Goal: Task Accomplishment & Management: Manage account settings

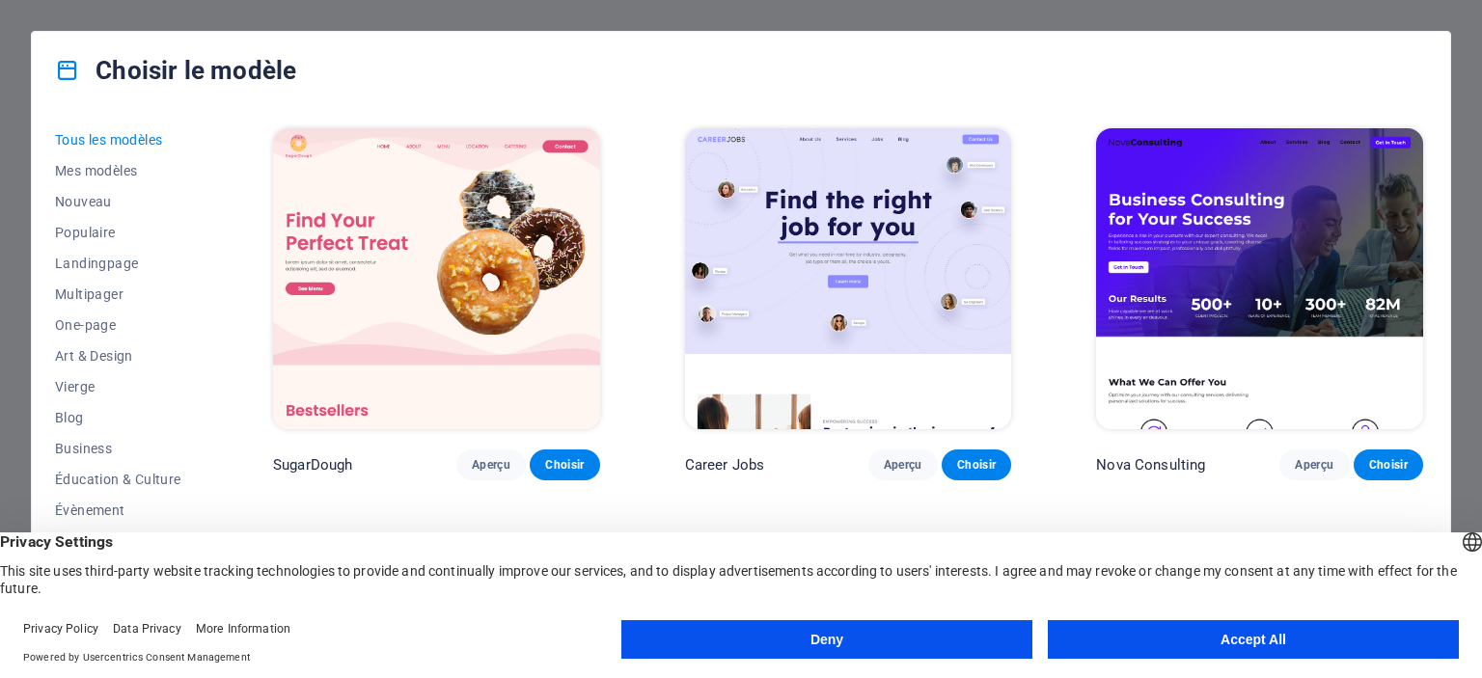
click at [1173, 636] on button "Accept All" at bounding box center [1253, 639] width 411 height 39
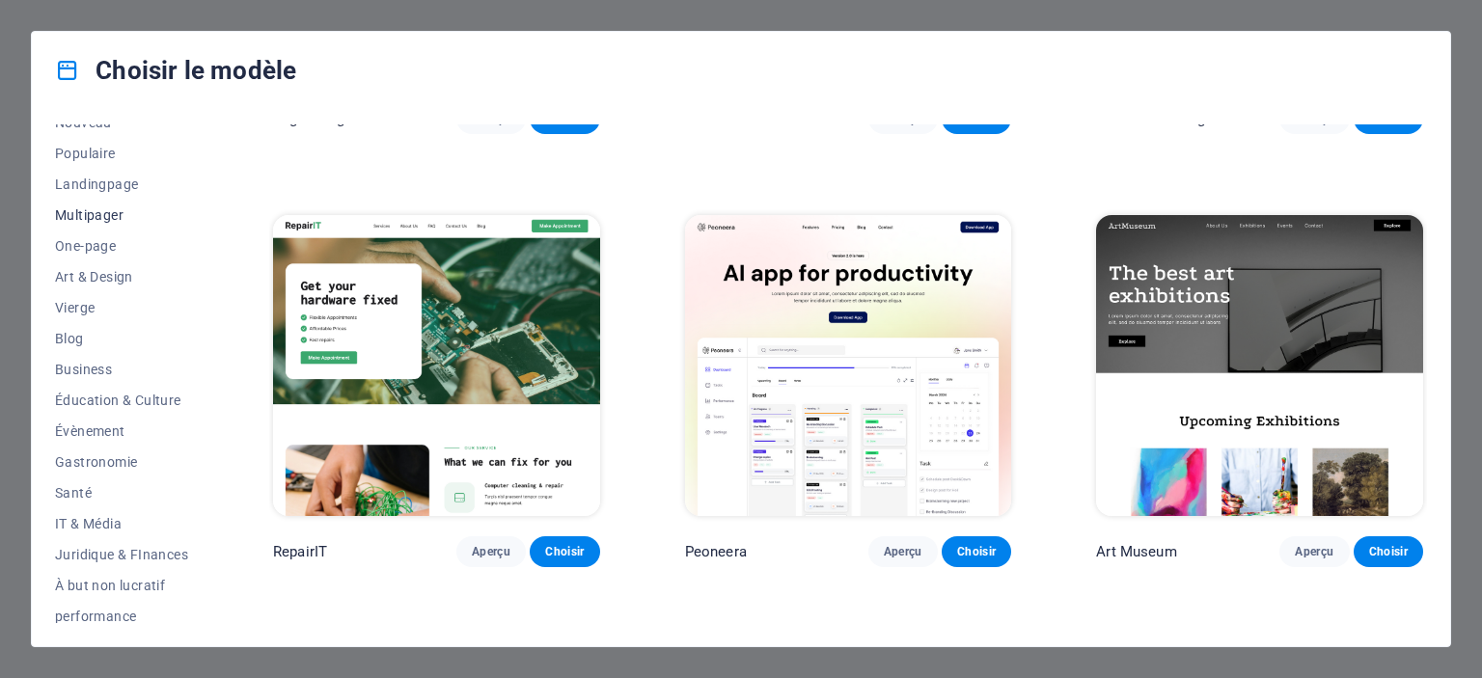
scroll to position [81, 0]
click at [108, 268] on span "Art & Design" at bounding box center [121, 274] width 133 height 15
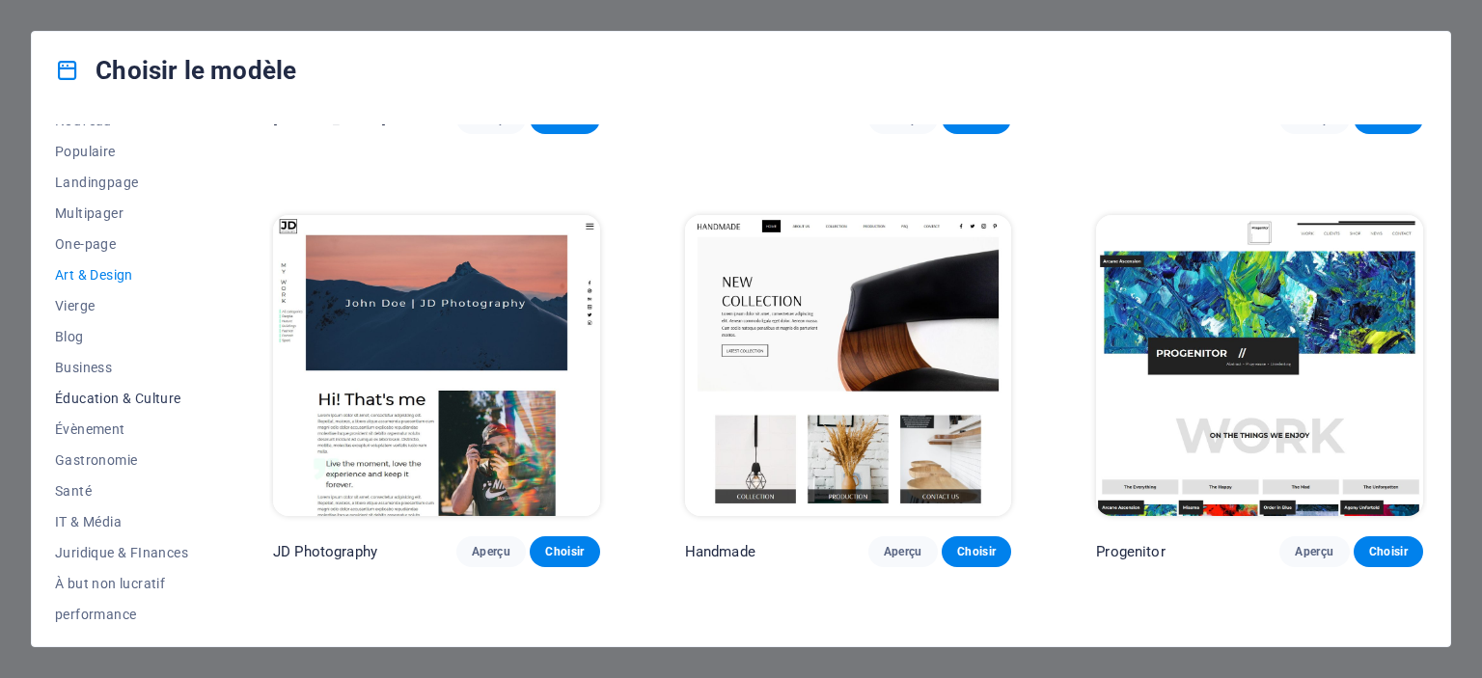
click at [157, 403] on span "Éducation & Culture" at bounding box center [121, 398] width 133 height 15
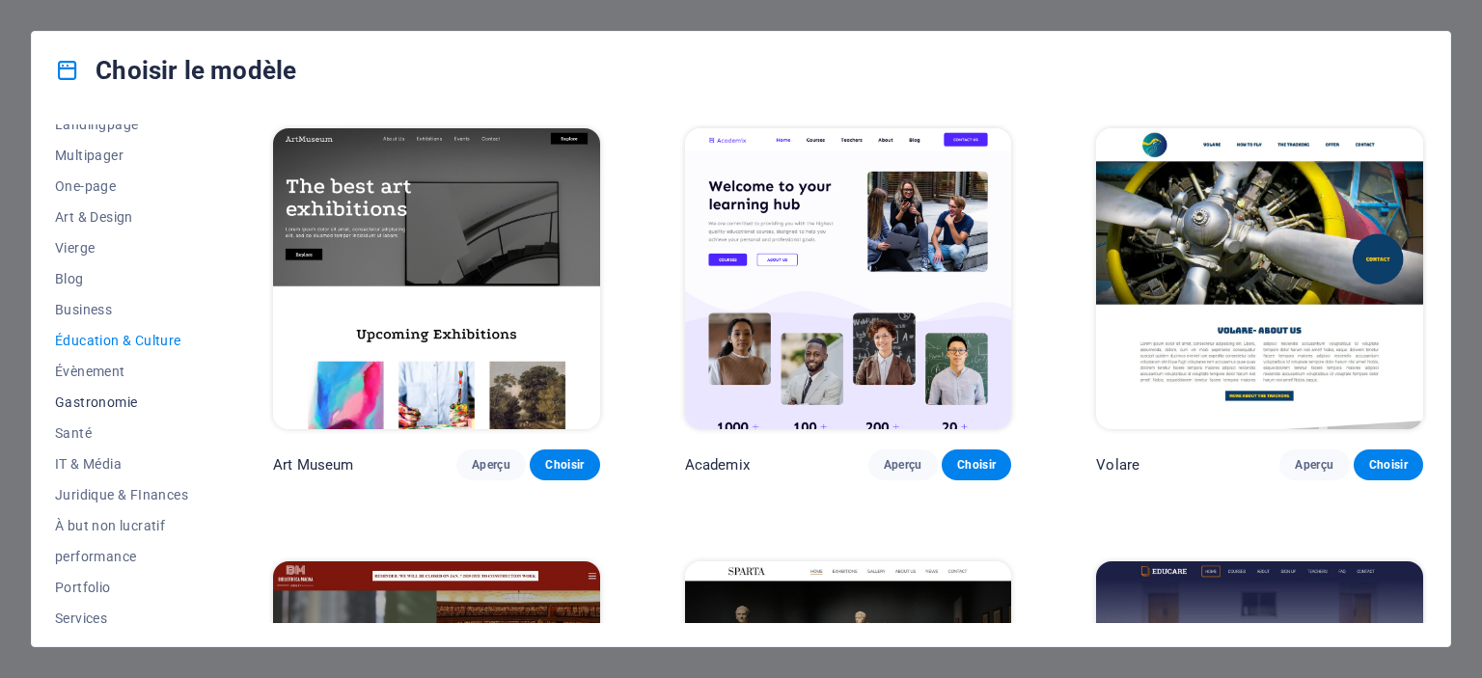
scroll to position [141, 0]
click at [111, 370] on span "Évènement" at bounding box center [121, 369] width 133 height 15
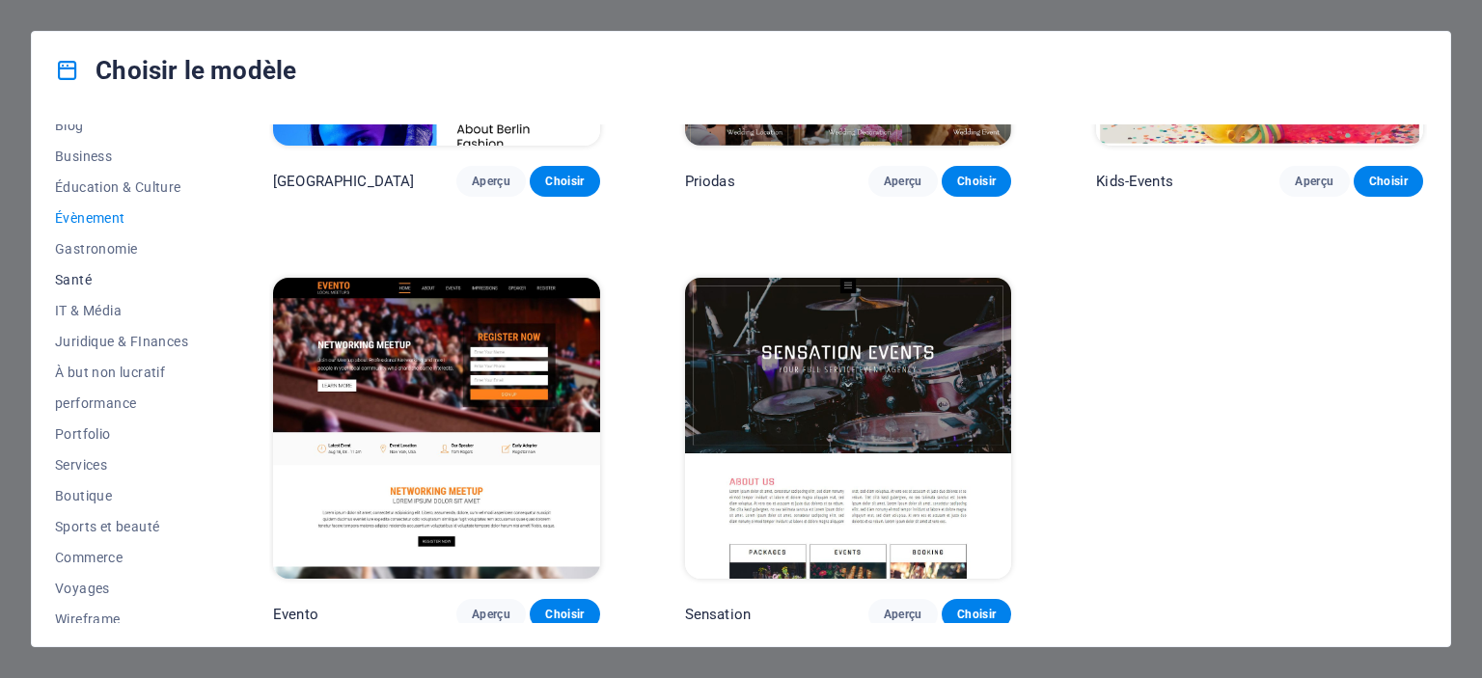
scroll to position [303, 0]
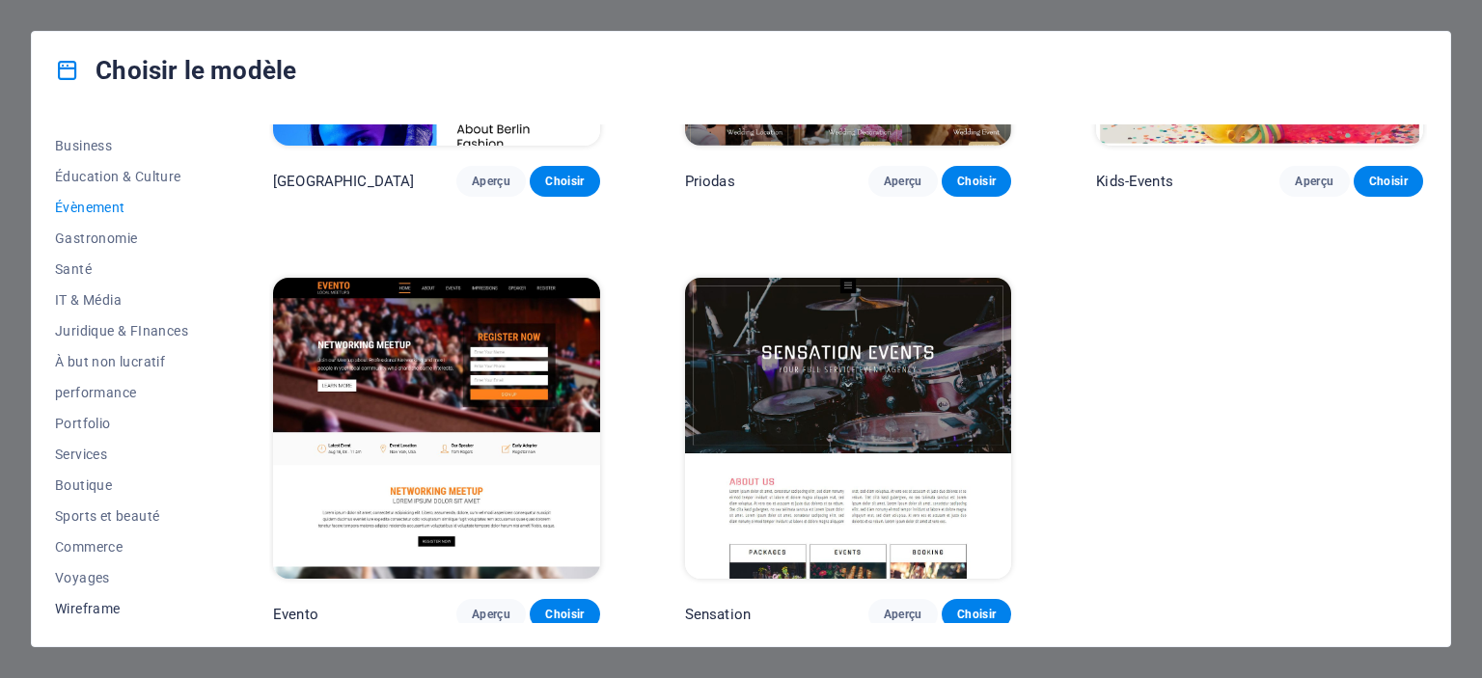
click at [103, 616] on button "Wireframe" at bounding box center [121, 608] width 133 height 31
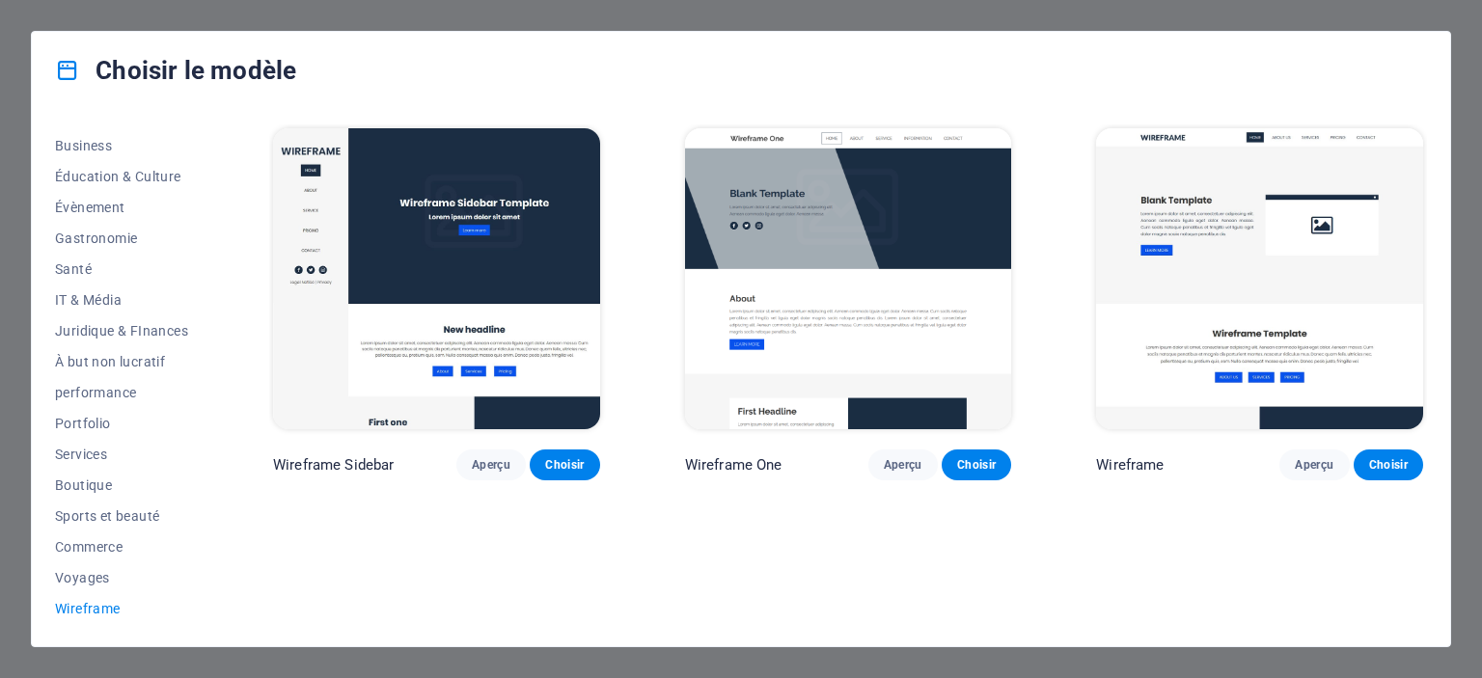
scroll to position [0, 0]
click at [101, 578] on span "Voyages" at bounding box center [121, 577] width 133 height 15
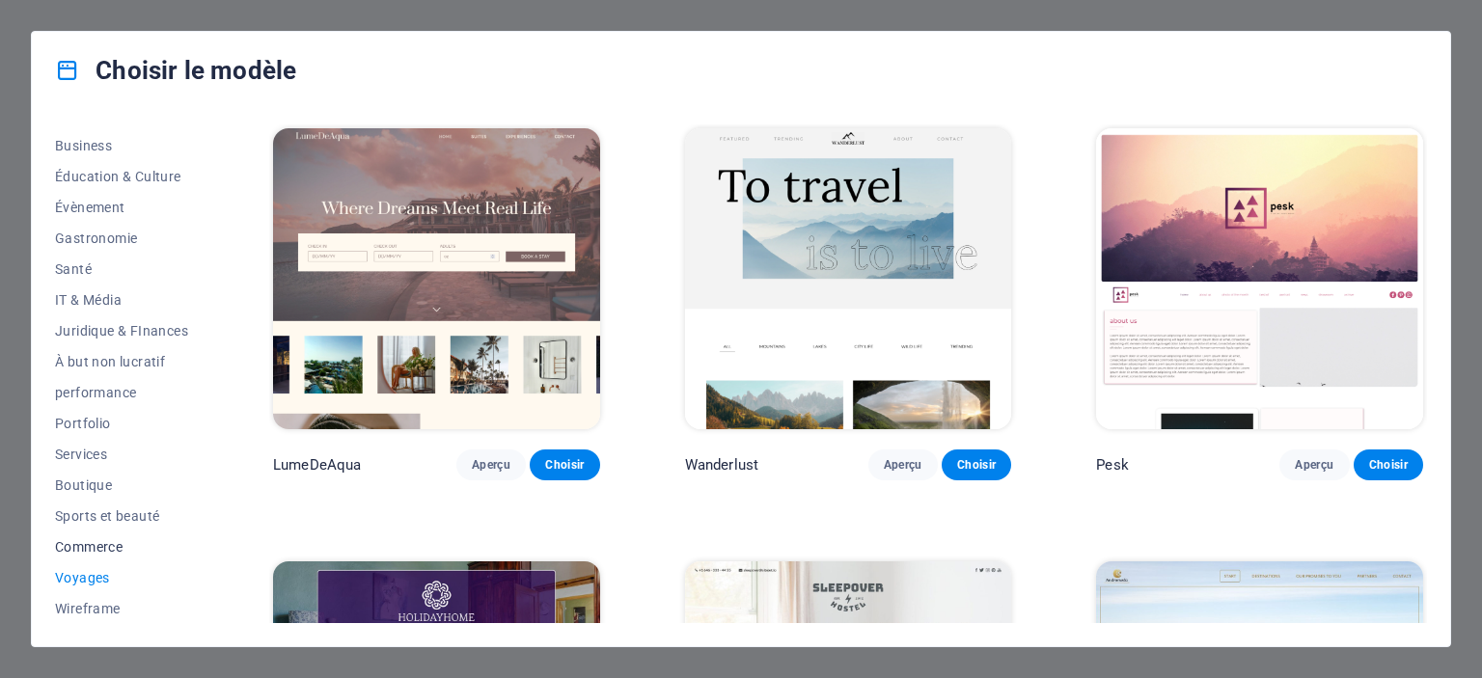
click at [116, 555] on button "Commerce" at bounding box center [121, 547] width 133 height 31
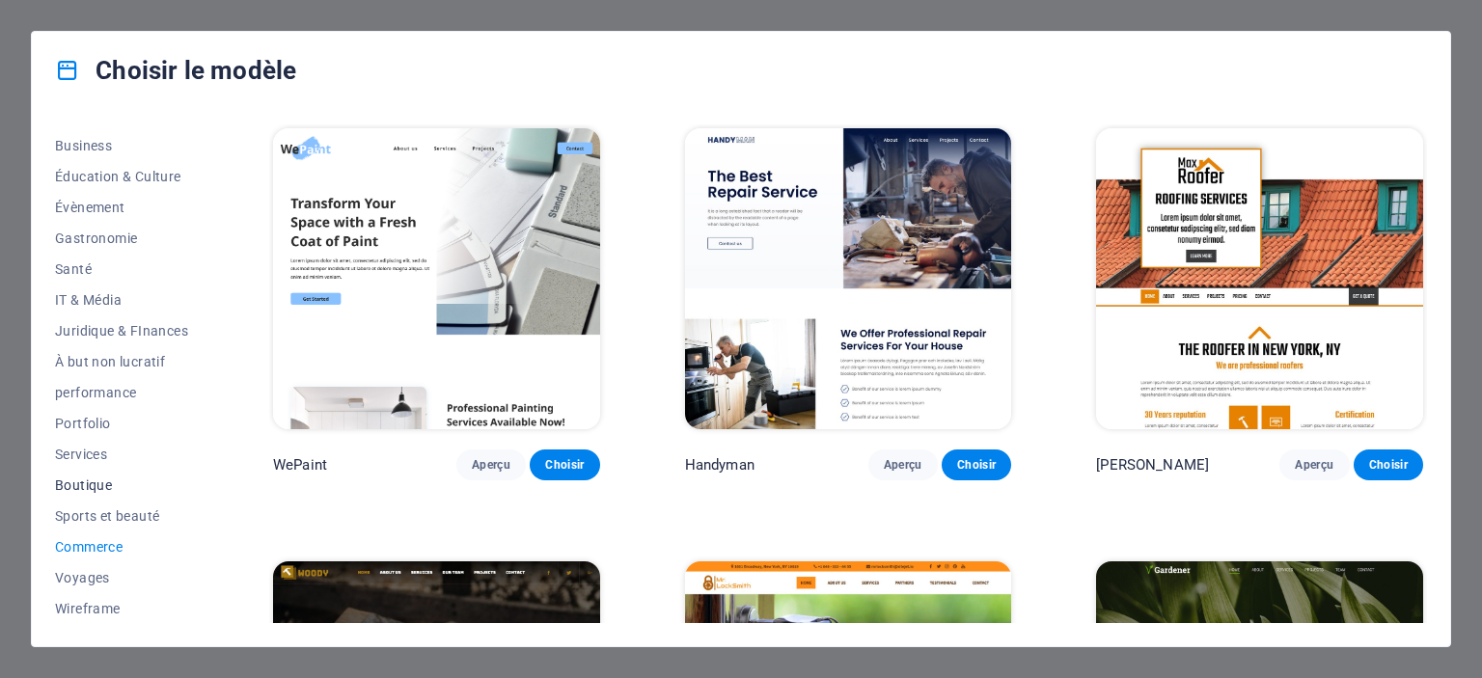
click at [135, 490] on span "Boutique" at bounding box center [121, 485] width 133 height 15
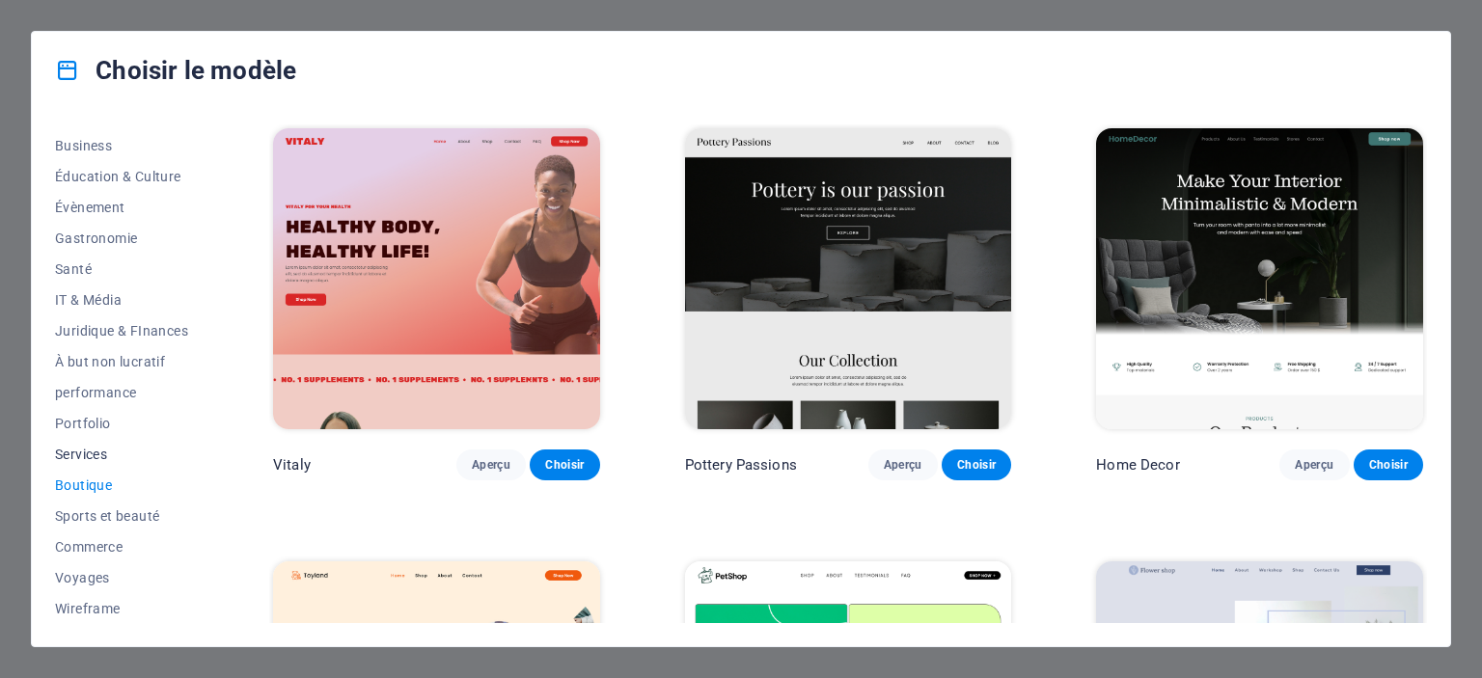
click at [109, 458] on span "Services" at bounding box center [121, 454] width 133 height 15
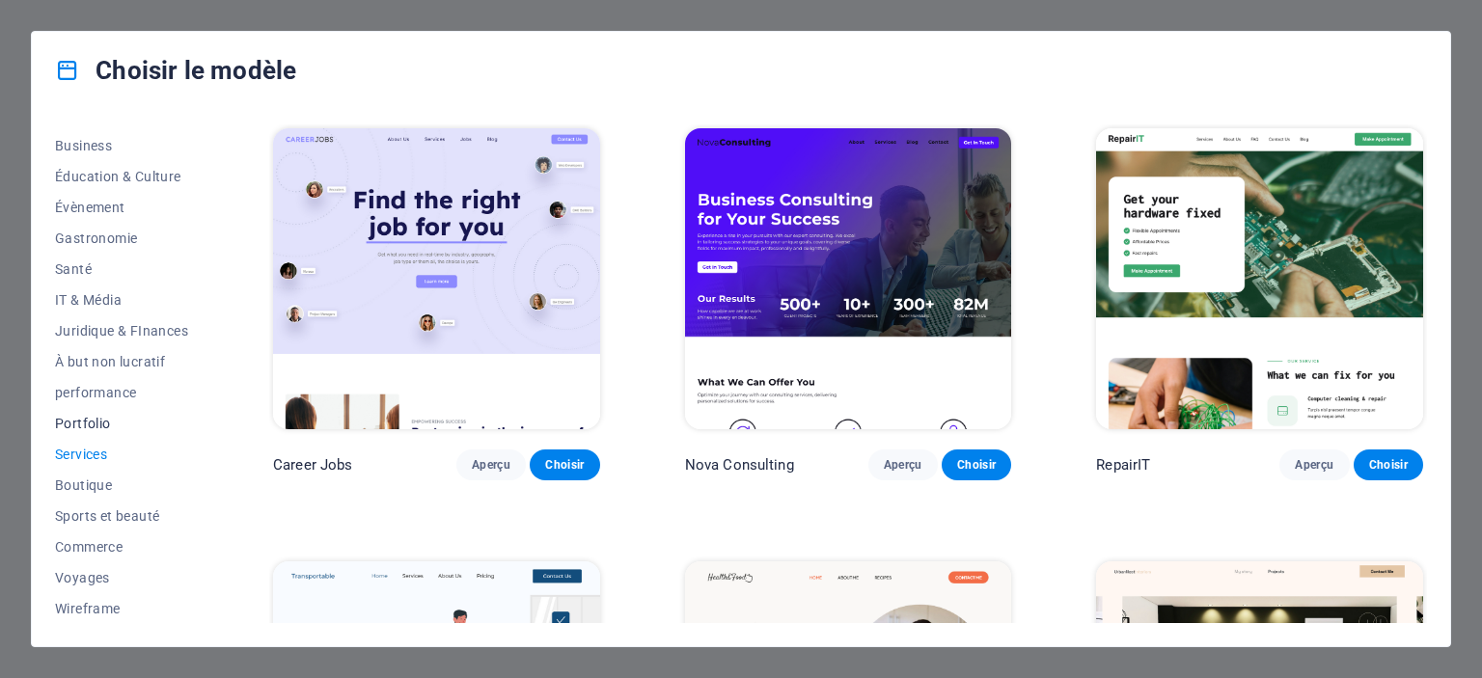
click at [136, 432] on button "Portfolio" at bounding box center [121, 423] width 133 height 31
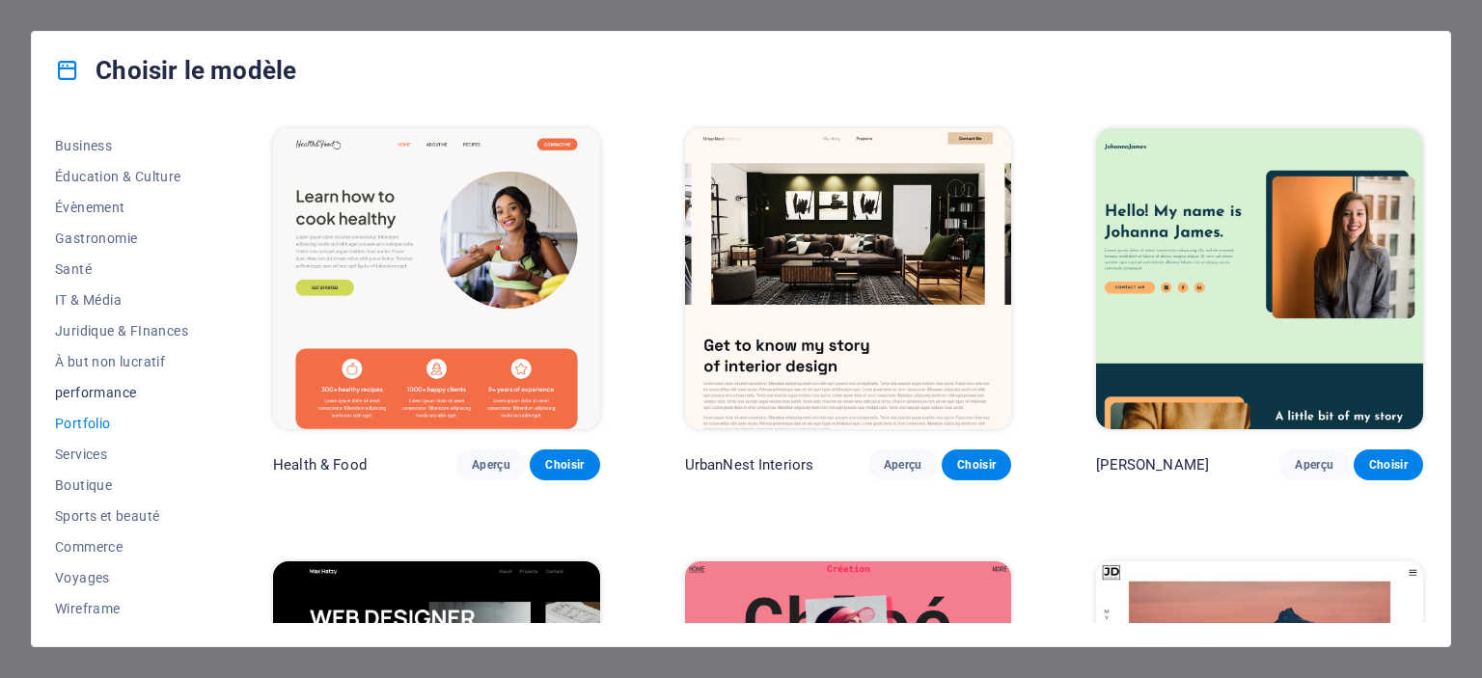
click at [98, 388] on span "performance" at bounding box center [121, 392] width 133 height 15
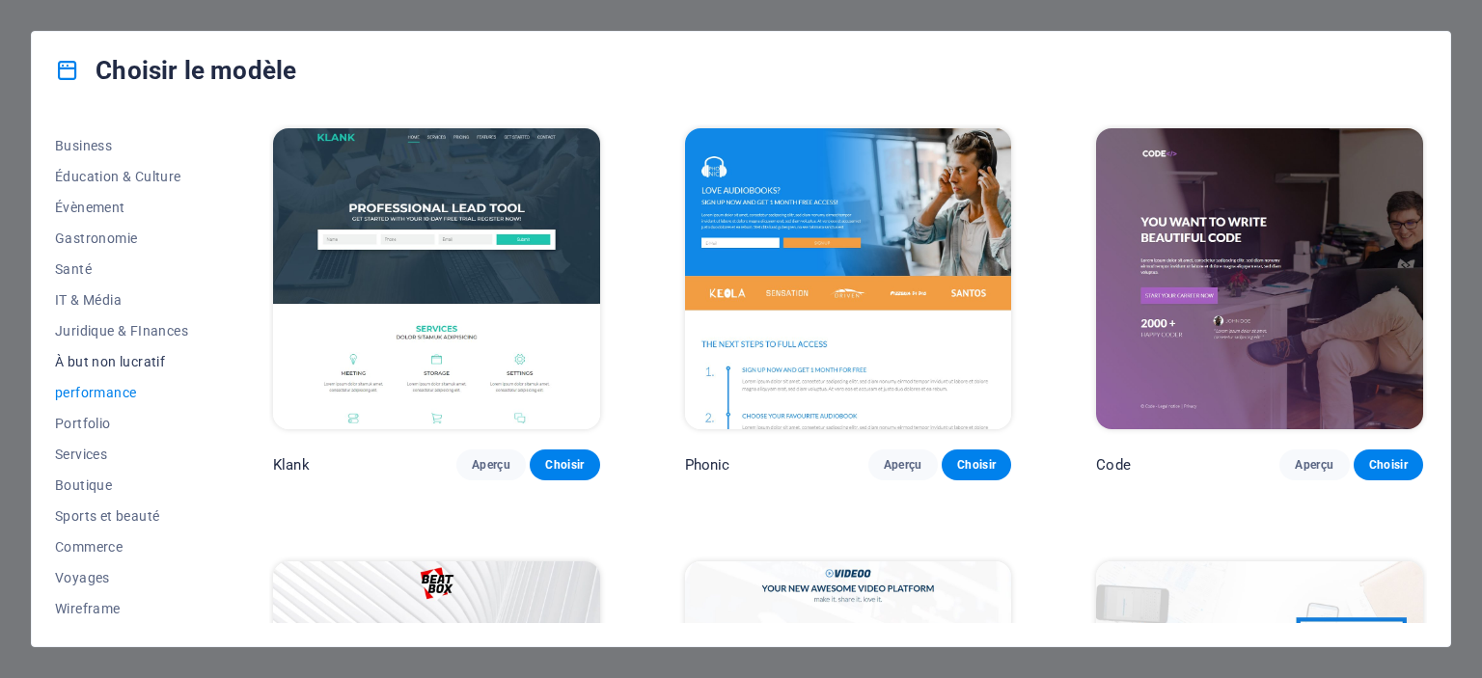
click at [123, 365] on span "À but non lucratif" at bounding box center [121, 361] width 133 height 15
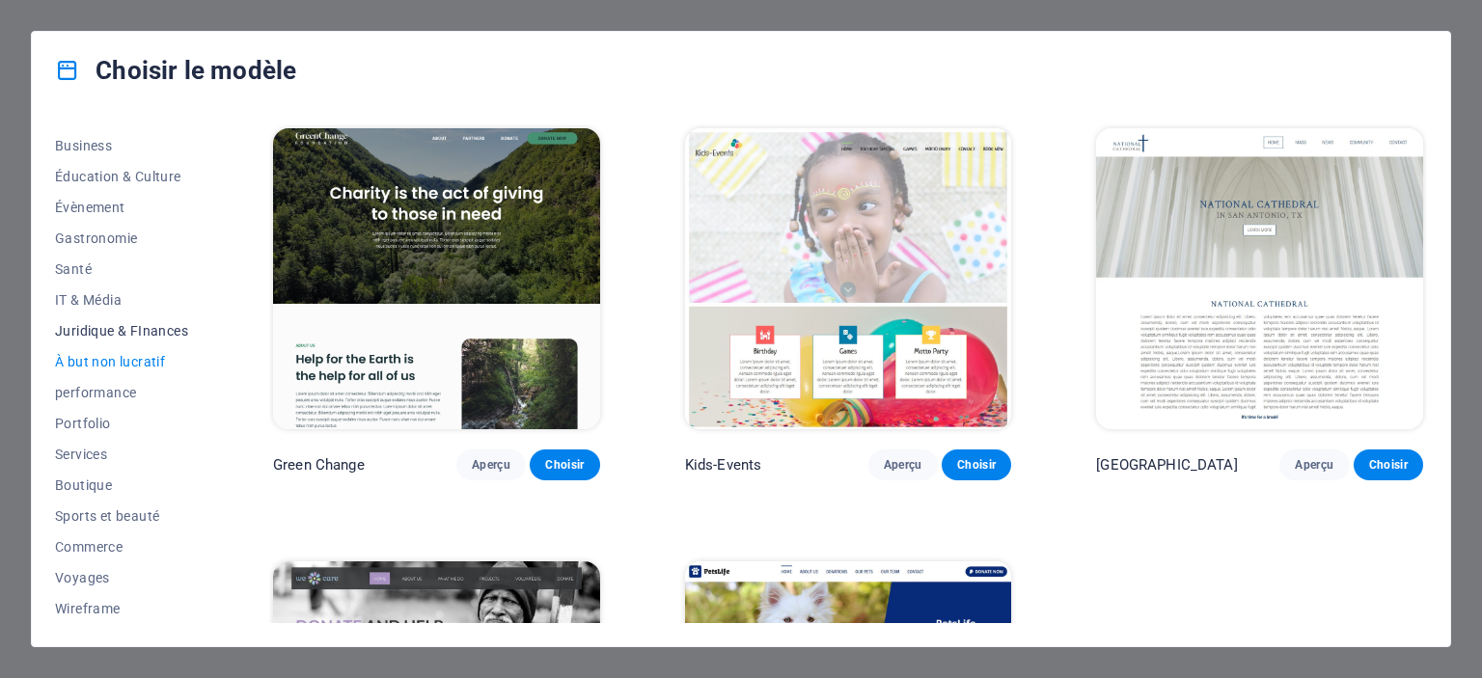
click at [128, 333] on span "Juridique & FInances" at bounding box center [121, 330] width 133 height 15
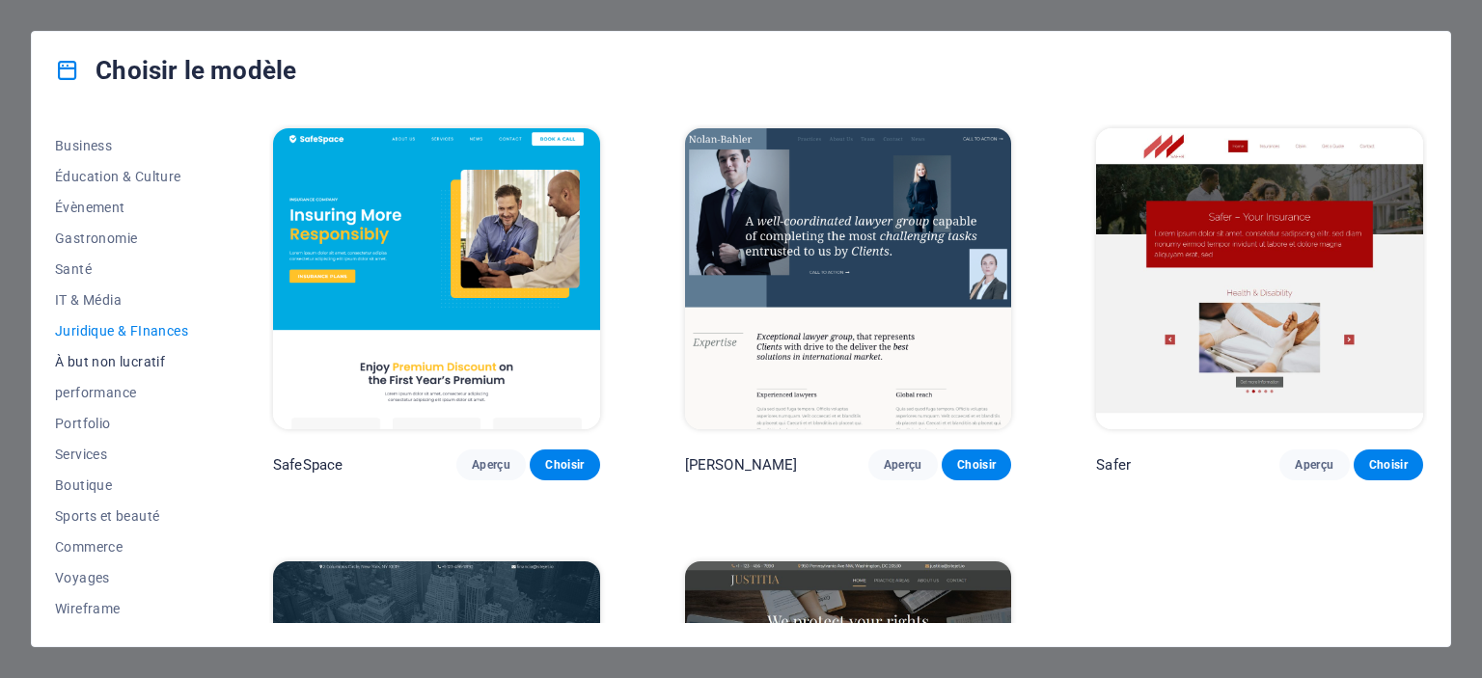
click at [128, 362] on span "À but non lucratif" at bounding box center [121, 361] width 133 height 15
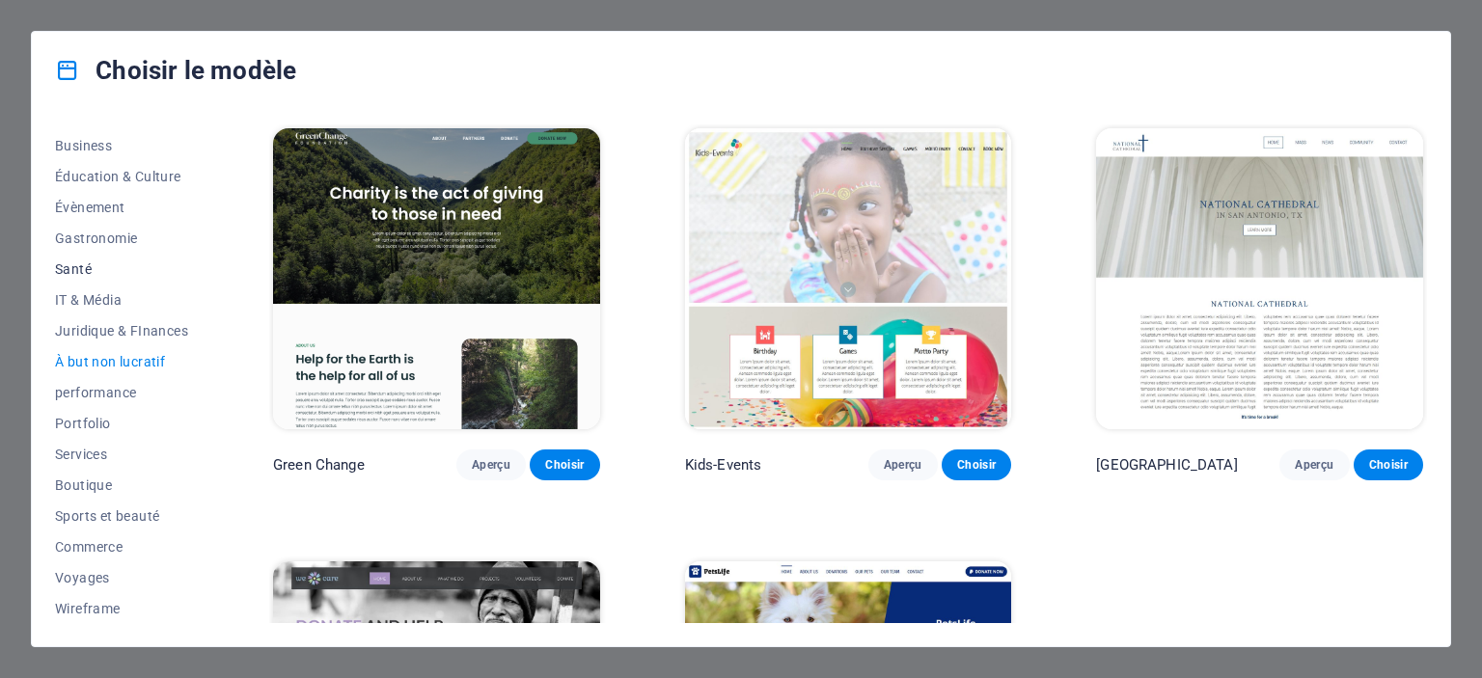
click at [92, 257] on button "Santé" at bounding box center [121, 269] width 133 height 31
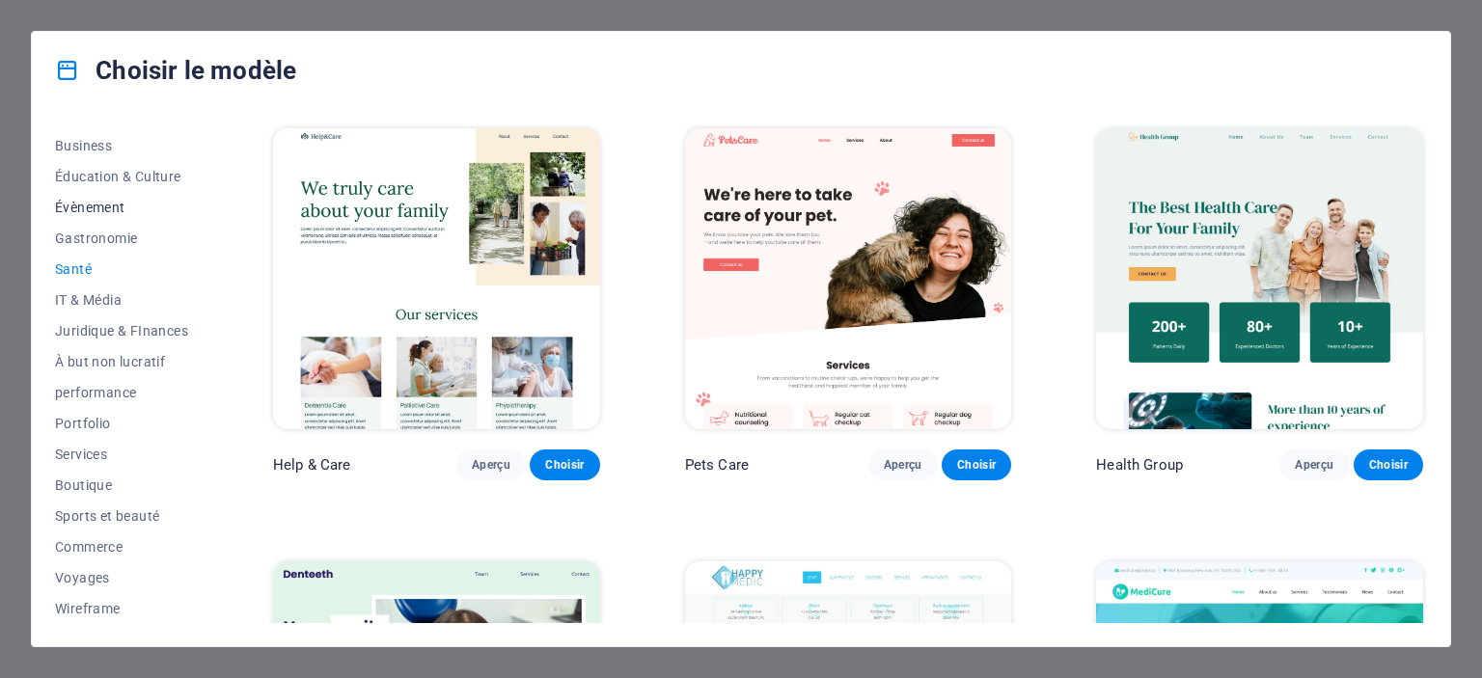
click at [108, 213] on span "Évènement" at bounding box center [121, 207] width 133 height 15
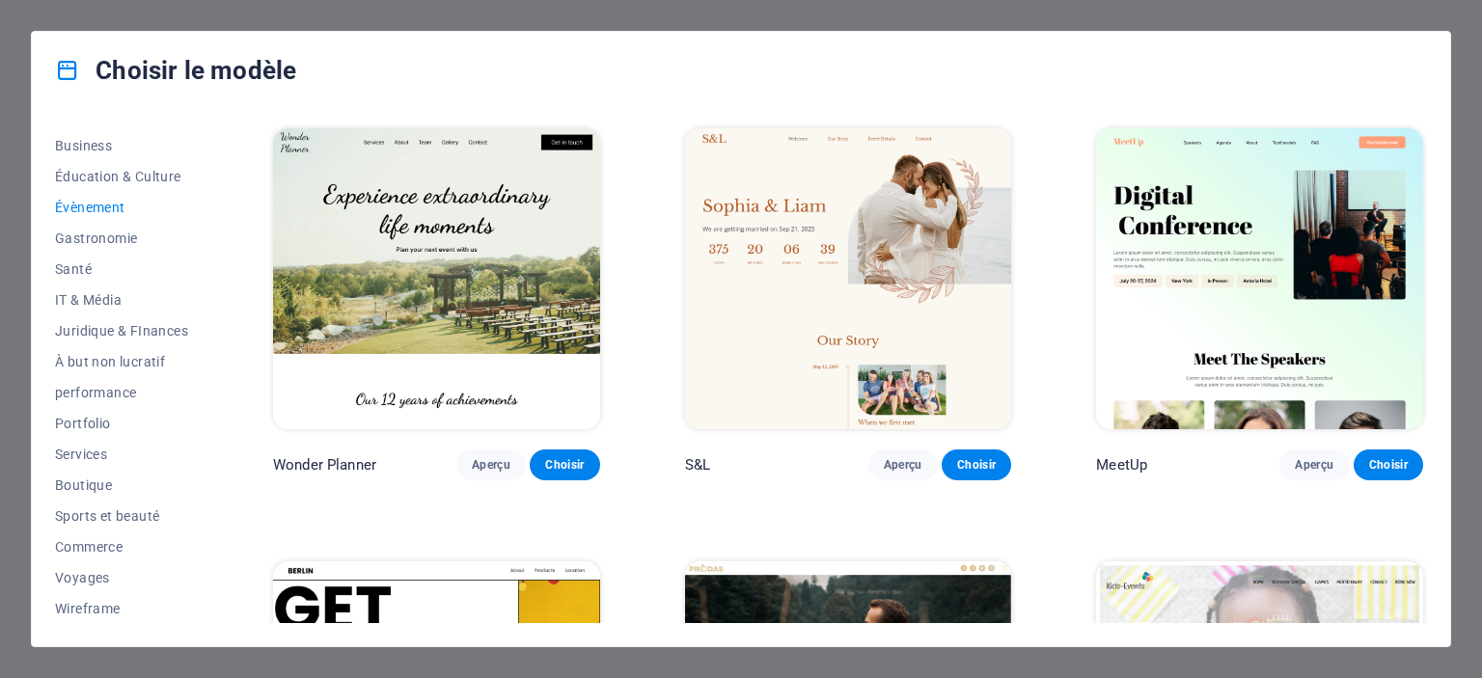
click at [792, 308] on img at bounding box center [848, 278] width 327 height 301
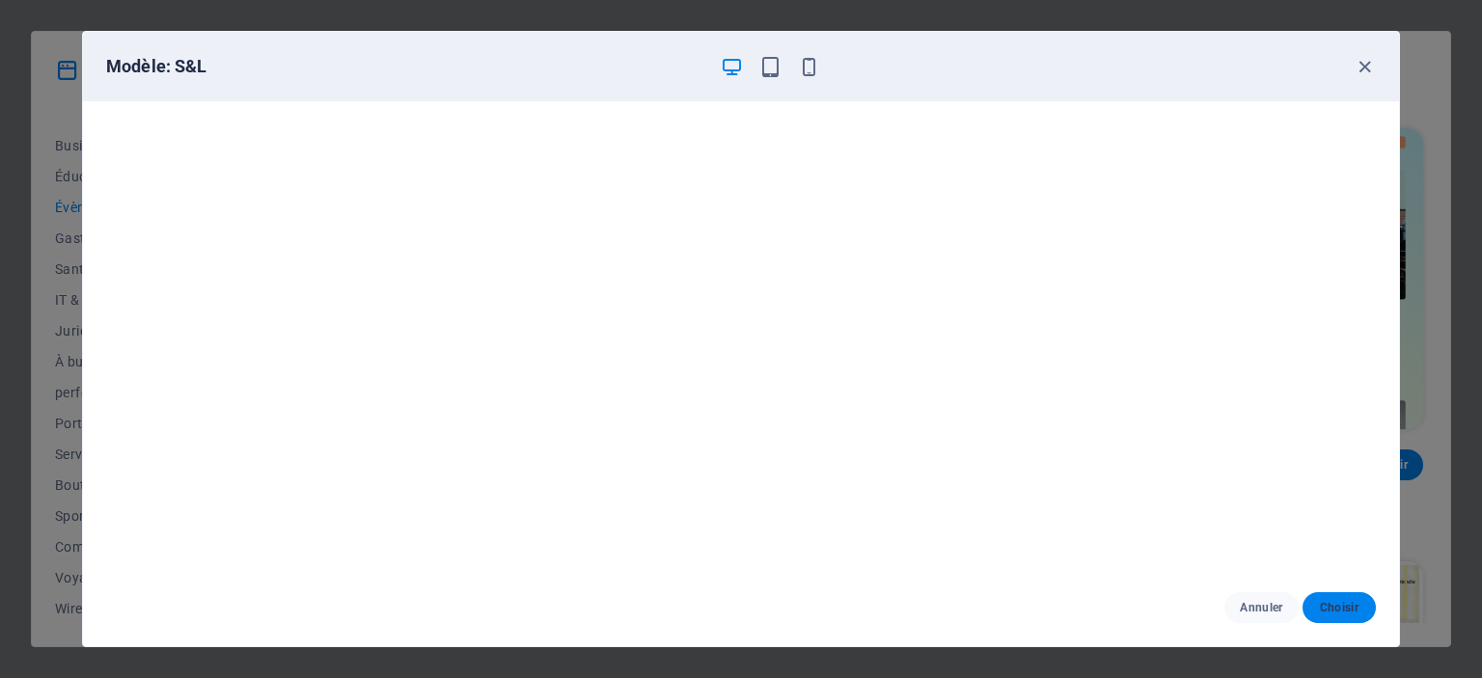
click at [1347, 605] on span "Choisir" at bounding box center [1339, 607] width 42 height 15
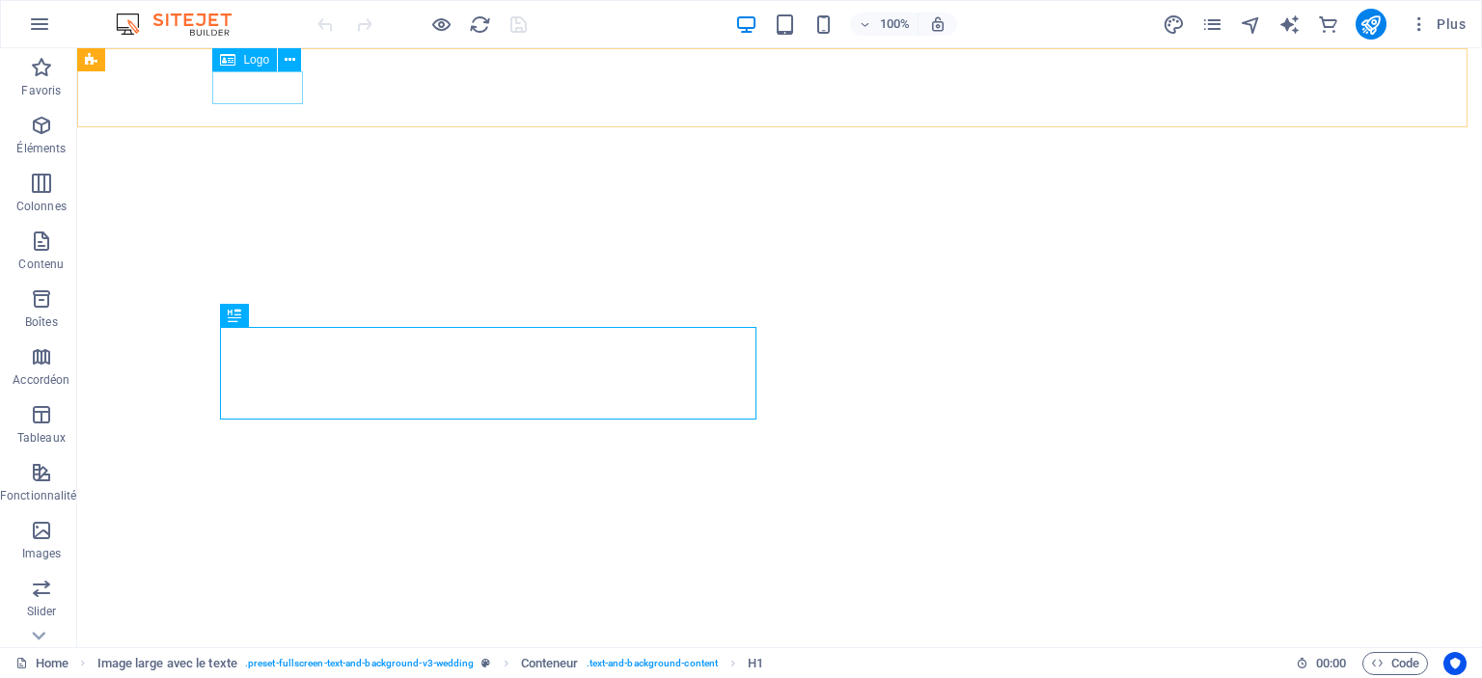
click at [257, 69] on div "Logo" at bounding box center [244, 59] width 65 height 23
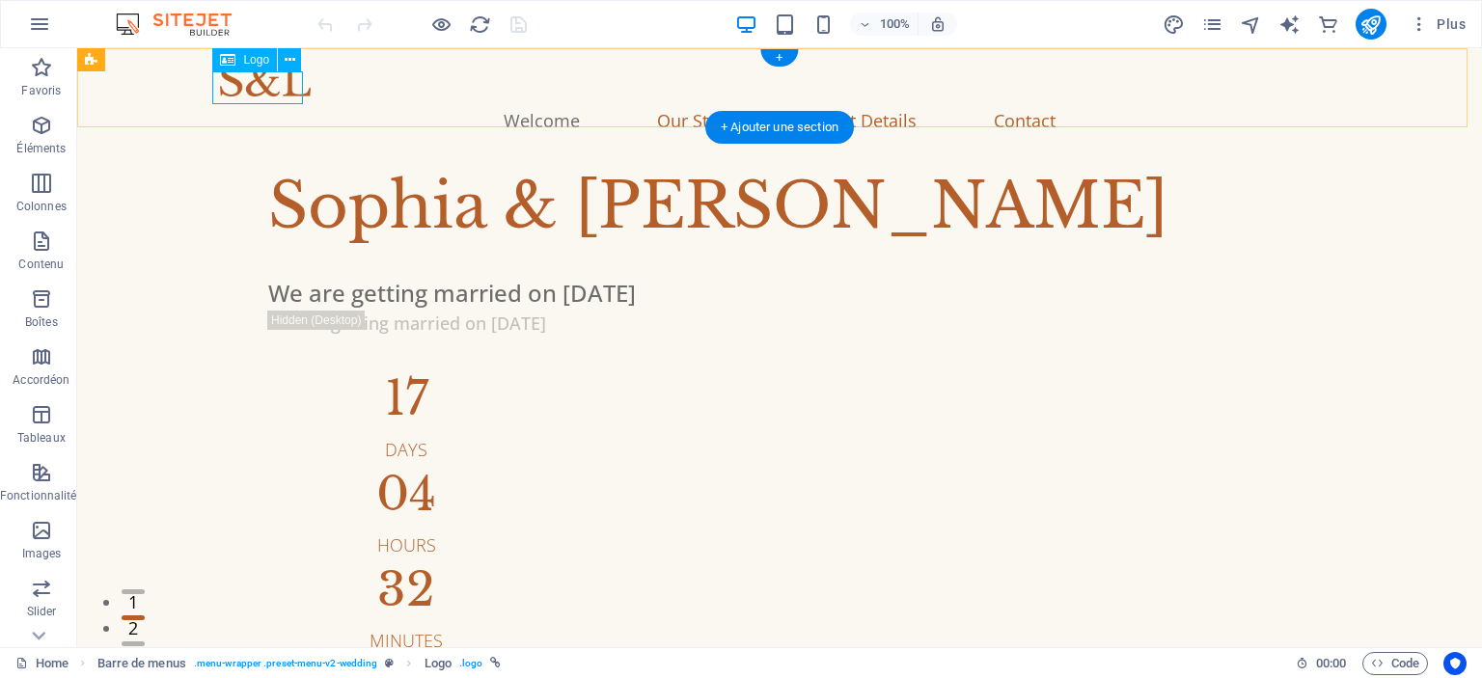
click at [250, 79] on div at bounding box center [779, 80] width 1119 height 33
select select "px"
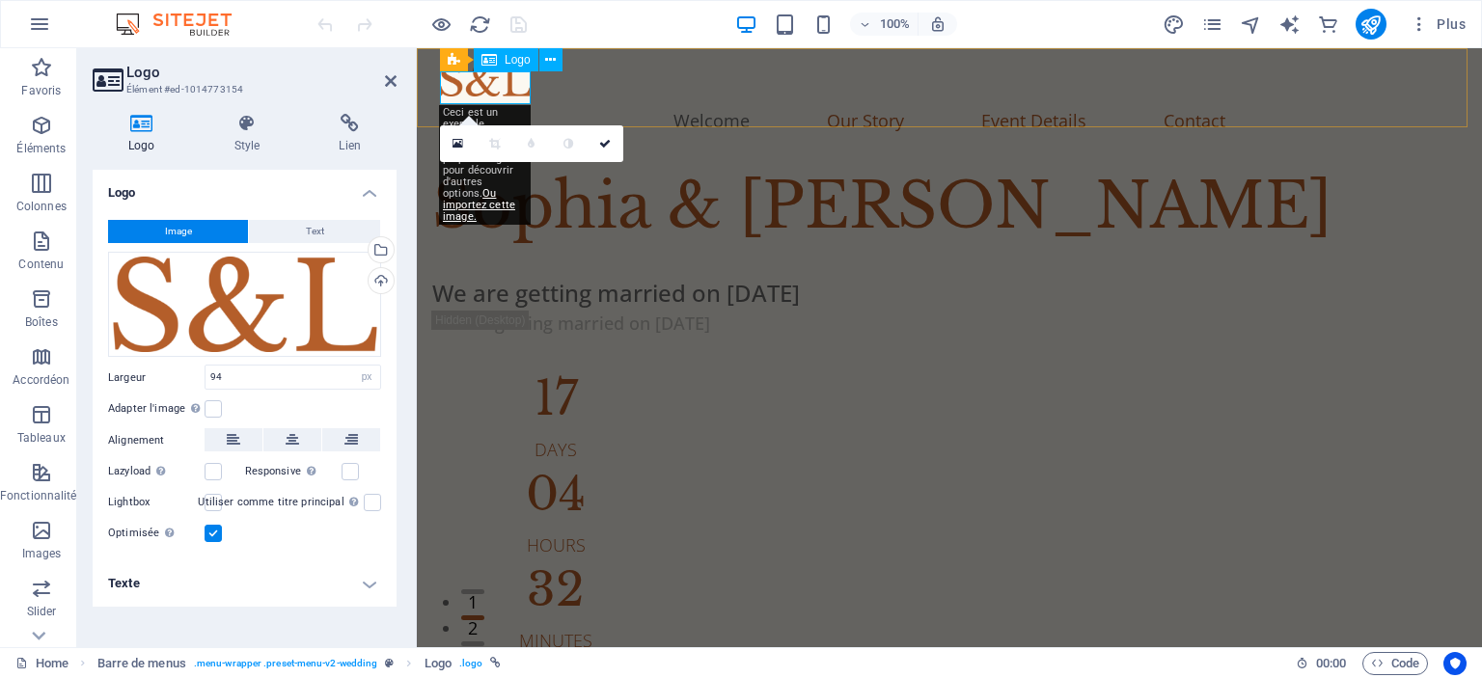
click at [472, 88] on div at bounding box center [949, 80] width 1019 height 33
click at [212, 312] on div "Glissez les fichiers ici, cliquez pour choisir les fichiers ou sélectionnez les…" at bounding box center [244, 305] width 273 height 106
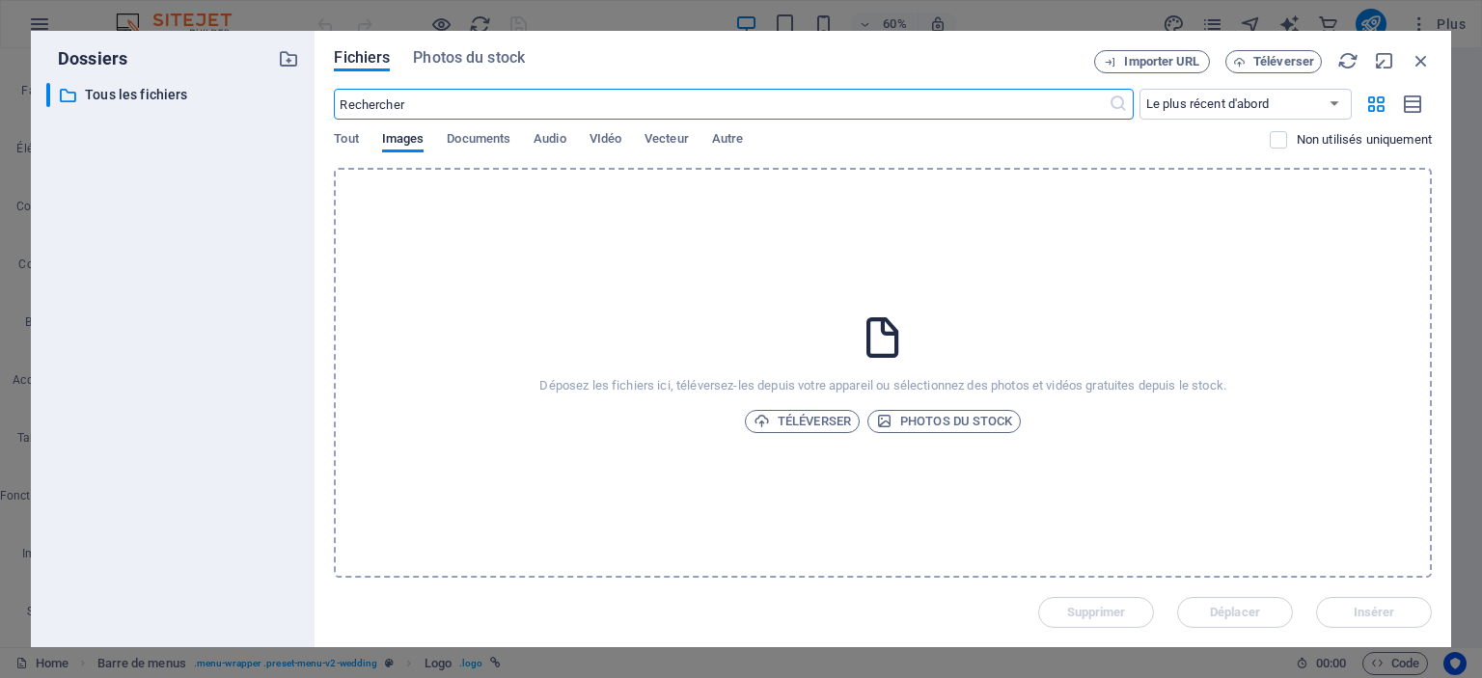
click at [500, 5] on div "Dossiers ​ Tous les fichiers Tous les fichiers Fichiers Photos du stock Importe…" at bounding box center [741, 339] width 1482 height 678
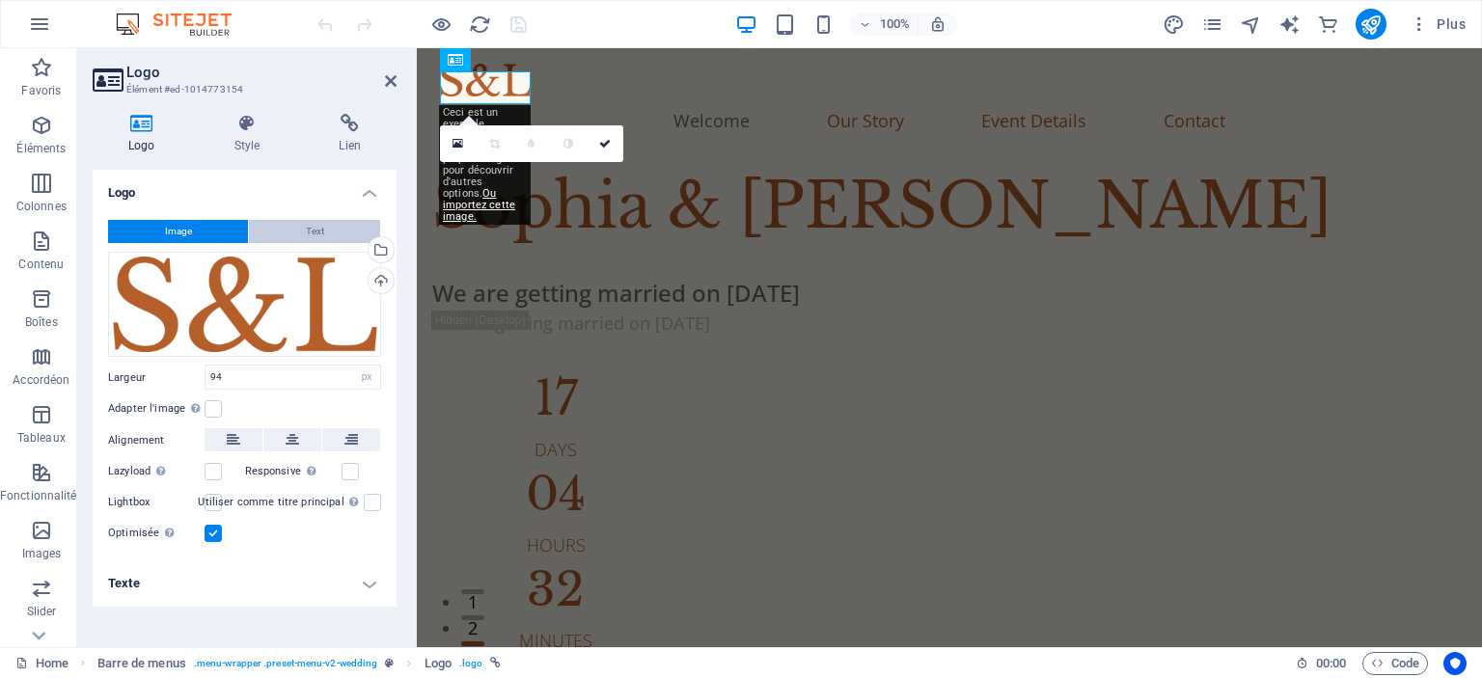
click at [326, 235] on button "Text" at bounding box center [314, 231] width 131 height 23
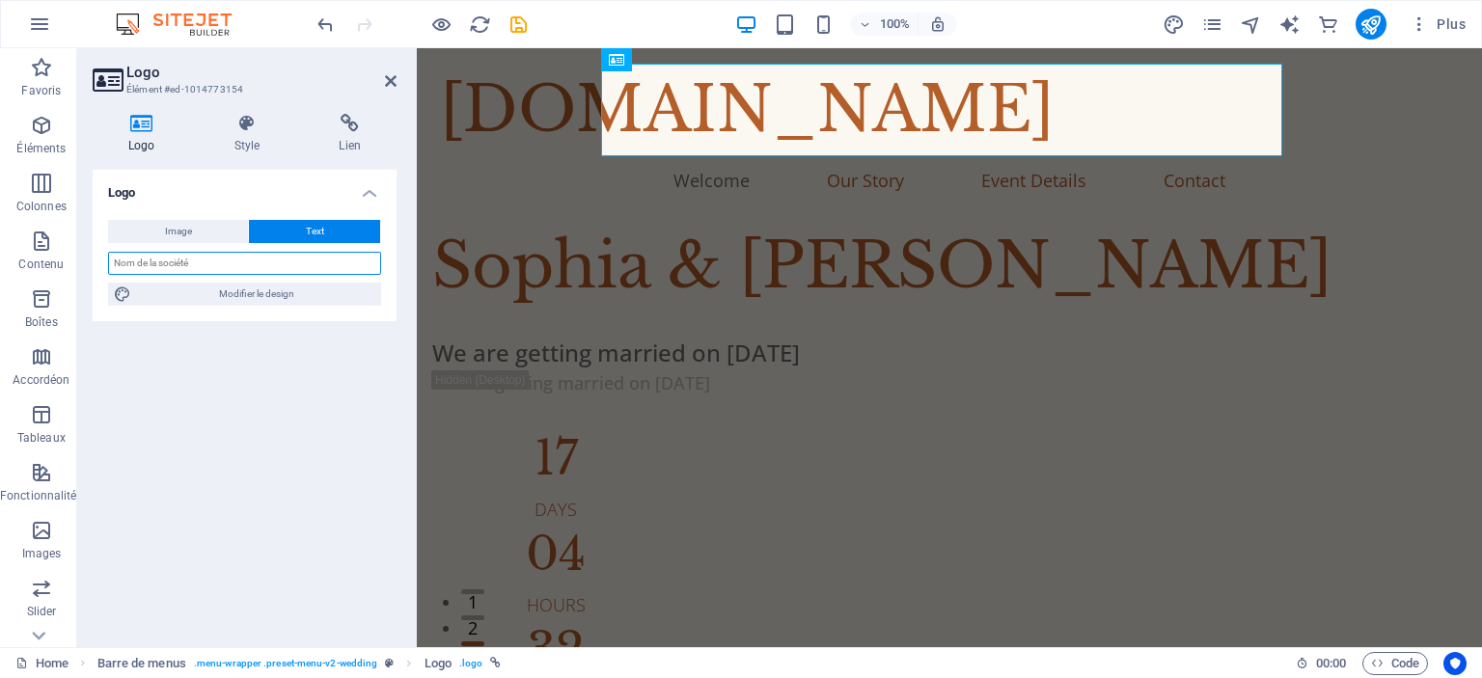
click at [280, 270] on input "text" at bounding box center [244, 263] width 273 height 23
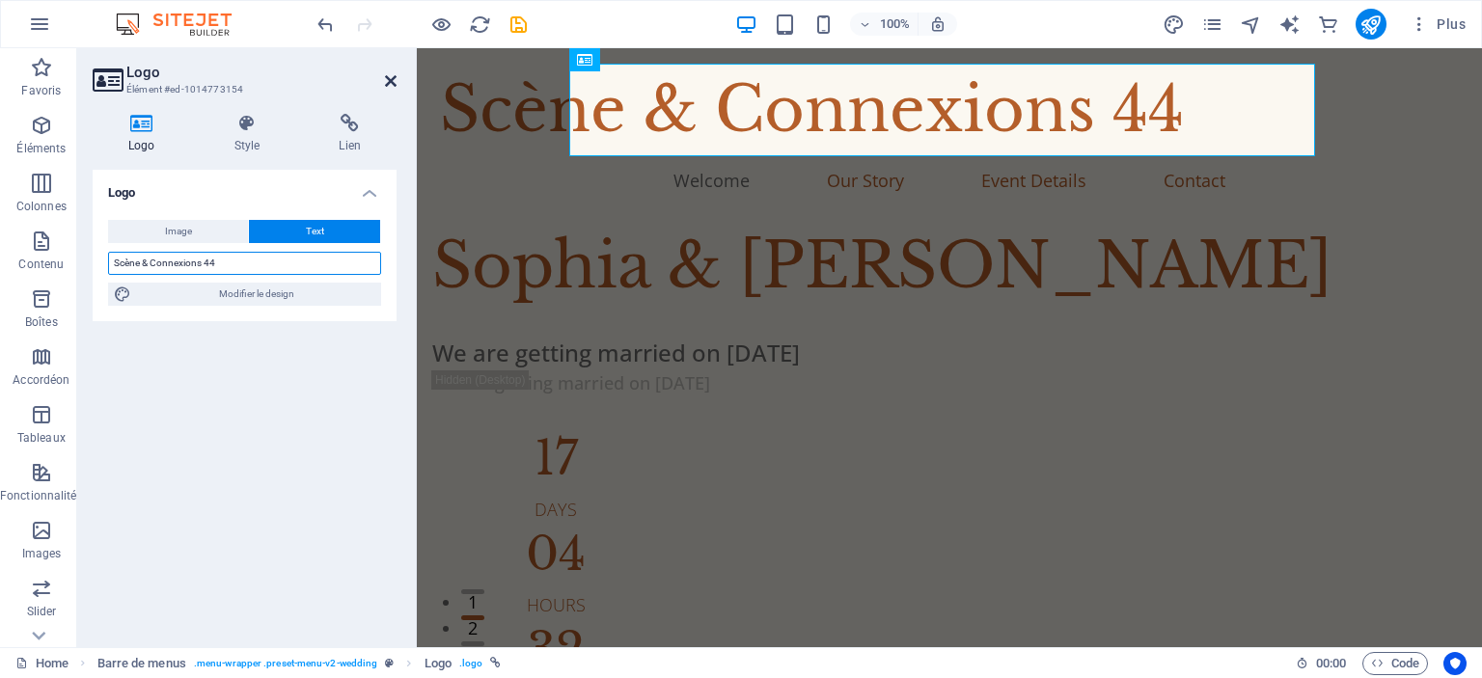
type input "Scène & Connexions 44"
drag, startPoint x: 388, startPoint y: 81, endPoint x: 311, endPoint y: 33, distance: 91.0
click at [388, 81] on icon at bounding box center [391, 80] width 12 height 15
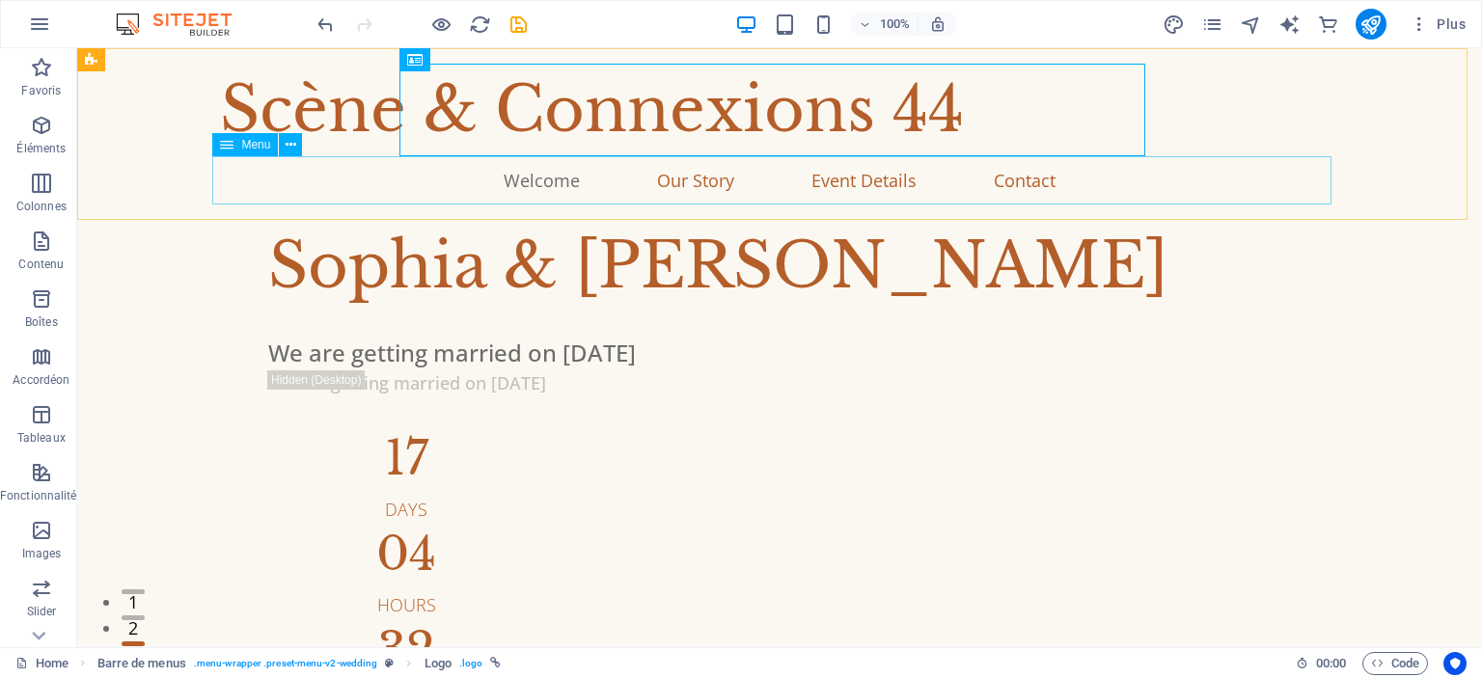
click at [239, 137] on div "Menu" at bounding box center [245, 144] width 66 height 23
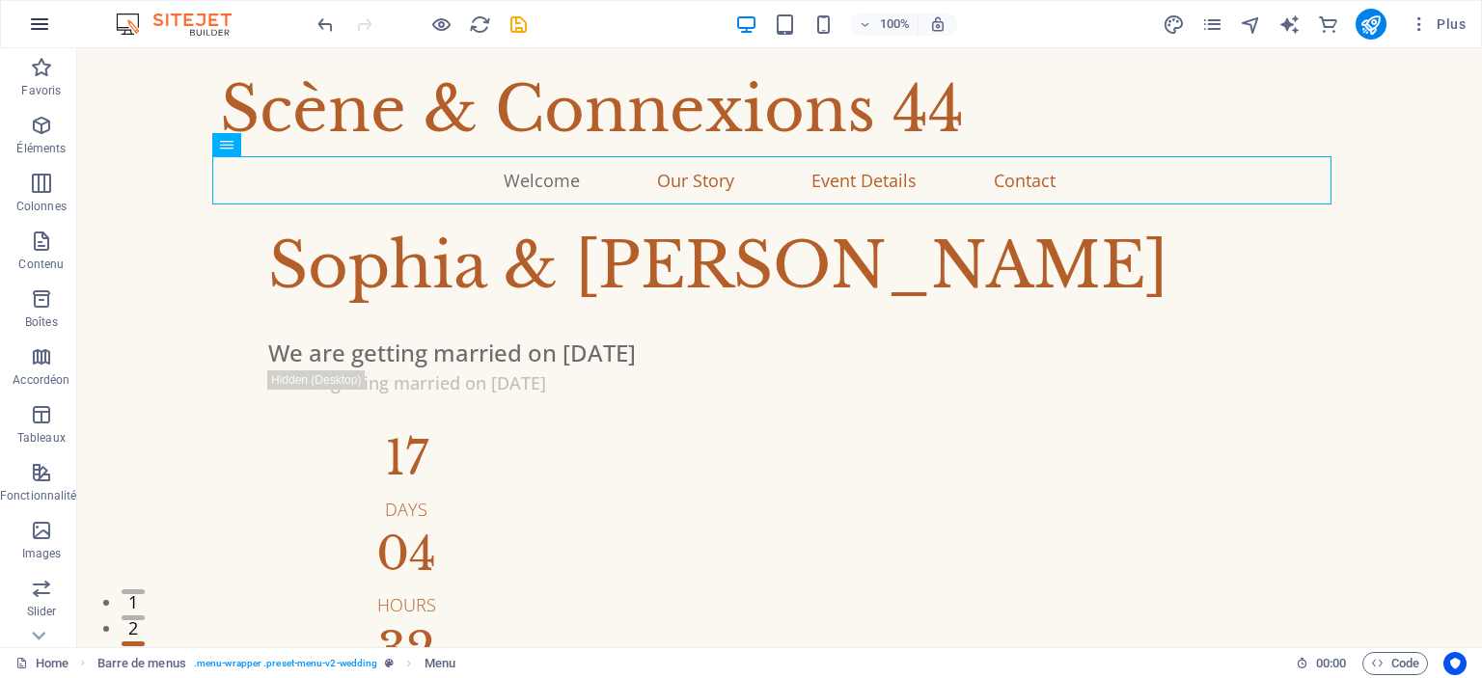
click at [33, 15] on icon "button" at bounding box center [39, 24] width 23 height 23
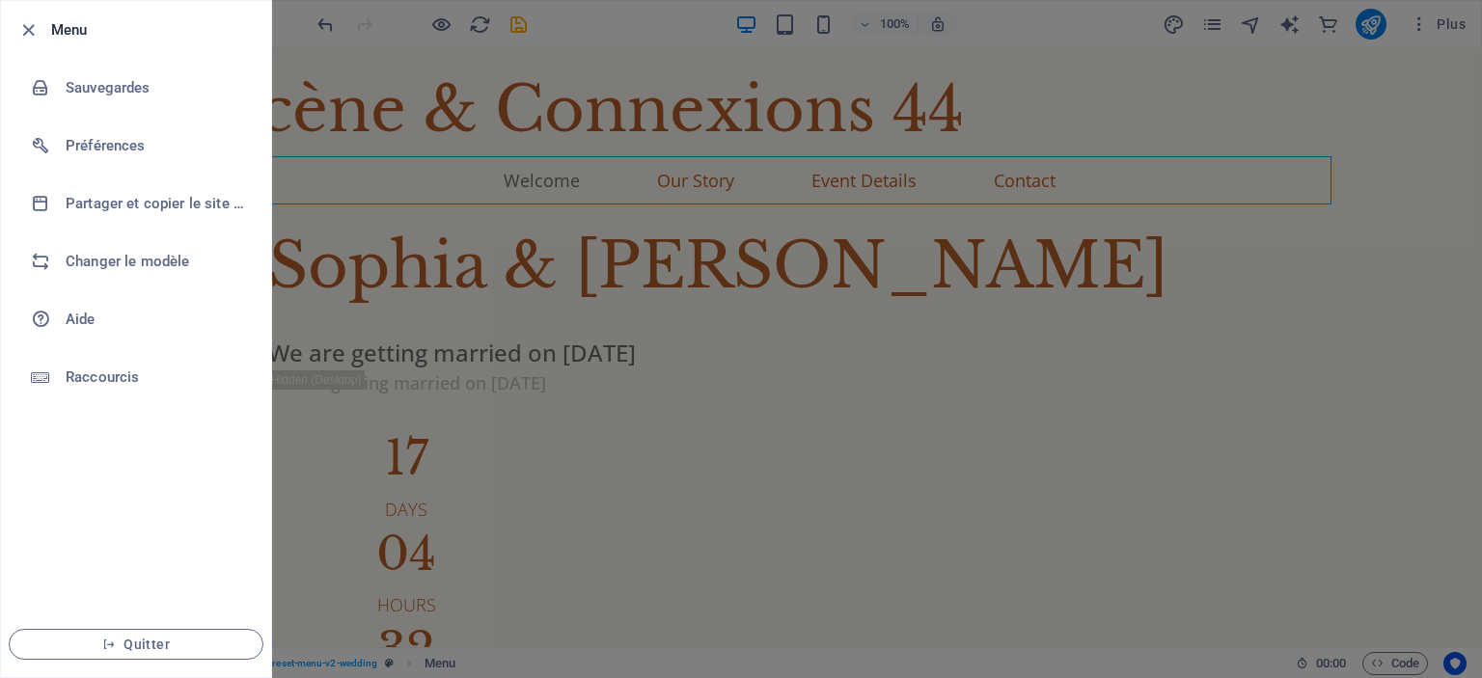
click at [39, 16] on li "Menu" at bounding box center [136, 30] width 270 height 58
click at [1194, 11] on div at bounding box center [741, 339] width 1482 height 678
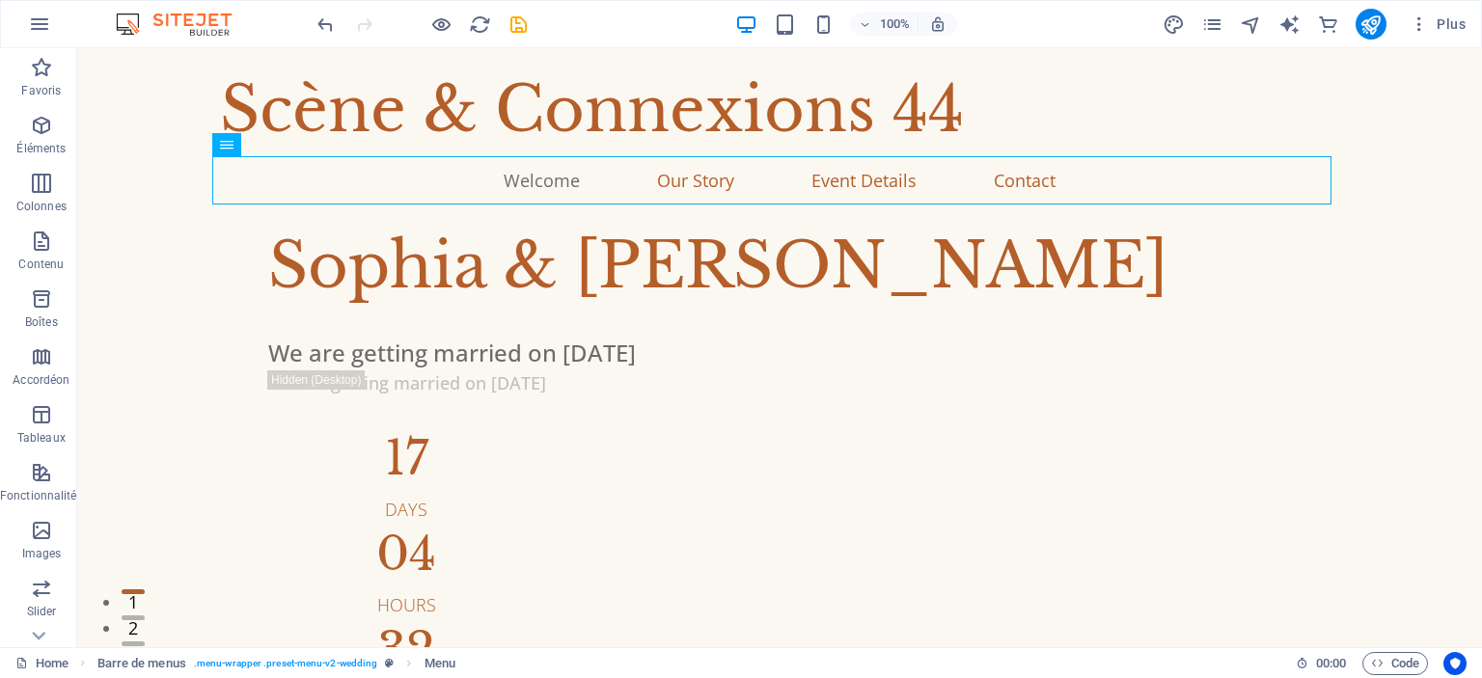
click at [1188, 20] on div "Plus" at bounding box center [1318, 24] width 311 height 31
click at [1176, 22] on icon "design" at bounding box center [1174, 25] width 22 height 22
select select "px"
select select "300"
select select "px"
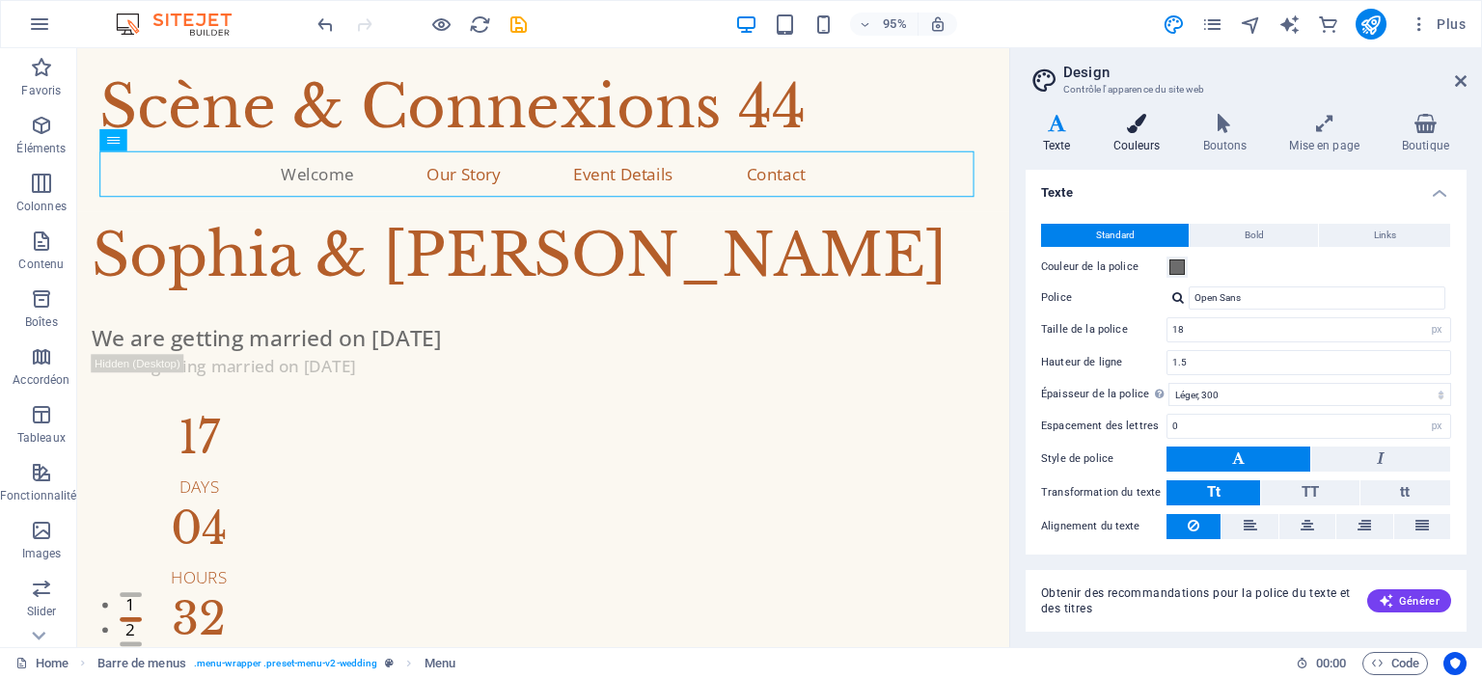
click at [1142, 132] on icon at bounding box center [1137, 123] width 82 height 19
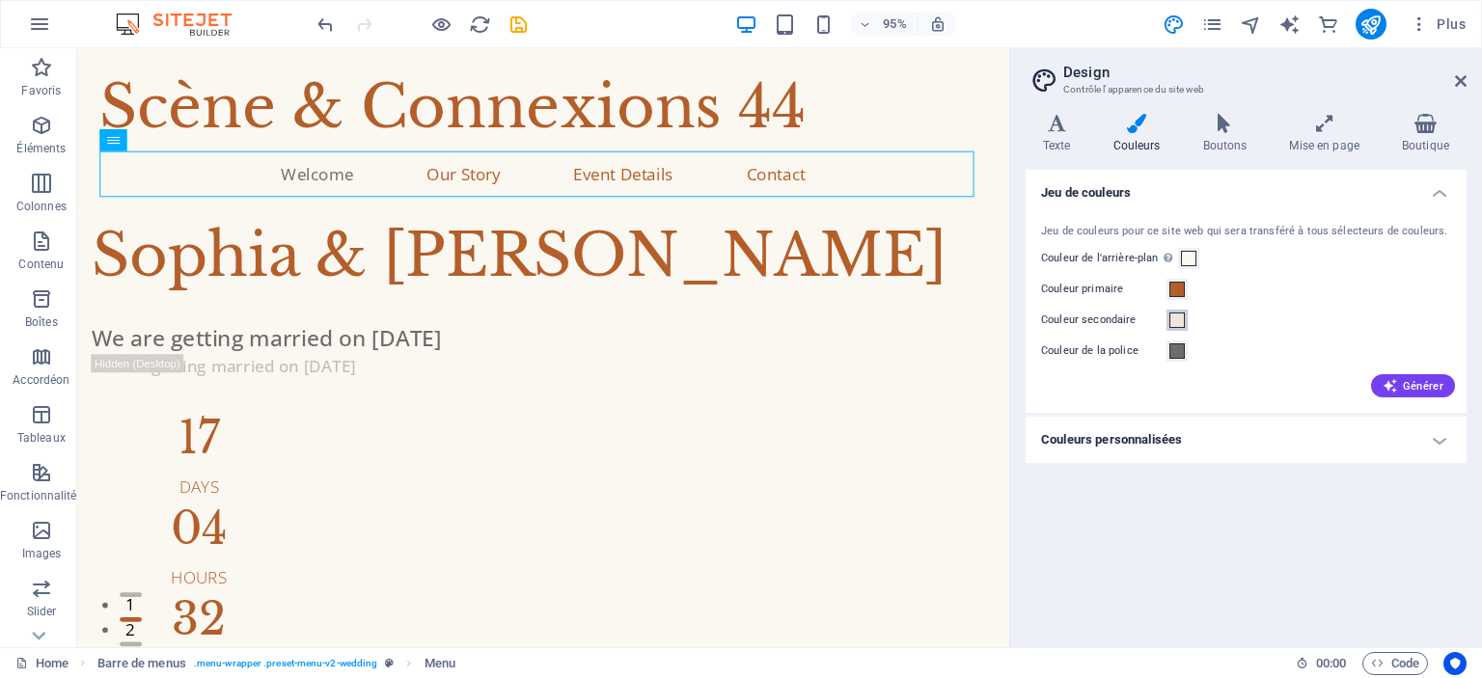
click at [1169, 319] on span at bounding box center [1176, 320] width 15 height 15
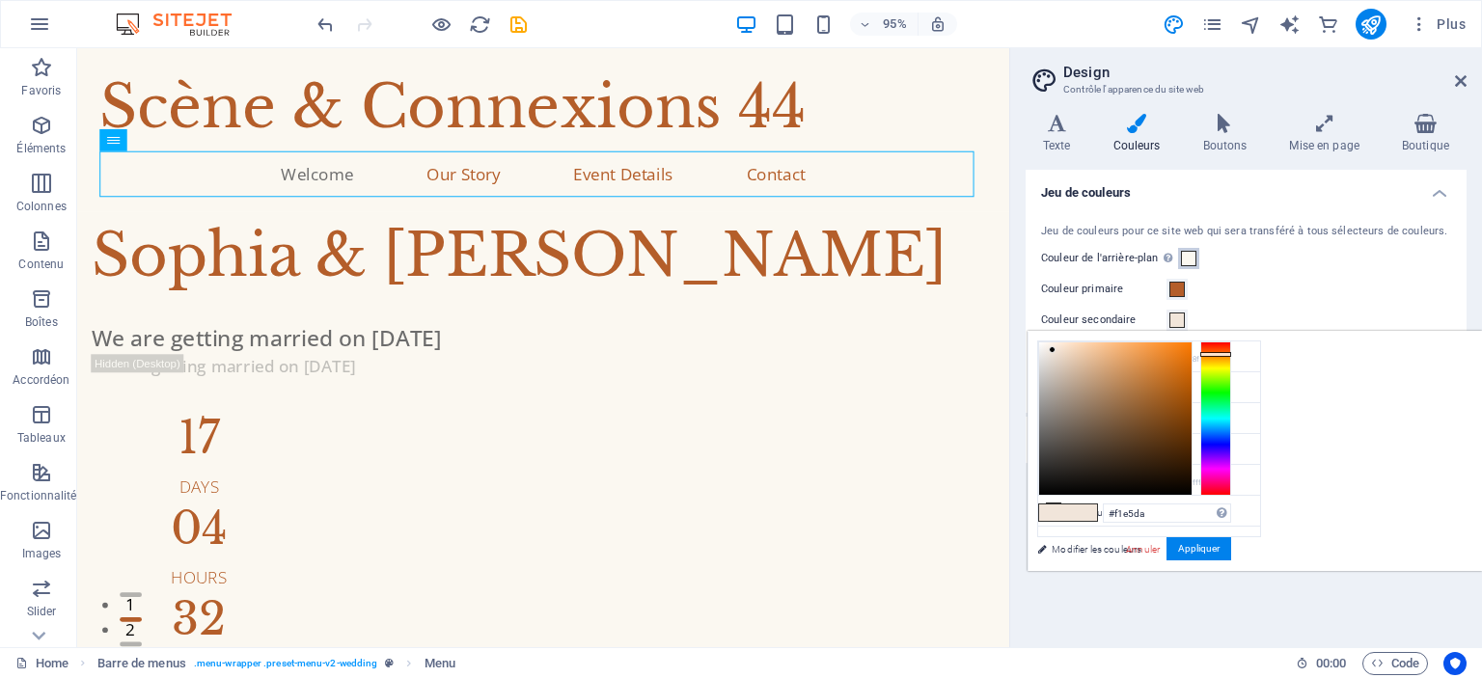
click at [1192, 257] on span at bounding box center [1188, 258] width 15 height 15
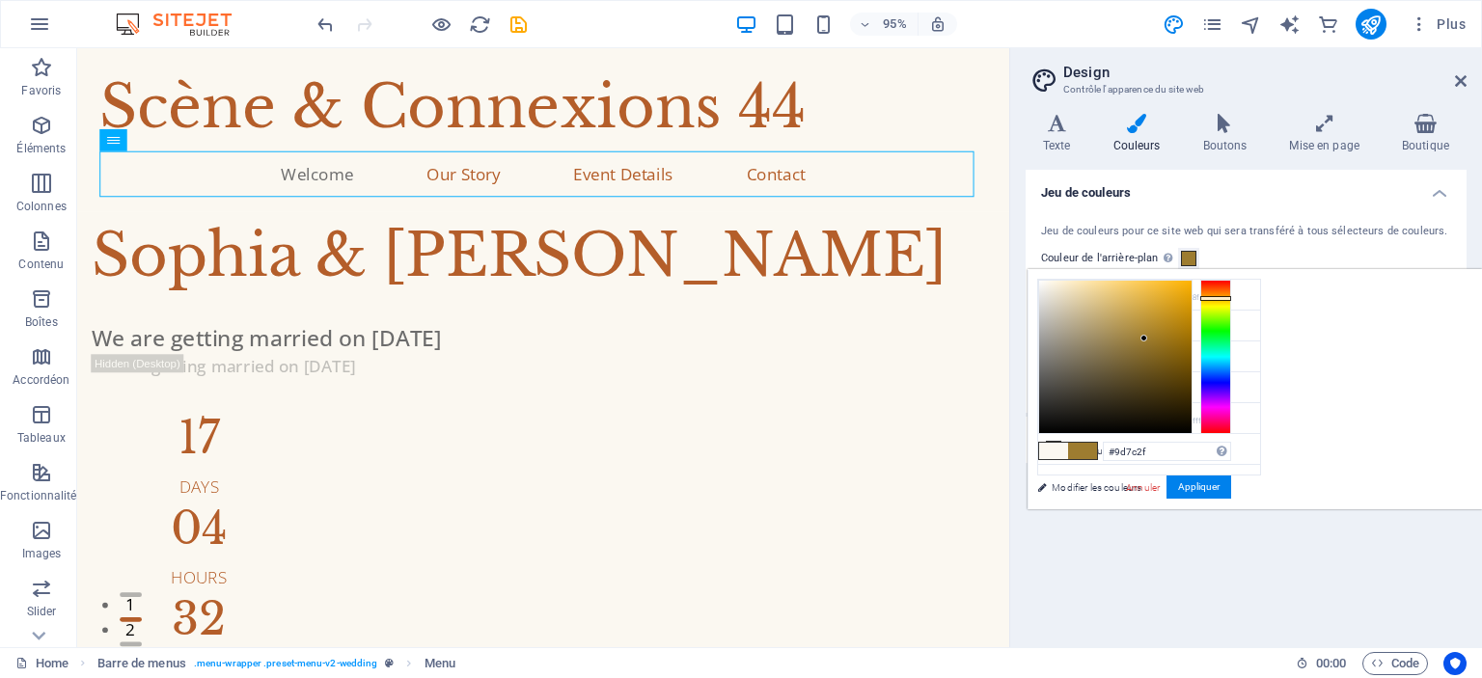
drag, startPoint x: 1331, startPoint y: 331, endPoint x: 1386, endPoint y: 339, distance: 55.5
click at [1191, 338] on div at bounding box center [1115, 357] width 152 height 152
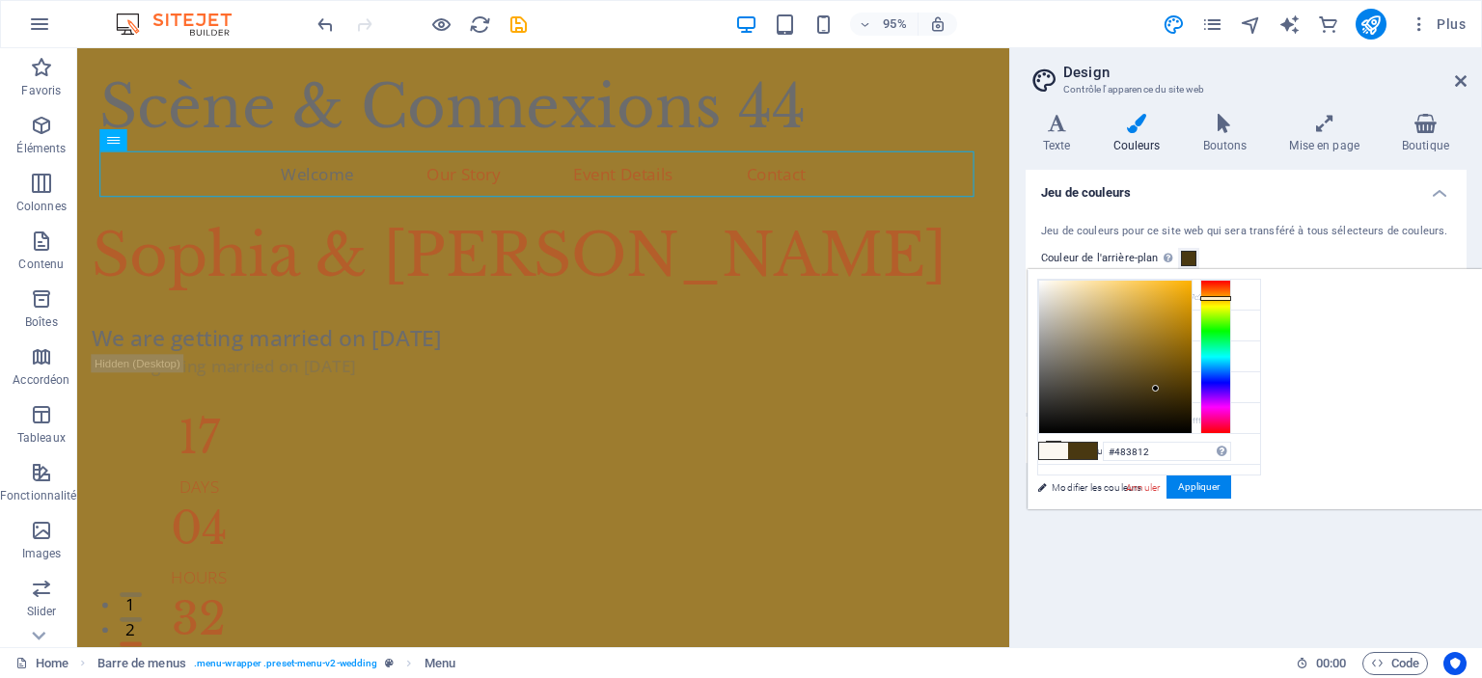
drag, startPoint x: 1411, startPoint y: 331, endPoint x: 1393, endPoint y: 389, distance: 60.7
click at [1191, 389] on div at bounding box center [1115, 357] width 152 height 152
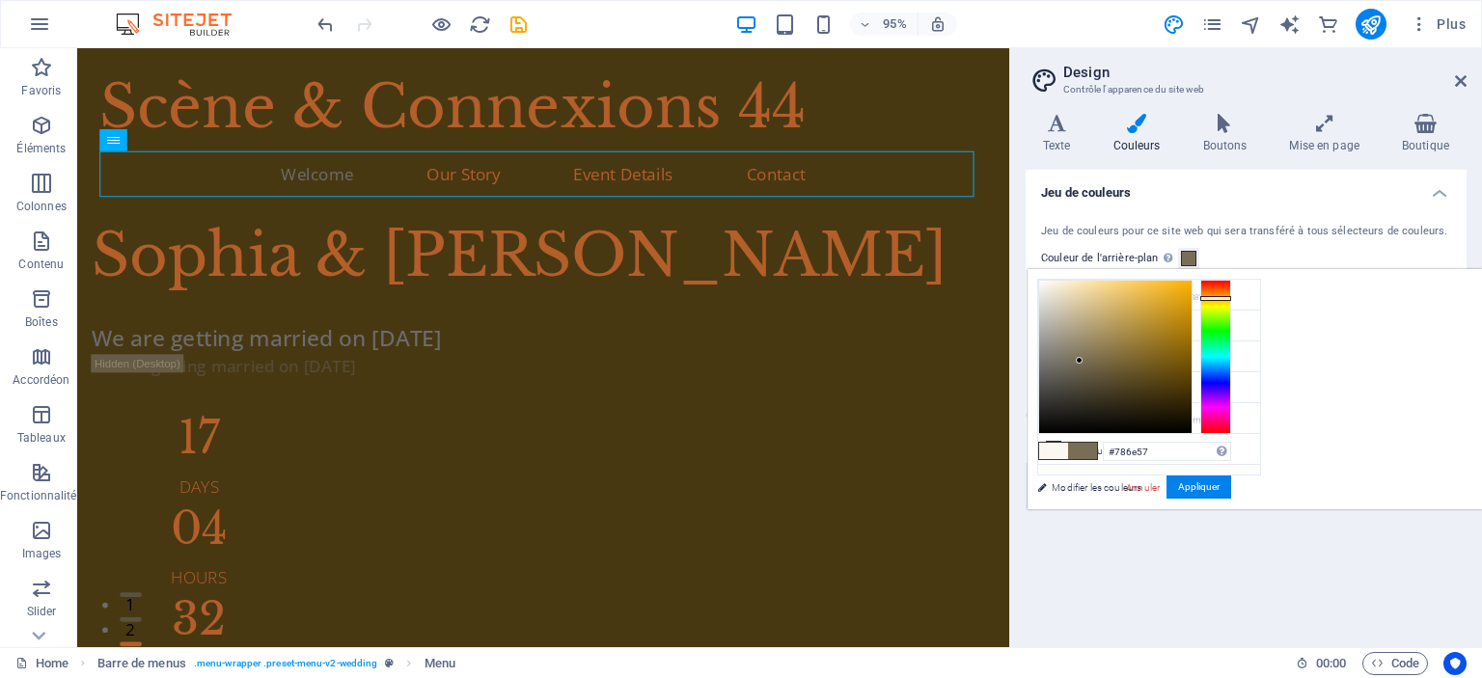
drag, startPoint x: 1393, startPoint y: 389, endPoint x: 1321, endPoint y: 360, distance: 77.9
click at [1082, 360] on div at bounding box center [1079, 360] width 7 height 7
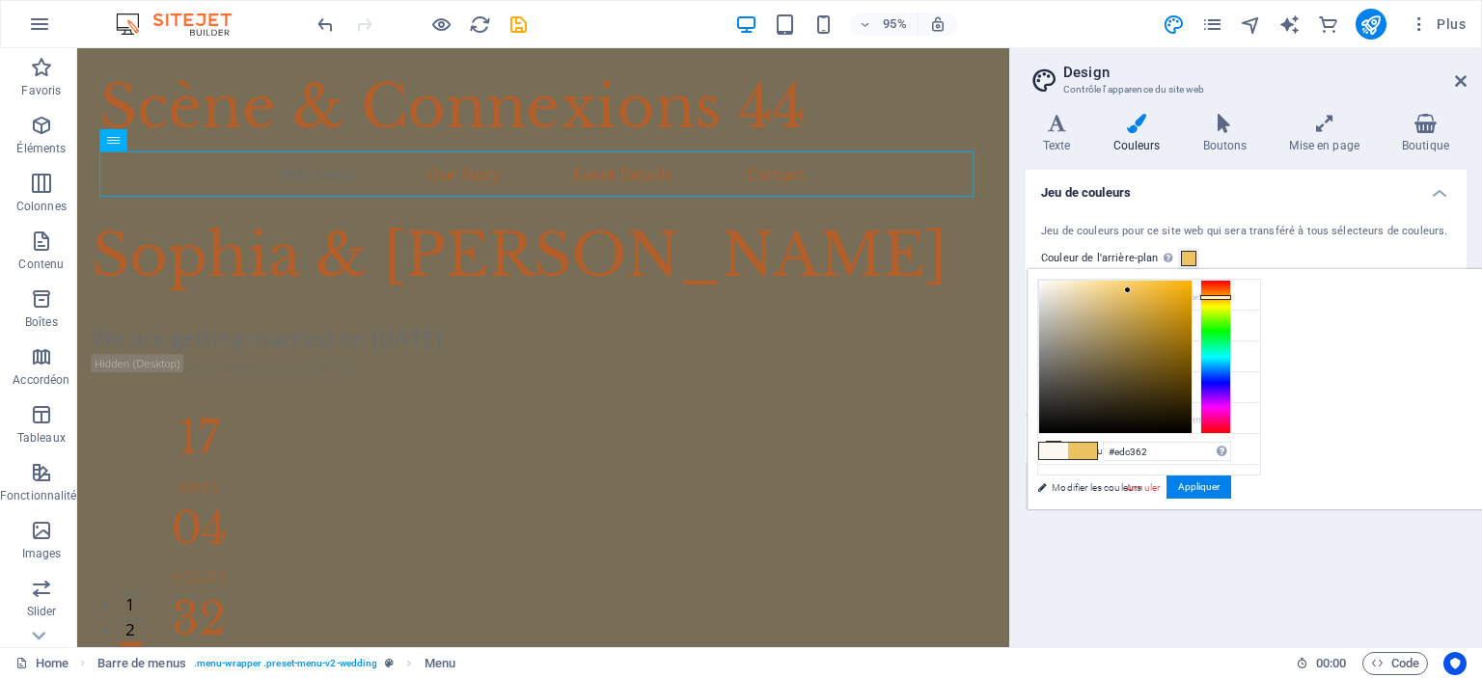
drag, startPoint x: 1321, startPoint y: 360, endPoint x: 1369, endPoint y: 289, distance: 85.4
click at [1131, 289] on div at bounding box center [1127, 290] width 7 height 7
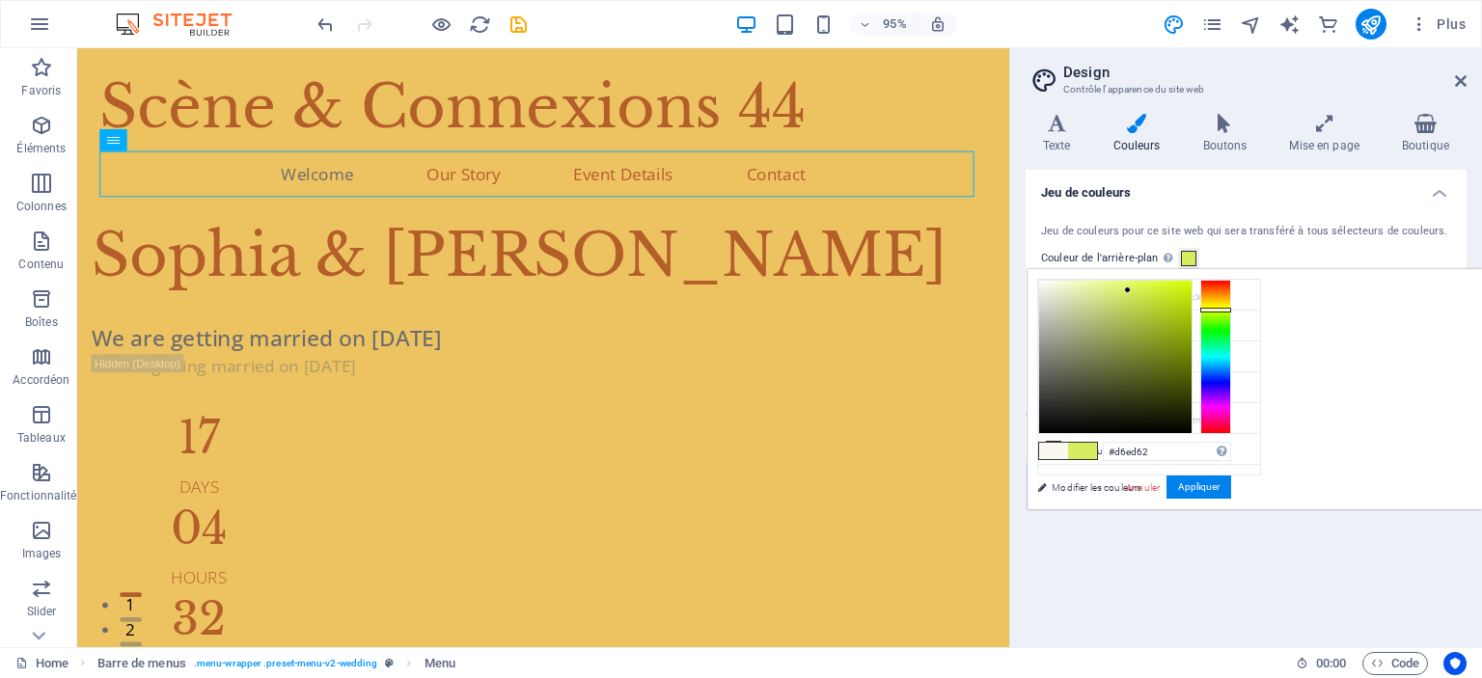
click at [1231, 309] on div at bounding box center [1215, 357] width 31 height 154
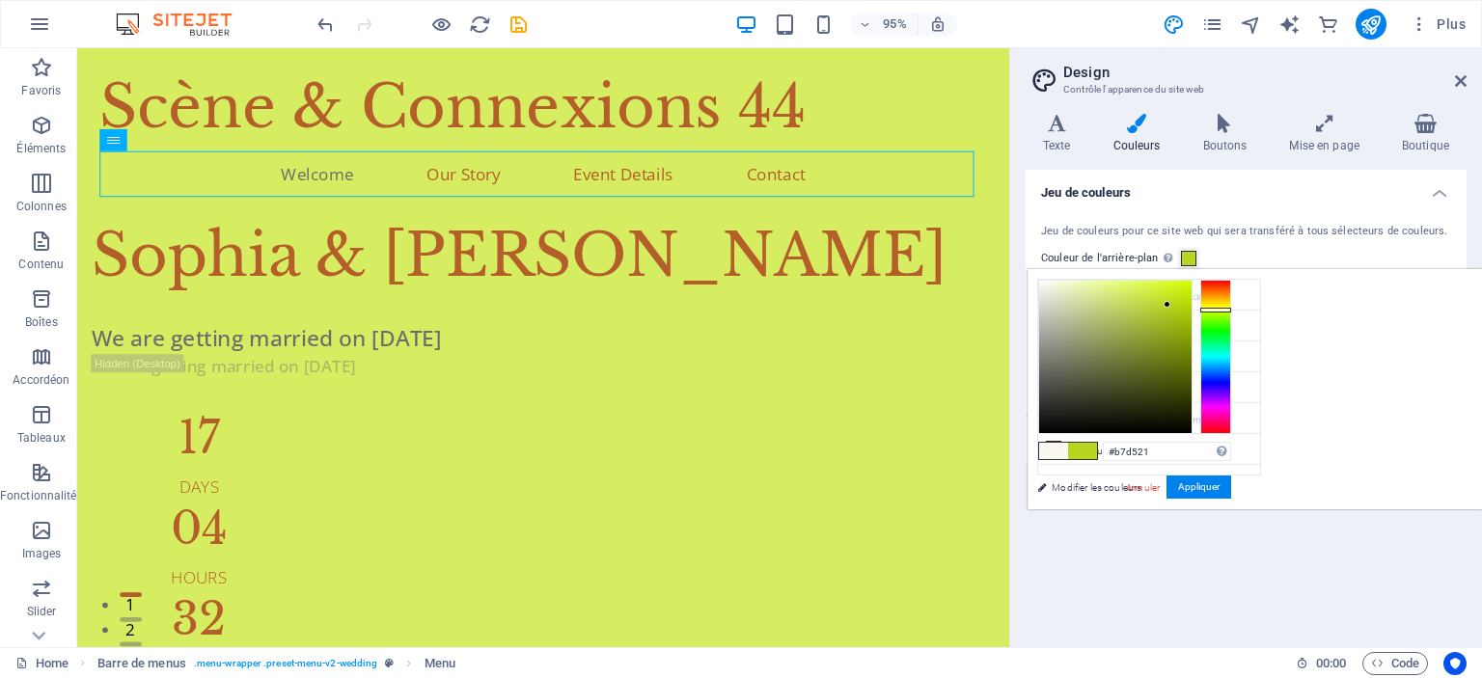
click at [1191, 304] on div at bounding box center [1115, 357] width 152 height 152
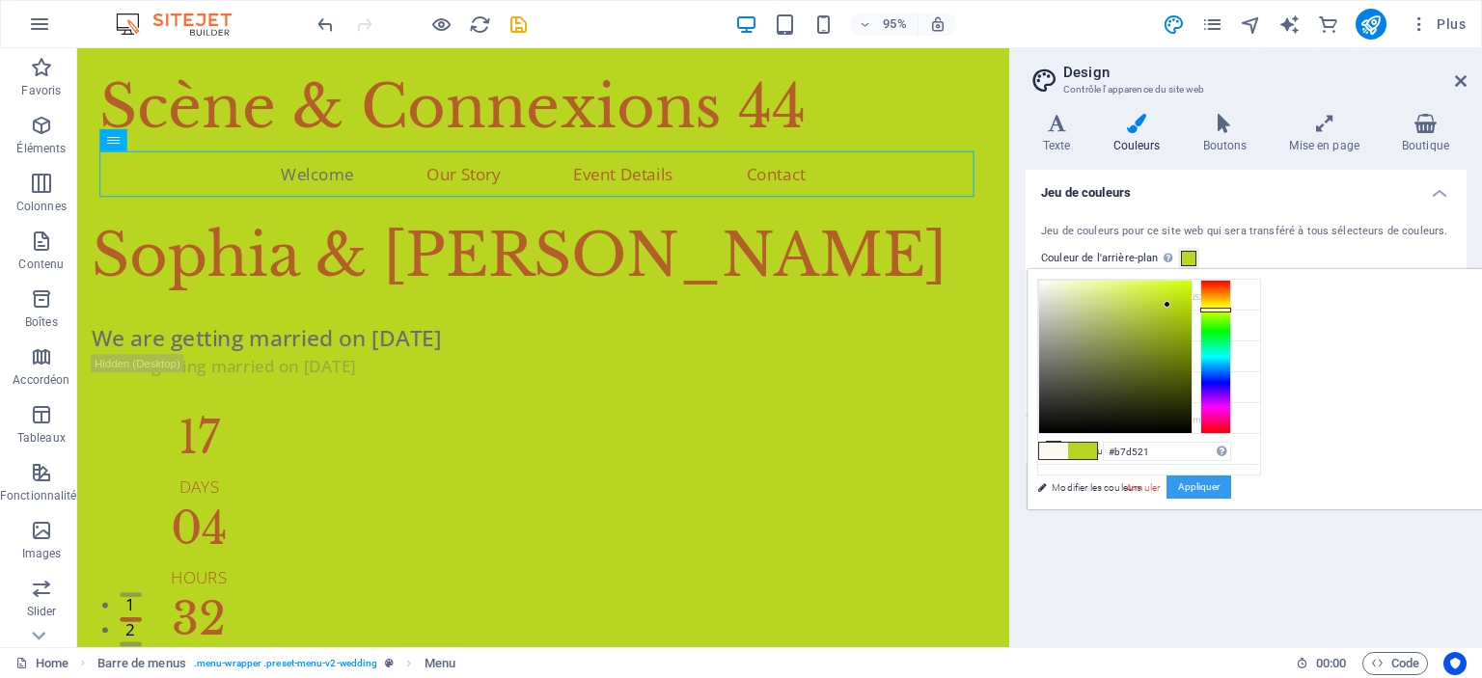
click at [1231, 492] on button "Appliquer" at bounding box center [1198, 487] width 65 height 23
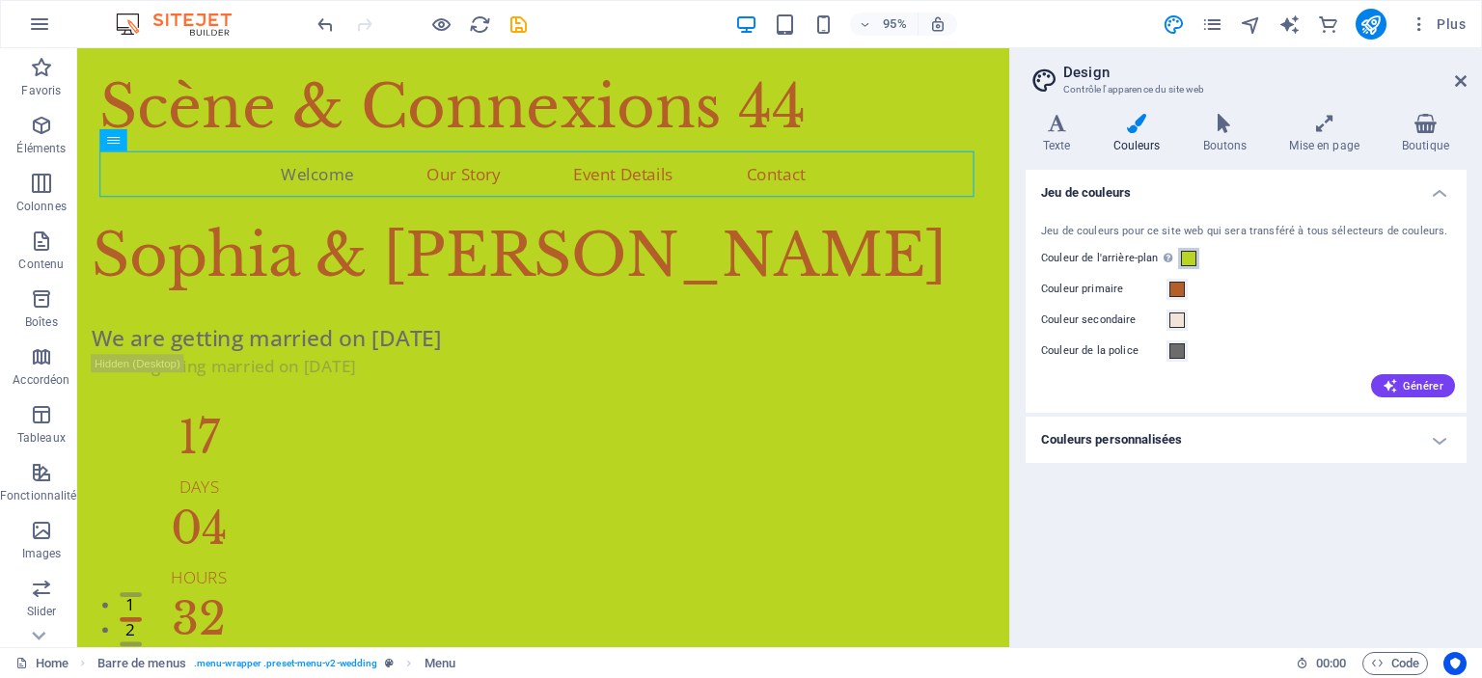
click at [1189, 259] on span at bounding box center [1188, 258] width 15 height 15
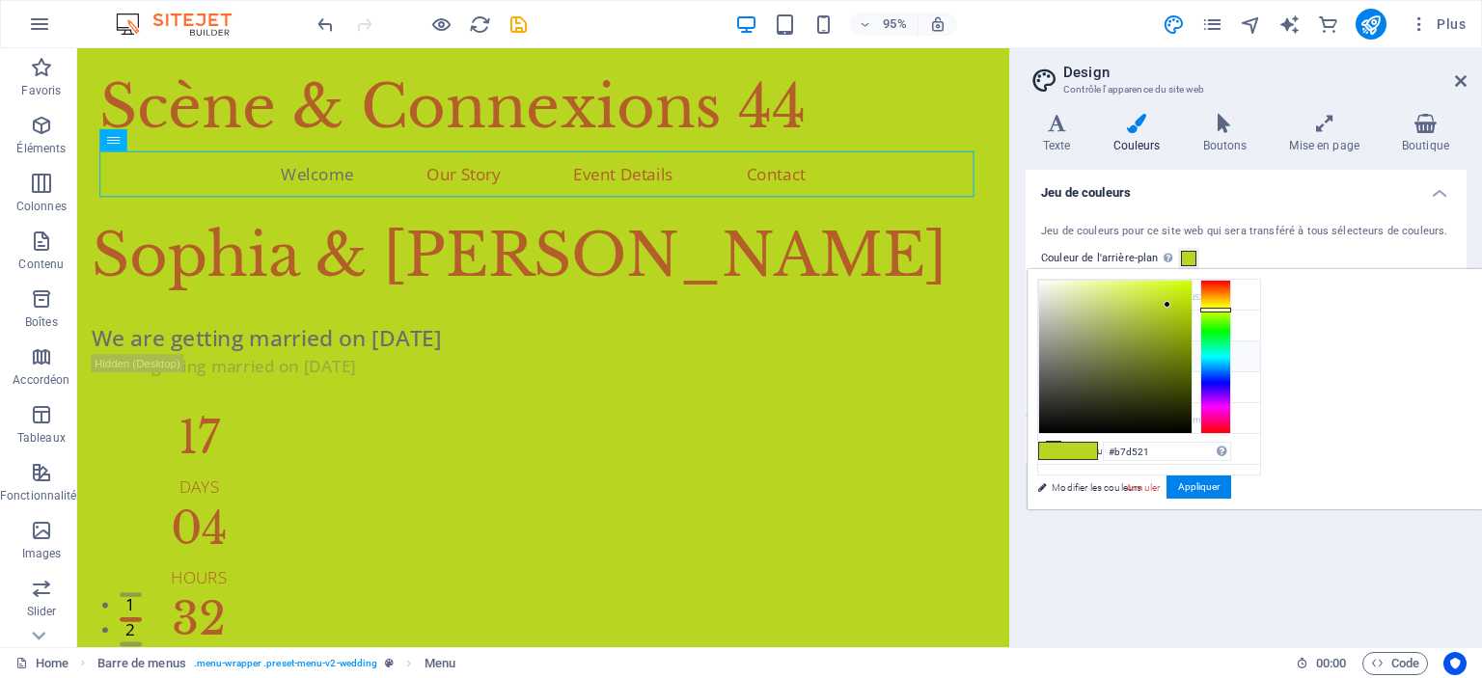
click at [1096, 347] on li "Couleur secondaire #f1e5da" at bounding box center [1149, 357] width 222 height 31
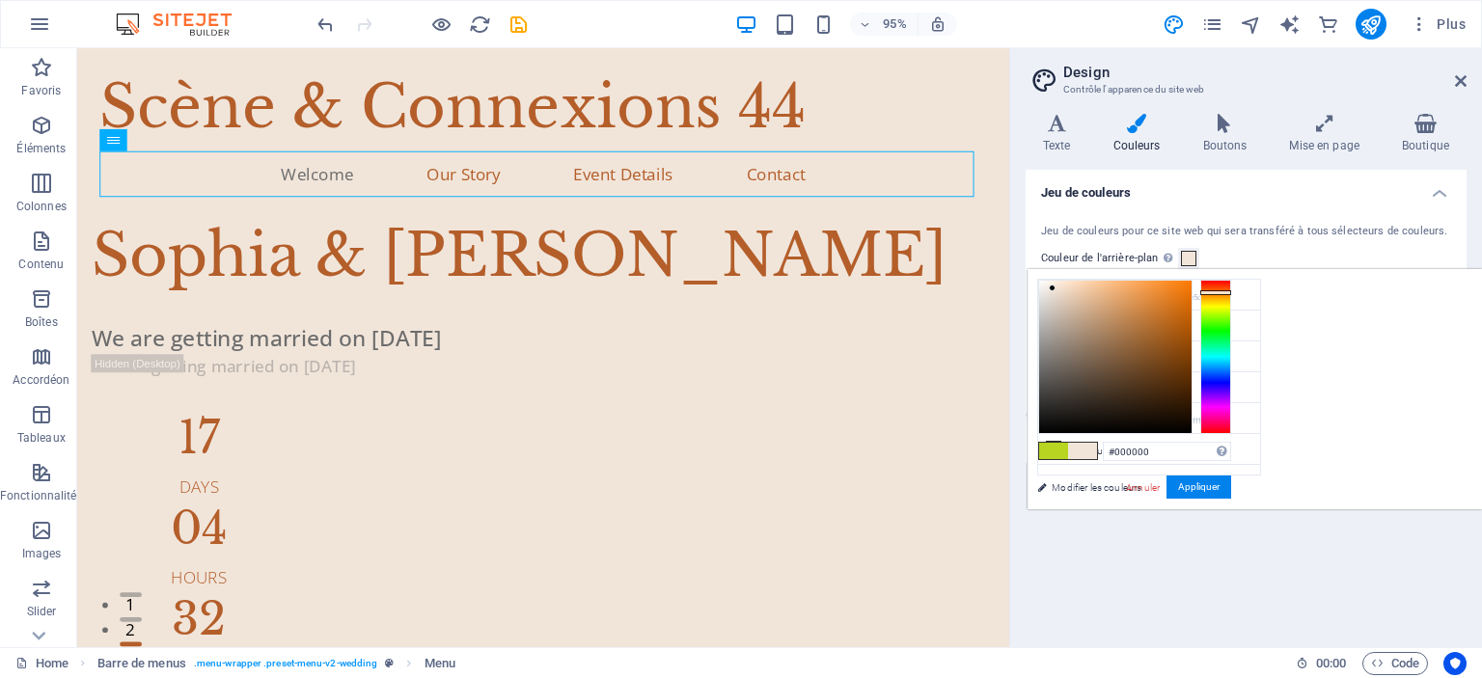
click at [1192, 432] on div at bounding box center [1115, 357] width 154 height 154
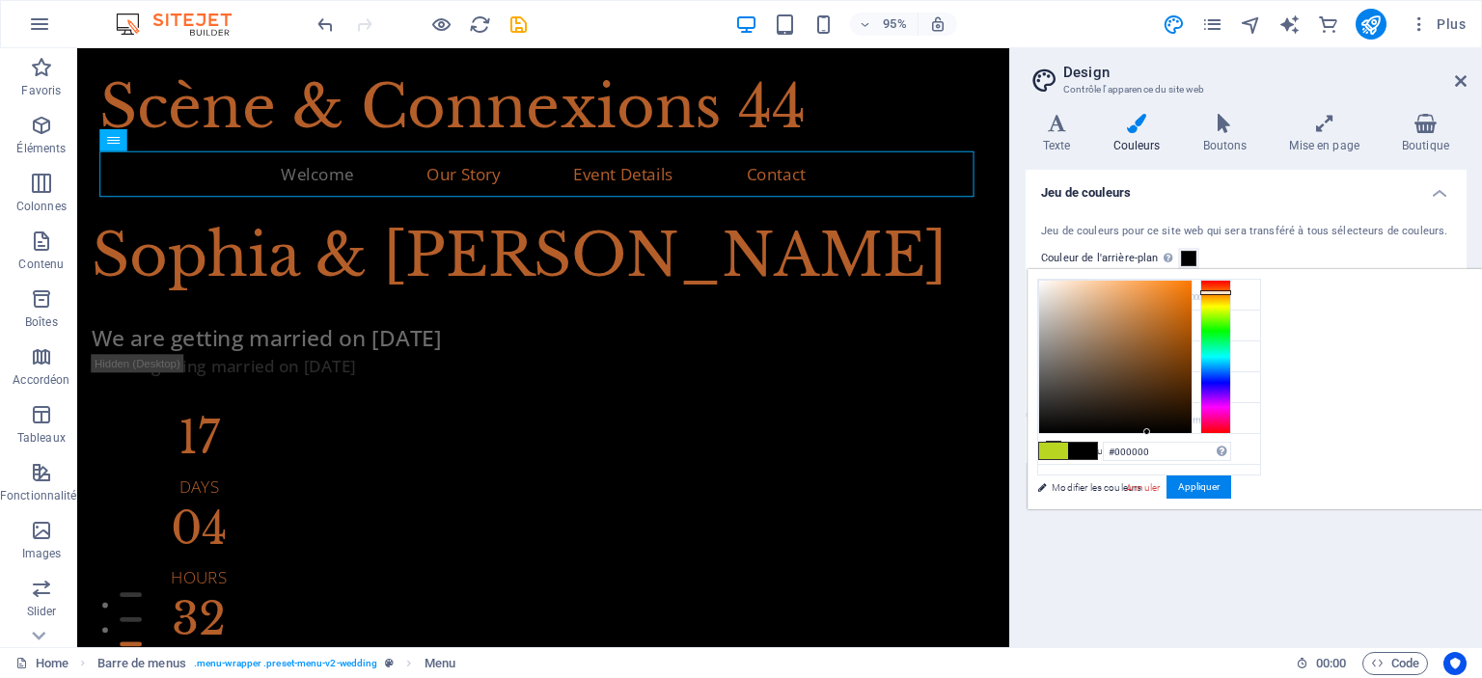
type input "#fbf8f1"
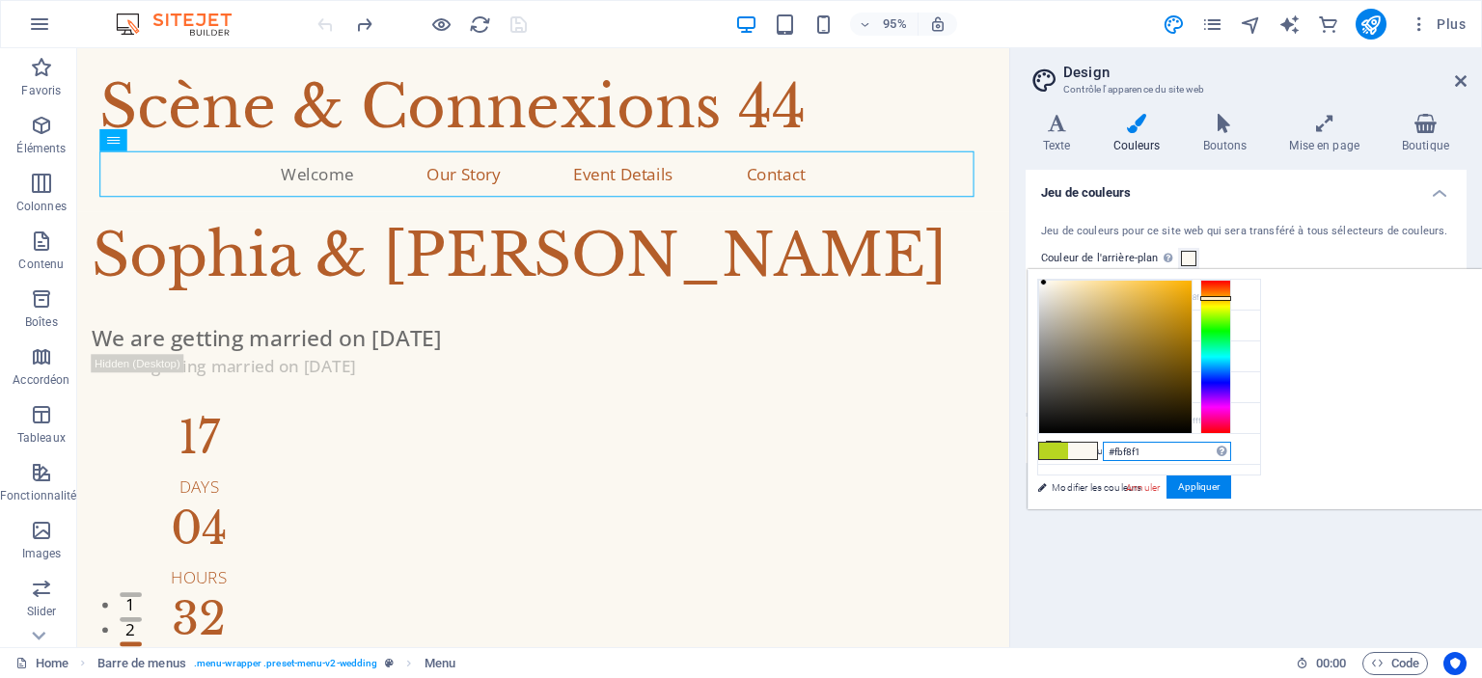
click at [1231, 445] on input "#fbf8f1" at bounding box center [1167, 451] width 128 height 19
click at [1236, 574] on div "Jeu de couleurs Jeu de couleurs pour ce site web qui sera transféré à tous séle…" at bounding box center [1246, 401] width 441 height 462
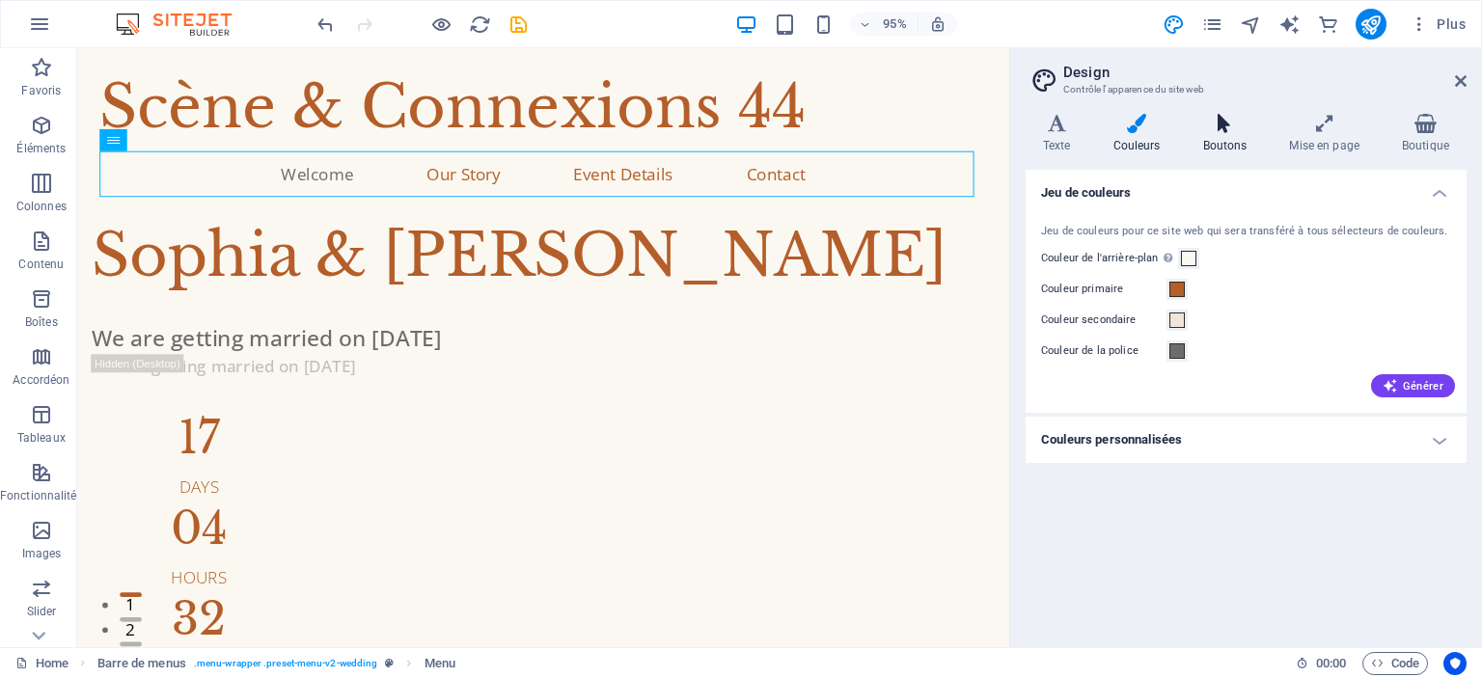
click at [1231, 138] on h4 "Boutons" at bounding box center [1229, 134] width 87 height 41
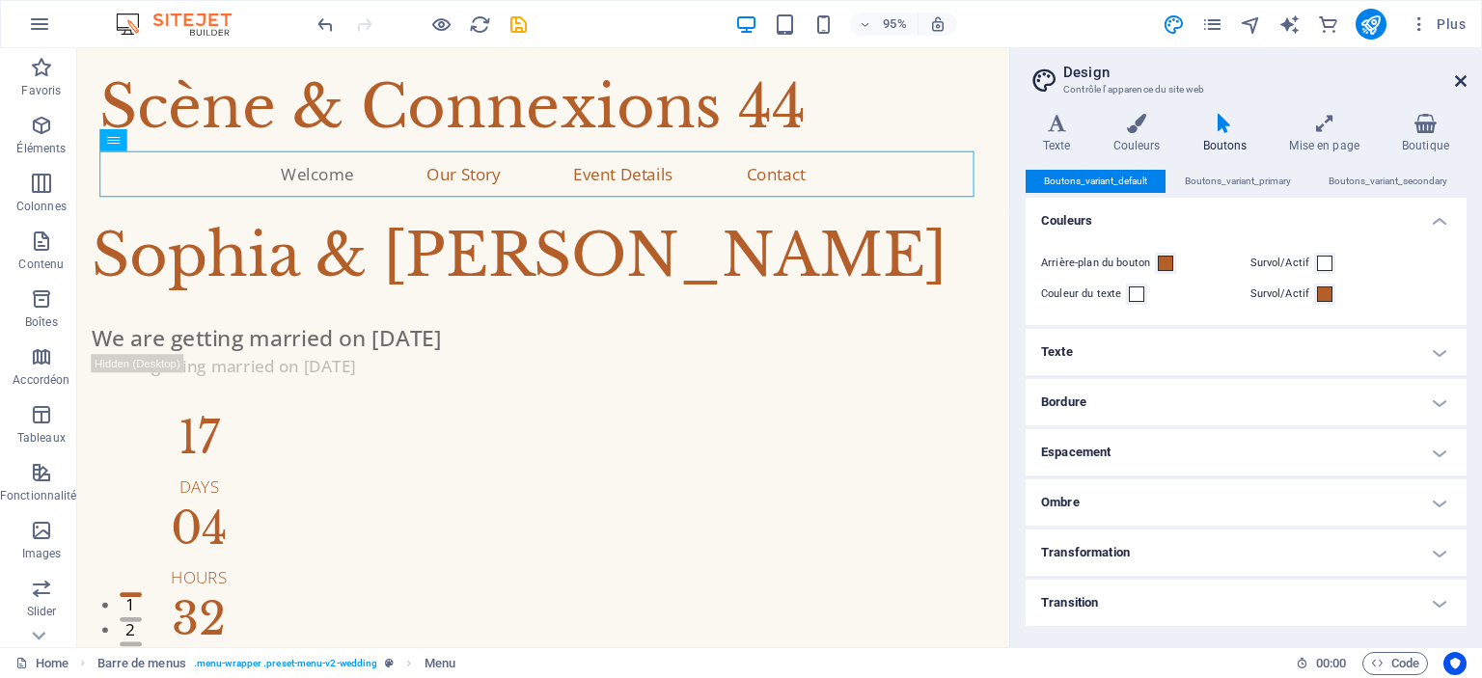
click at [1457, 84] on icon at bounding box center [1461, 80] width 12 height 15
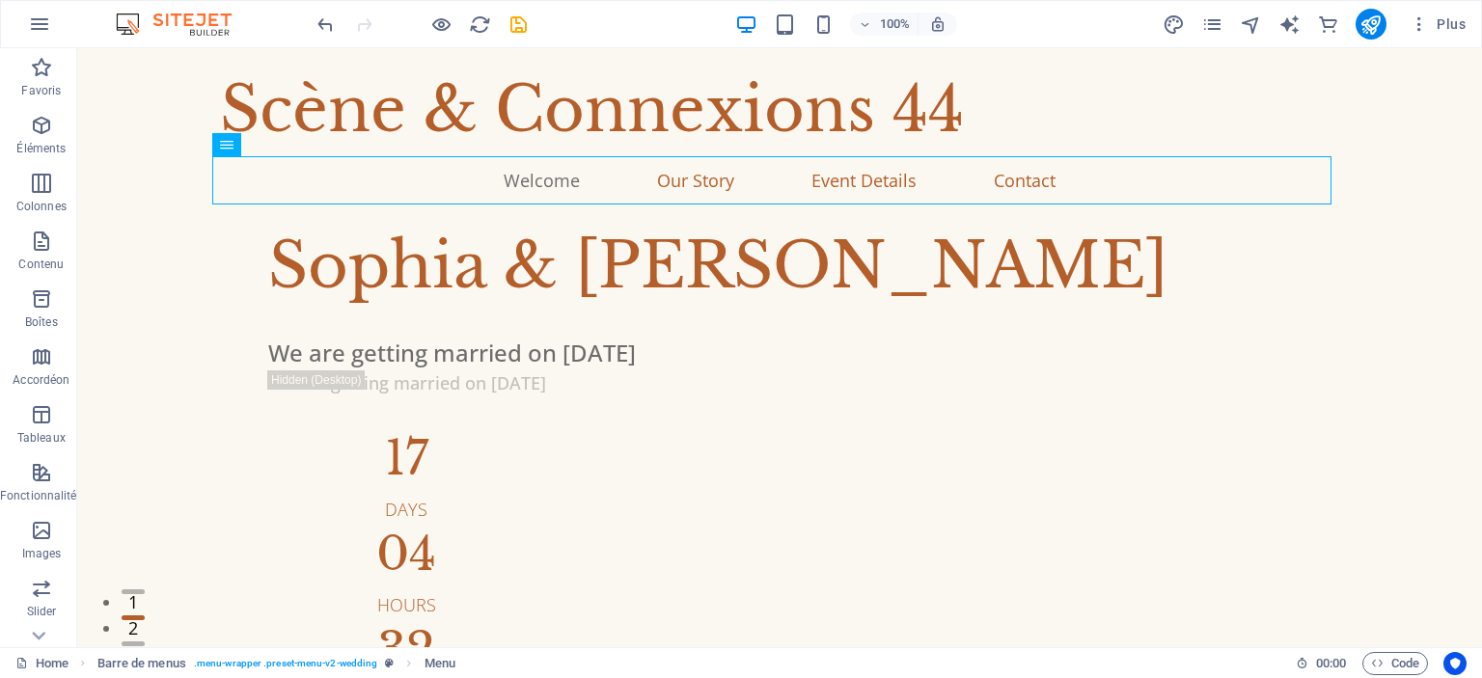
click at [1442, 1] on div "100% Plus" at bounding box center [741, 24] width 1480 height 46
click at [1430, 22] on span "Plus" at bounding box center [1437, 23] width 56 height 19
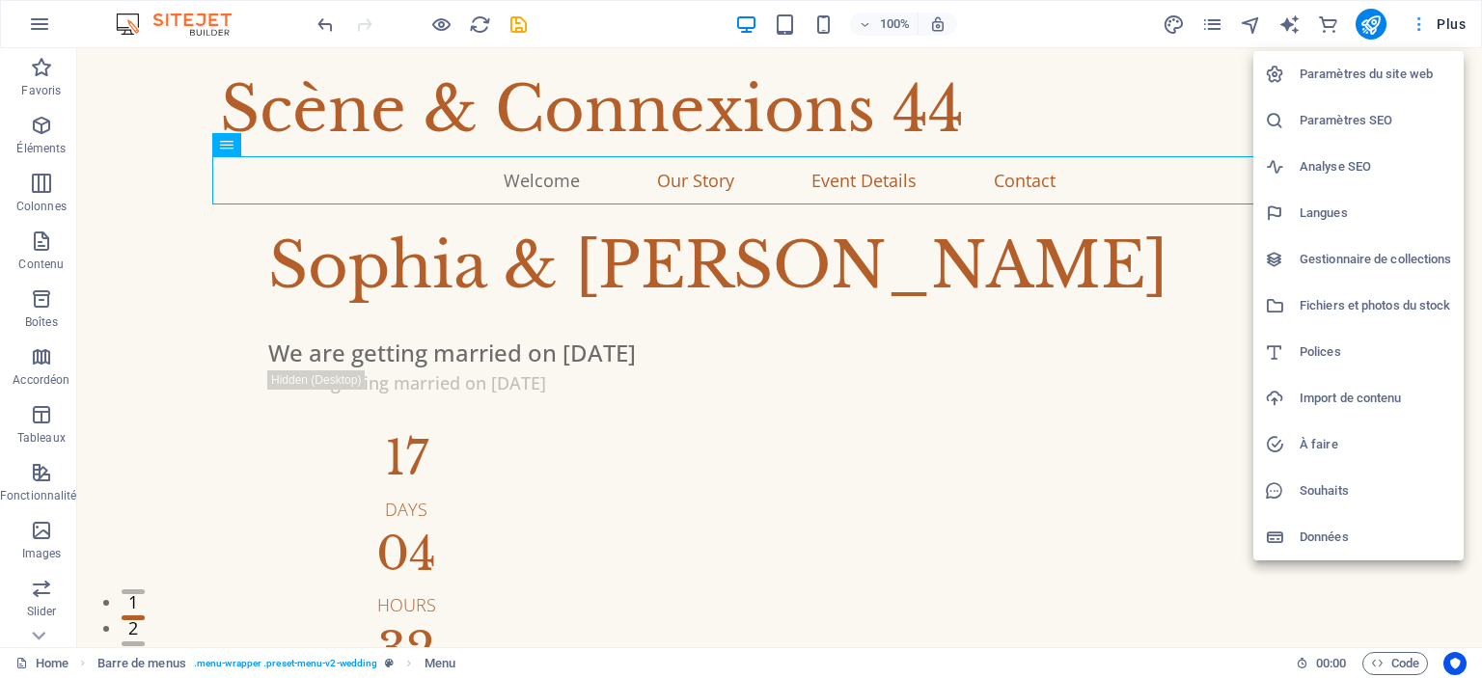
click at [1430, 22] on div at bounding box center [741, 339] width 1482 height 678
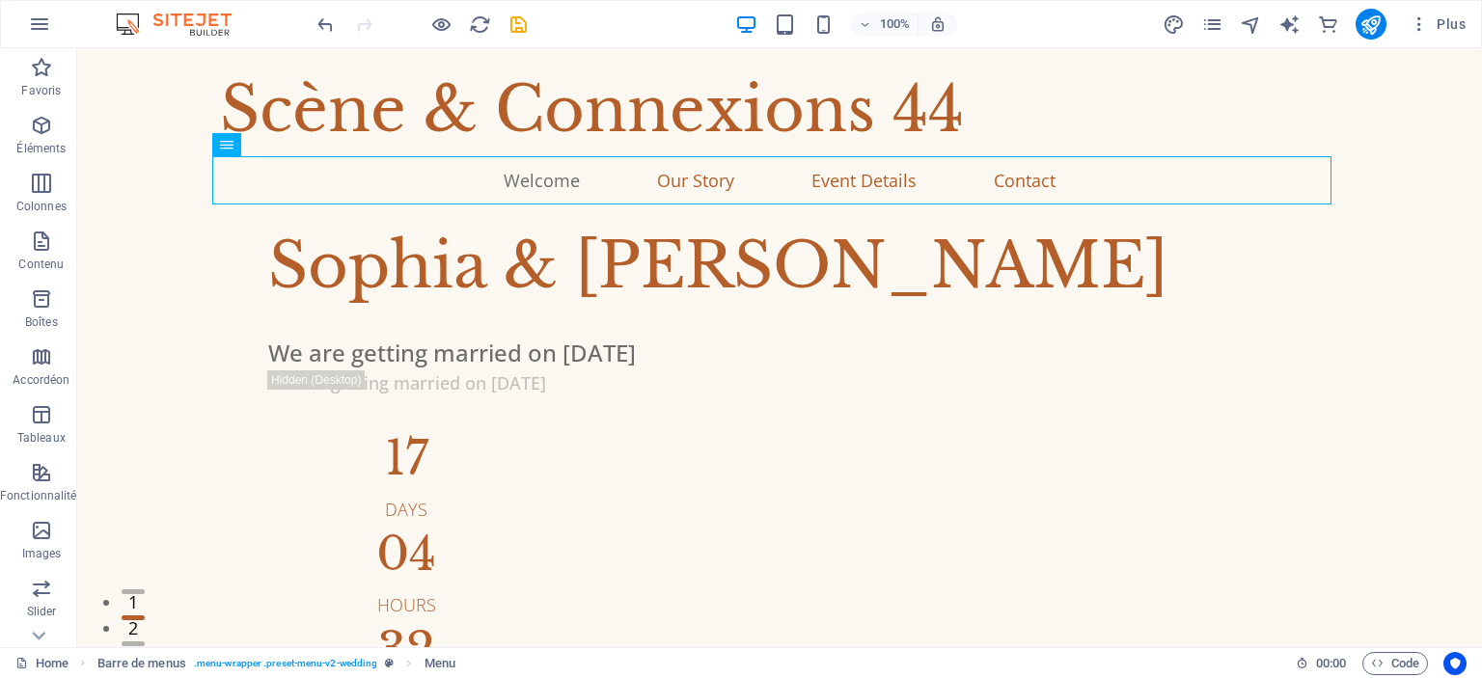
click at [521, 36] on div at bounding box center [422, 24] width 216 height 31
click at [516, 24] on icon "save" at bounding box center [518, 25] width 22 height 22
checkbox input "false"
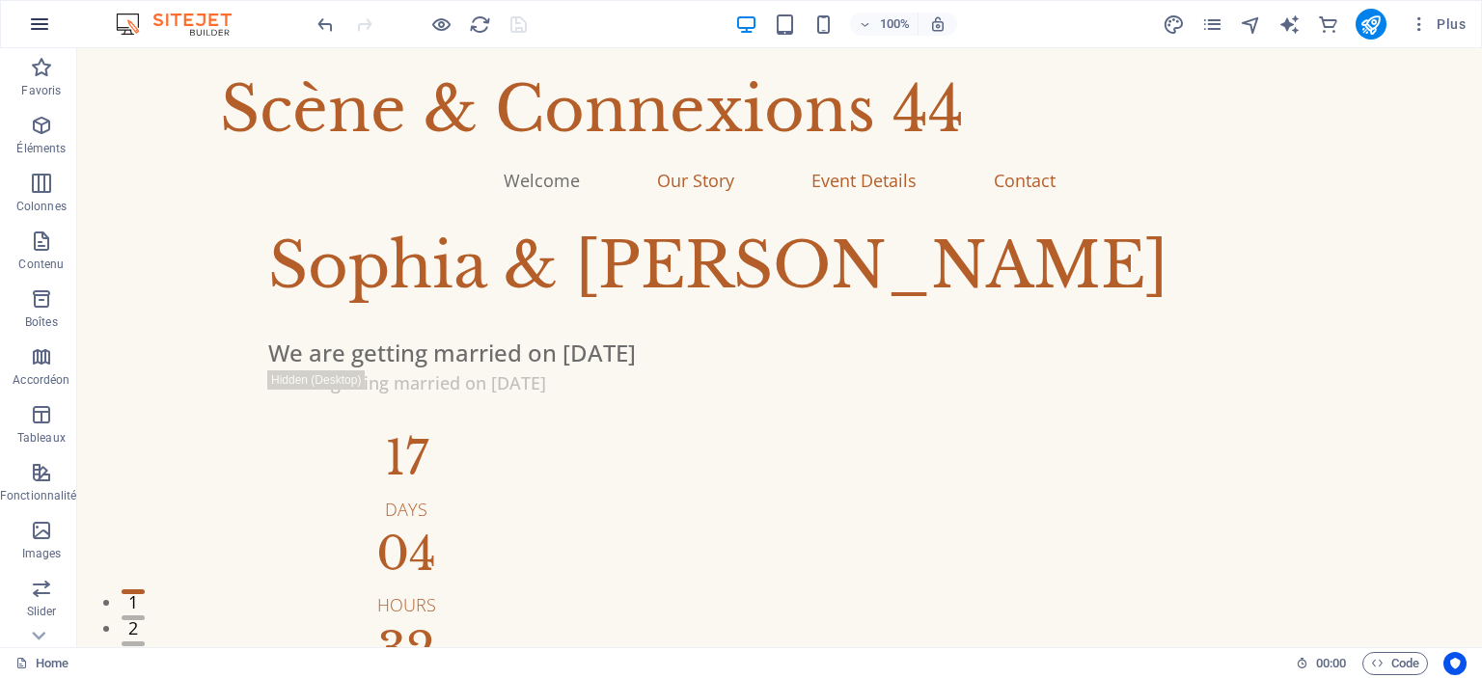
click at [34, 11] on button "button" at bounding box center [39, 24] width 46 height 46
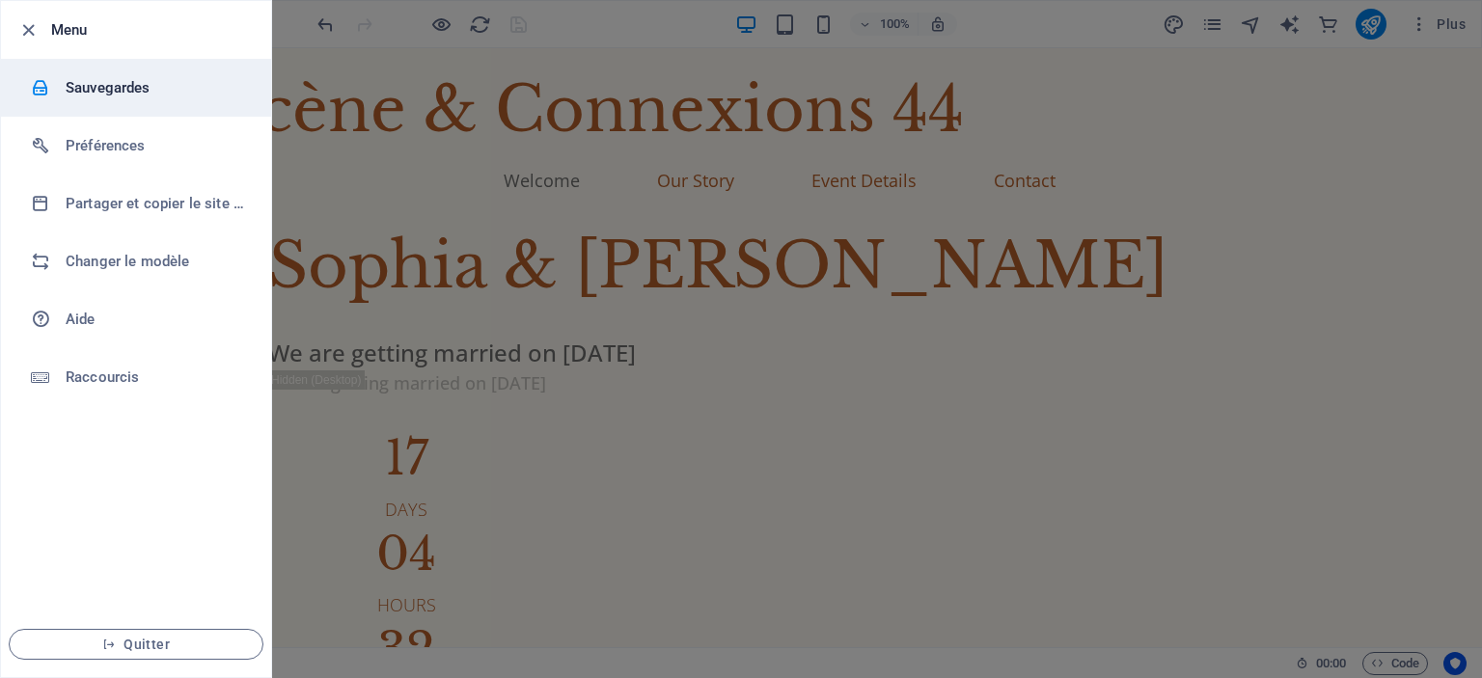
click at [69, 76] on h6 "Sauvegardes" at bounding box center [155, 87] width 178 height 23
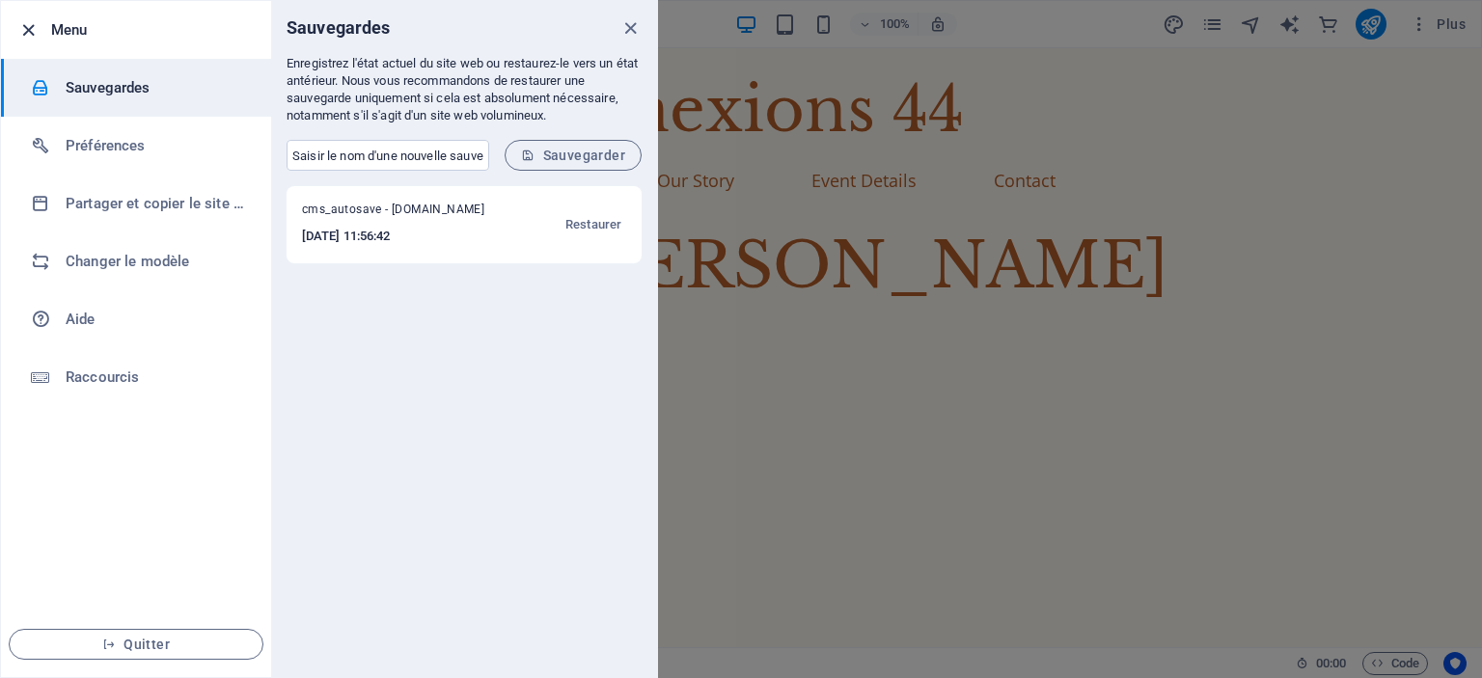
click at [31, 34] on icon "button" at bounding box center [28, 30] width 22 height 22
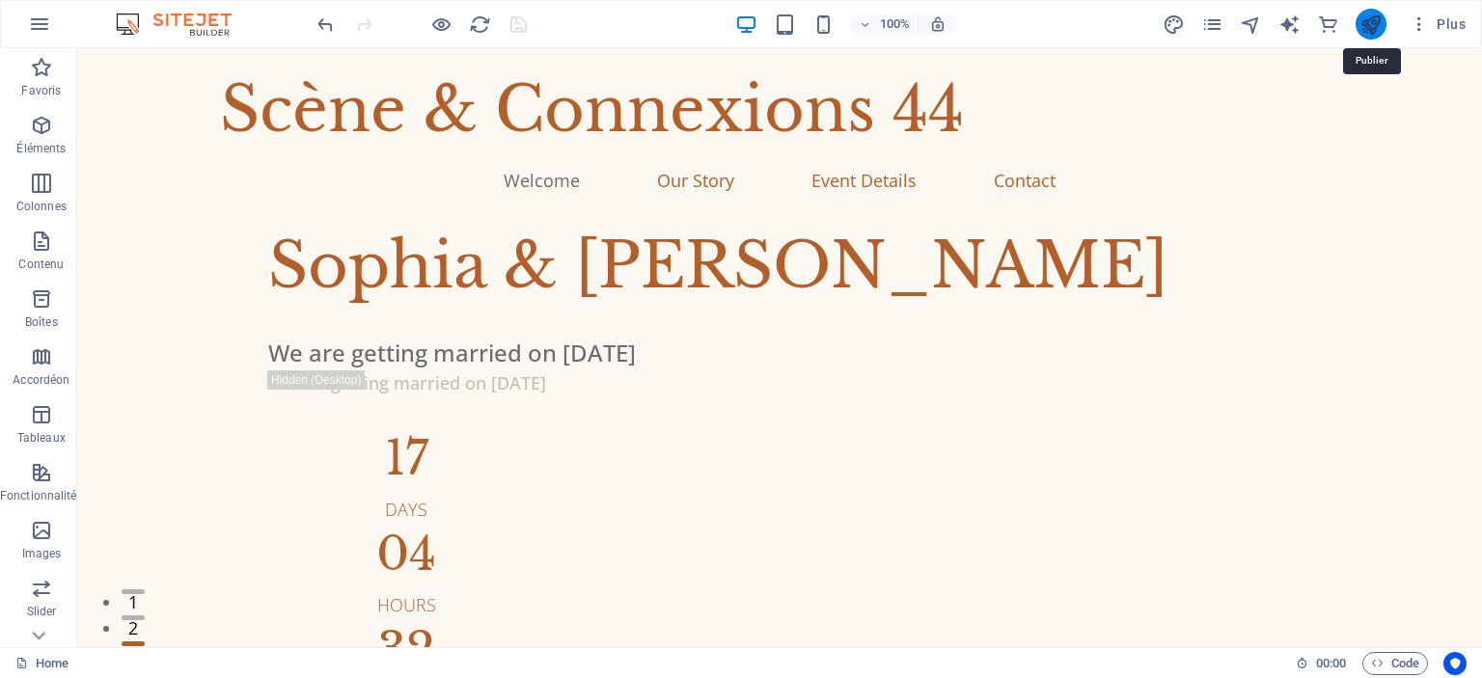
click at [1373, 14] on icon "publish" at bounding box center [1370, 25] width 22 height 22
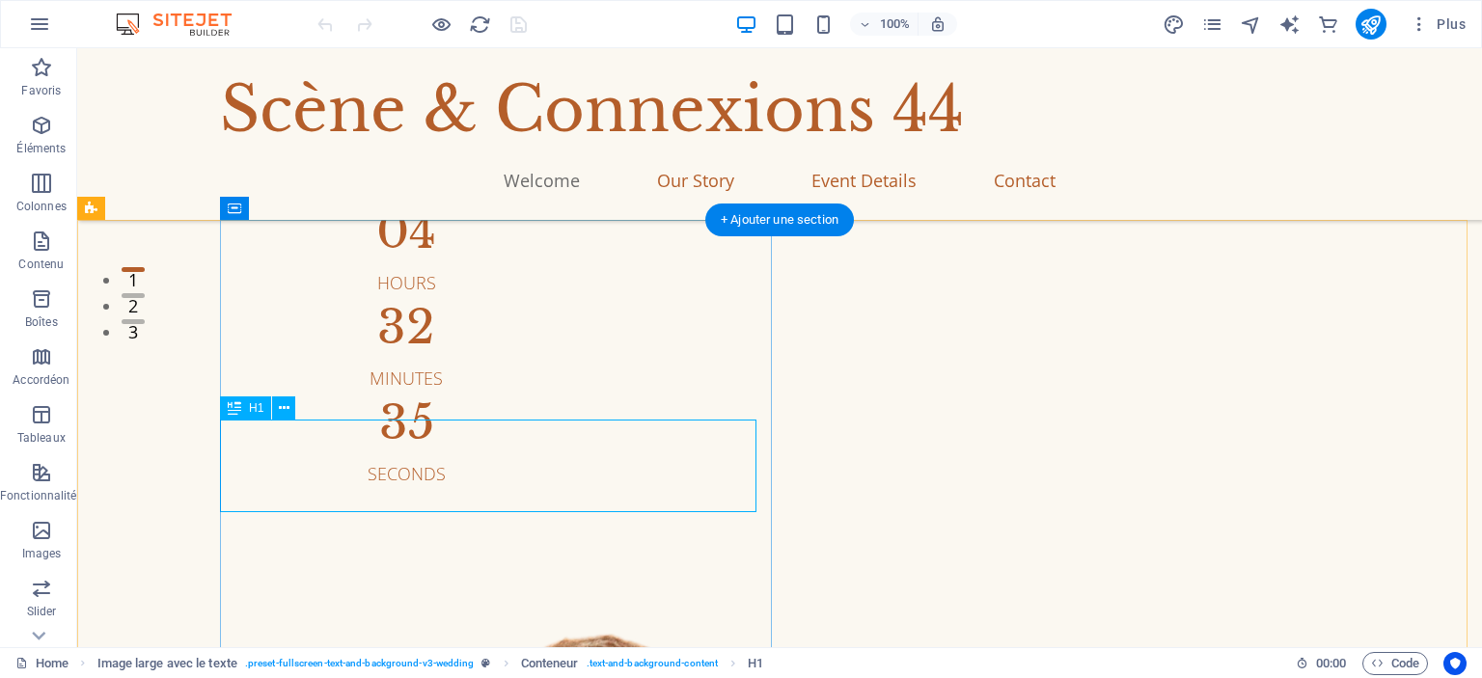
scroll to position [326, 0]
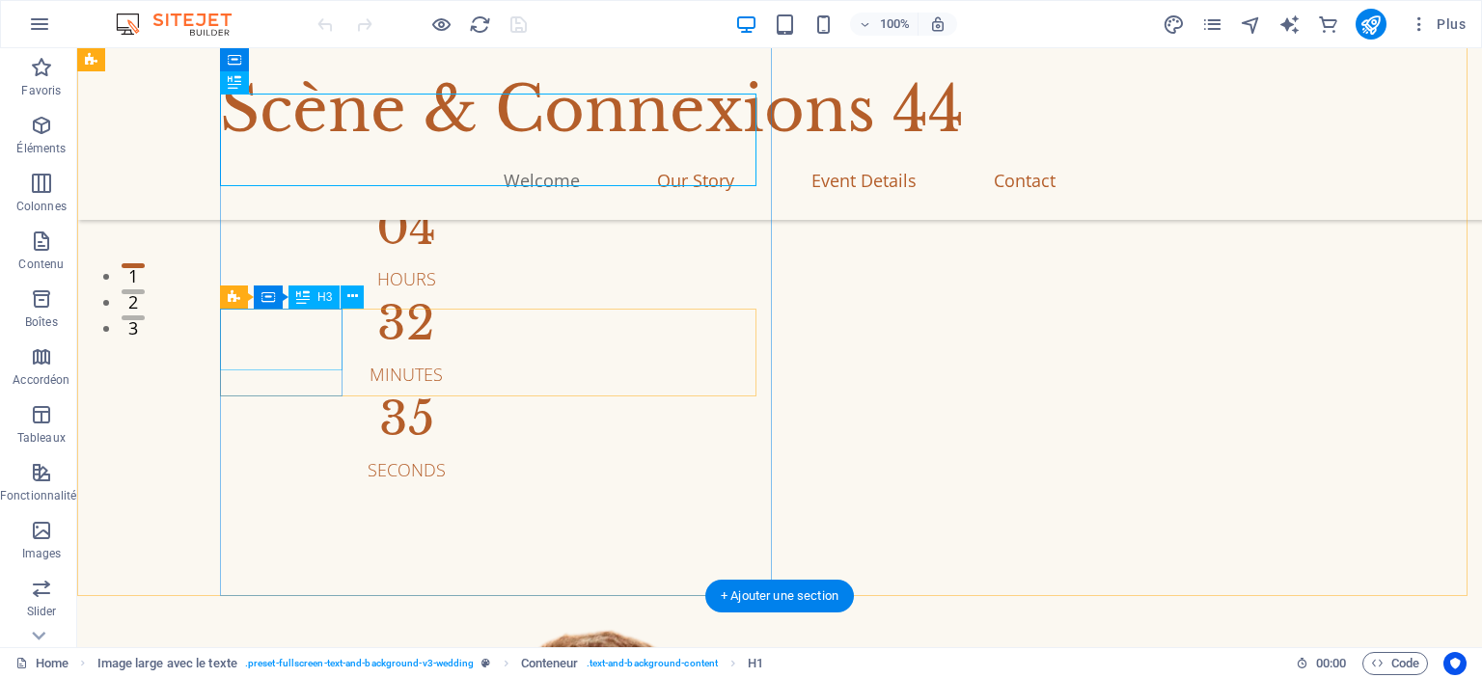
click at [321, 155] on div "17" at bounding box center [406, 132] width 276 height 46
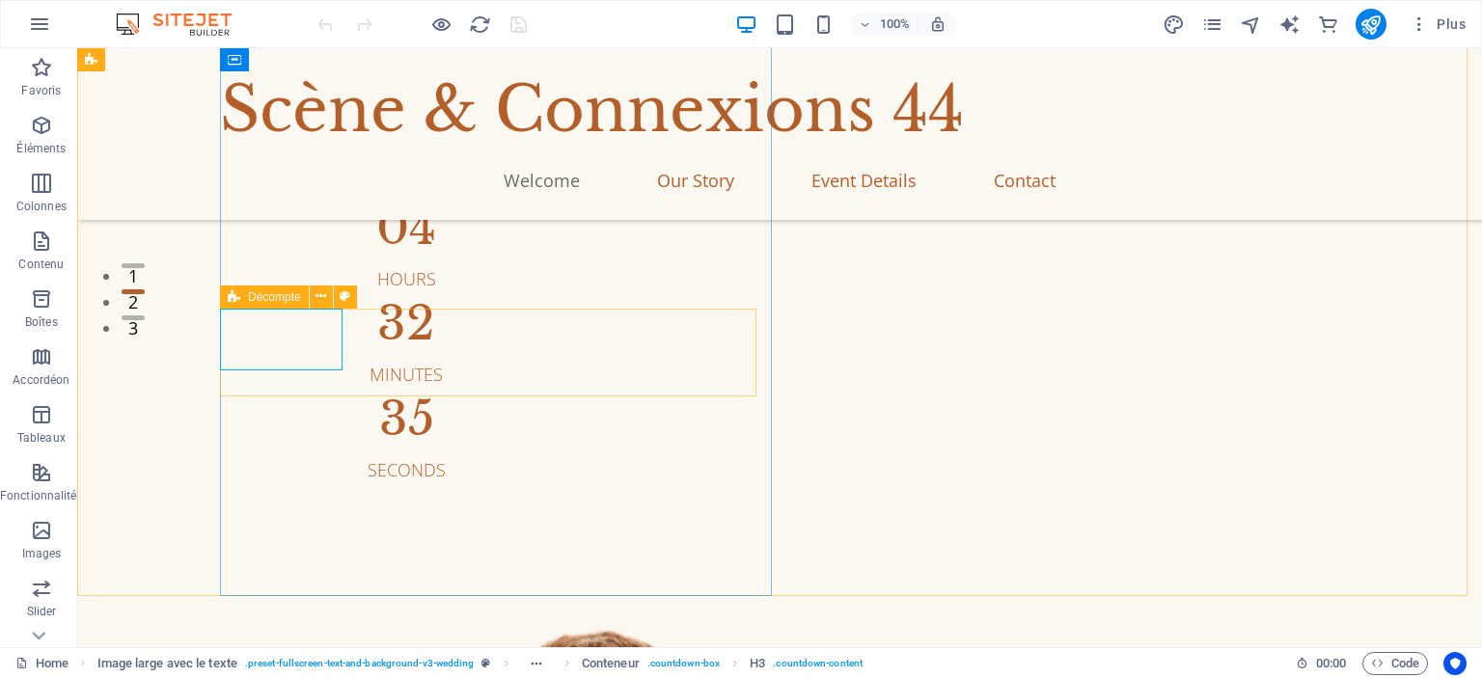
click at [236, 296] on icon at bounding box center [234, 297] width 13 height 23
click at [322, 300] on icon at bounding box center [320, 297] width 11 height 20
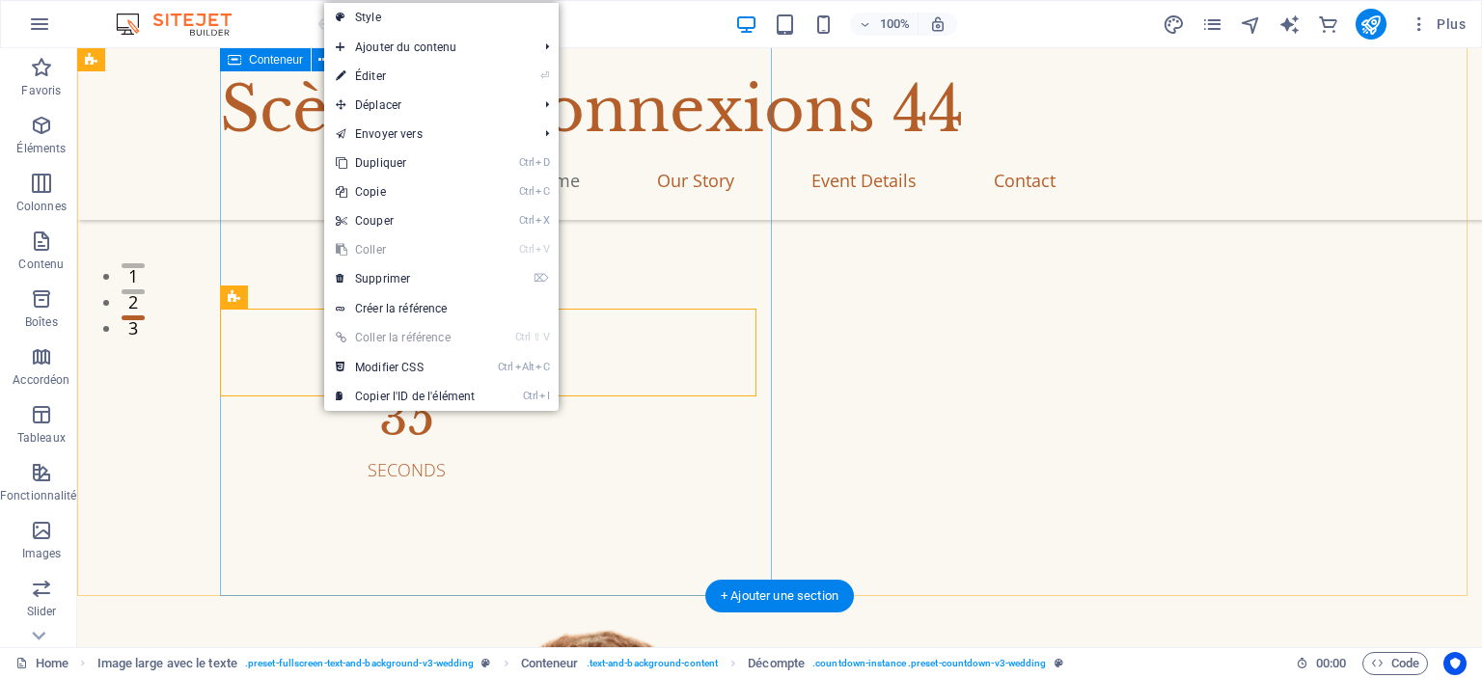
click at [493, 483] on div "Sophia & Liam We are getting married on Sep 21, 2025 We are getting married on …" at bounding box center [851, 188] width 1262 height 589
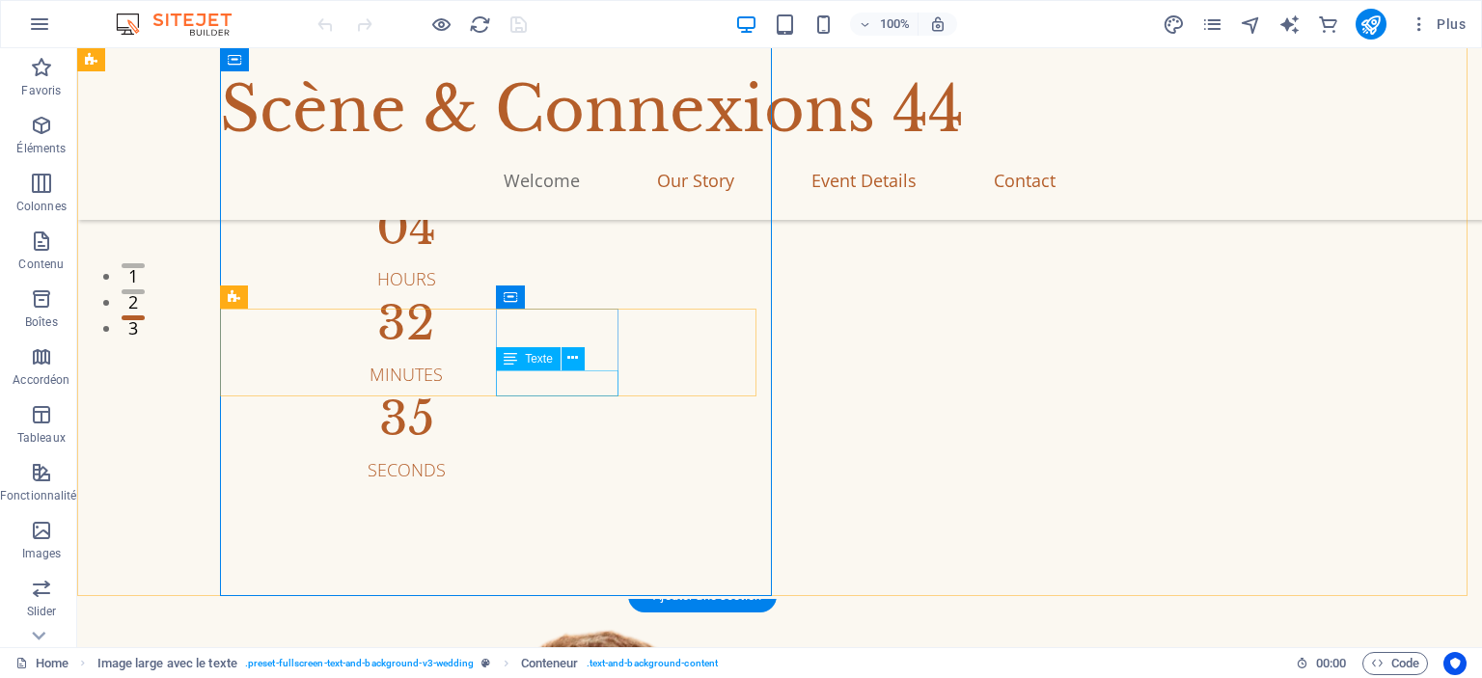
click at [528, 369] on div "Texte" at bounding box center [528, 358] width 65 height 23
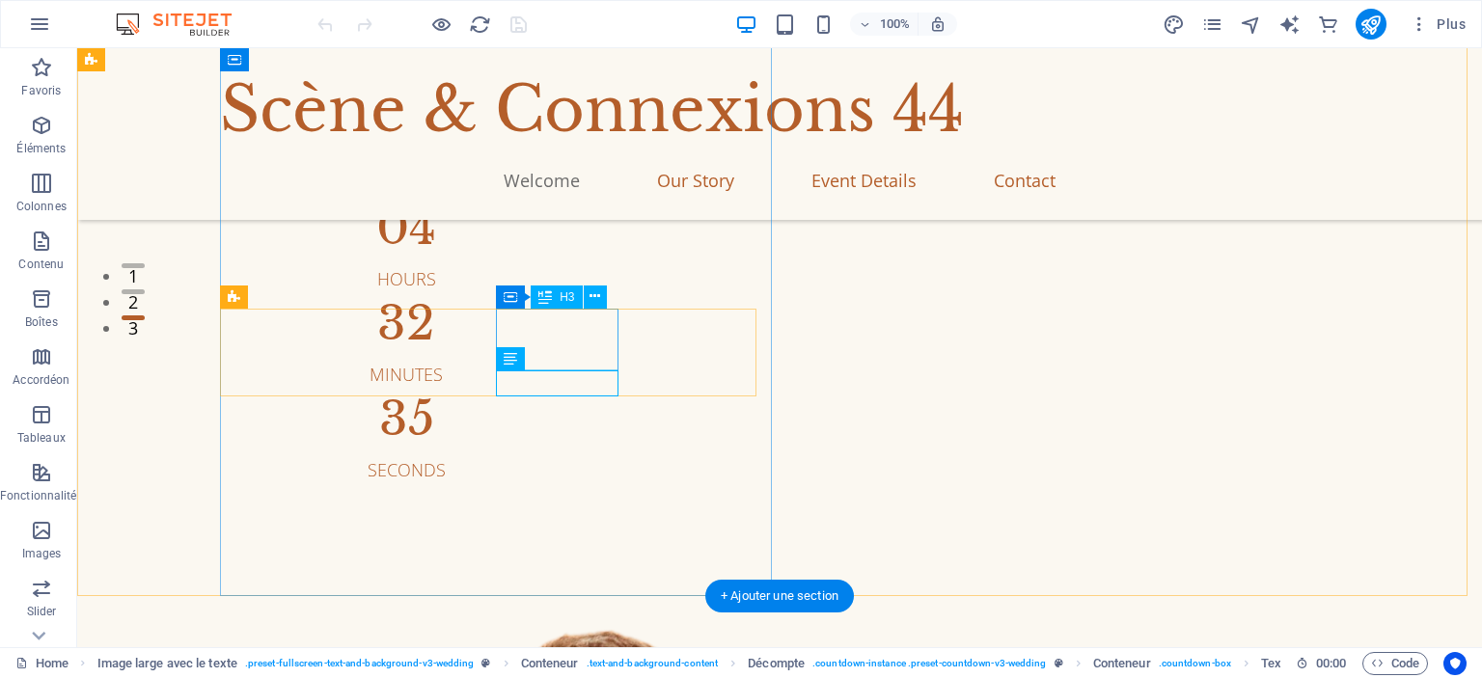
click at [544, 328] on div "32" at bounding box center [406, 323] width 276 height 46
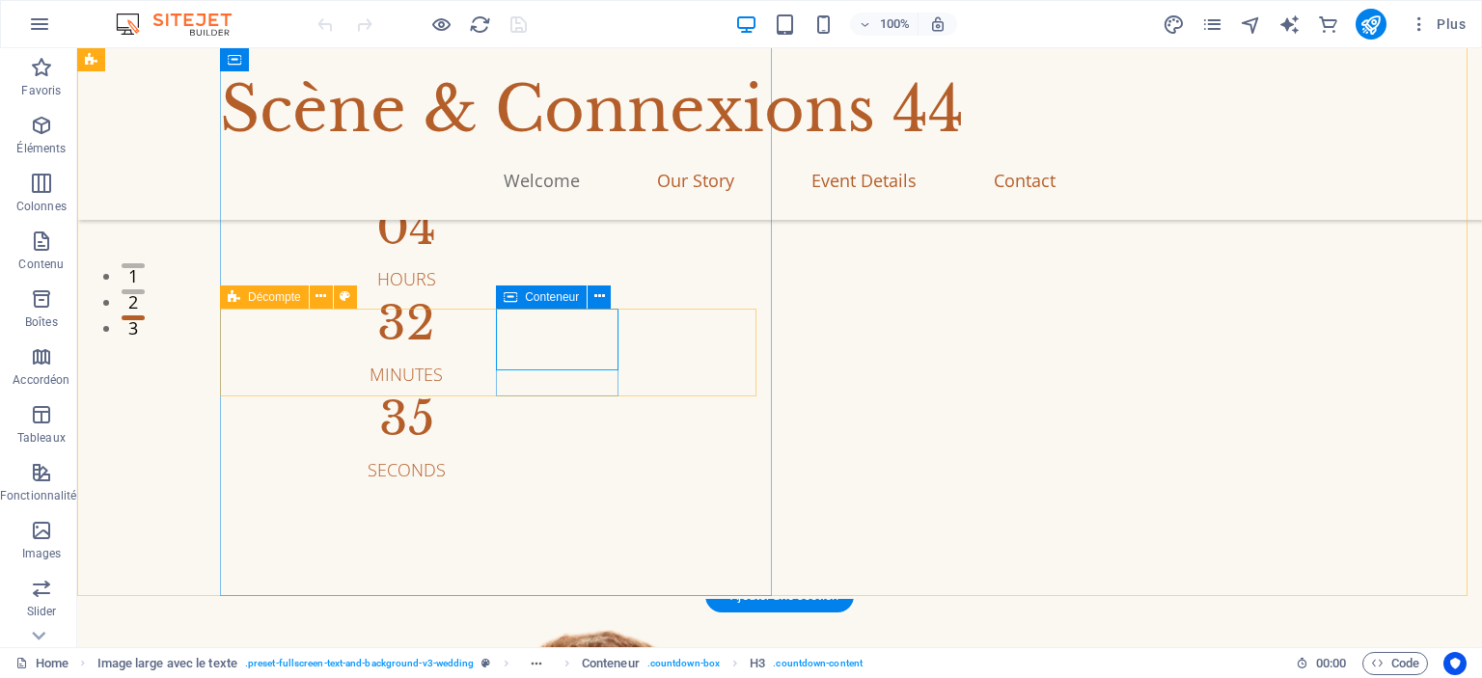
click at [237, 293] on icon at bounding box center [234, 297] width 13 height 23
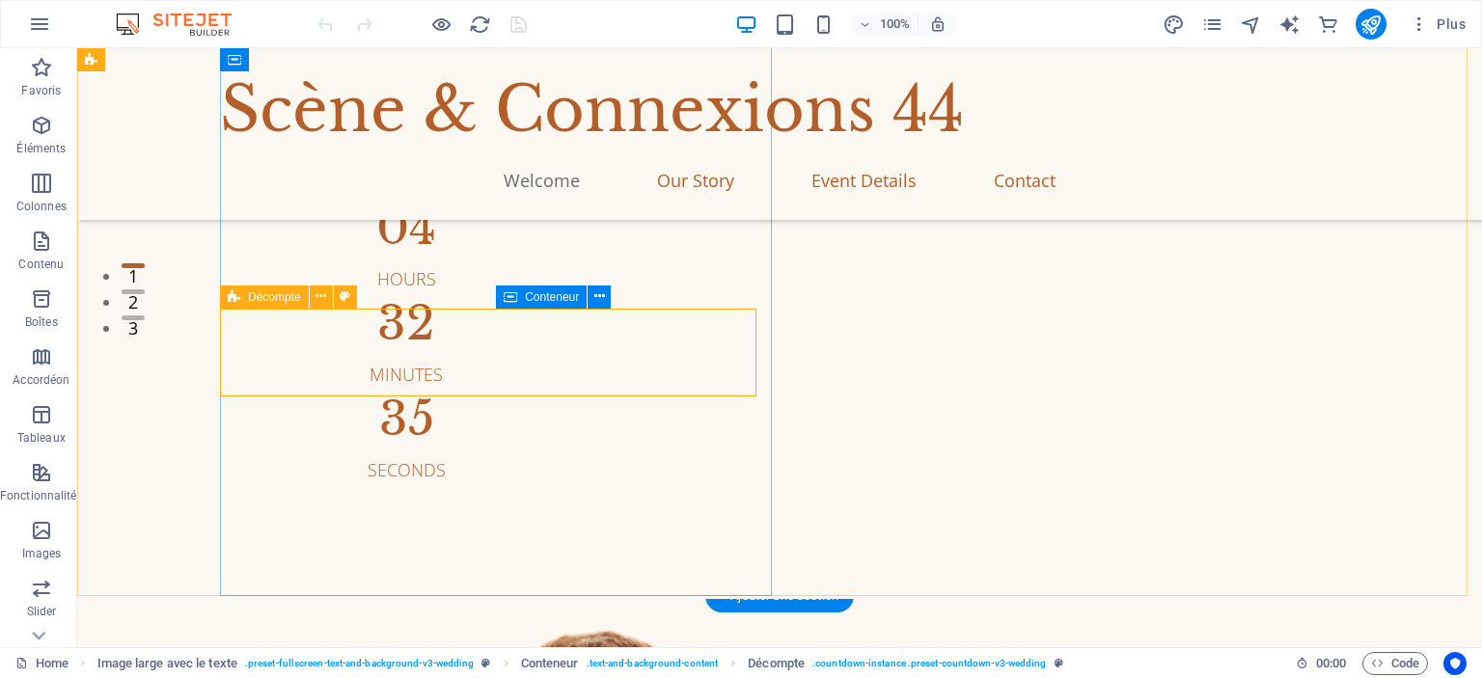
click at [265, 296] on span "Décompte" at bounding box center [274, 297] width 53 height 12
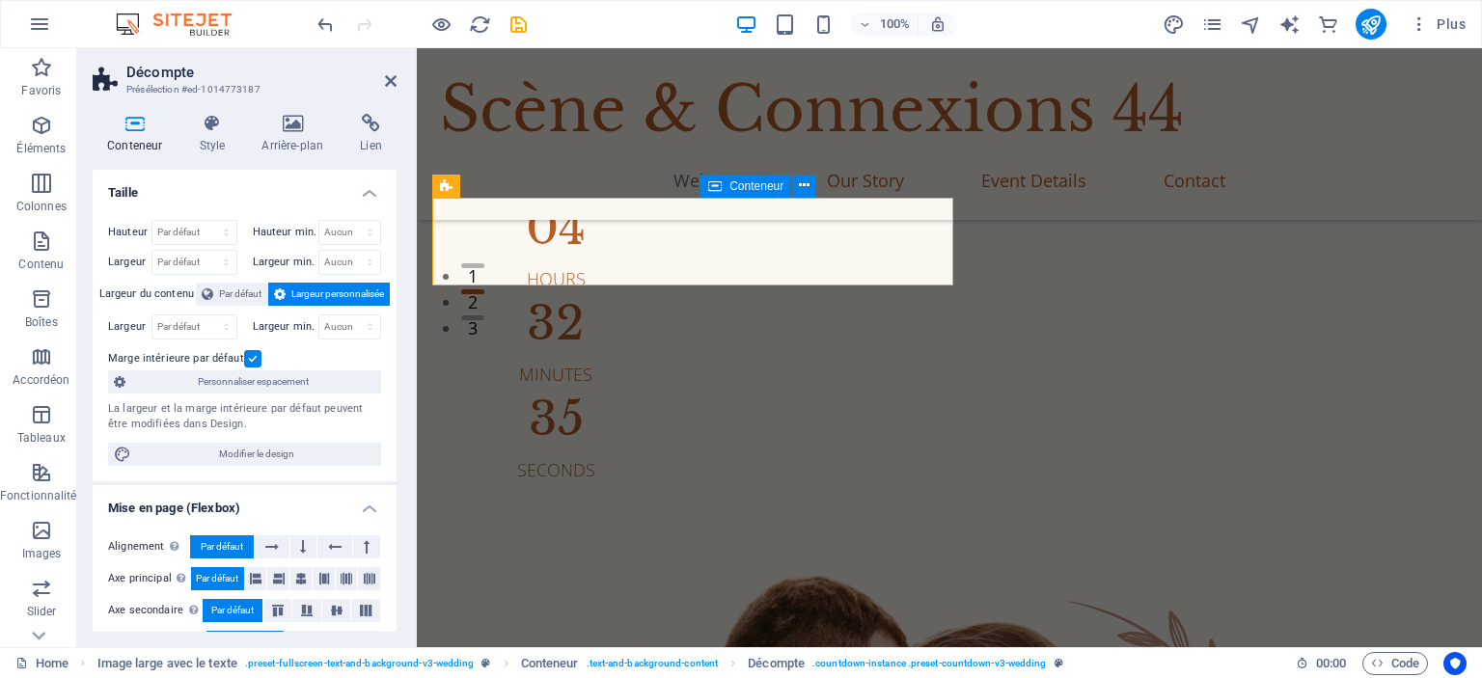
click at [315, 407] on div "La largeur et la marge intérieure par défaut peuvent être modifiées dans Design." at bounding box center [244, 417] width 273 height 32
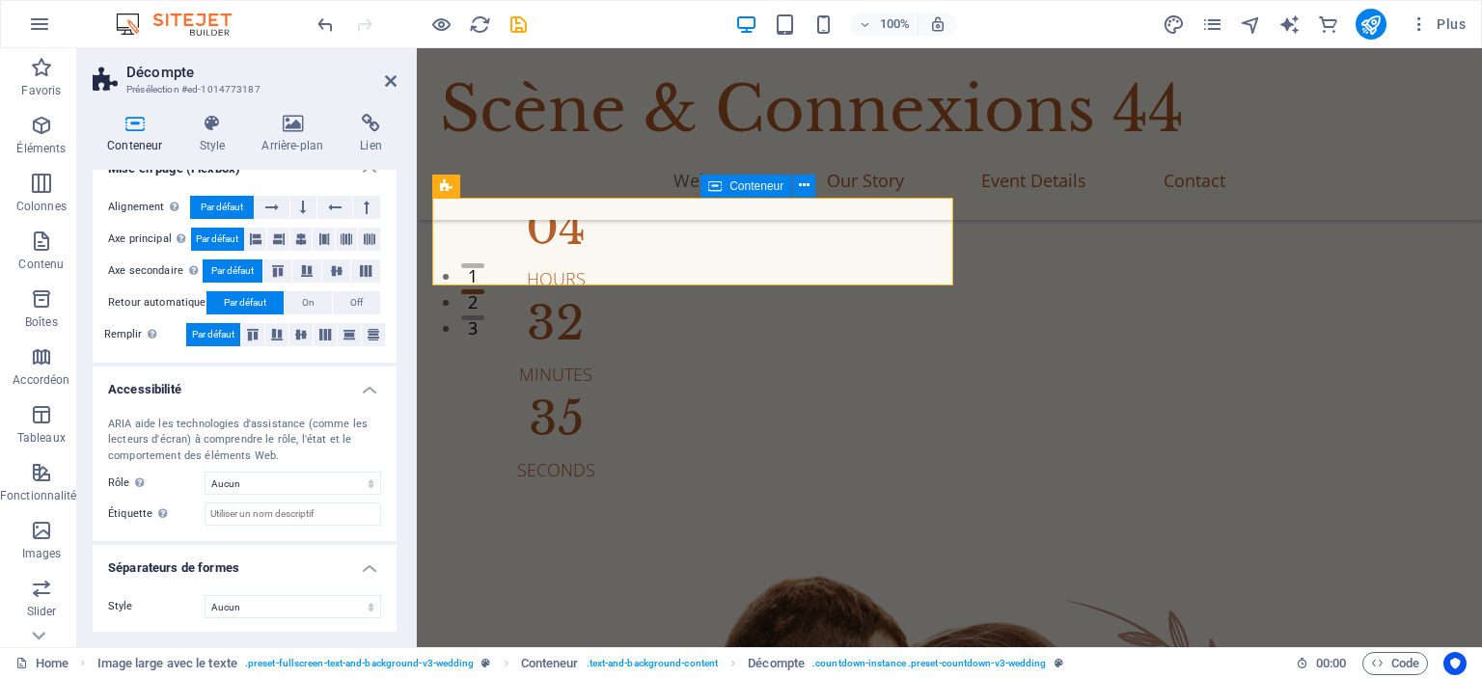
scroll to position [0, 0]
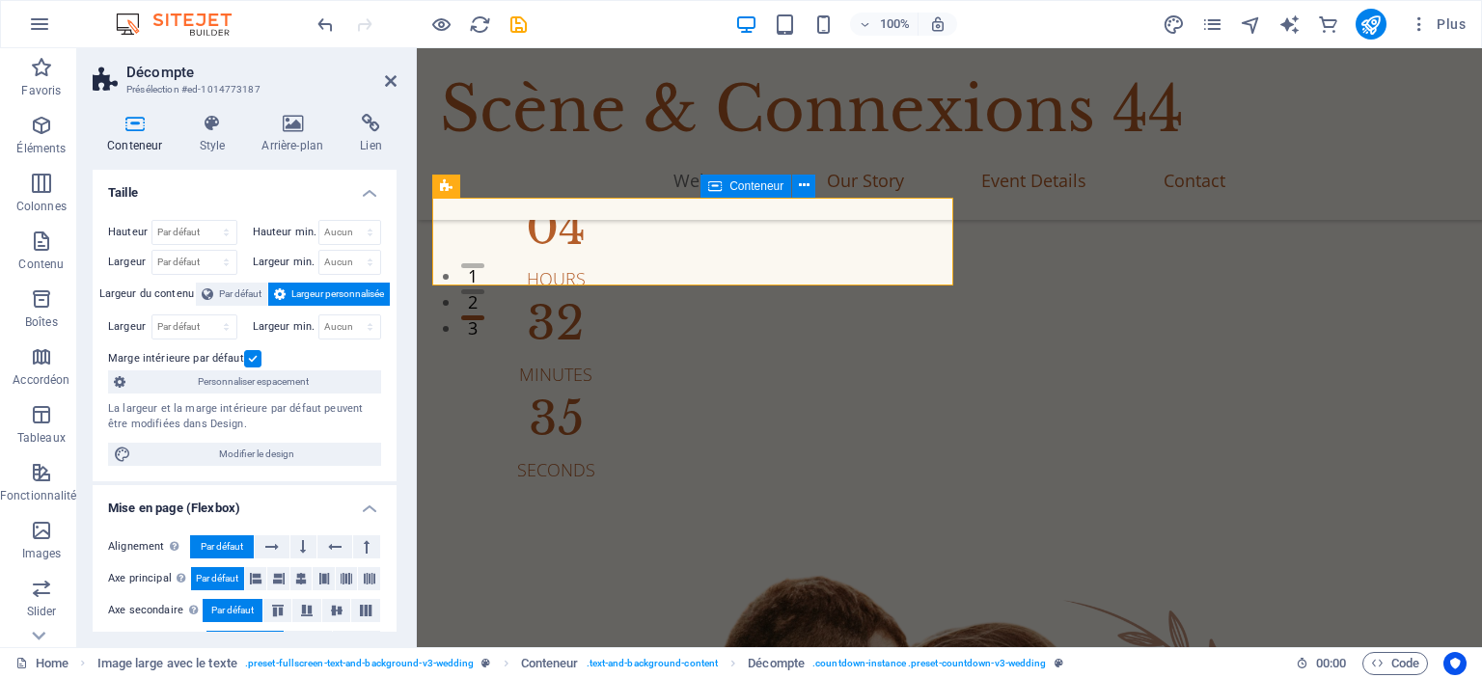
click at [378, 106] on div "Conteneur Style Arrière-plan Lien Taille Hauteur Par défaut px rem % vh vw Haut…" at bounding box center [244, 372] width 335 height 549
click at [378, 110] on div "Conteneur Style Arrière-plan Lien Taille Hauteur Par défaut px rem % vh vw Haut…" at bounding box center [244, 372] width 335 height 549
click at [372, 117] on icon at bounding box center [370, 123] width 51 height 19
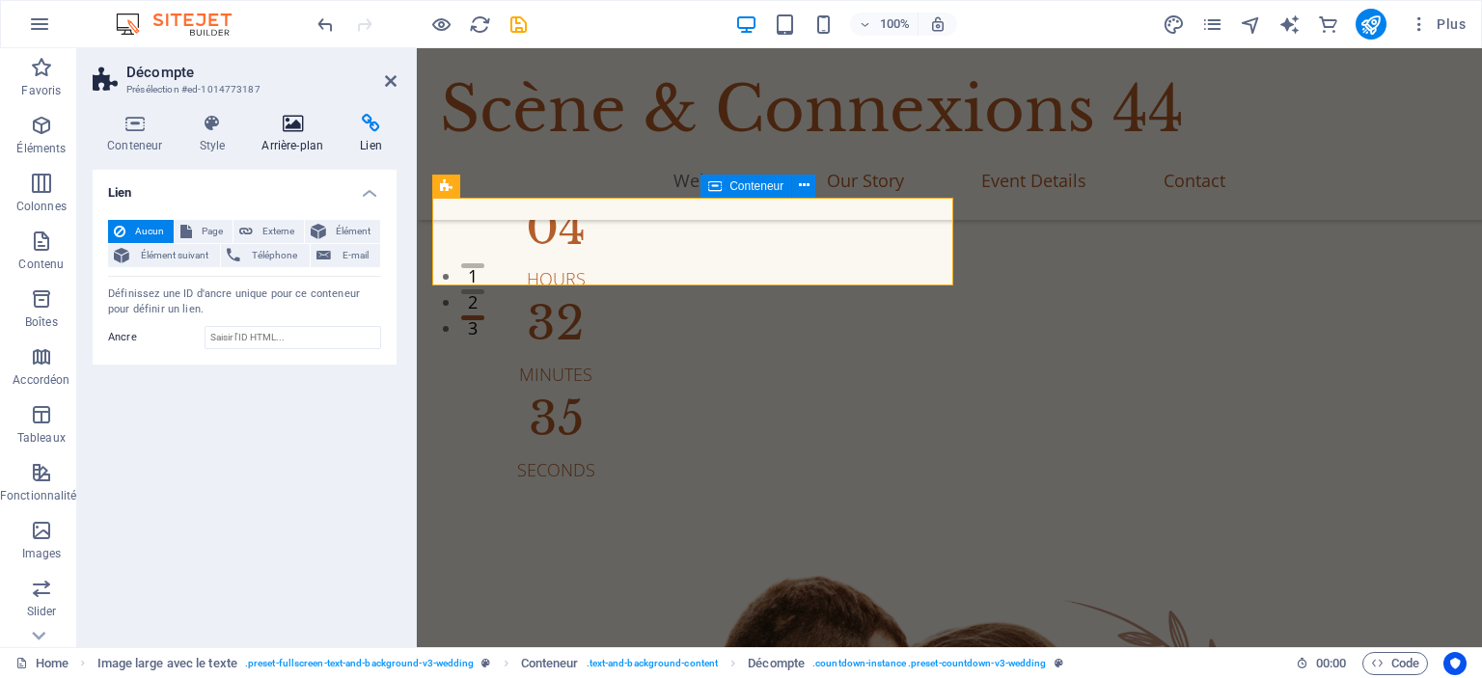
click at [293, 123] on icon at bounding box center [292, 123] width 91 height 19
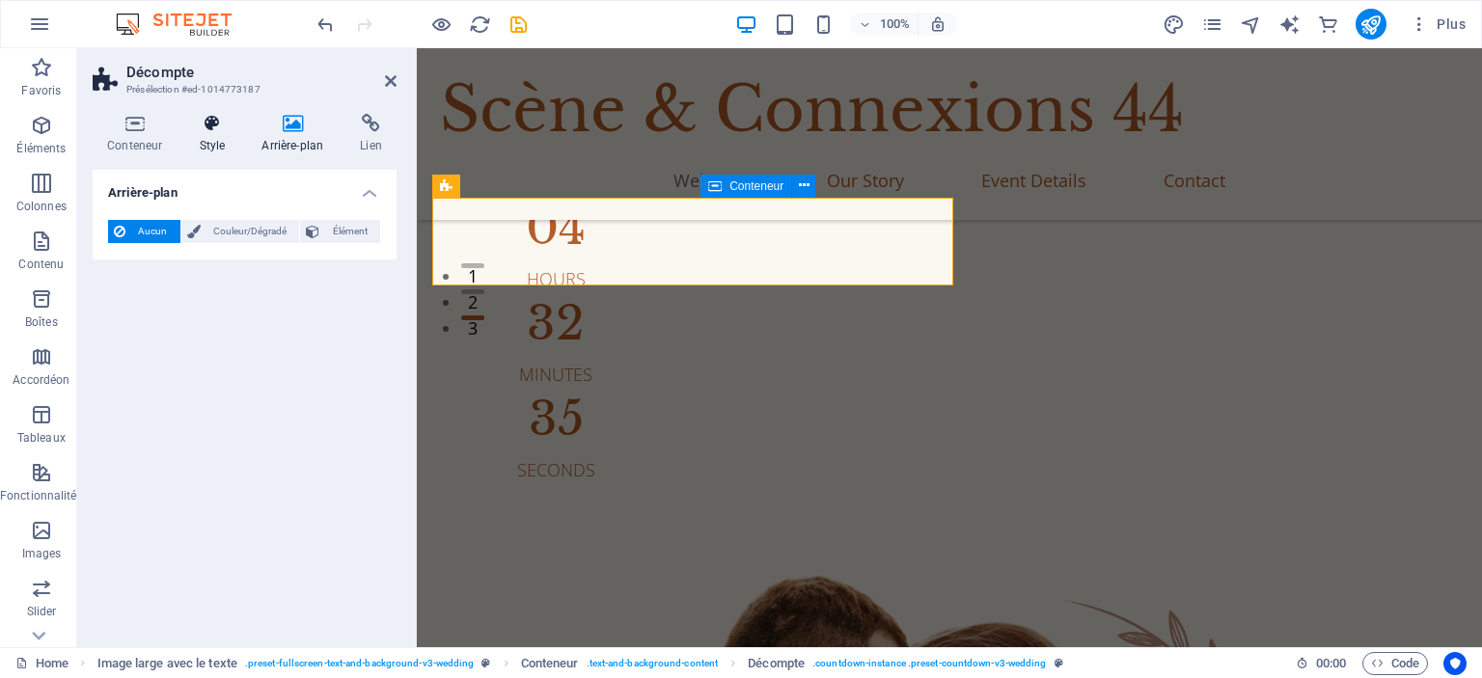
click at [223, 123] on icon at bounding box center [211, 123] width 55 height 19
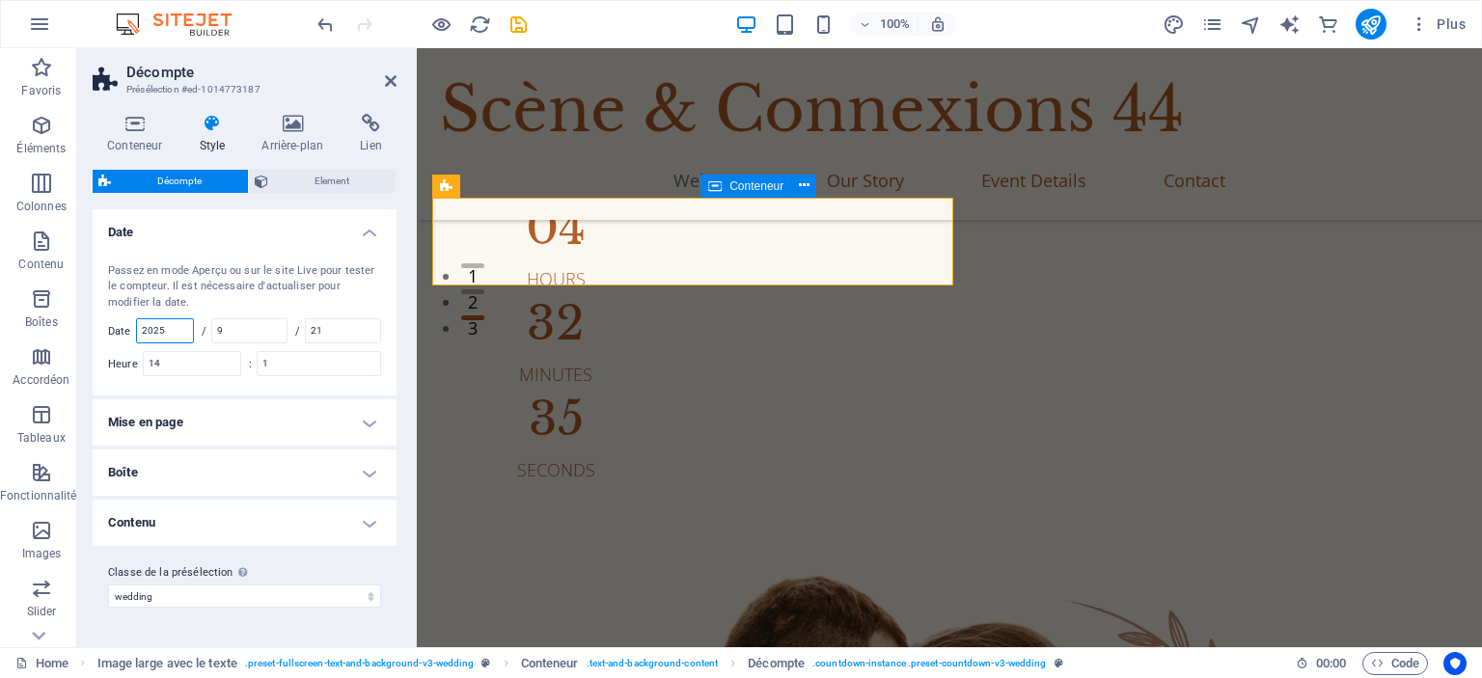
click at [173, 331] on input "2025" at bounding box center [165, 330] width 56 height 23
drag, startPoint x: 177, startPoint y: 329, endPoint x: 161, endPoint y: 327, distance: 15.6
click at [161, 327] on input "2025" at bounding box center [165, 330] width 56 height 23
type input "2027"
drag, startPoint x: 239, startPoint y: 327, endPoint x: 179, endPoint y: 337, distance: 60.6
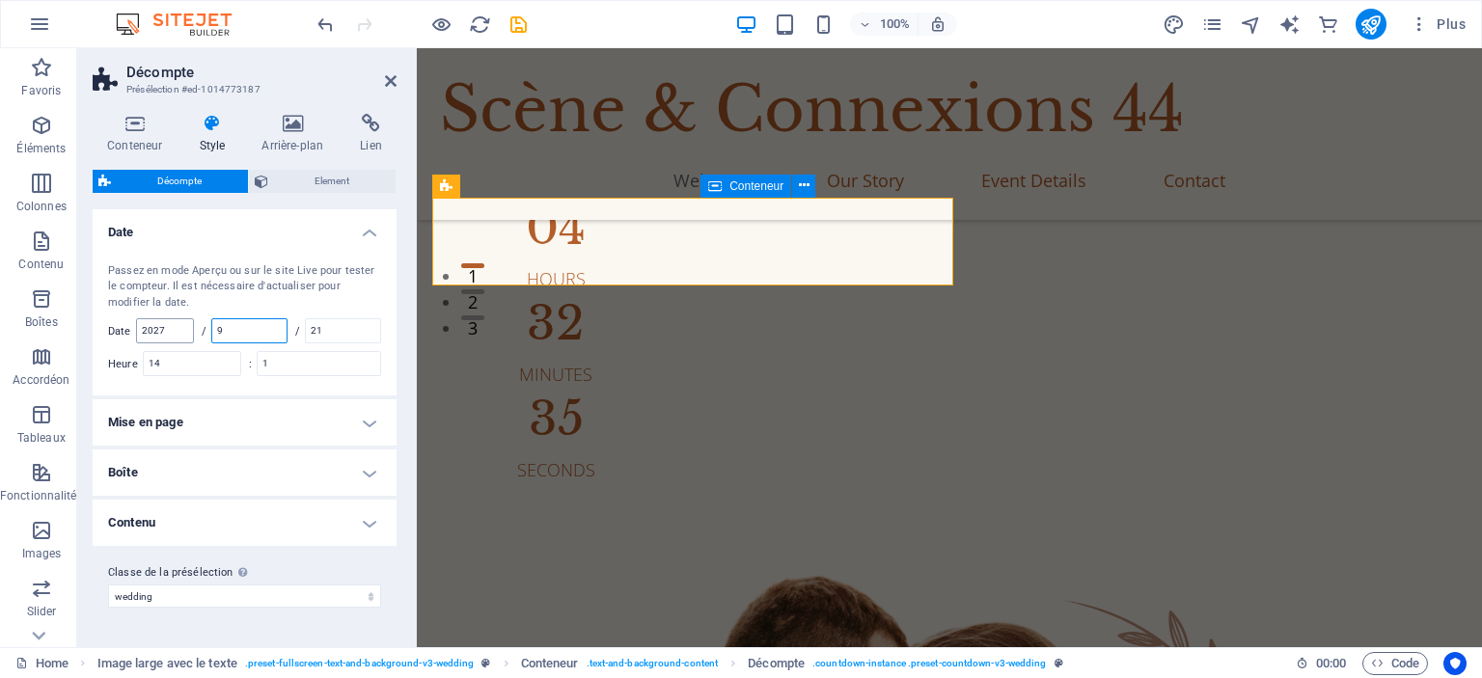
click at [179, 337] on div "Passez en mode Aperçu ou sur le site Live pour tester le compteur. Il est néces…" at bounding box center [245, 320] width 312 height 152
drag, startPoint x: 275, startPoint y: 320, endPoint x: 150, endPoint y: 324, distance: 124.5
click at [150, 324] on div "Passez en mode Aperçu ou sur le site Live pour tester le compteur. Il est néces…" at bounding box center [245, 320] width 312 height 152
type input "6"
drag, startPoint x: 340, startPoint y: 327, endPoint x: 234, endPoint y: 323, distance: 105.2
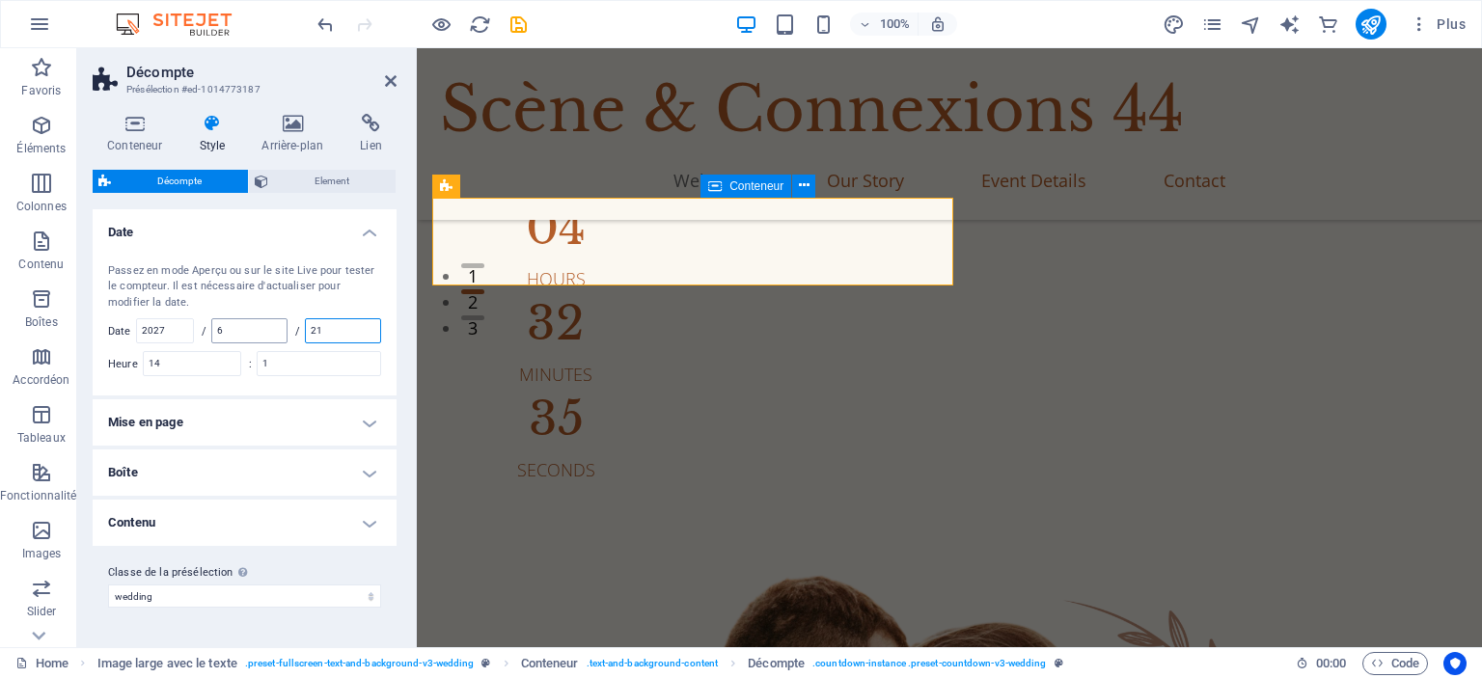
click at [234, 323] on div "Passez en mode Aperçu ou sur le site Live pour tester le compteur. Il est néces…" at bounding box center [245, 320] width 312 height 152
type input "5"
drag, startPoint x: 195, startPoint y: 373, endPoint x: 109, endPoint y: 342, distance: 91.2
click at [109, 342] on div "Passez en mode Aperçu ou sur le site Live pour tester le compteur. Il est néces…" at bounding box center [245, 320] width 312 height 152
type input "2"
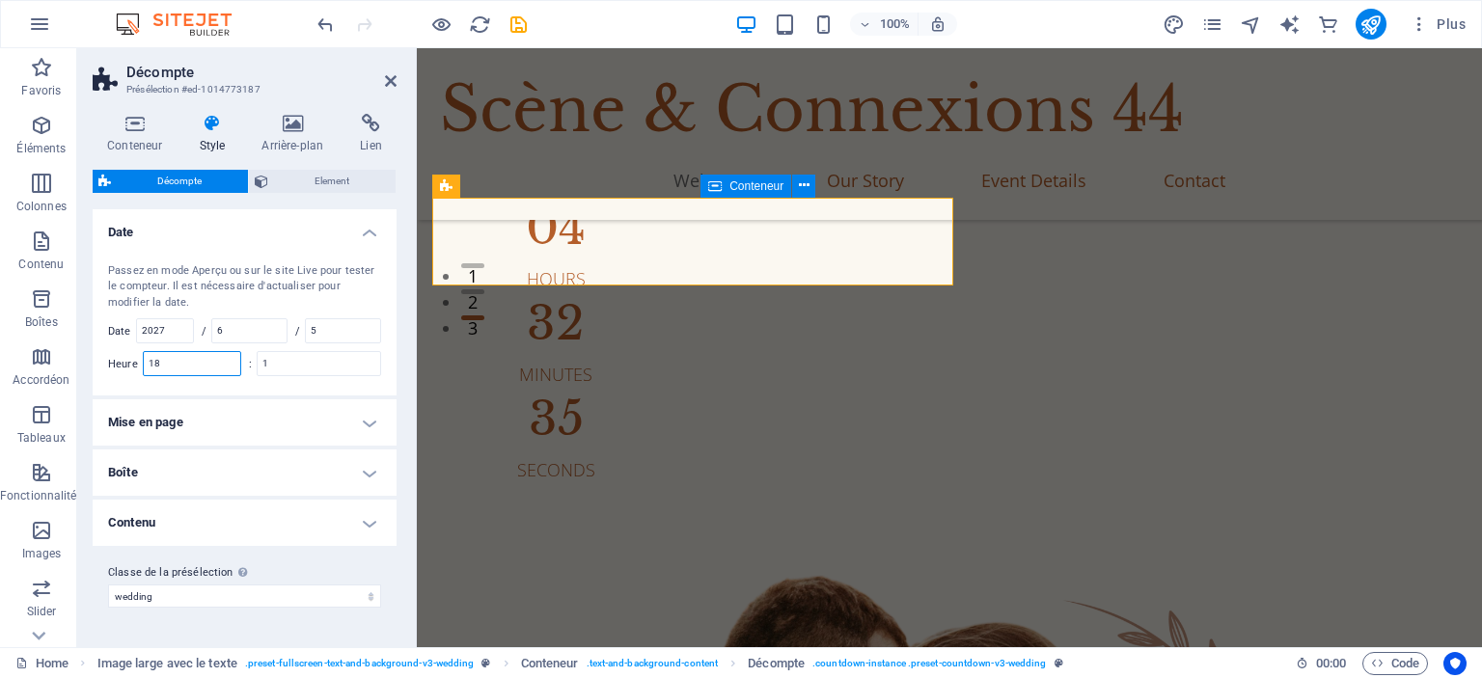
type input "18"
click at [174, 369] on div "Passez en mode Aperçu ou sur le site Live pour tester le compteur. Il est néces…" at bounding box center [245, 320] width 312 height 152
type input "1"
click at [216, 395] on ul "Date Passez en mode Aperçu ou sur le site Live pour tester le compteur. Il est …" at bounding box center [245, 378] width 304 height 338
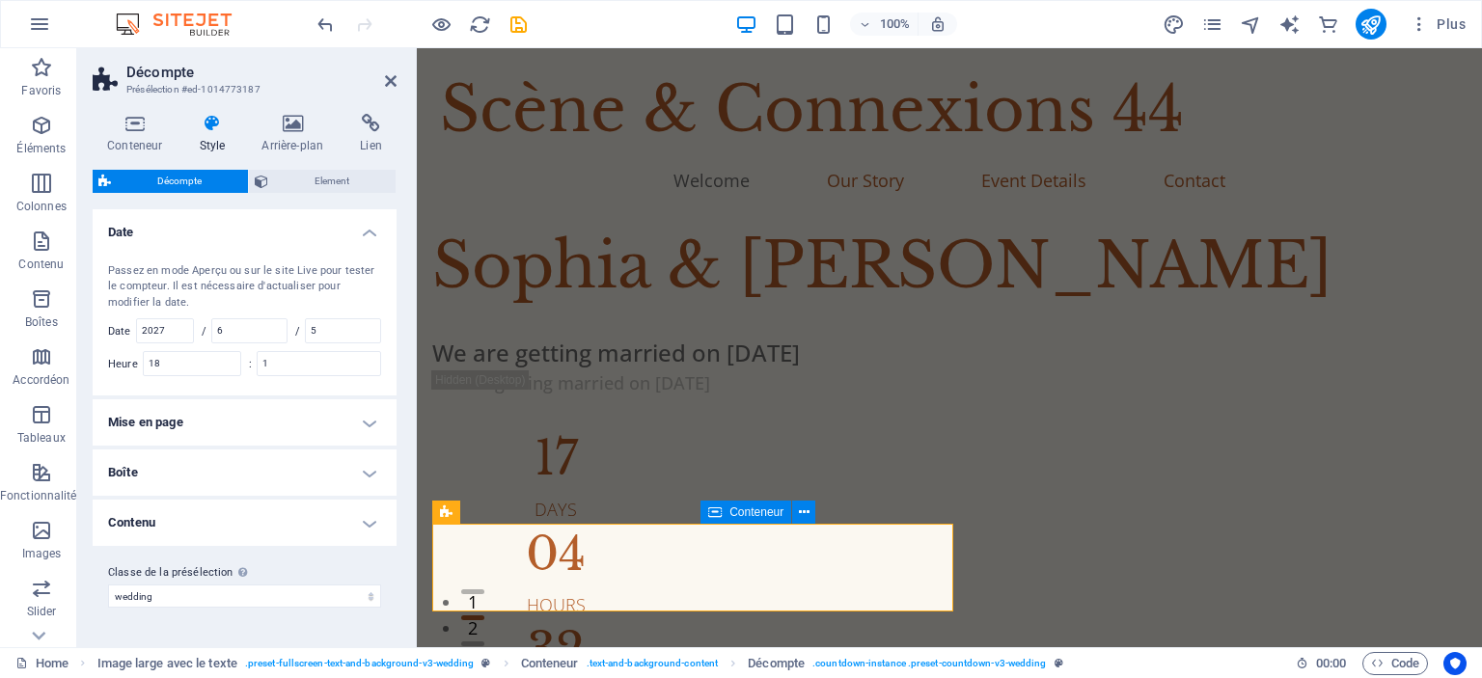
click at [289, 414] on h4 "Mise en page" at bounding box center [245, 422] width 304 height 46
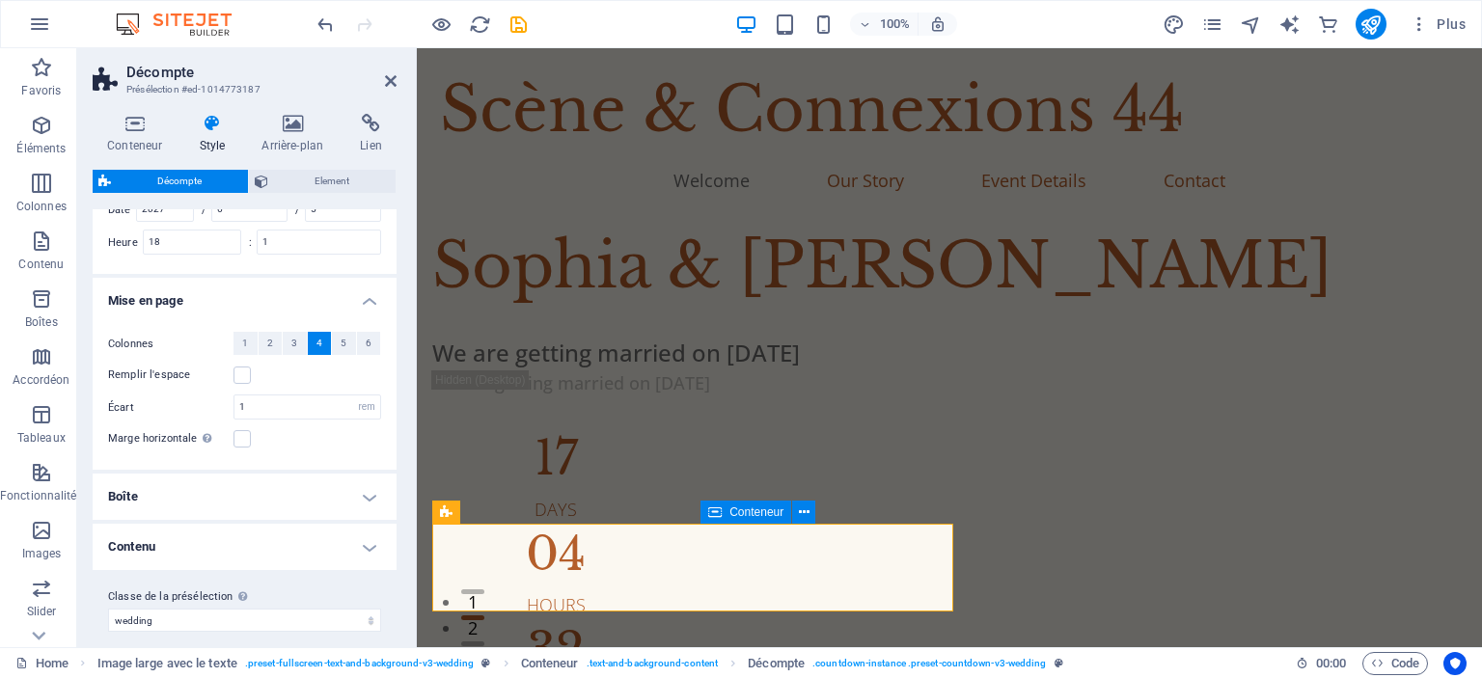
scroll to position [135, 0]
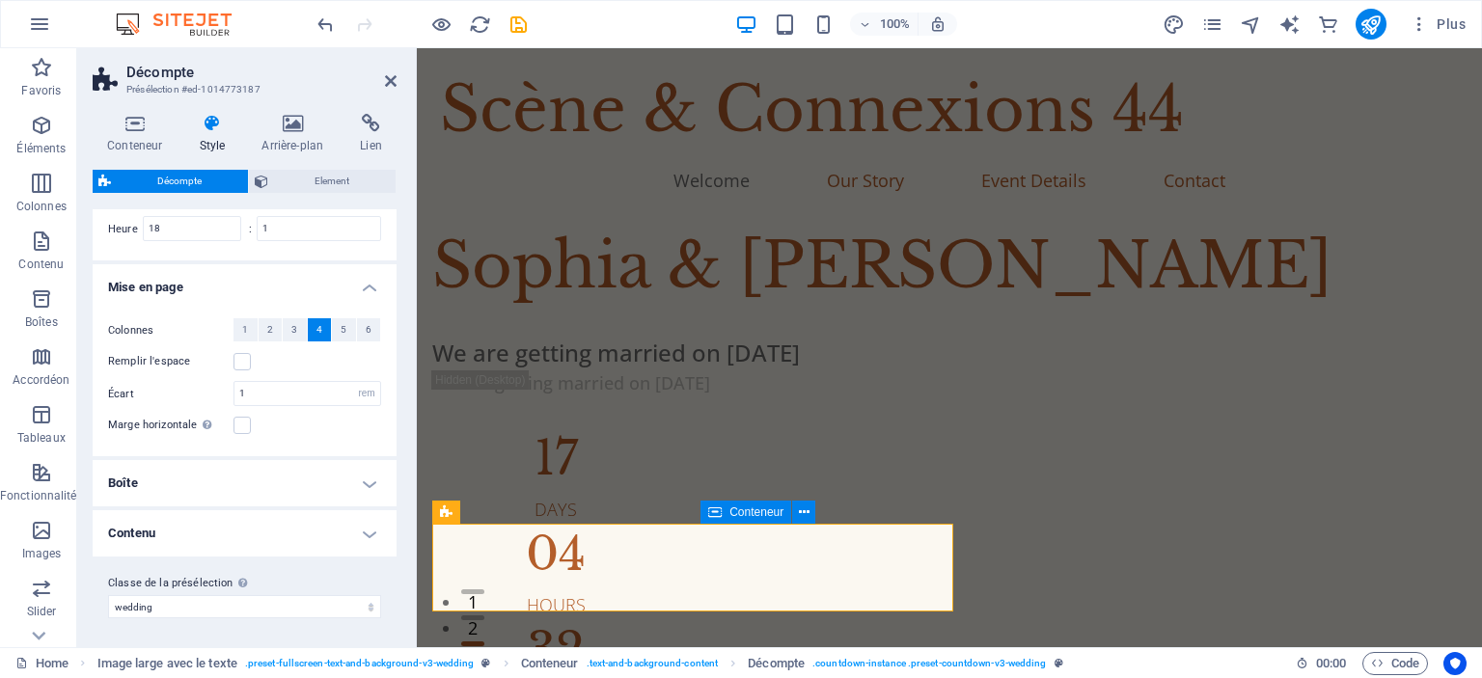
click at [262, 469] on h4 "Boîte" at bounding box center [245, 483] width 304 height 46
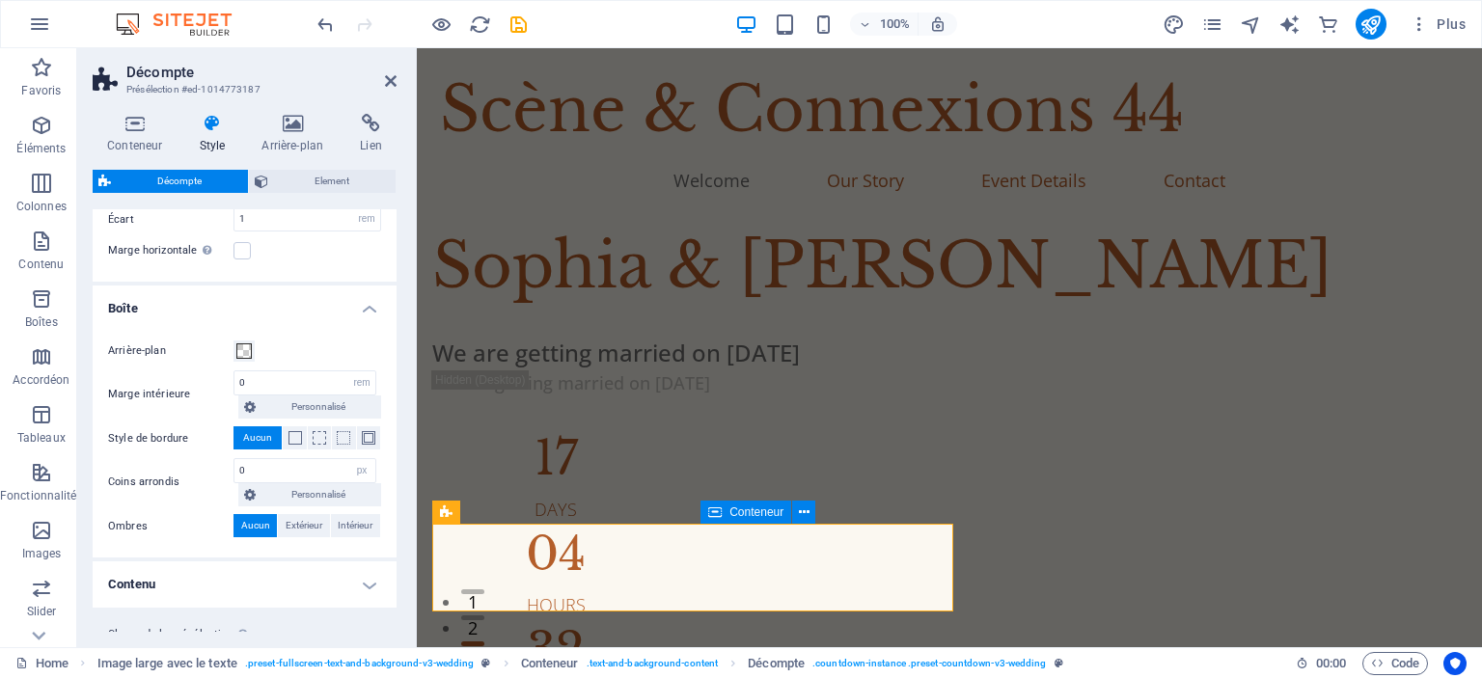
scroll to position [360, 0]
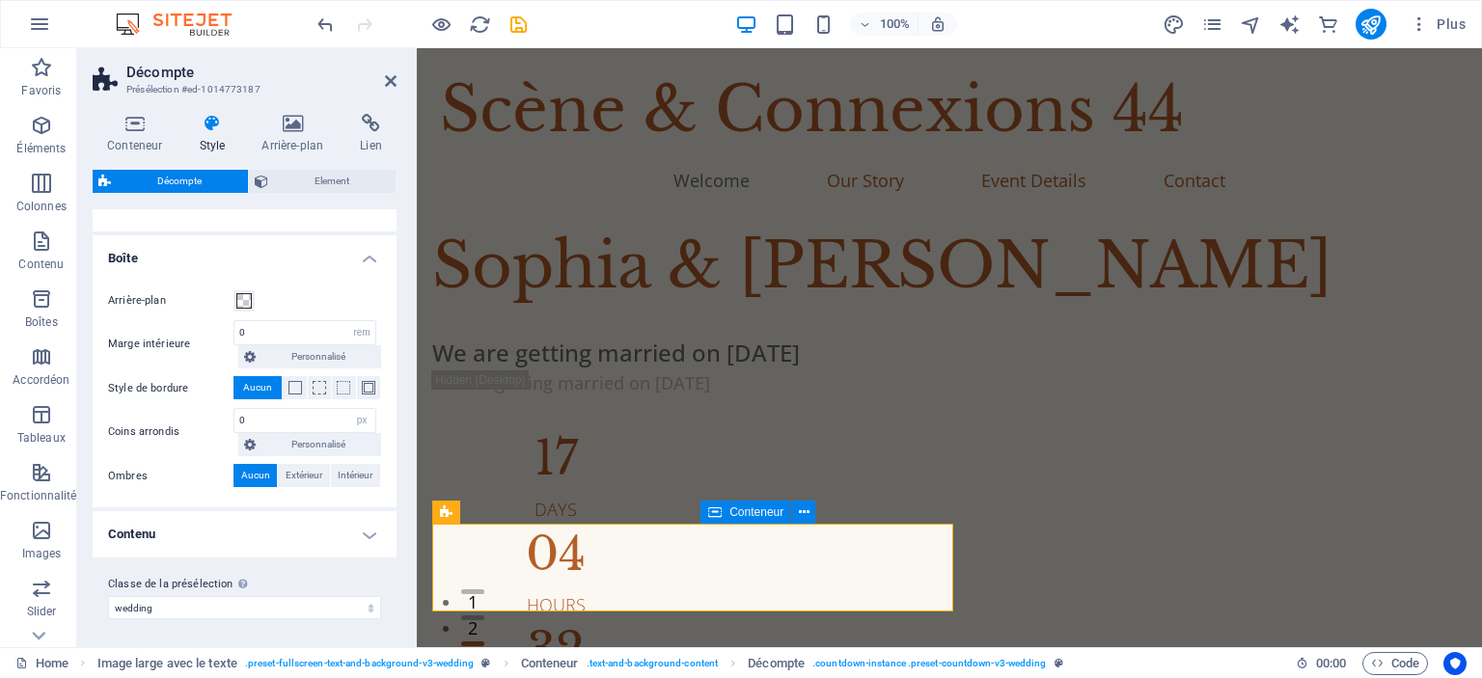
click at [295, 531] on h4 "Contenu" at bounding box center [245, 534] width 304 height 46
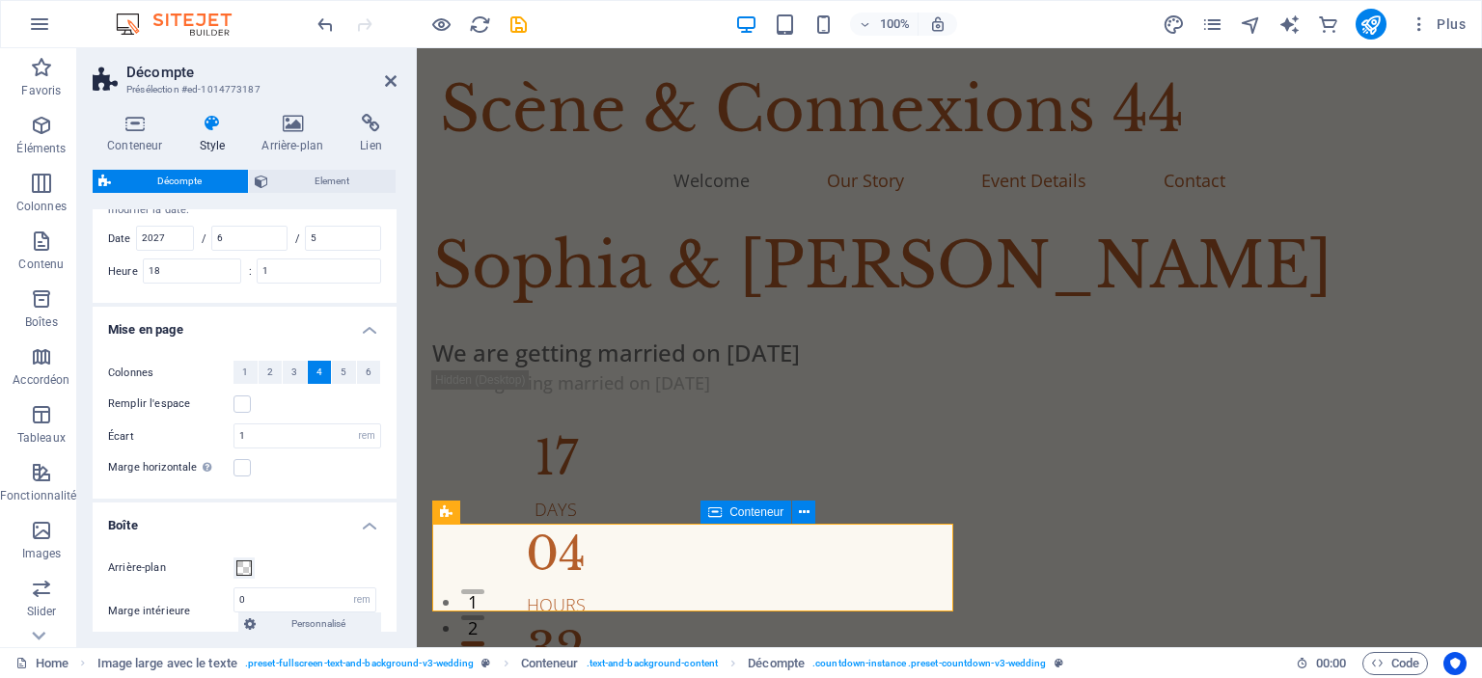
scroll to position [0, 0]
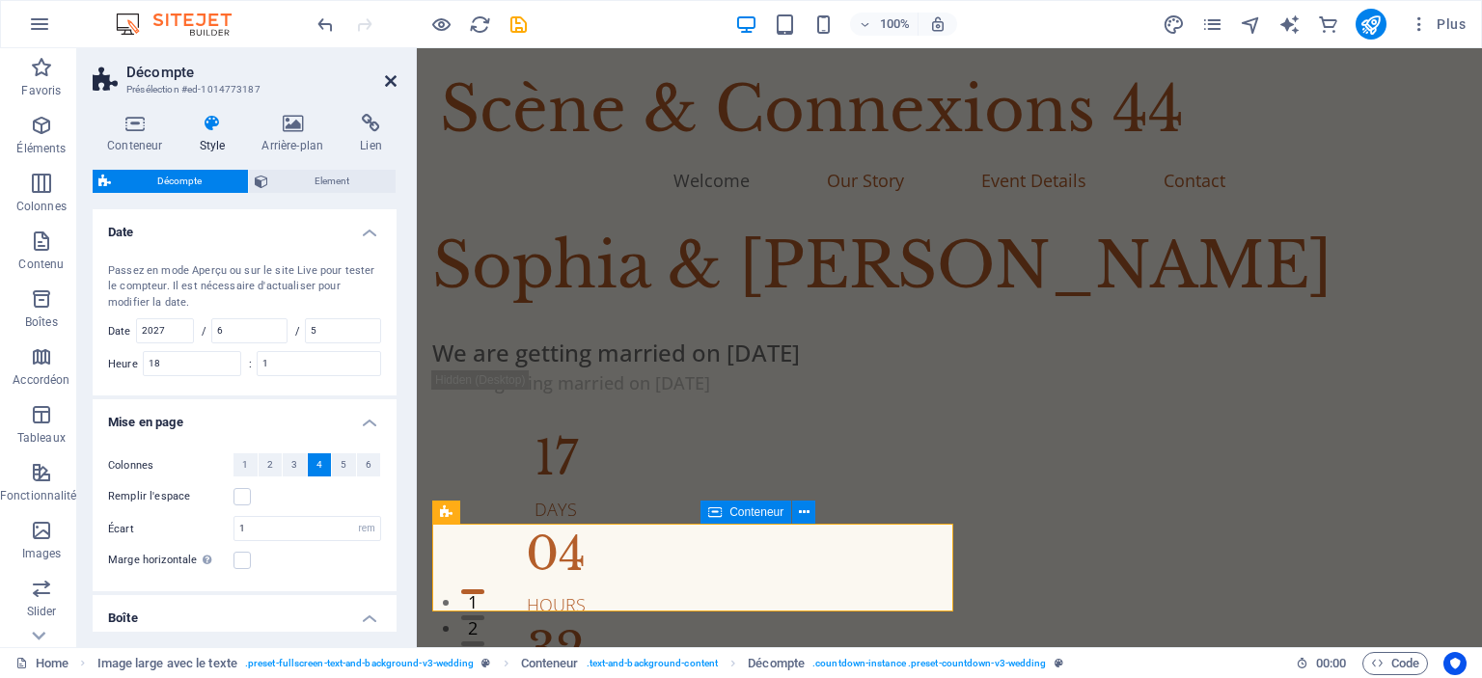
click at [386, 78] on icon at bounding box center [391, 80] width 12 height 15
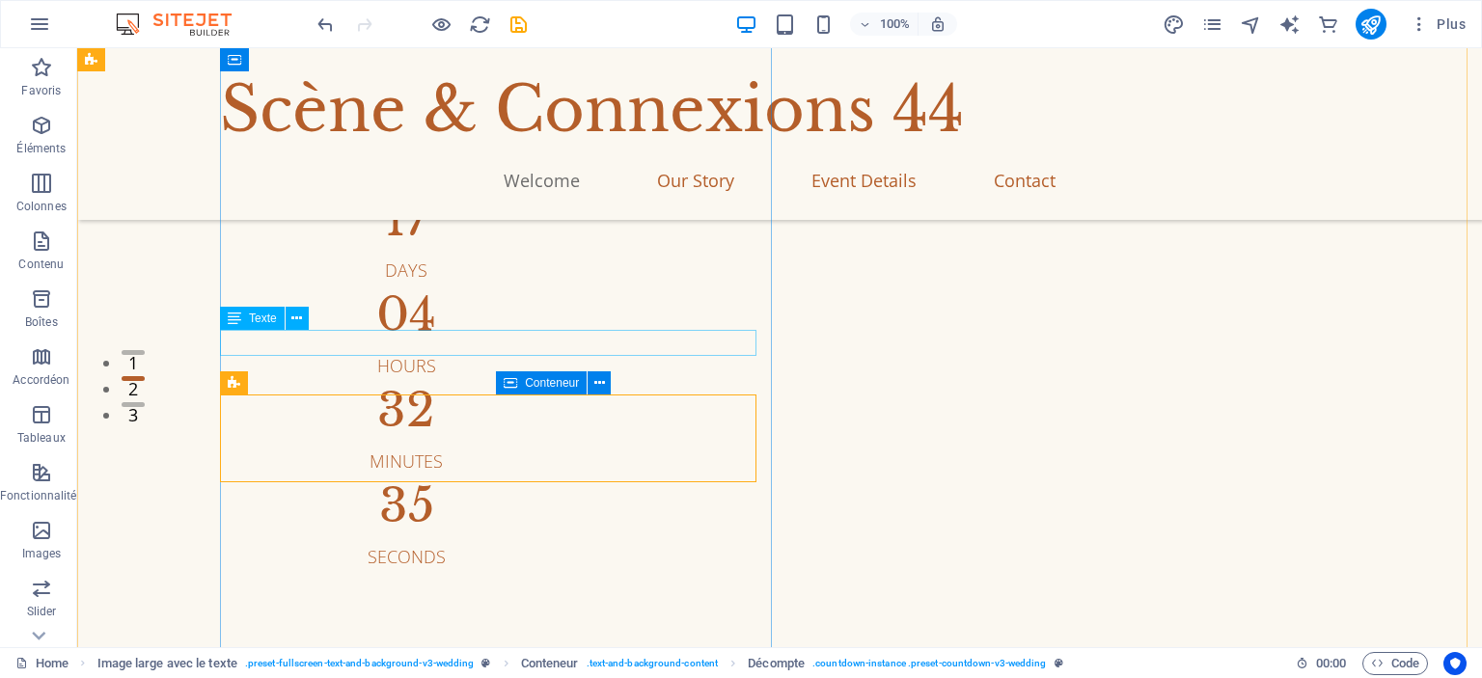
scroll to position [234, 0]
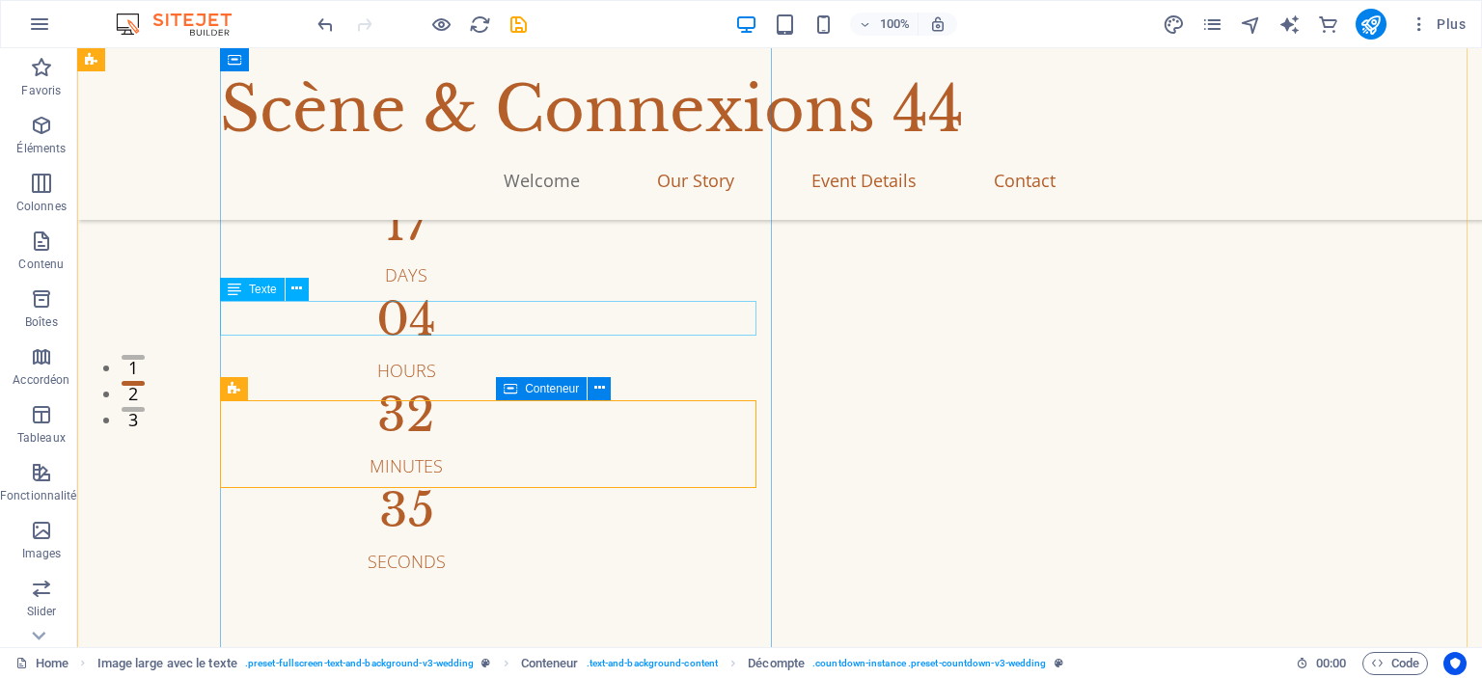
click at [444, 136] on div "We are getting married on [DATE]" at bounding box center [843, 118] width 1150 height 35
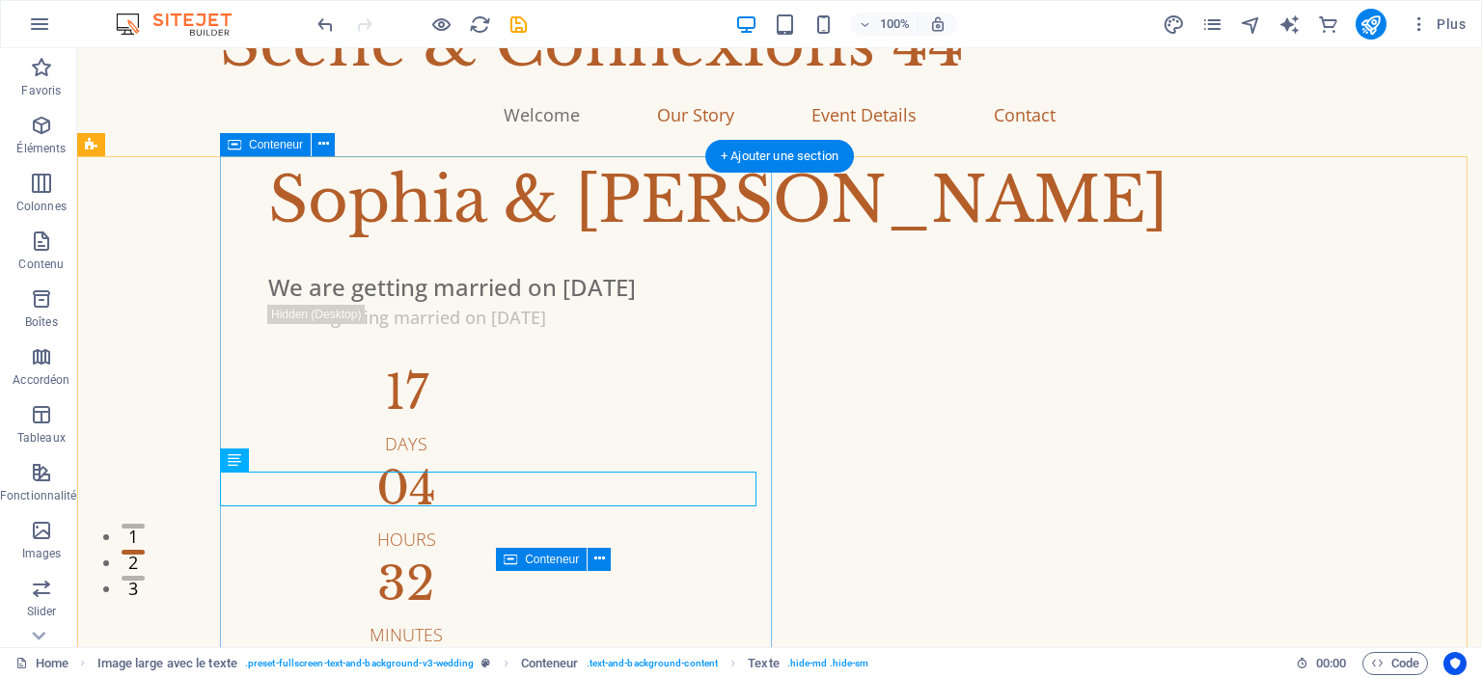
scroll to position [62, 0]
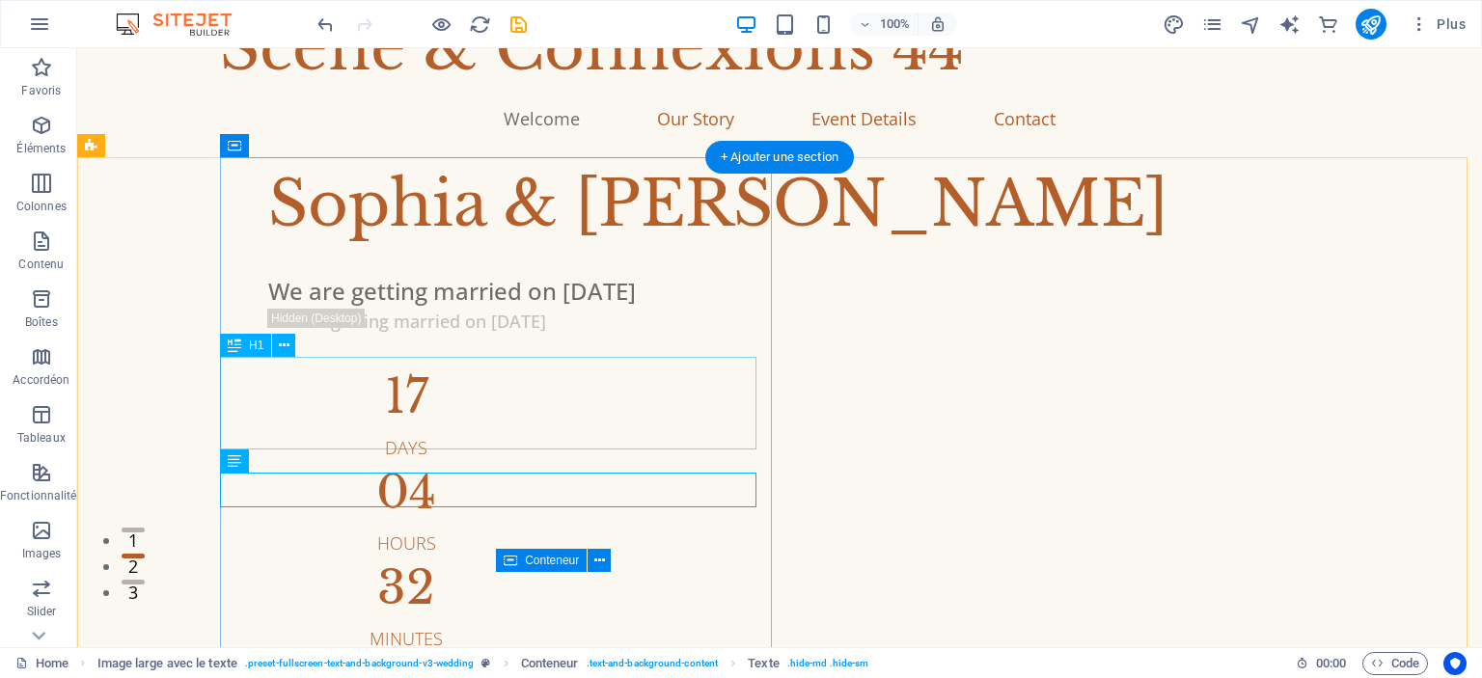
click at [437, 251] on div "Sophia & [PERSON_NAME]" at bounding box center [843, 204] width 1150 height 93
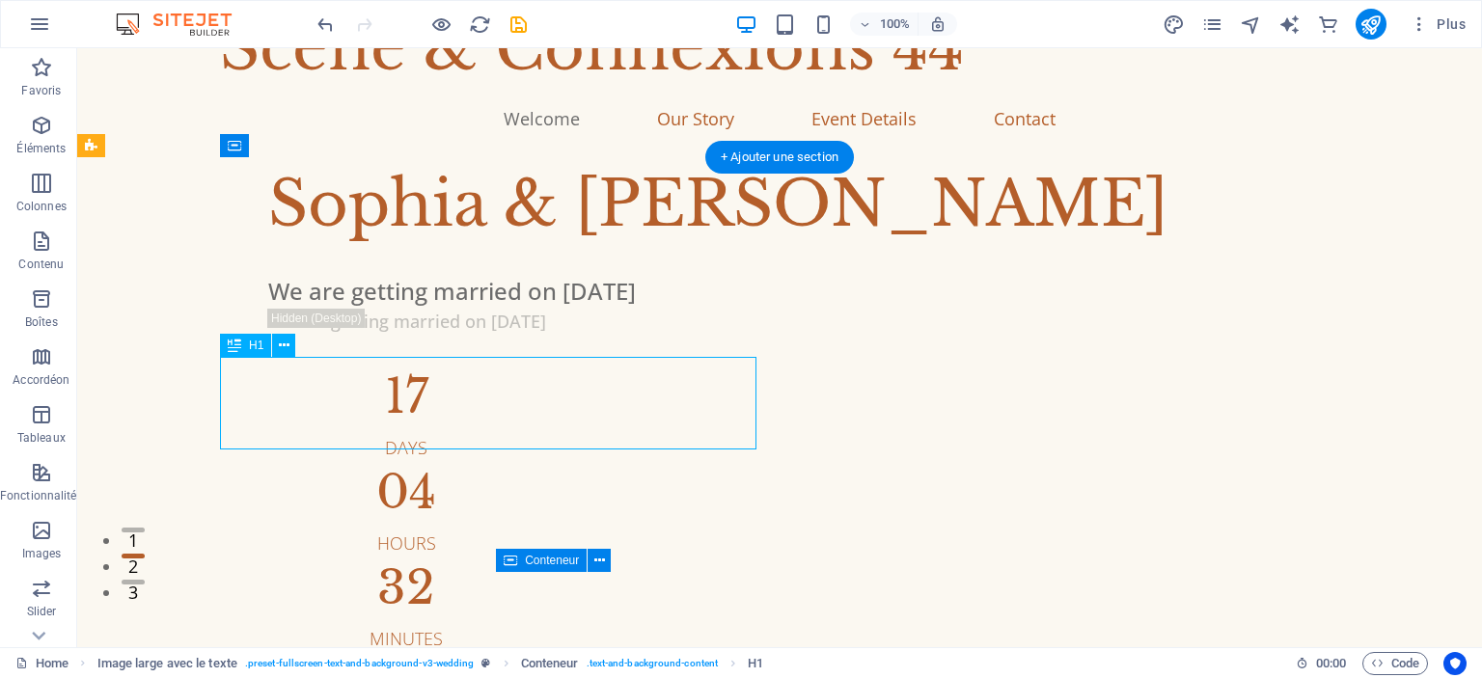
click at [437, 251] on div "Sophia & [PERSON_NAME]" at bounding box center [843, 204] width 1150 height 93
click at [268, 309] on div "We are getting married on [DATE]" at bounding box center [843, 291] width 1150 height 35
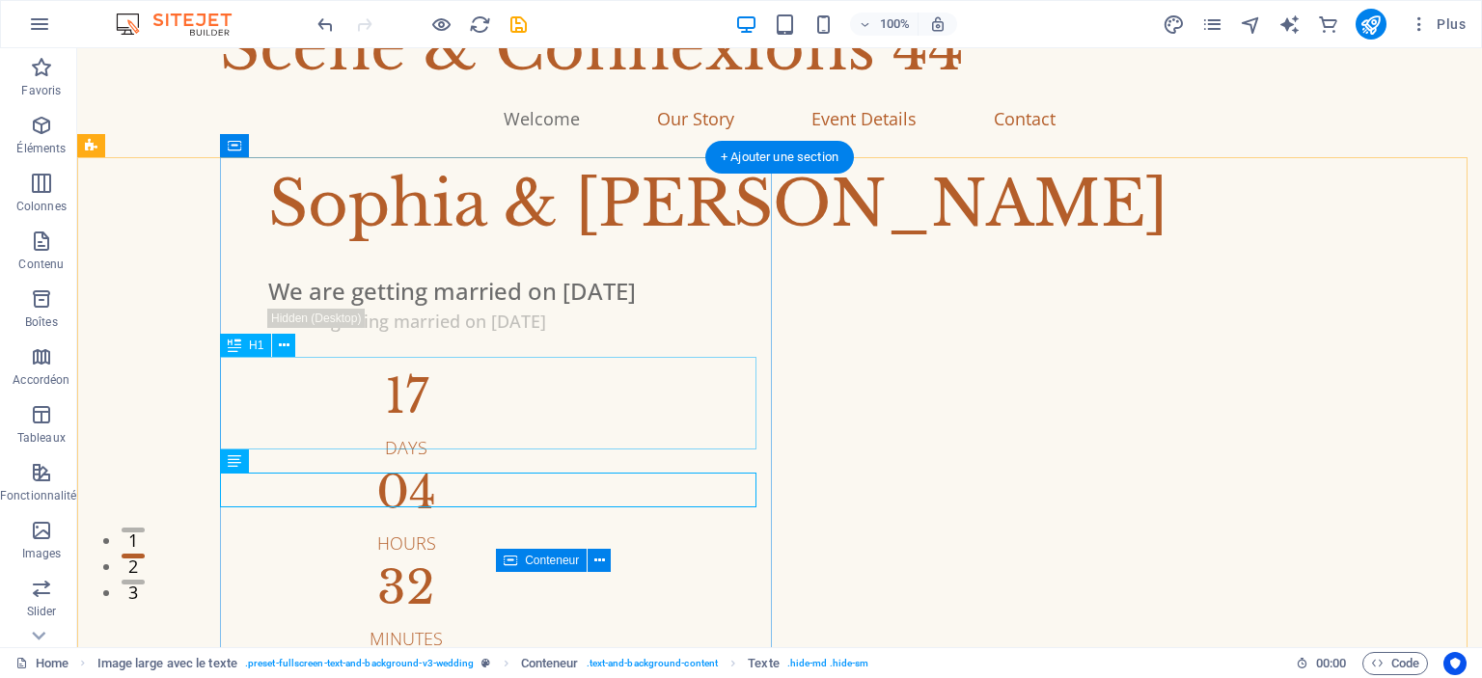
click at [425, 251] on div "Sophia & [PERSON_NAME]" at bounding box center [843, 204] width 1150 height 93
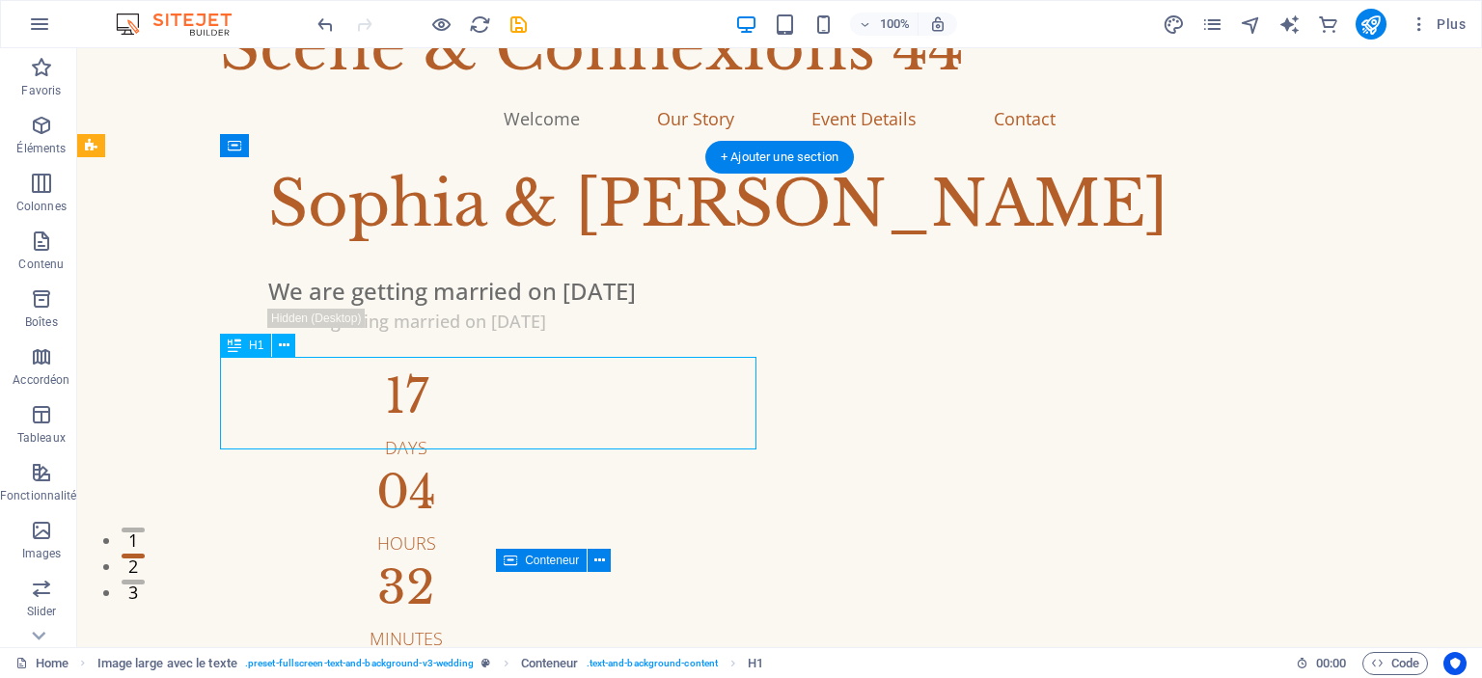
click at [425, 251] on div "Sophia & [PERSON_NAME]" at bounding box center [843, 204] width 1150 height 93
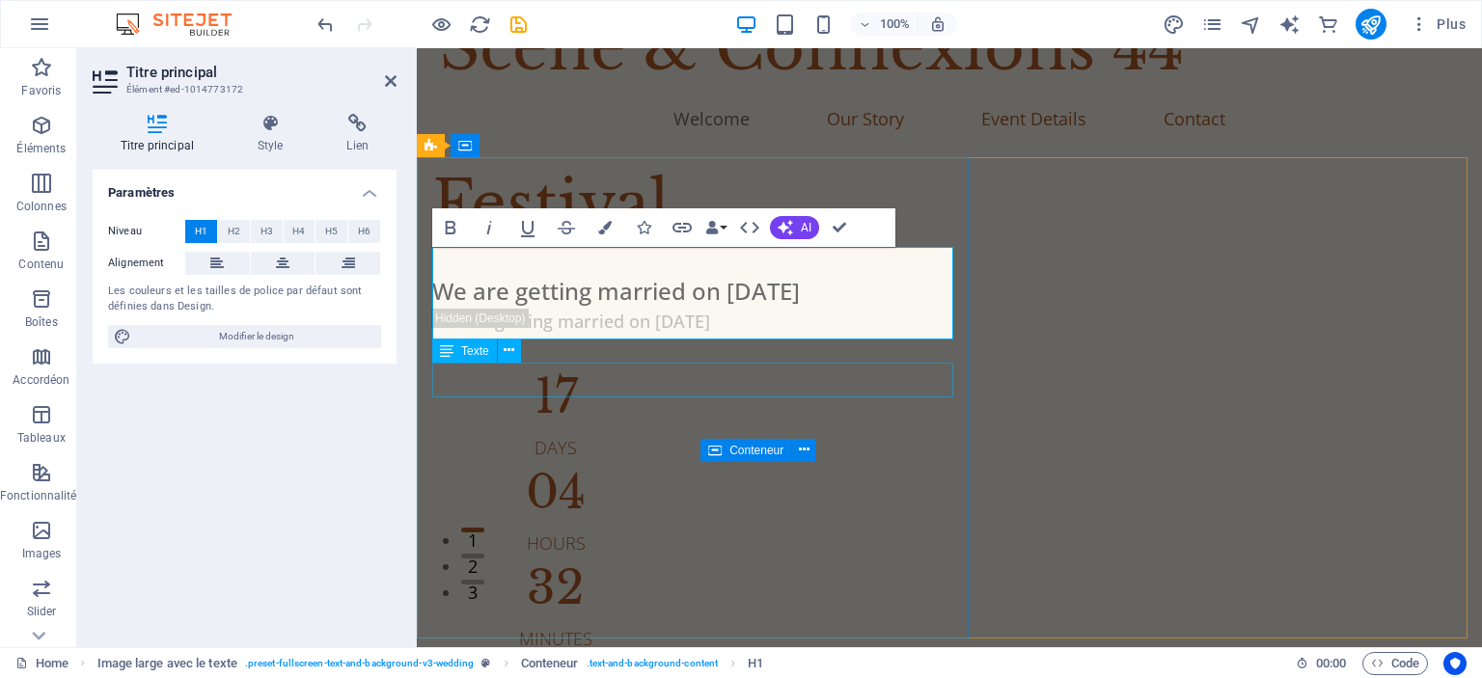
click at [616, 309] on div "We are getting married on [DATE]" at bounding box center [949, 291] width 1034 height 35
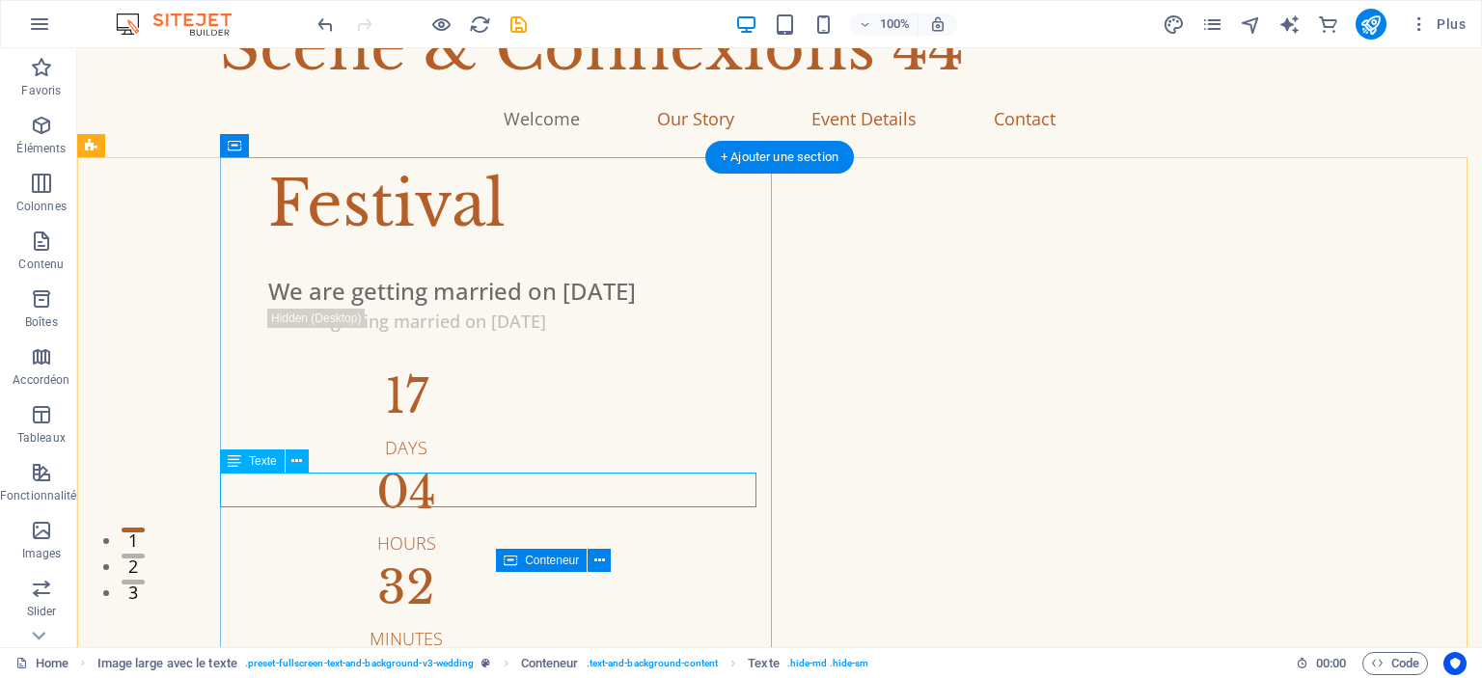
click at [494, 309] on div "We are getting married on [DATE]" at bounding box center [843, 291] width 1150 height 35
click at [268, 420] on div "17" at bounding box center [406, 396] width 276 height 46
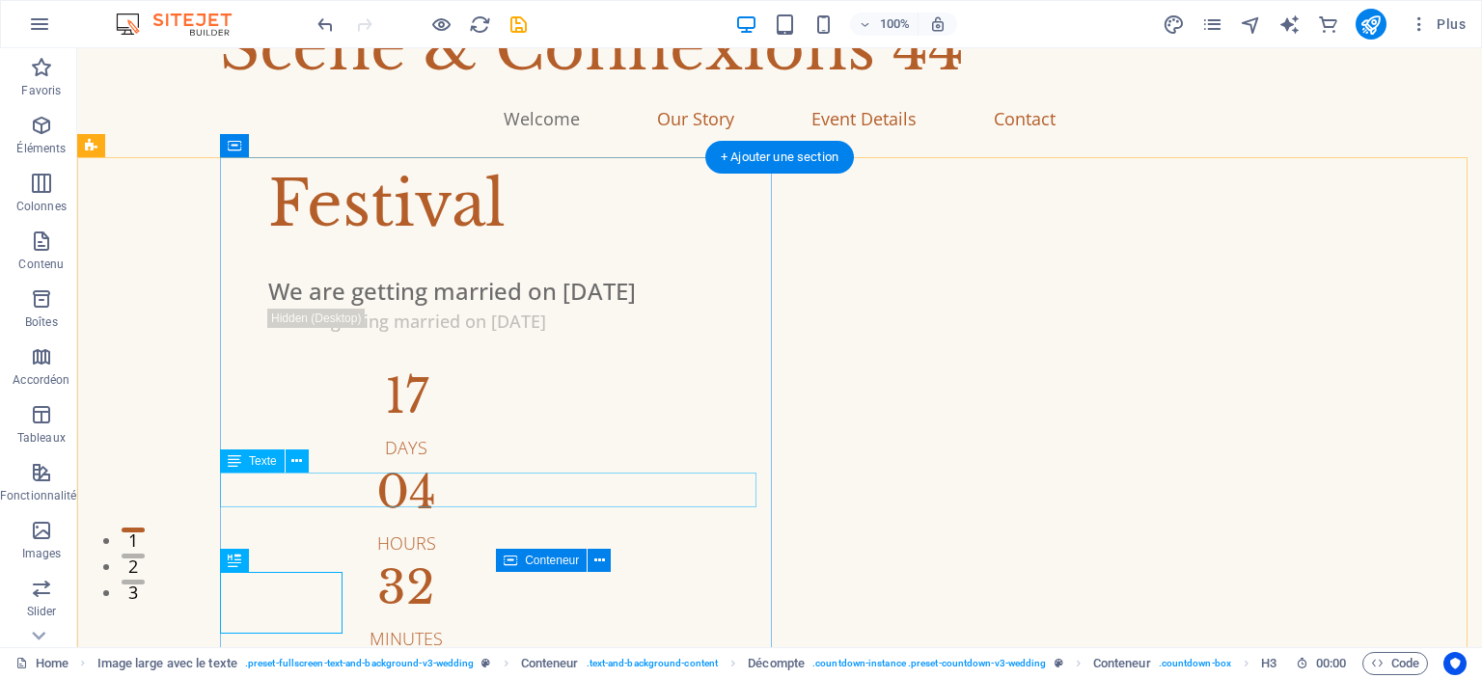
click at [457, 309] on div "We are getting married on [DATE]" at bounding box center [843, 291] width 1150 height 35
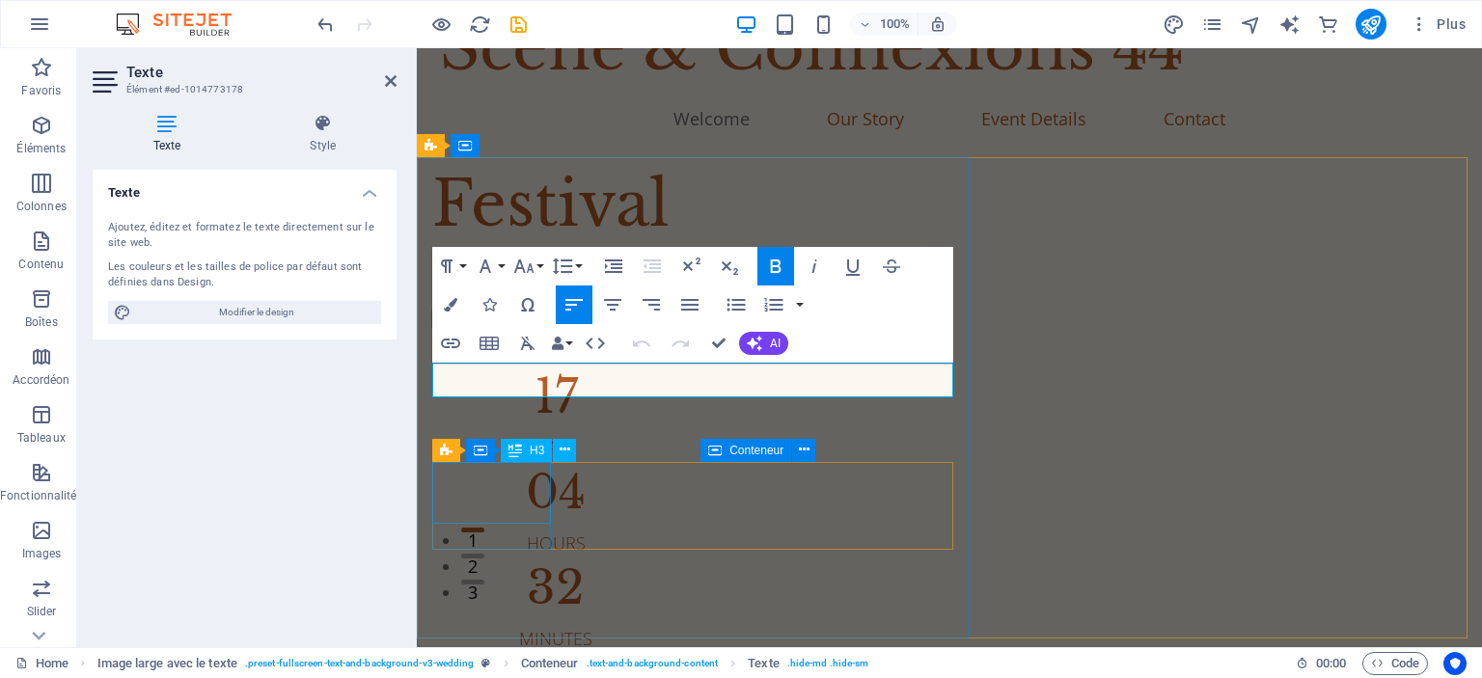
scroll to position [67, 0]
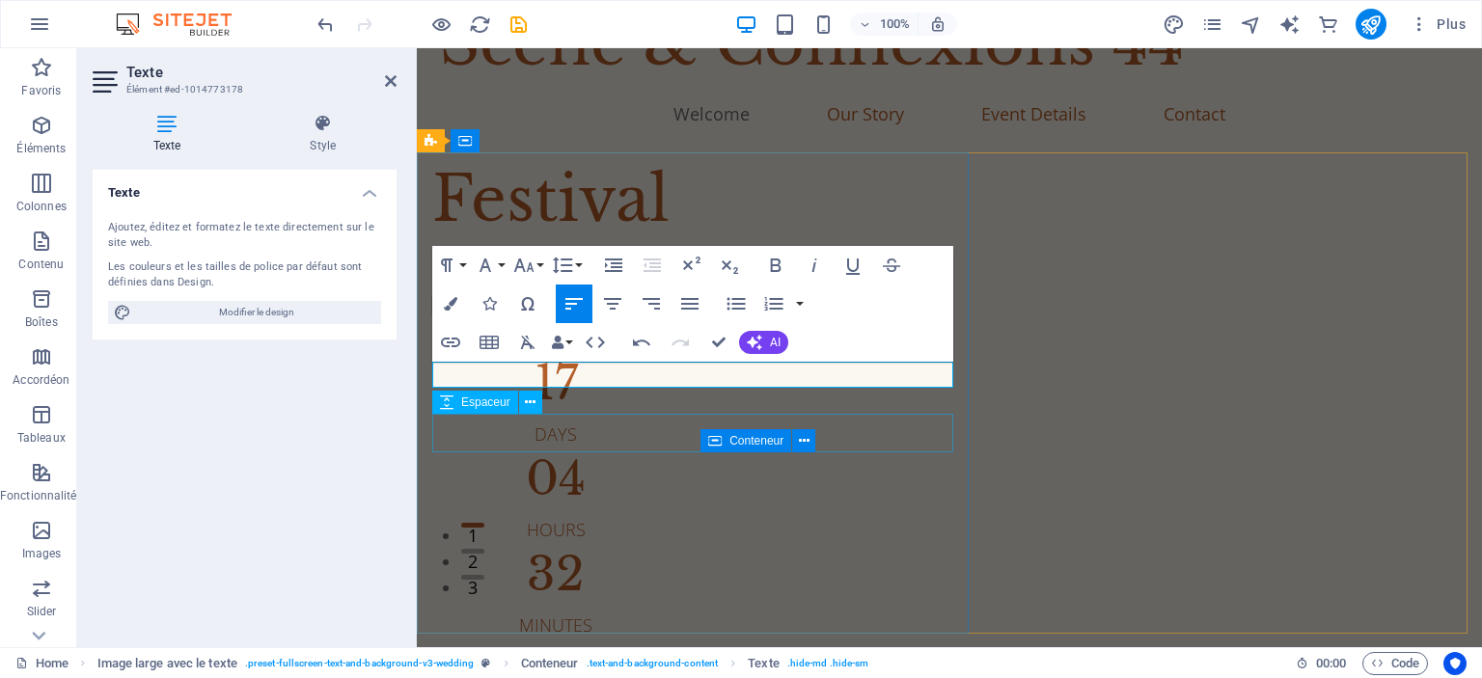
click at [617, 360] on div at bounding box center [949, 340] width 1034 height 39
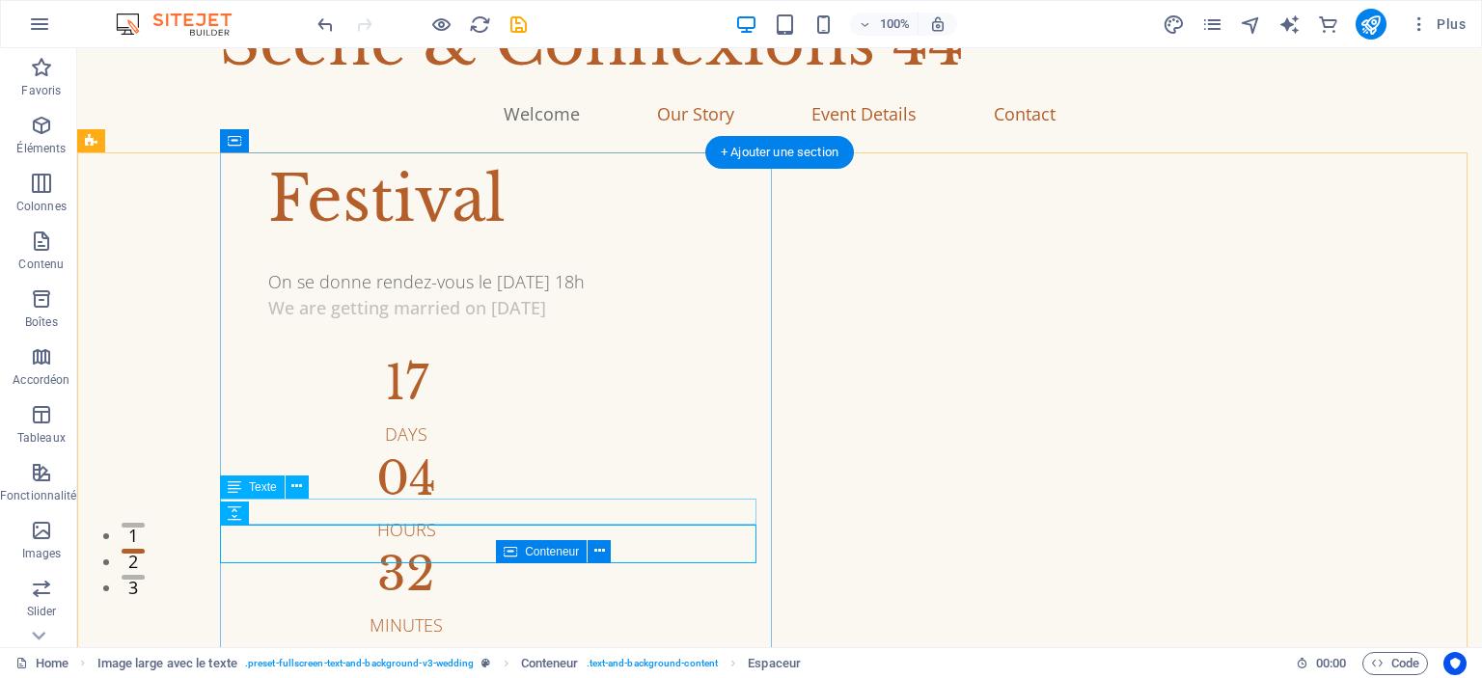
click at [412, 321] on div "We are getting married on [DATE]" at bounding box center [843, 308] width 1150 height 26
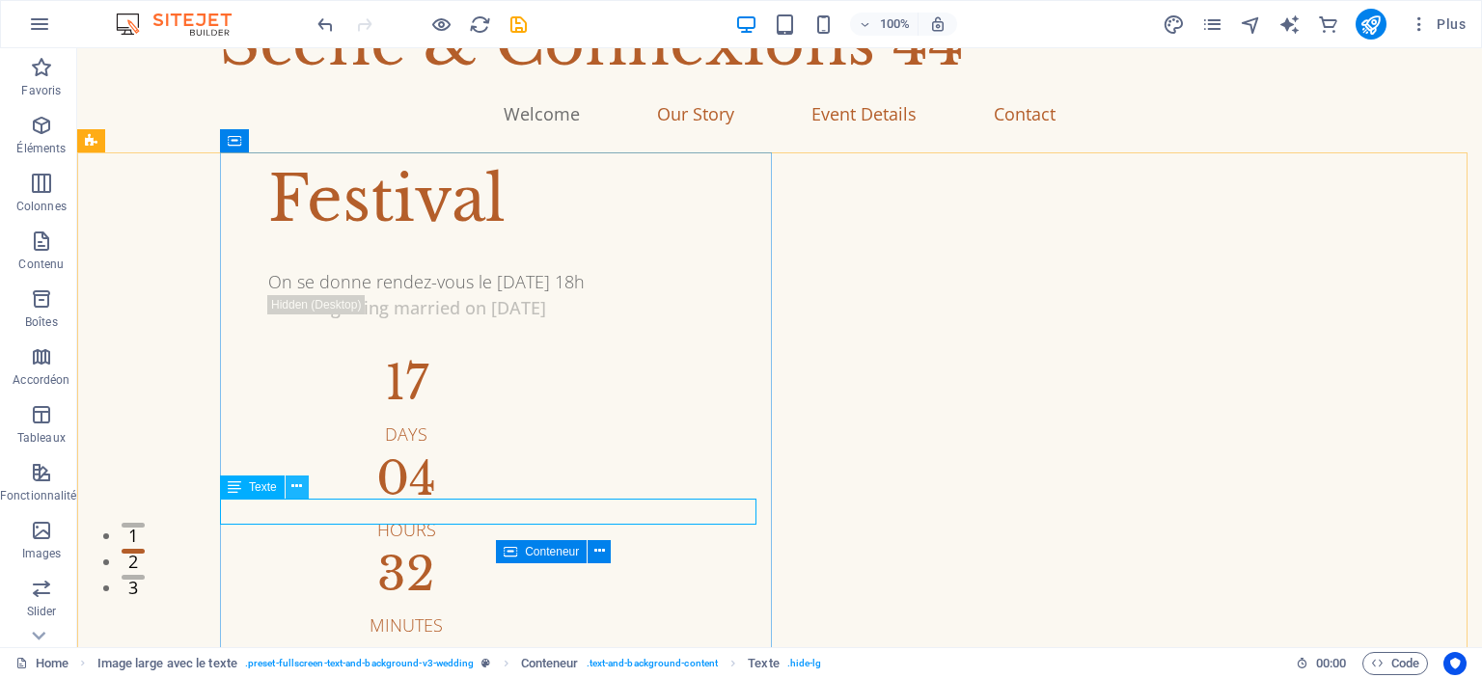
click at [295, 478] on icon at bounding box center [296, 487] width 11 height 20
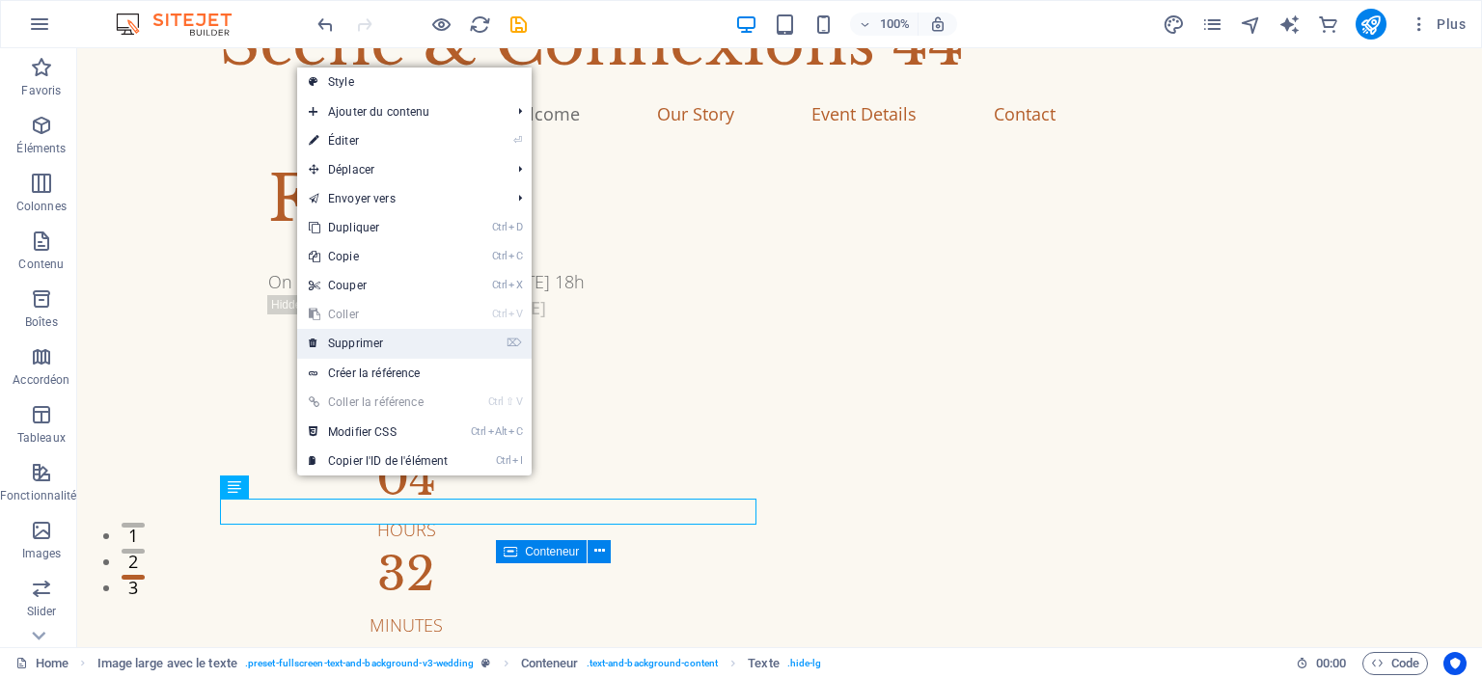
click at [395, 336] on link "⌦ Supprimer" at bounding box center [378, 343] width 162 height 29
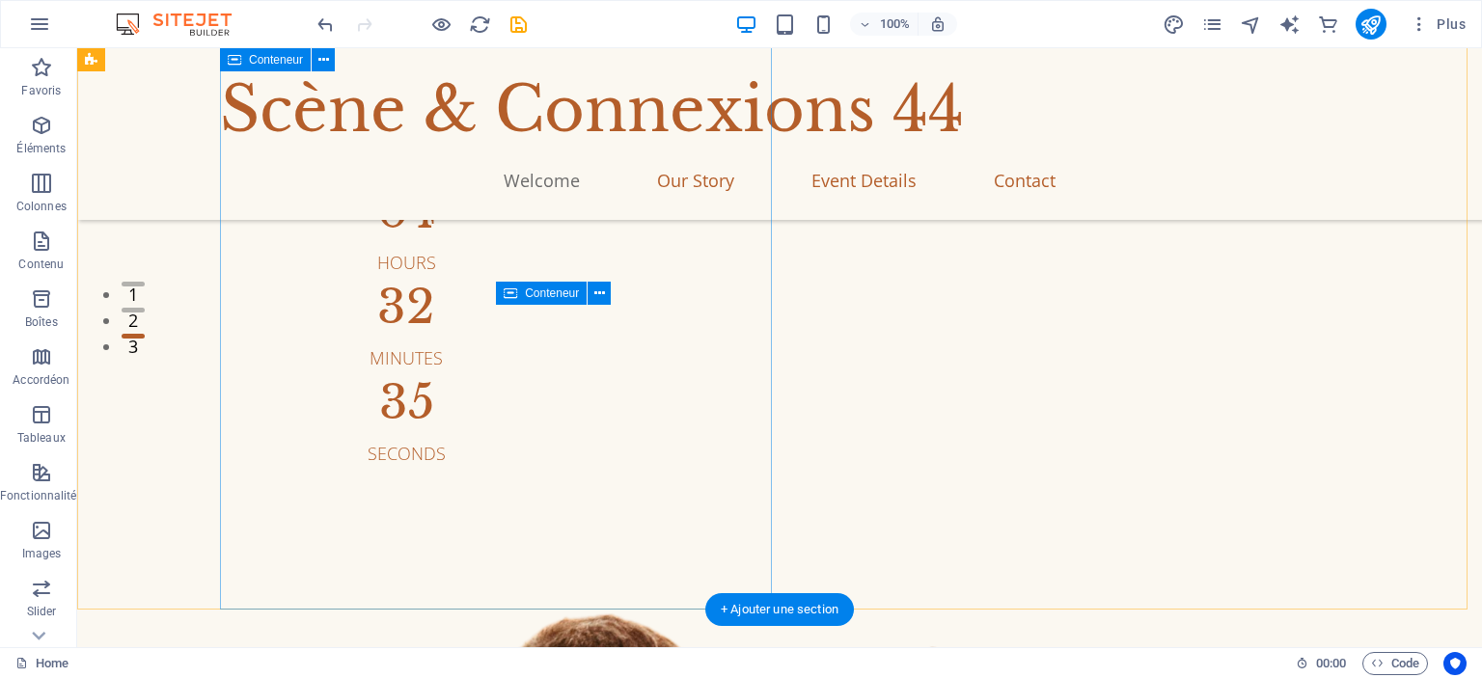
scroll to position [313, 0]
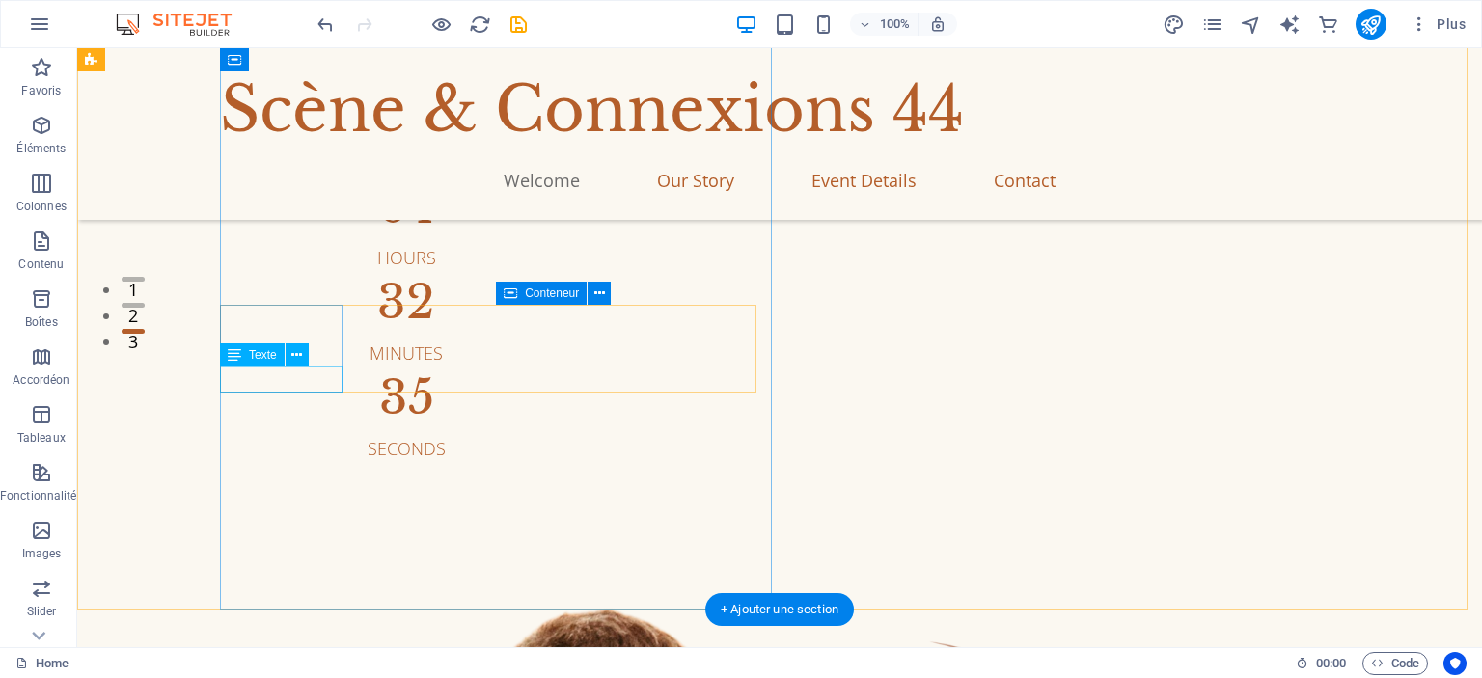
click at [297, 176] on div "Days" at bounding box center [406, 163] width 276 height 26
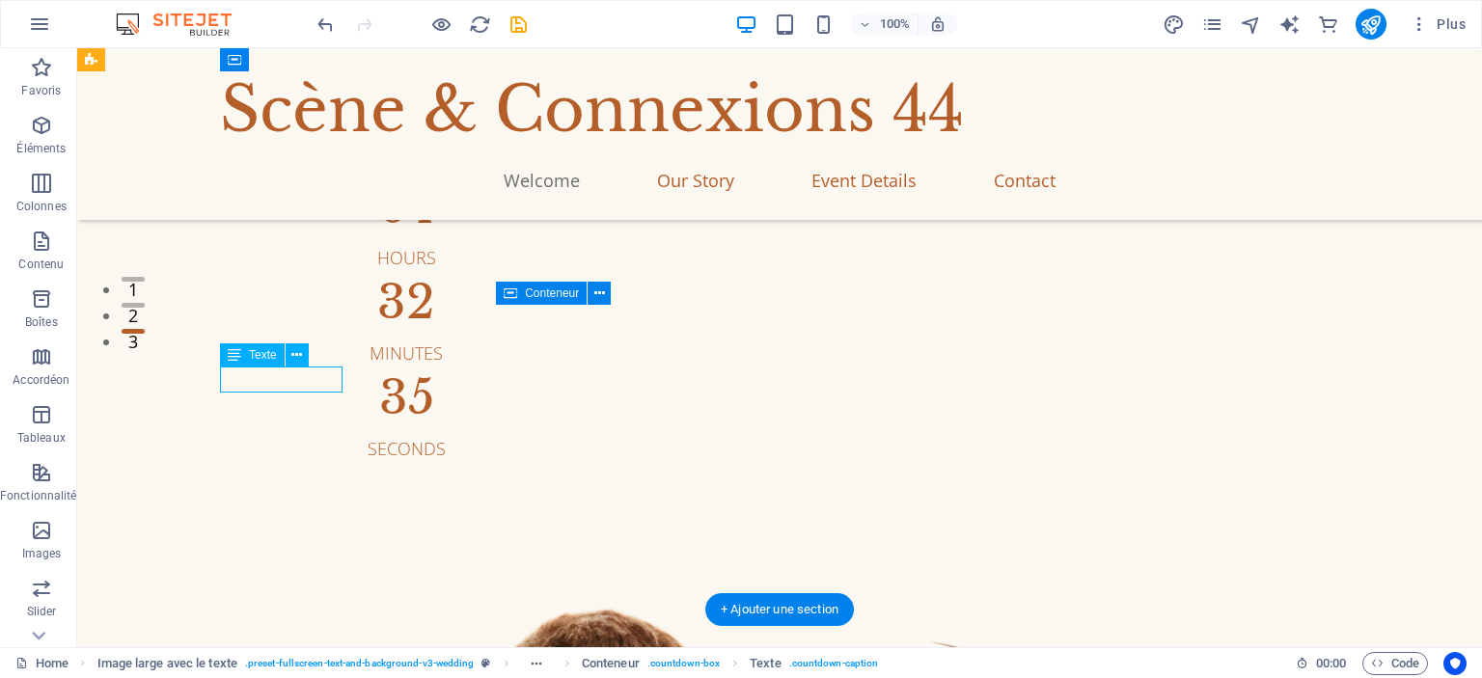
click at [297, 176] on div "Days" at bounding box center [406, 163] width 276 height 26
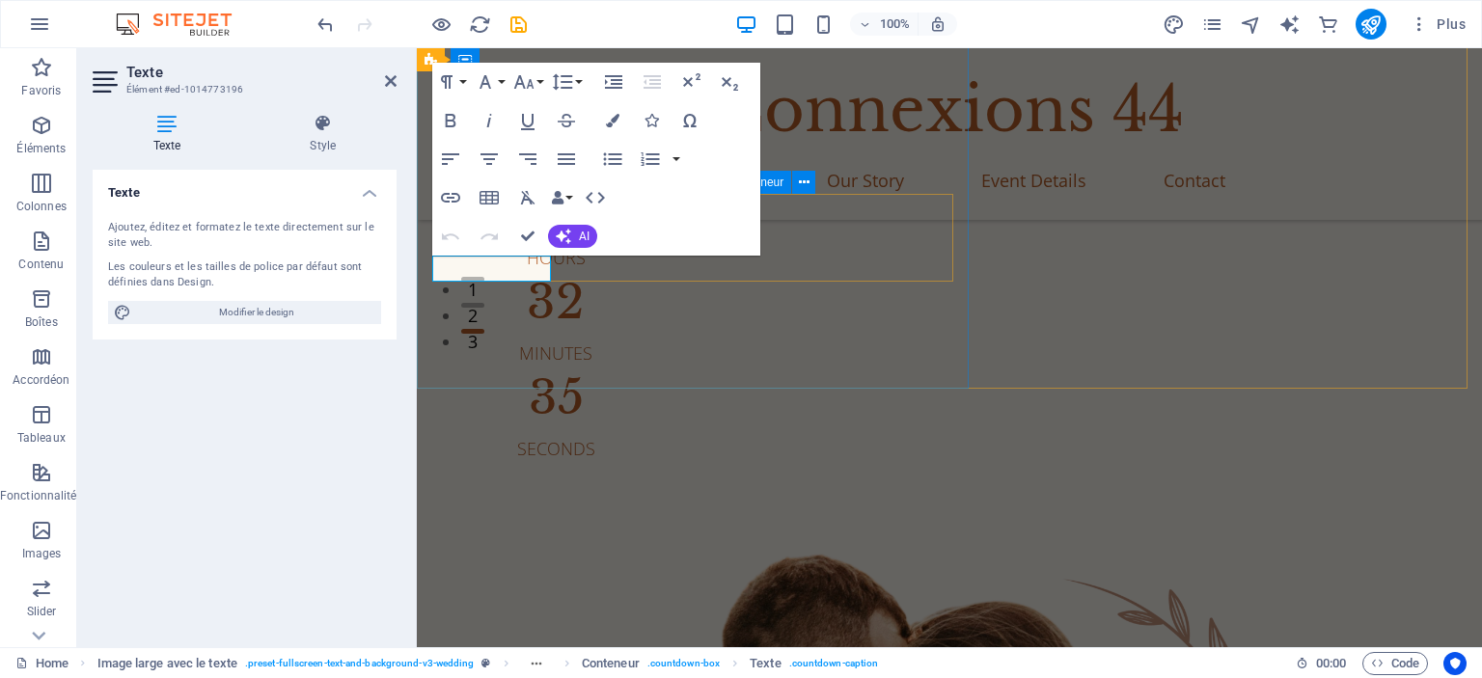
click at [494, 176] on p "Days" at bounding box center [555, 163] width 247 height 26
click at [631, 288] on div "Festival On se donne rendez-vous le 5 juin 2027 à 18h 17 JOURs 04 Hours 32 Minu…" at bounding box center [949, 184] width 1065 height 555
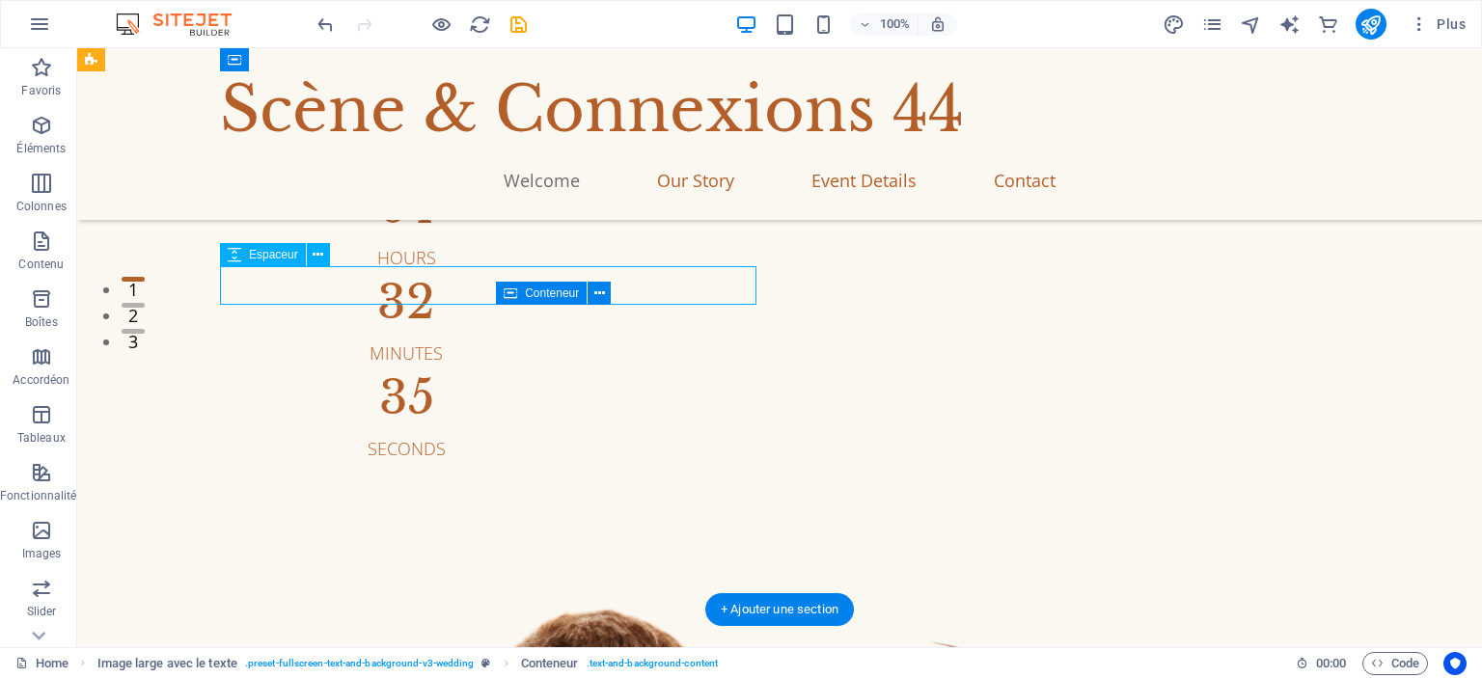
click at [629, 88] on div at bounding box center [843, 68] width 1150 height 39
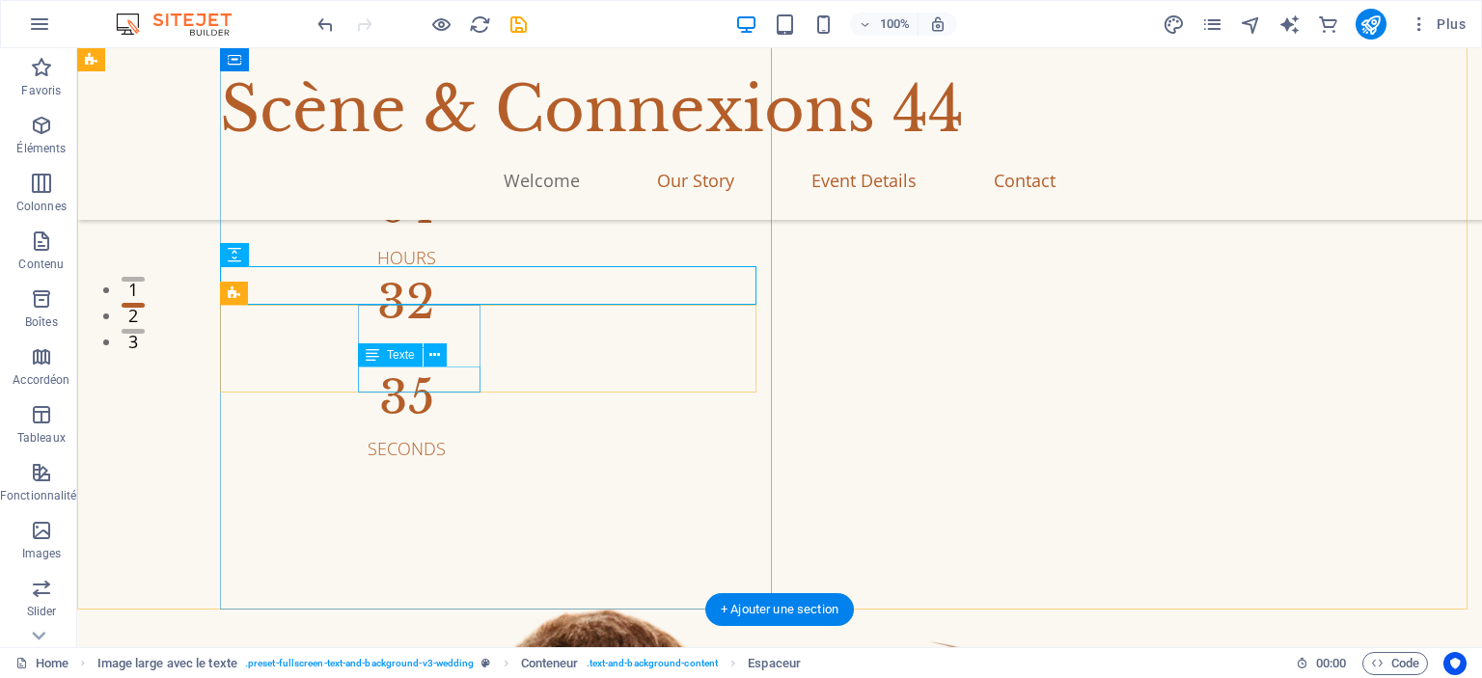
click at [436, 271] on div "Hours" at bounding box center [406, 258] width 276 height 26
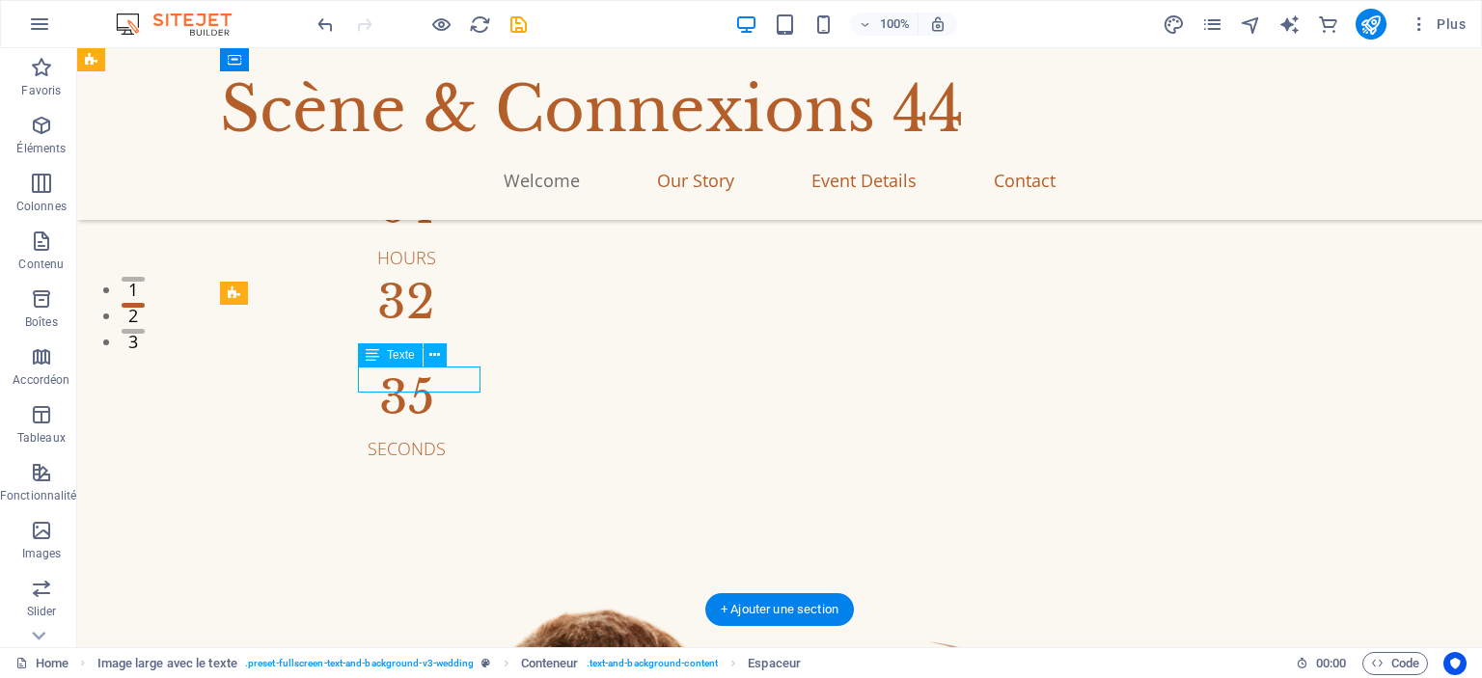
click at [436, 271] on div "Hours" at bounding box center [406, 258] width 276 height 26
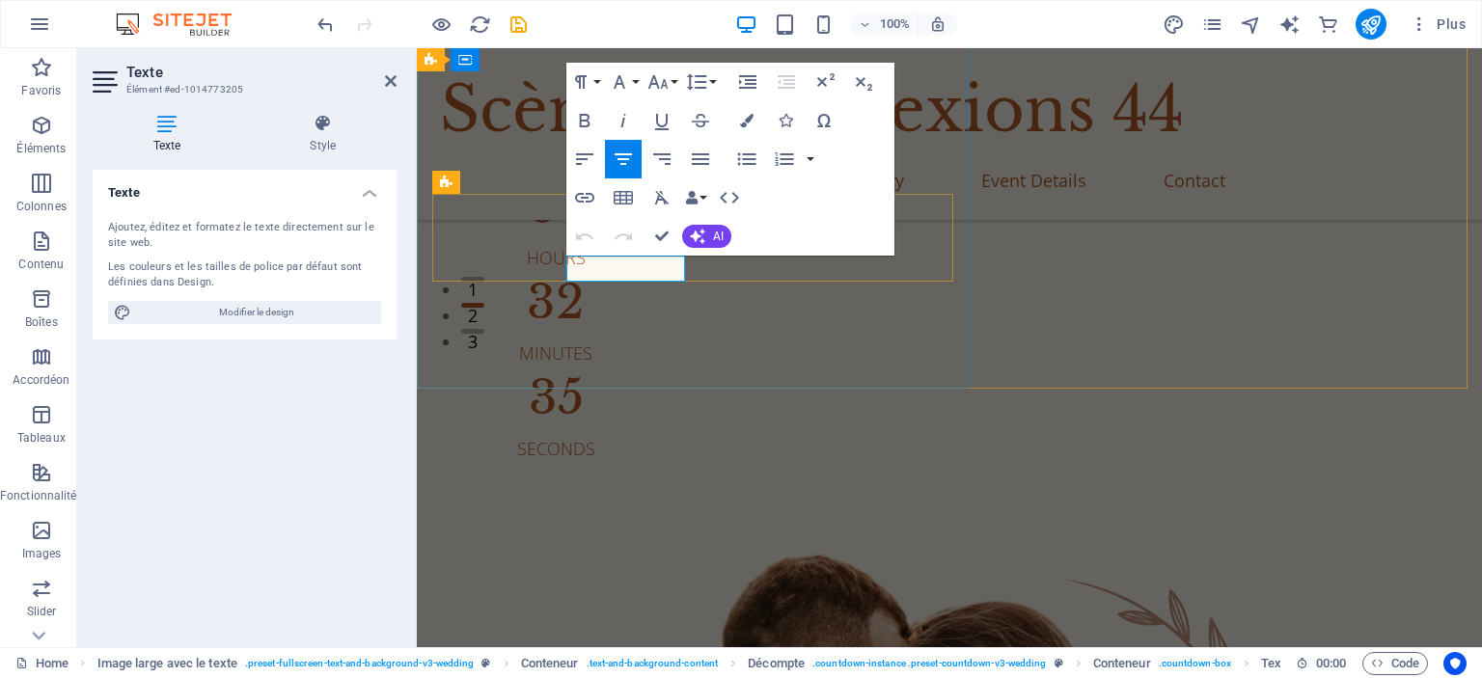
click at [654, 268] on p "Hours" at bounding box center [555, 258] width 247 height 26
click at [679, 341] on div "Minutes" at bounding box center [555, 354] width 247 height 26
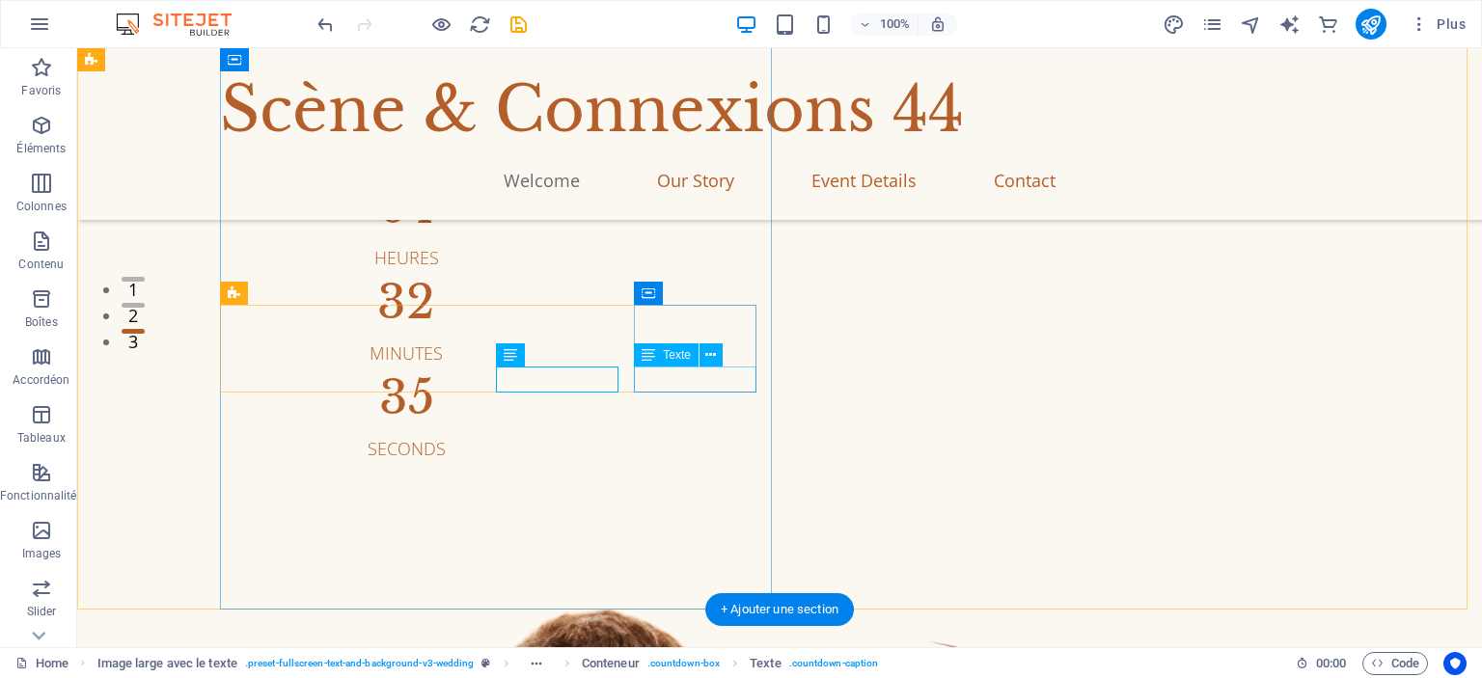
click at [544, 436] on div "Seconds" at bounding box center [406, 449] width 276 height 26
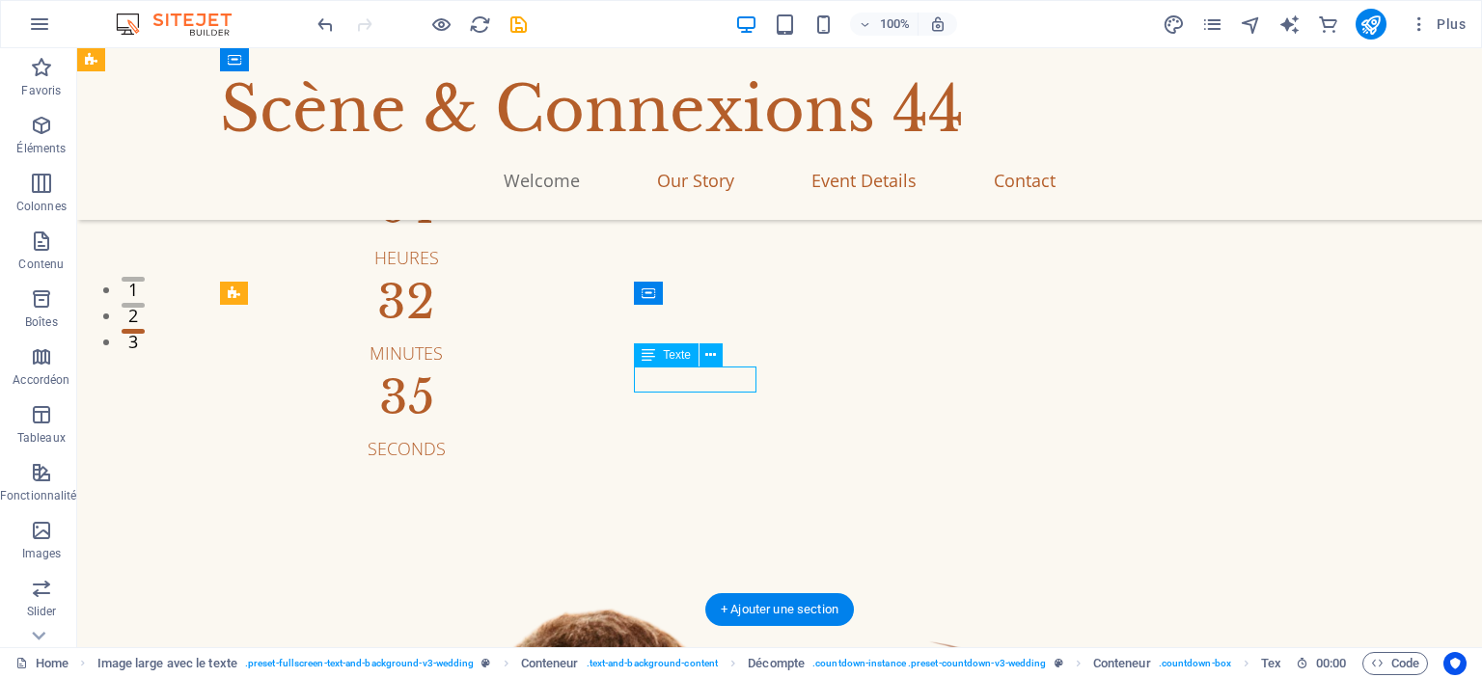
click at [544, 436] on div "Seconds" at bounding box center [406, 449] width 276 height 26
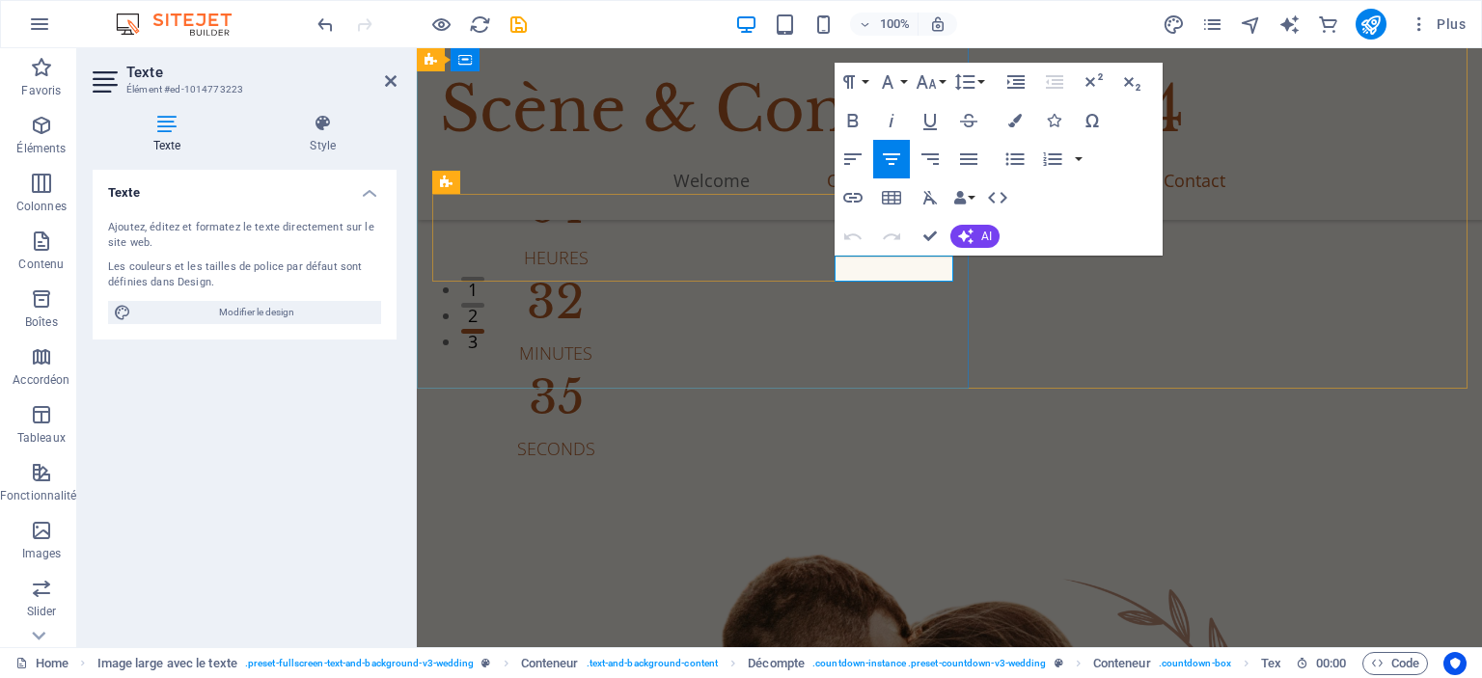
click at [679, 436] on p "Seconds" at bounding box center [555, 449] width 247 height 26
click at [802, 369] on div "Festival On se donne rendez-vous le 5 juin 2027 à 18h 17 JOURs 04 HEURES 32 Min…" at bounding box center [949, 184] width 1065 height 555
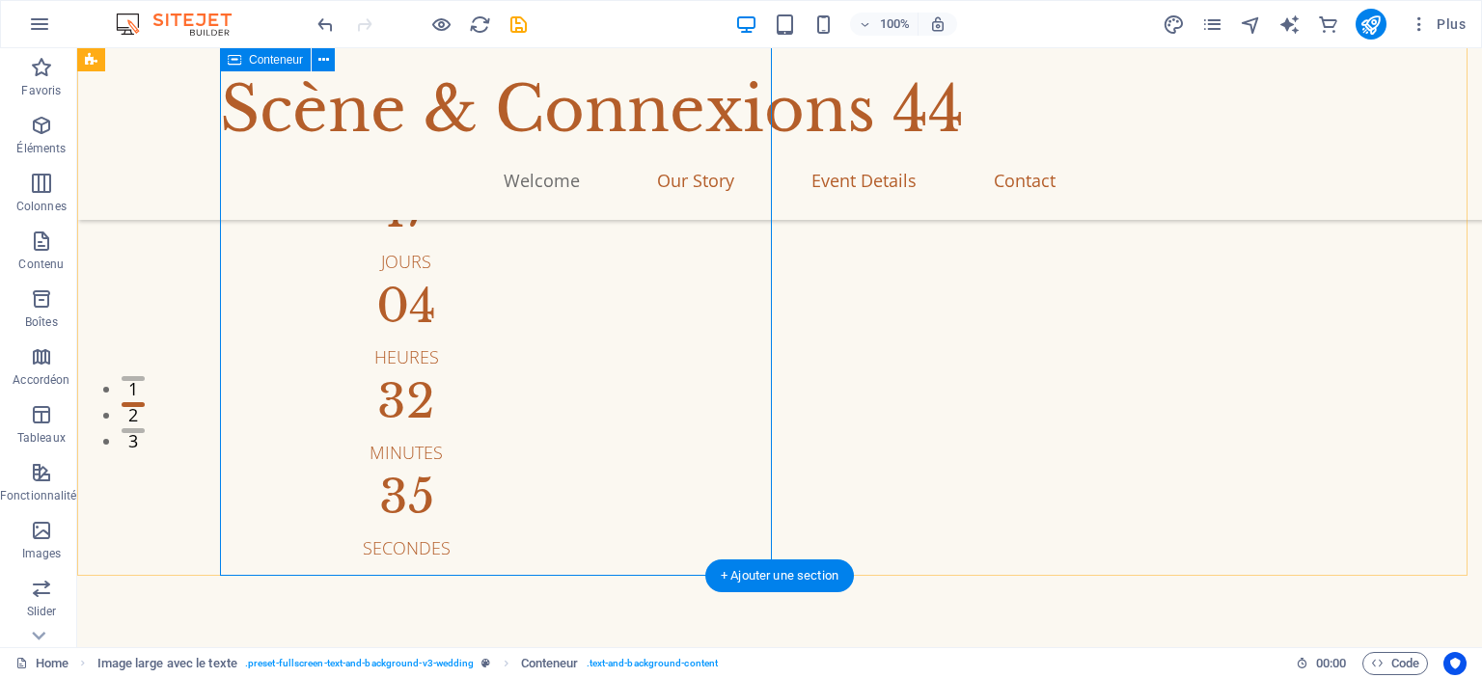
scroll to position [212, 0]
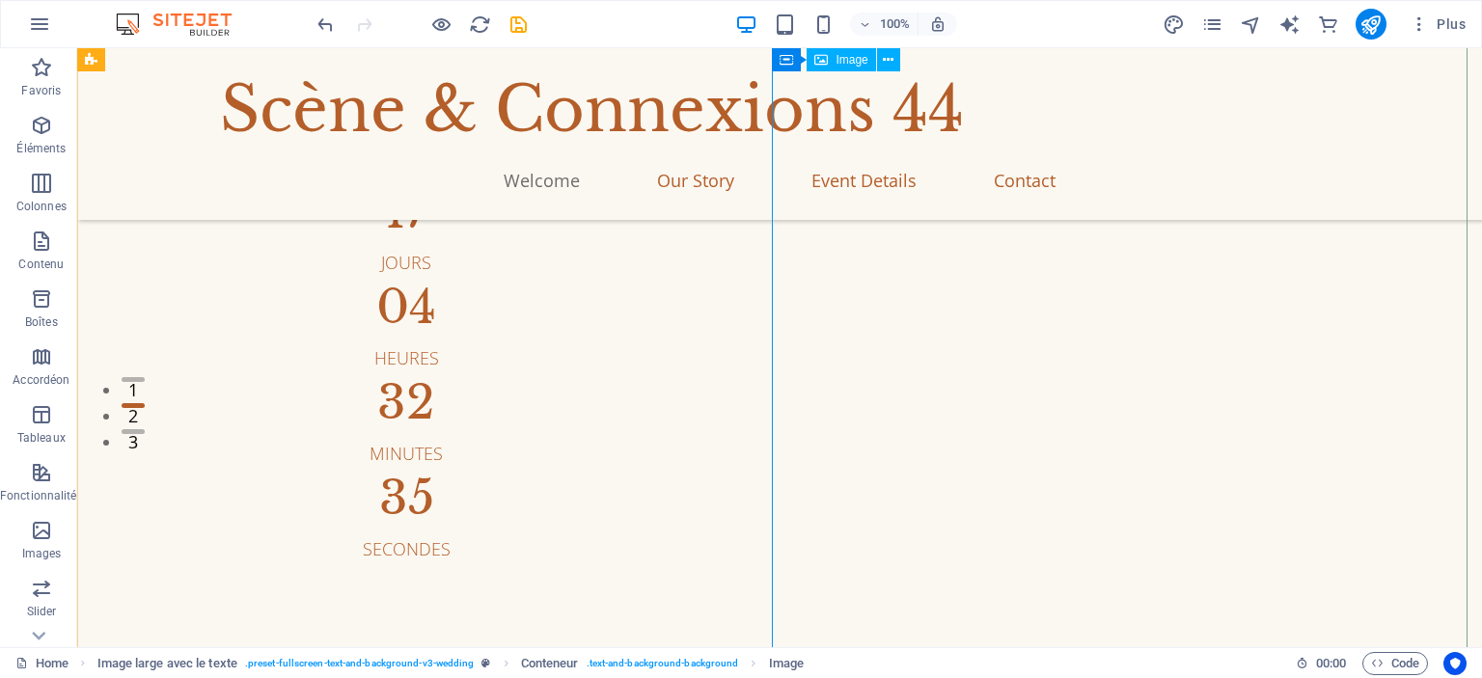
scroll to position [0, 0]
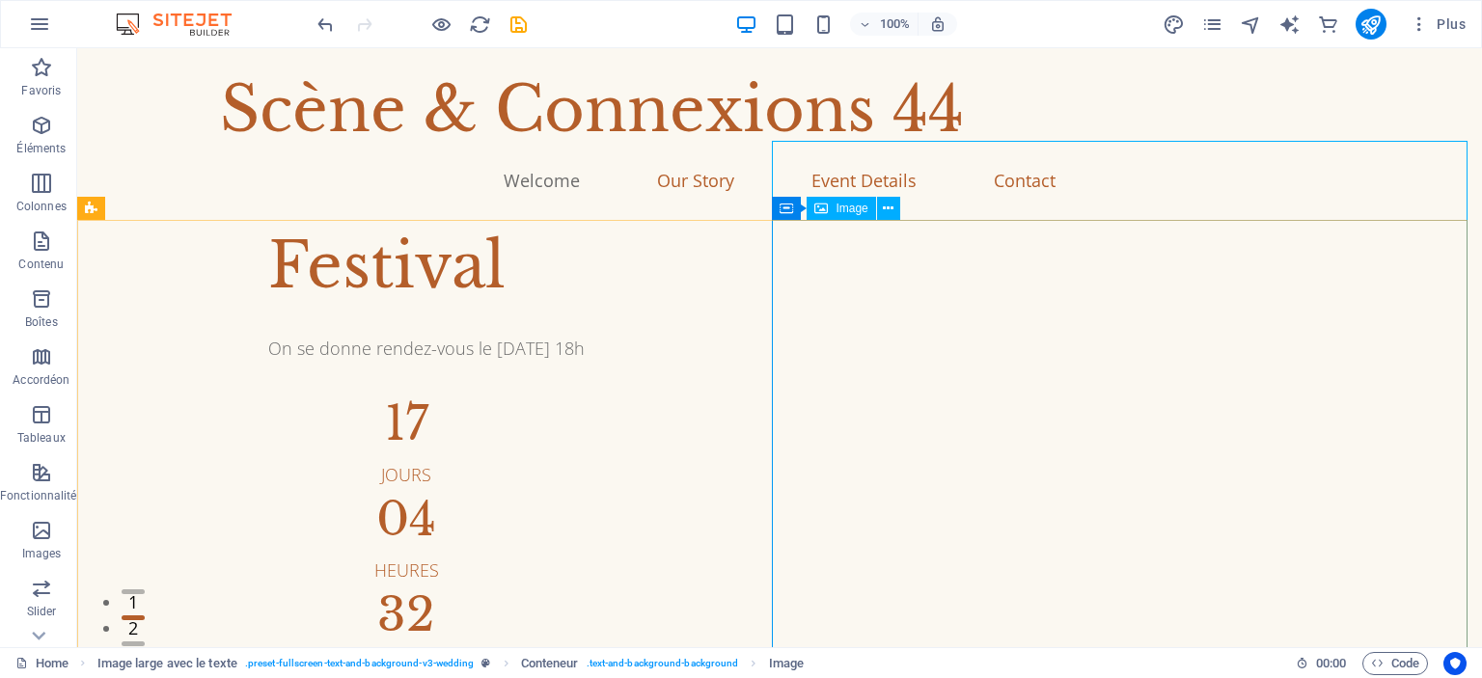
click at [854, 207] on span "Image" at bounding box center [851, 209] width 32 height 12
click at [844, 207] on span "Image" at bounding box center [851, 209] width 32 height 12
select select "%"
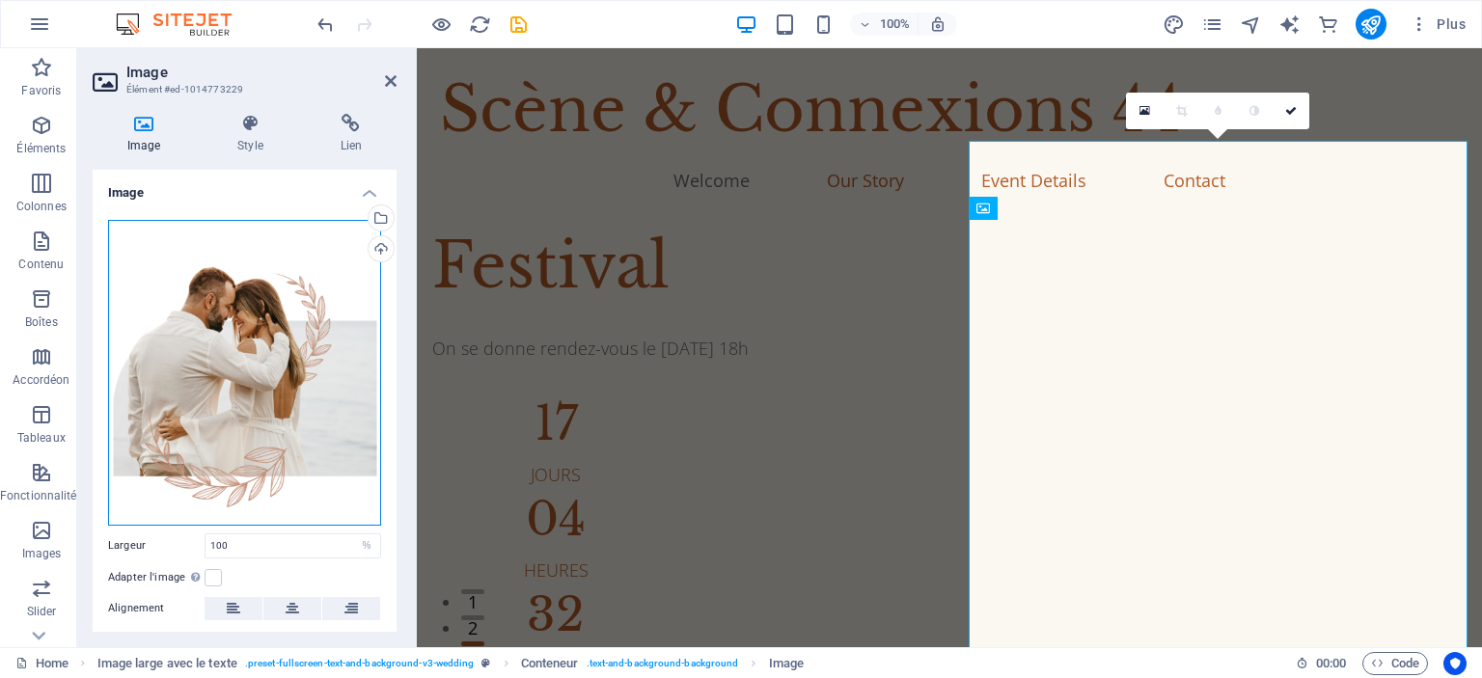
click at [235, 312] on div "Glissez les fichiers ici, cliquez pour choisir les fichiers ou sélectionnez les…" at bounding box center [244, 373] width 273 height 306
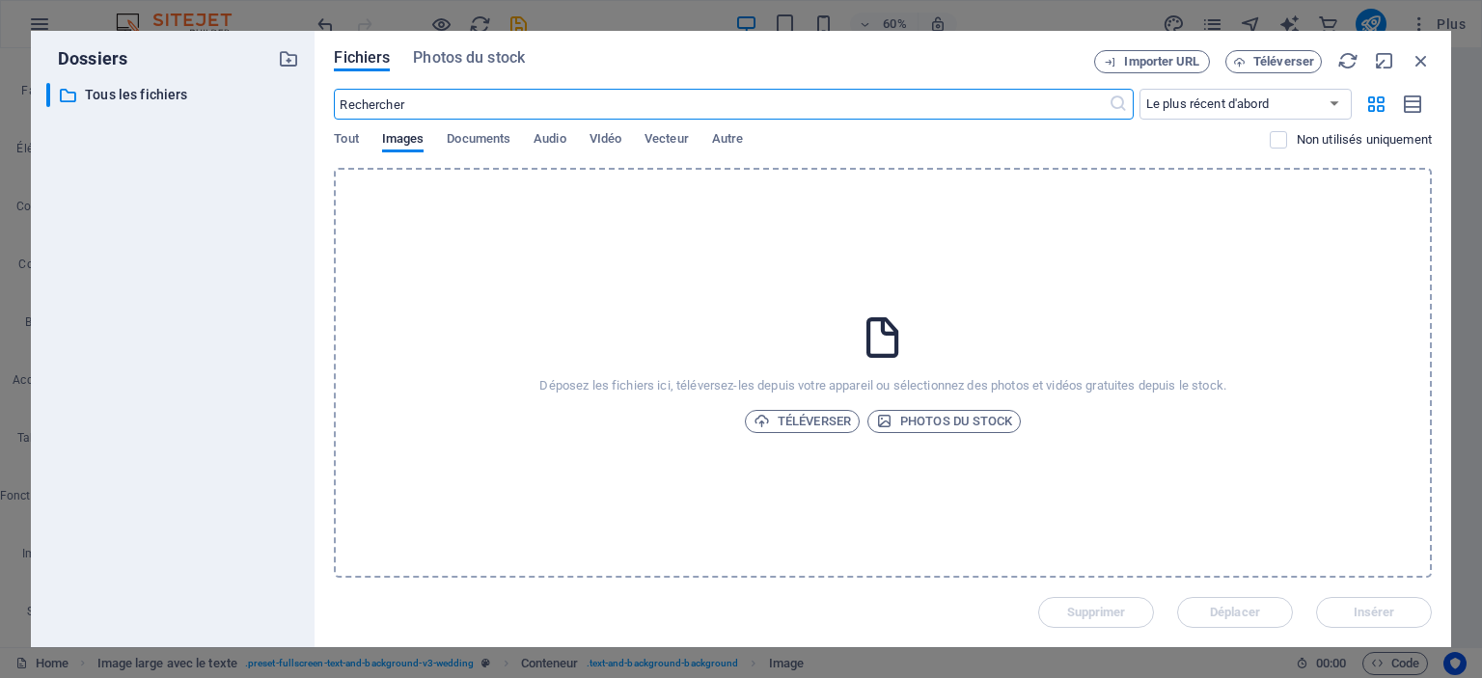
click at [830, 362] on div "Déposez les fichiers ici, téléversez-les depuis votre appareil ou sélectionnez …" at bounding box center [883, 373] width 1098 height 410
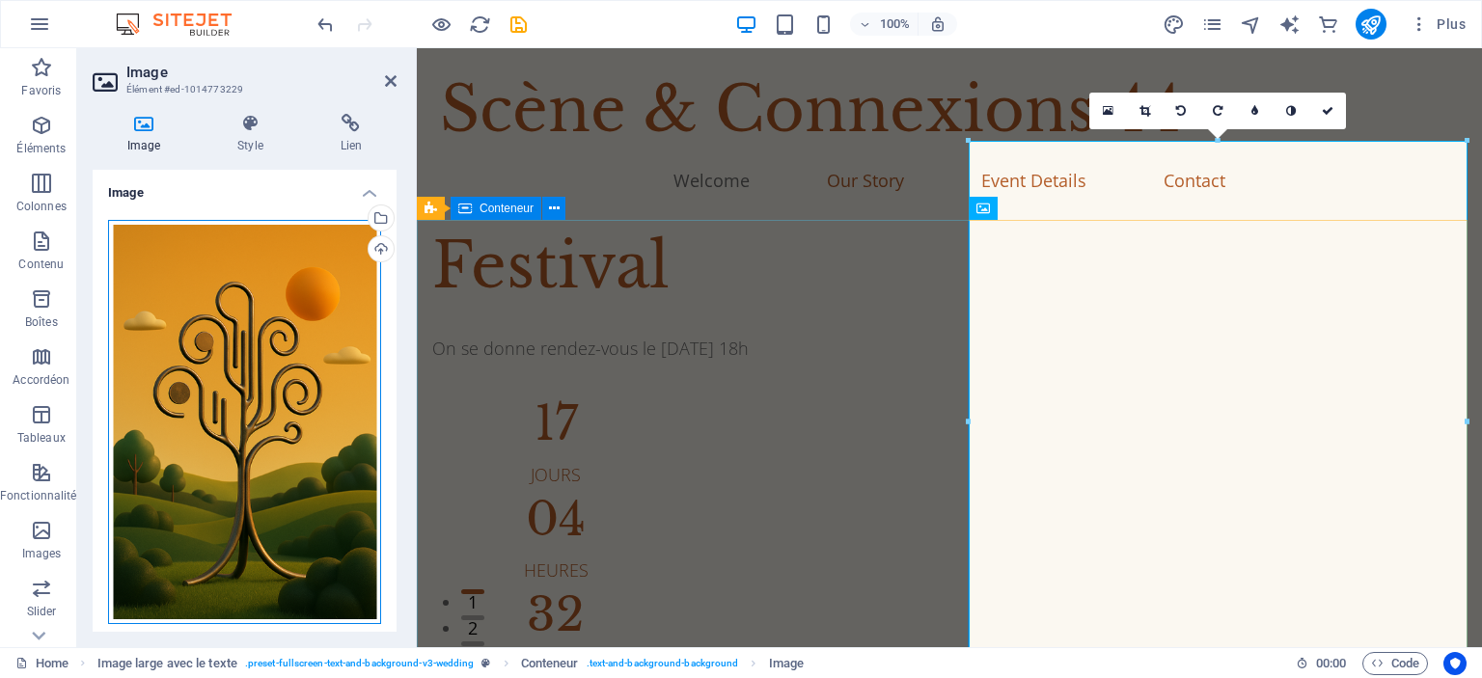
drag, startPoint x: 728, startPoint y: 452, endPoint x: 956, endPoint y: 344, distance: 252.0
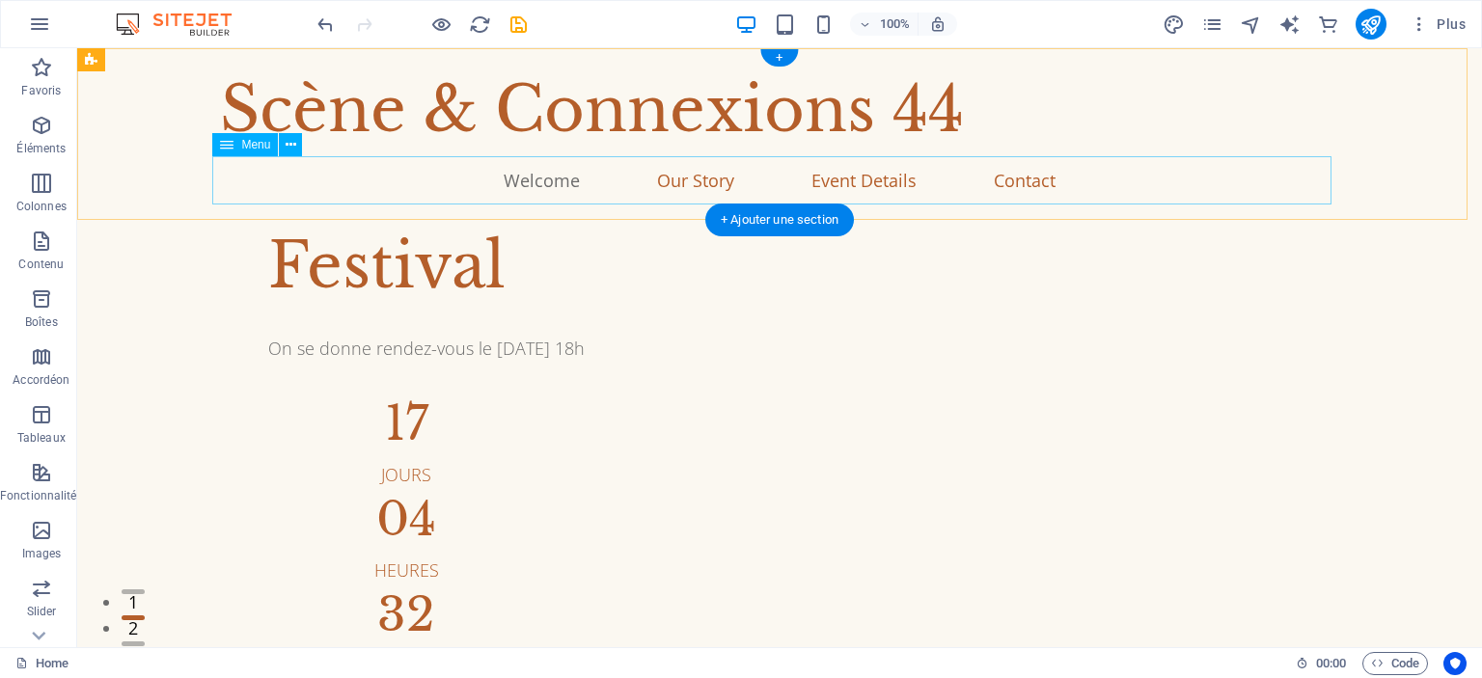
click at [720, 165] on nav "Welcome Our Story Event Details Contact" at bounding box center [779, 180] width 1119 height 48
click at [706, 175] on nav "Welcome Our Story Event Details Contact" at bounding box center [779, 180] width 1119 height 48
click at [699, 180] on nav "Welcome Our Story Event Details Contact" at bounding box center [779, 180] width 1119 height 48
select select
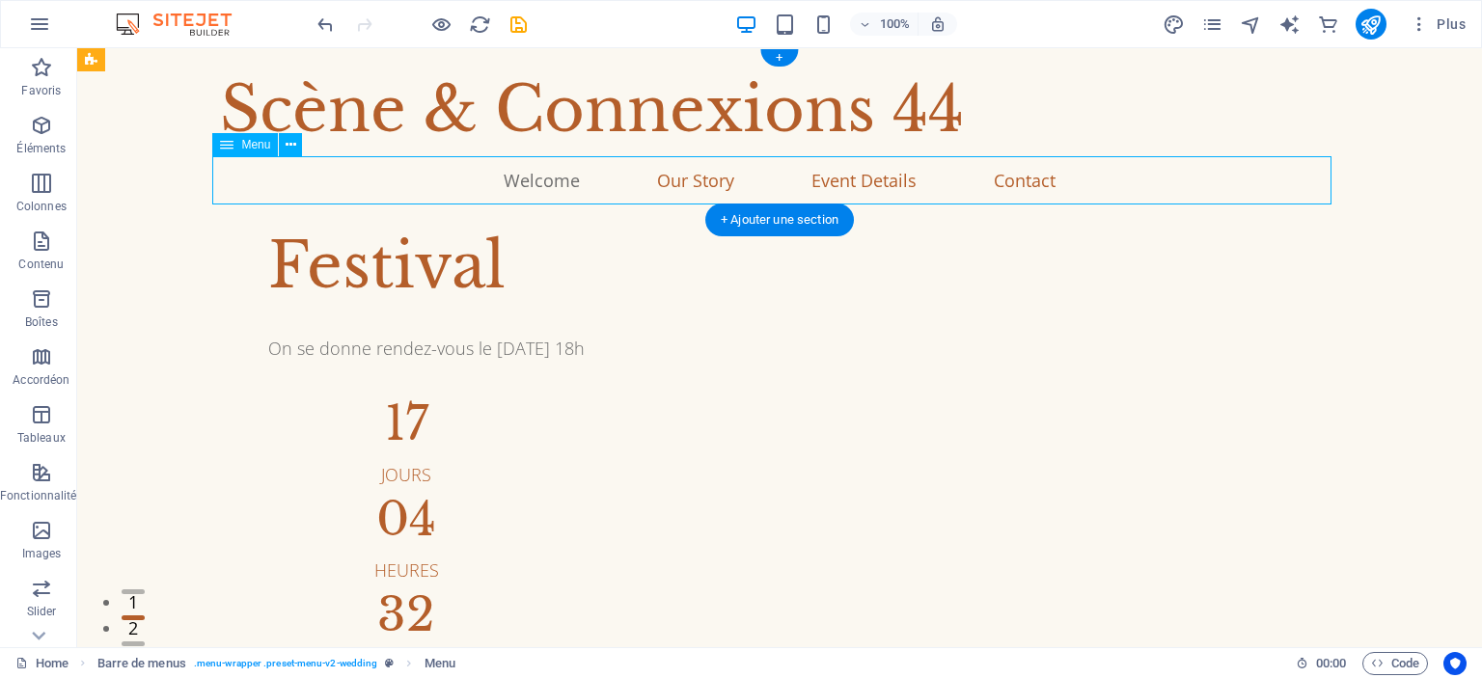
select select
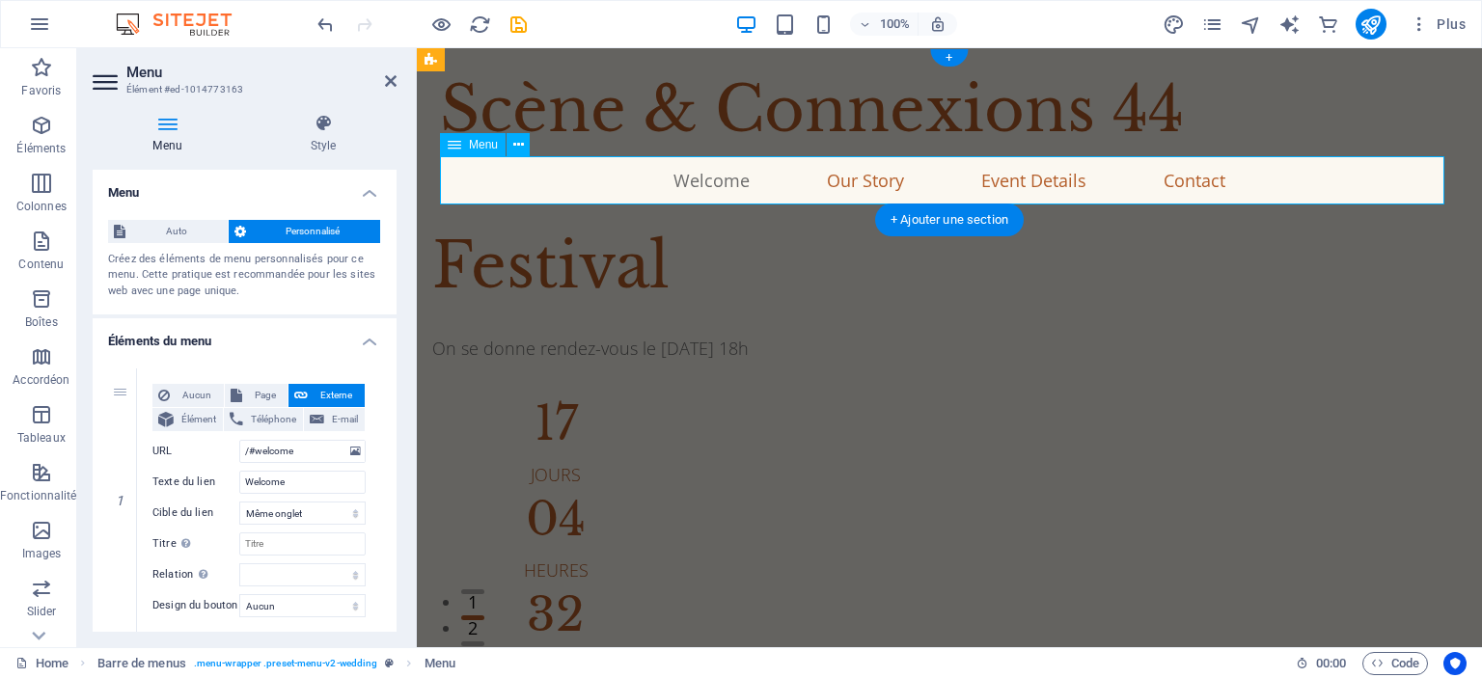
click at [850, 160] on nav "Welcome Our Story Event Details Contact" at bounding box center [949, 180] width 1019 height 48
click at [1023, 175] on nav "Welcome Our Story Event Details Contact" at bounding box center [949, 180] width 1019 height 48
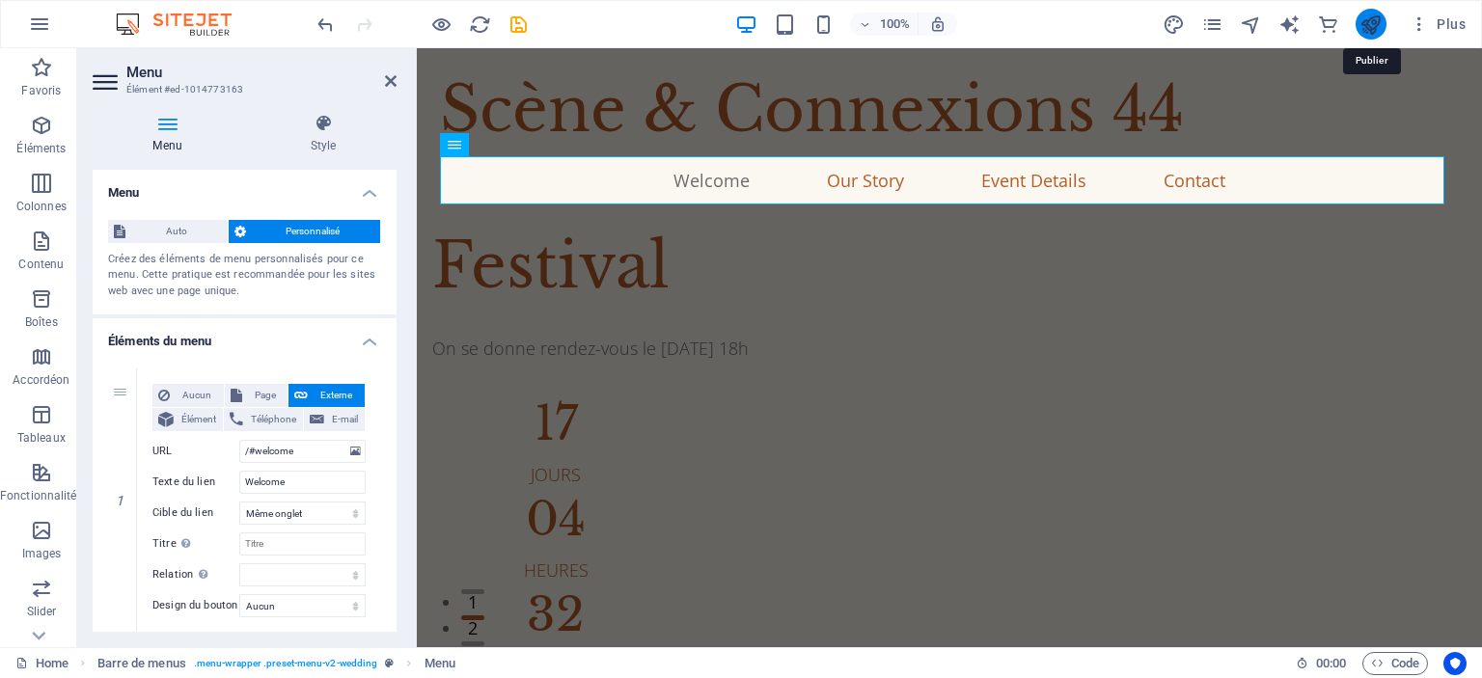
click at [1379, 18] on icon "publish" at bounding box center [1370, 25] width 22 height 22
checkbox input "false"
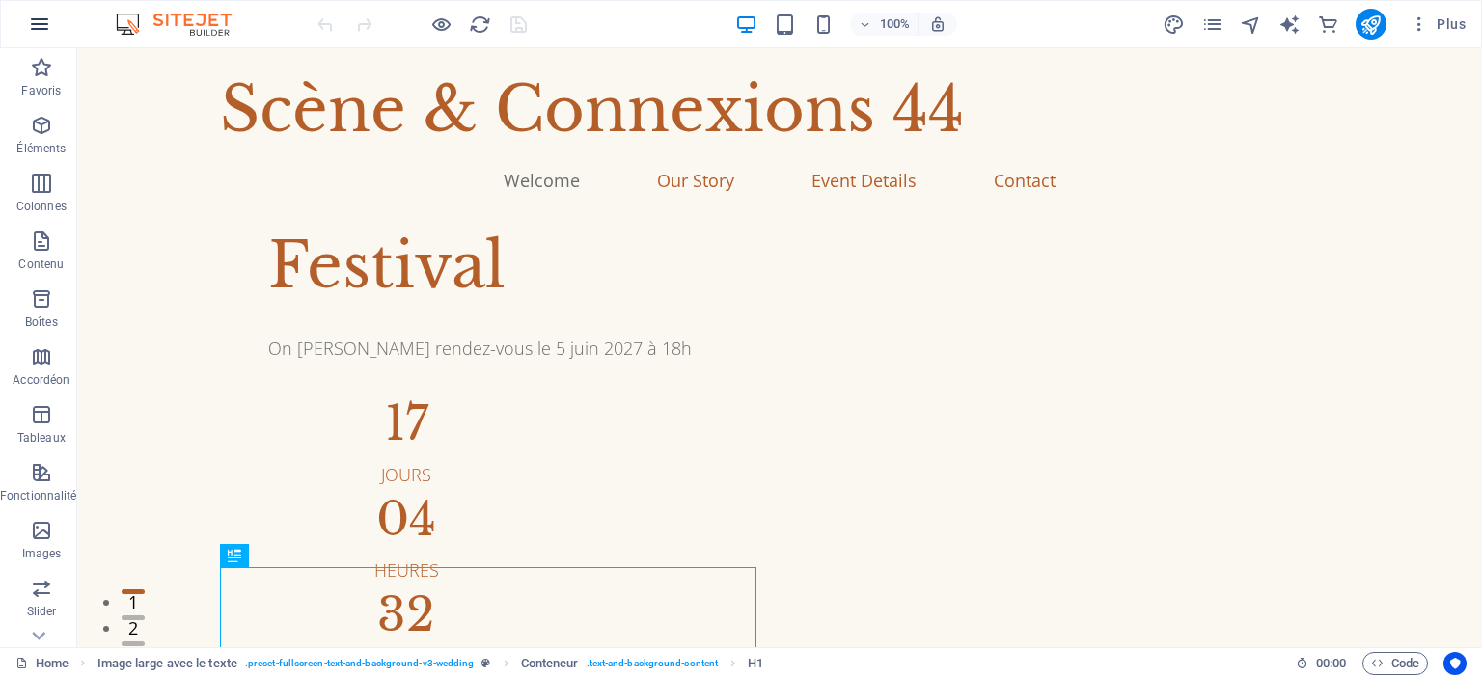
click at [20, 19] on button "button" at bounding box center [39, 24] width 46 height 46
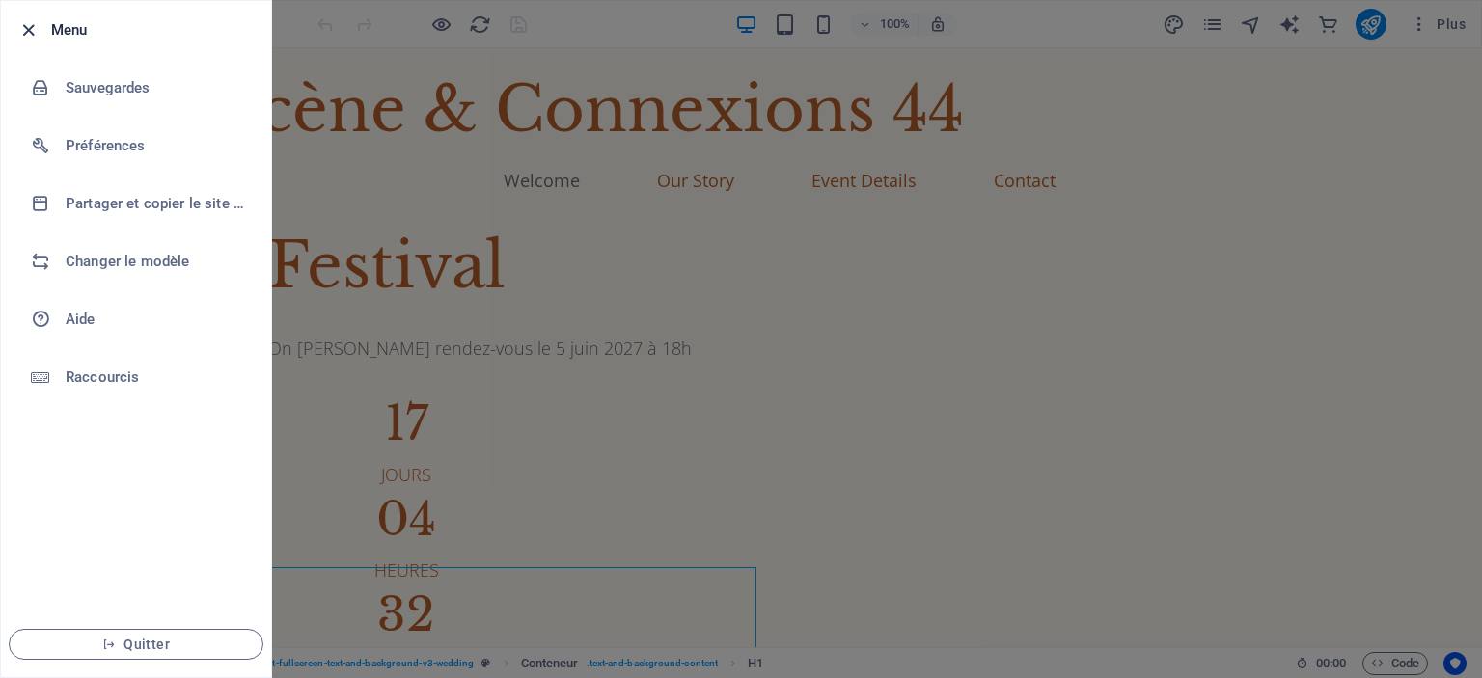
click at [19, 20] on icon "button" at bounding box center [28, 30] width 22 height 22
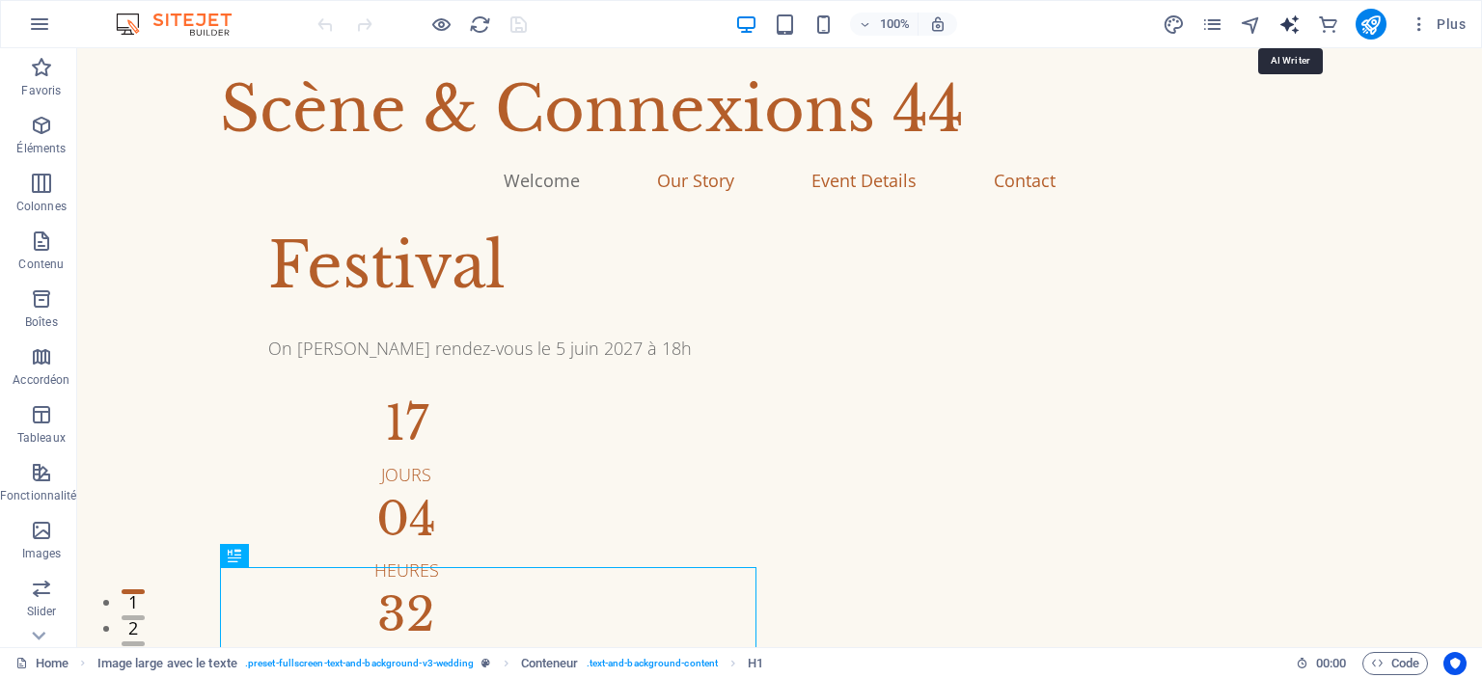
click at [1291, 25] on icon "text_generator" at bounding box center [1289, 25] width 22 height 22
select select "English"
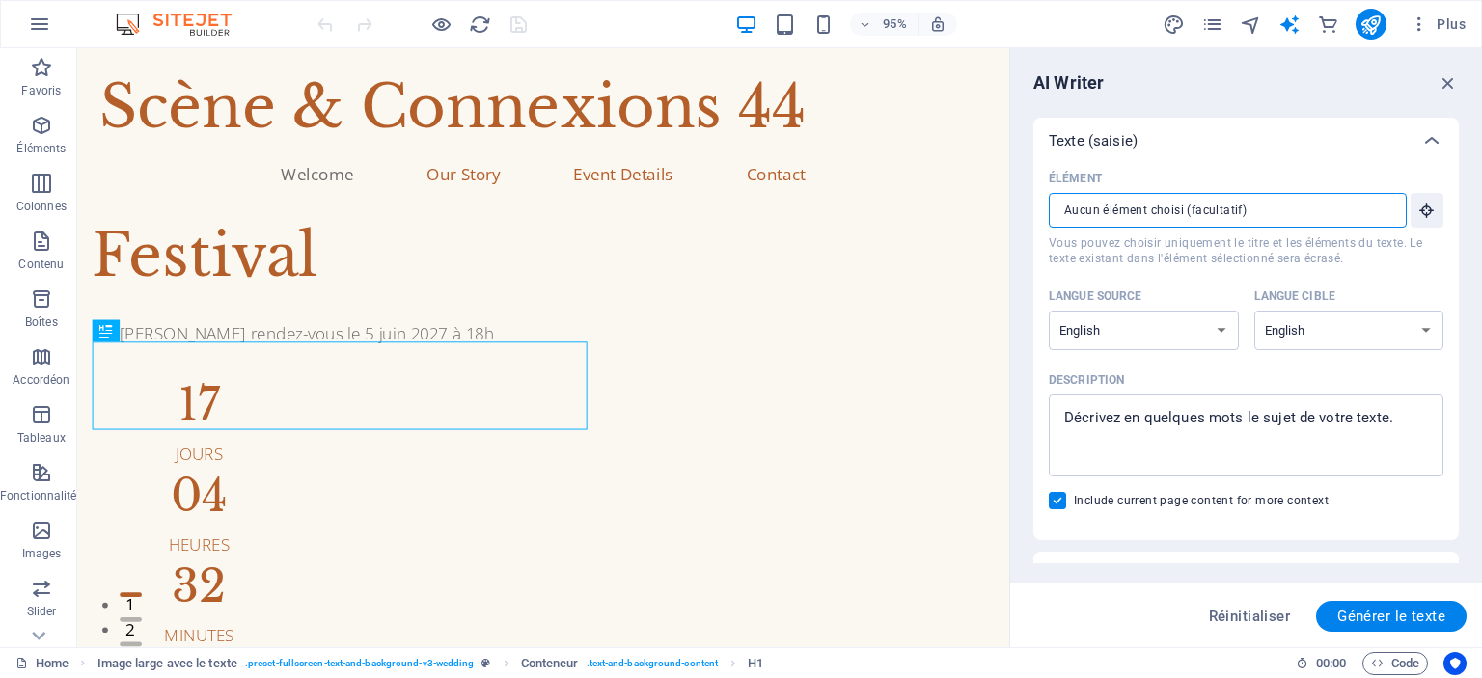
click at [1136, 198] on input "Élément ​ Vous pouvez choisir uniquement le titre et les éléments du texte. Le …" at bounding box center [1221, 210] width 344 height 35
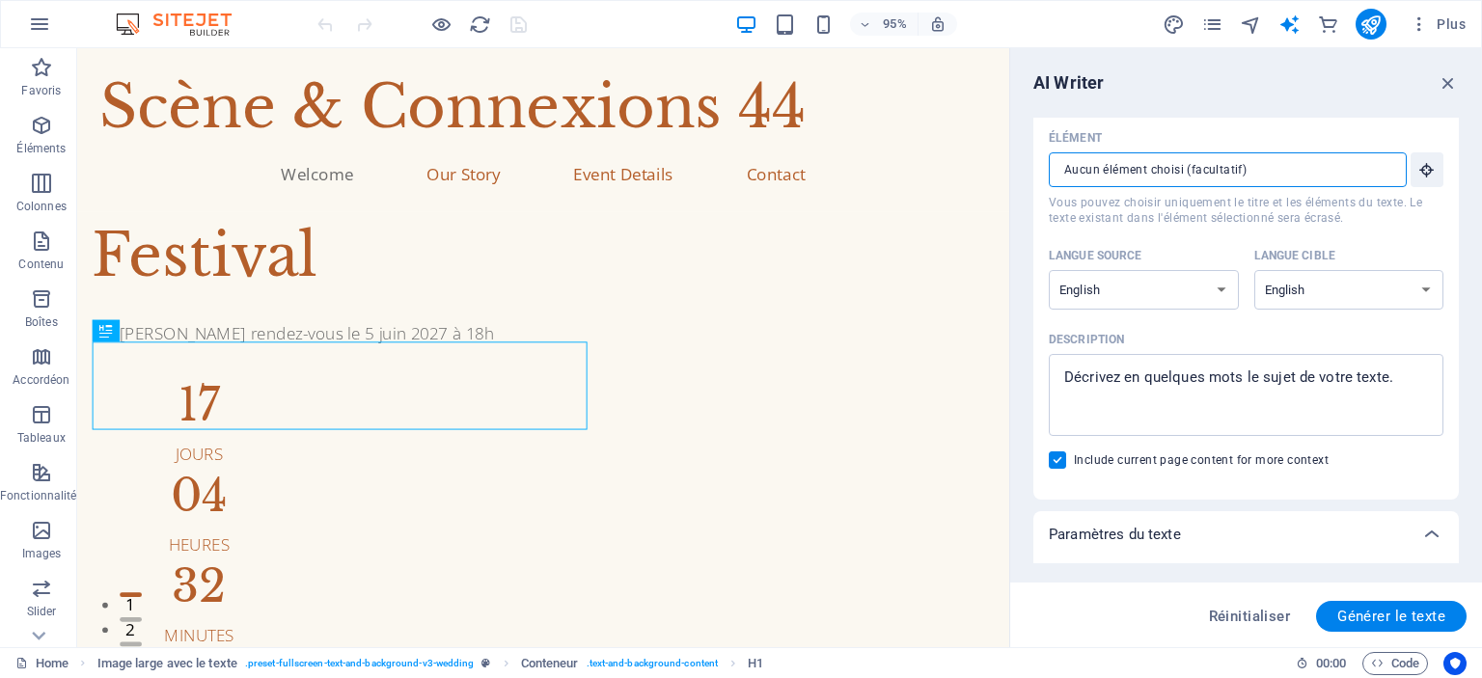
scroll to position [41, 0]
click at [1169, 289] on select "Albanian Arabic Armenian Awadhi Azerbaijani Bashkir Basque Belarusian Bengali B…" at bounding box center [1144, 289] width 190 height 40
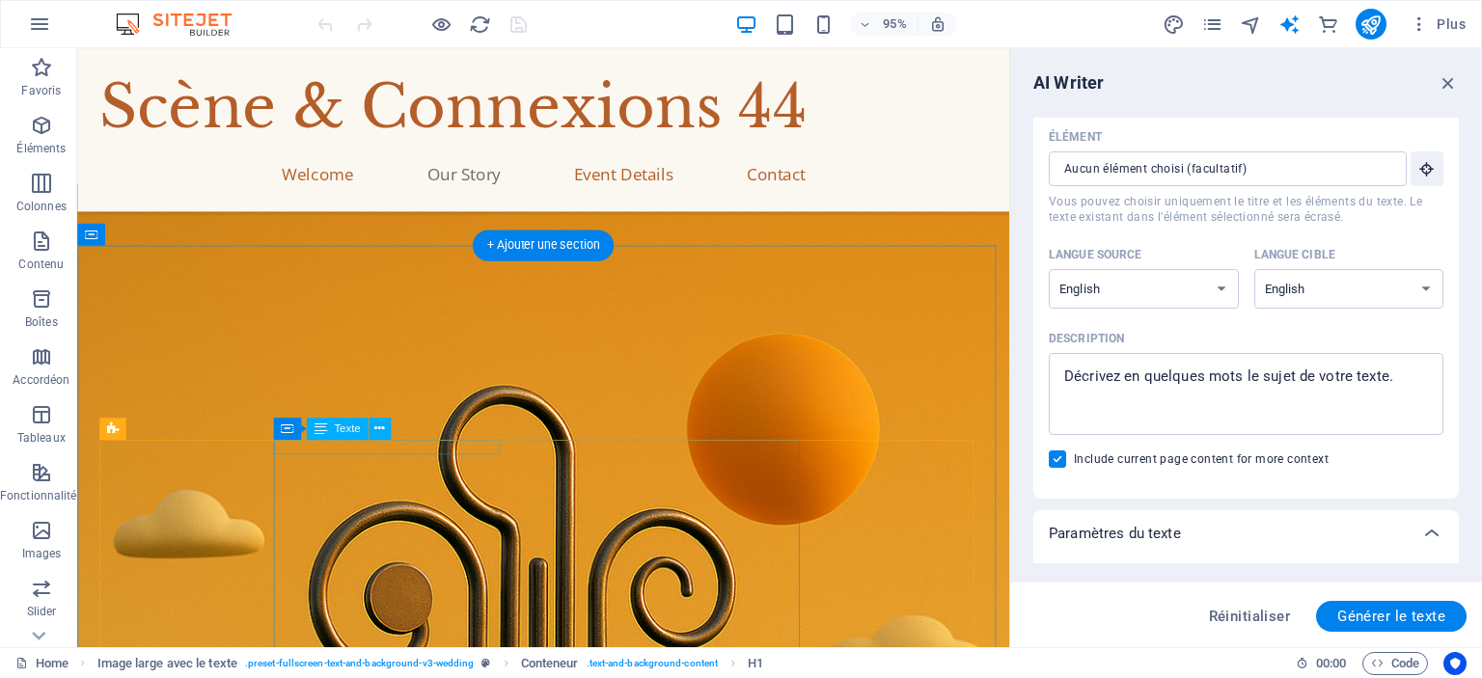
scroll to position [0, 0]
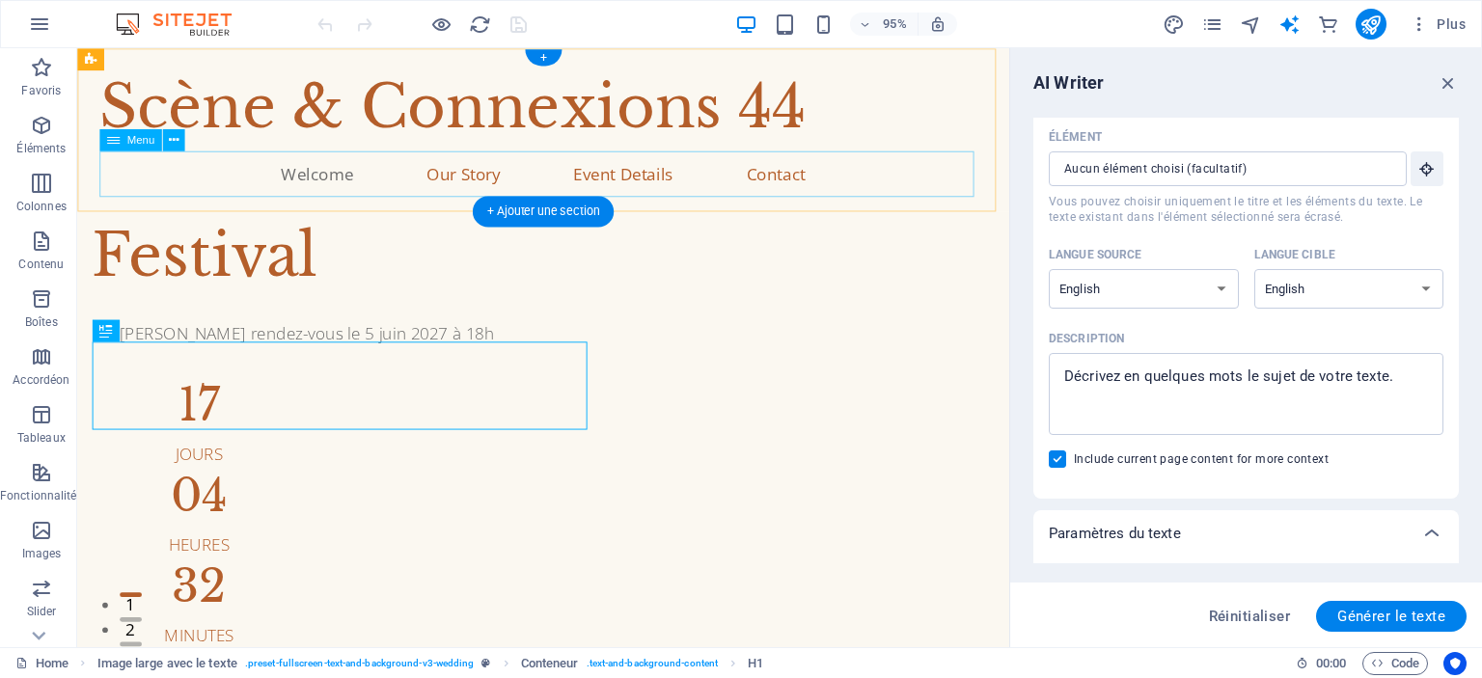
click at [338, 183] on nav "Welcome Our Story Event Details Contact" at bounding box center [567, 180] width 935 height 48
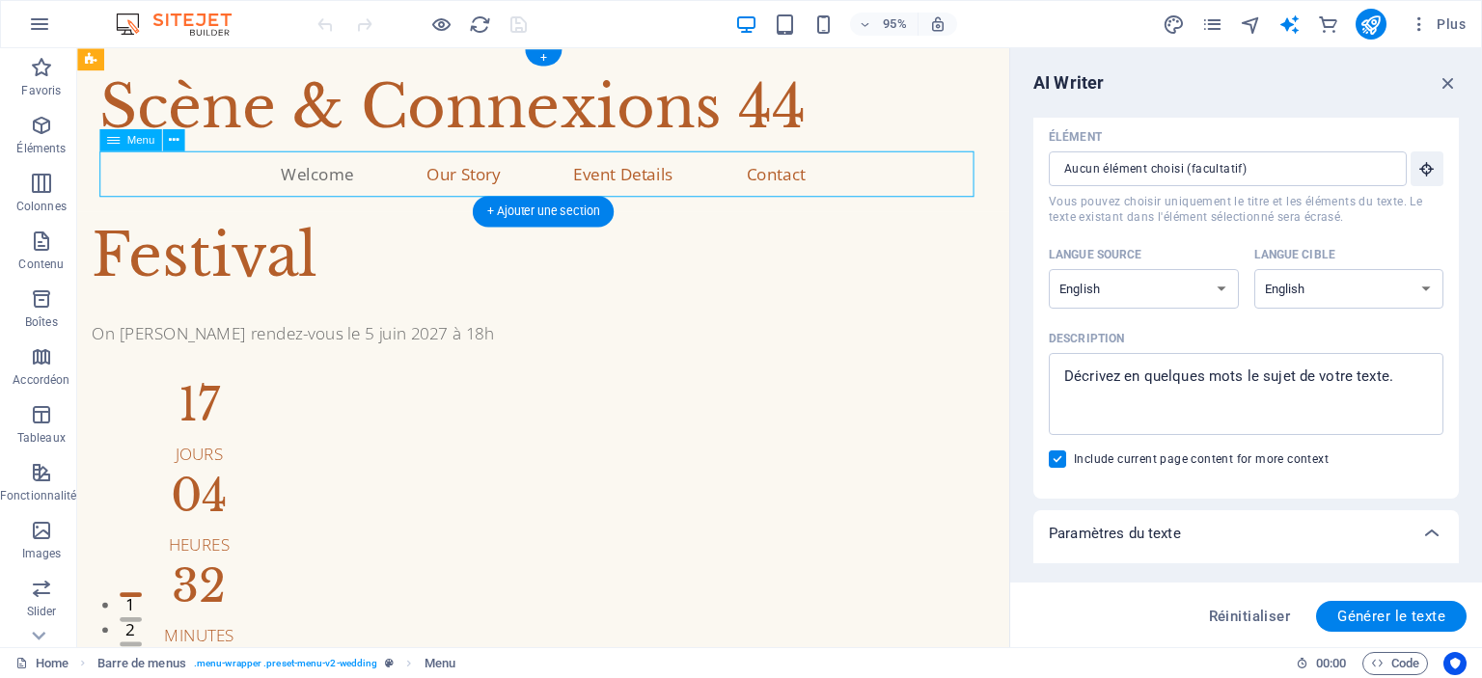
click at [338, 183] on nav "Welcome Our Story Event Details Contact" at bounding box center [567, 180] width 935 height 48
select select
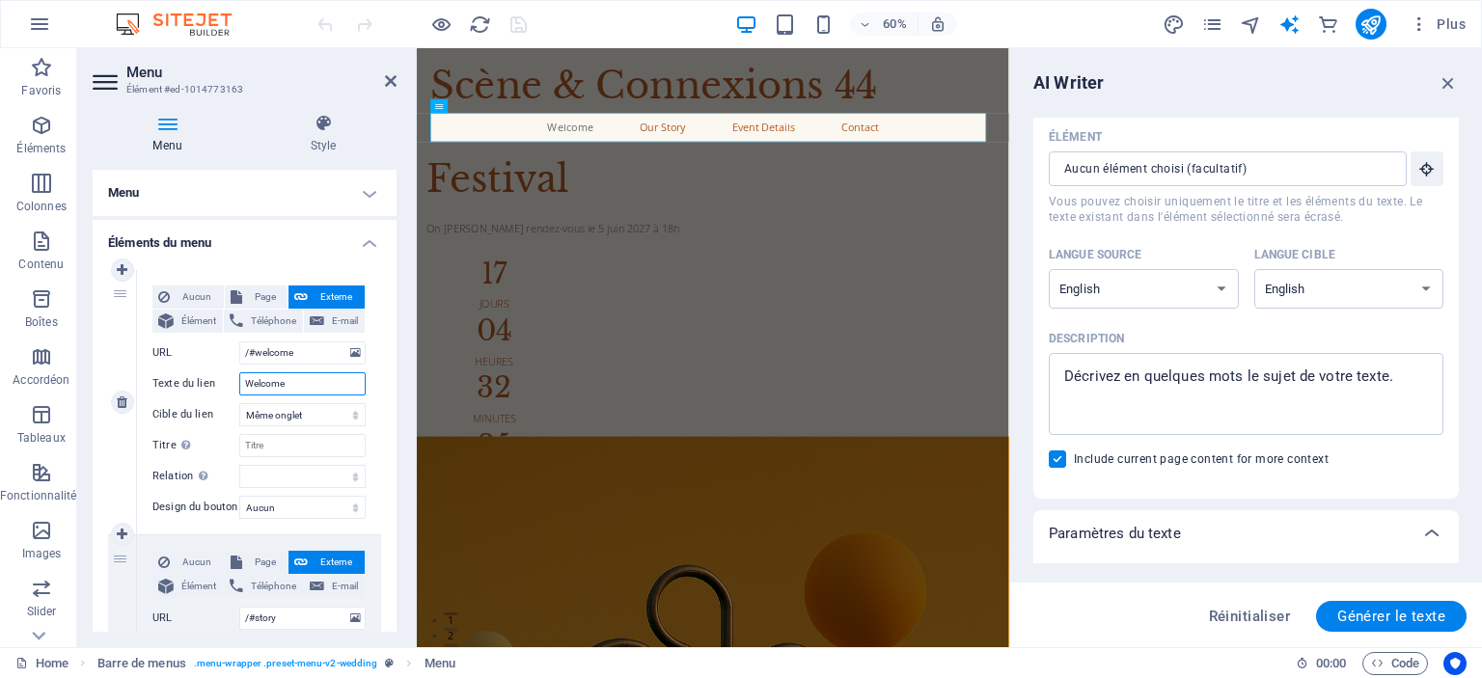
drag, startPoint x: 269, startPoint y: 375, endPoint x: 212, endPoint y: 369, distance: 57.2
click at [212, 369] on div "Aucun Page Externe Élément Téléphone E-mail Page Home Subpage Legal Notice Priv…" at bounding box center [258, 387] width 213 height 203
type input "Accueil"
select select
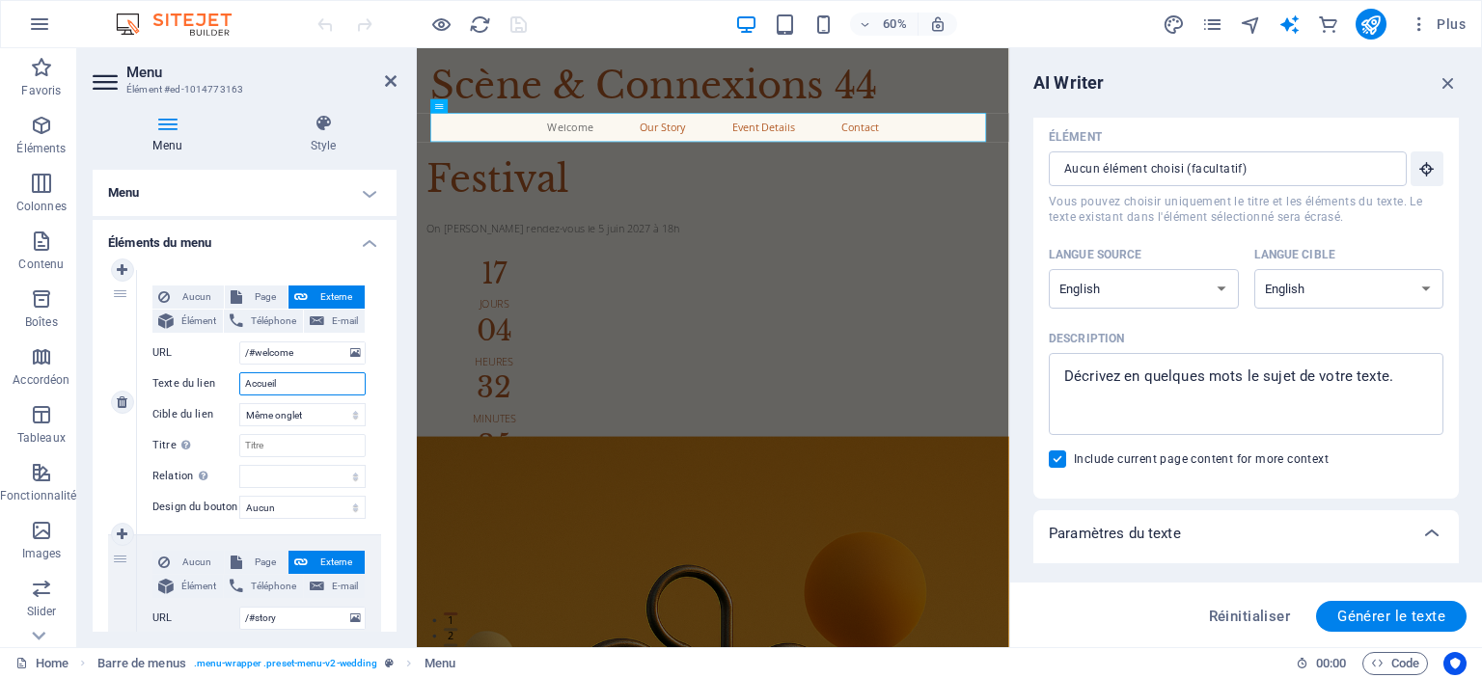
select select
type input "Accueil"
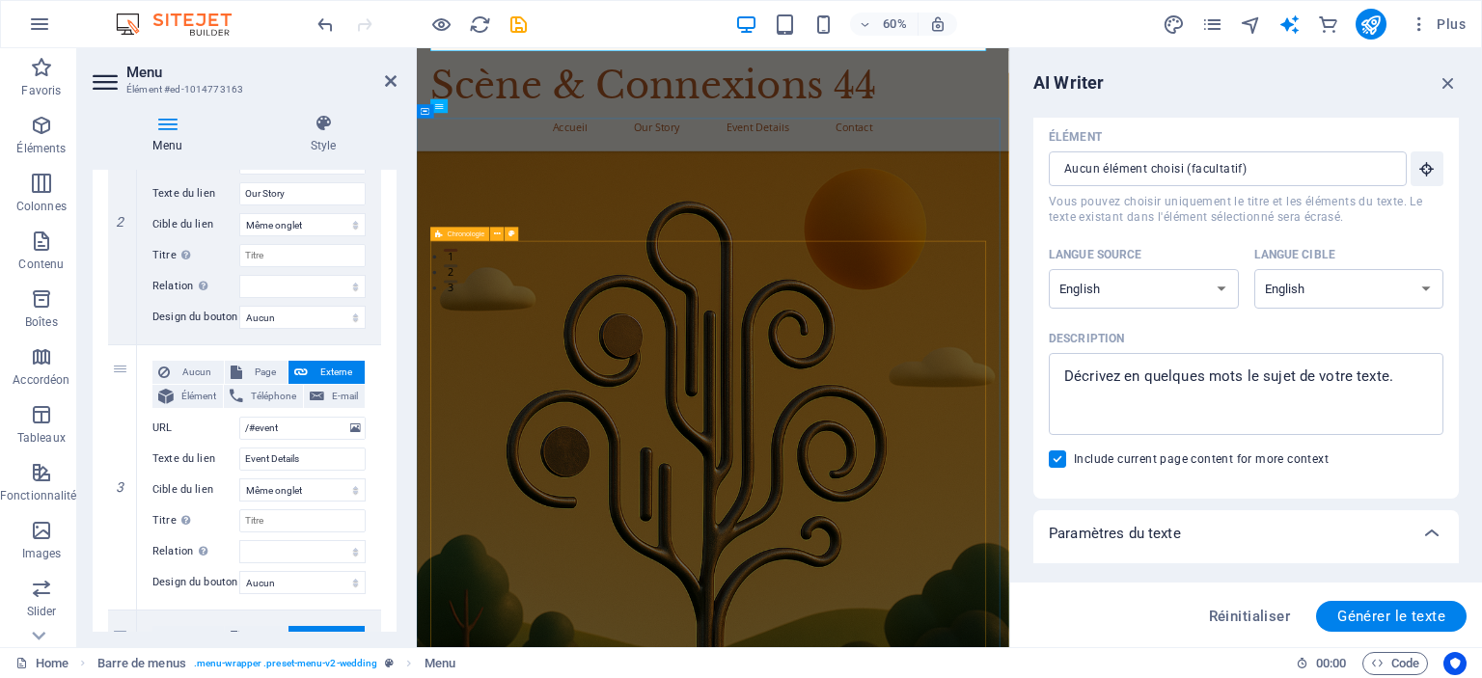
scroll to position [606, 0]
drag, startPoint x: 298, startPoint y: 191, endPoint x: 209, endPoint y: 188, distance: 88.8
click at [209, 188] on div "Texte du lien Our Story" at bounding box center [258, 193] width 213 height 23
type input "Nottr"
select select
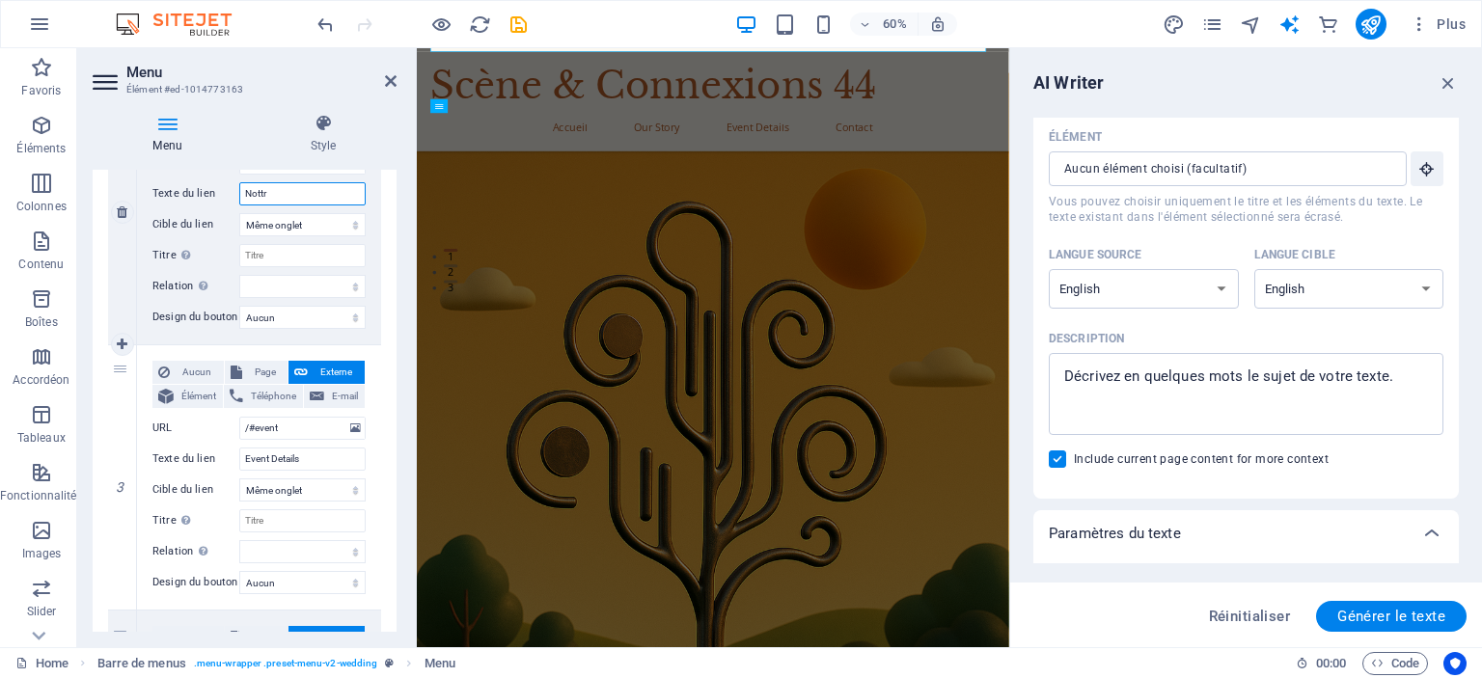
select select
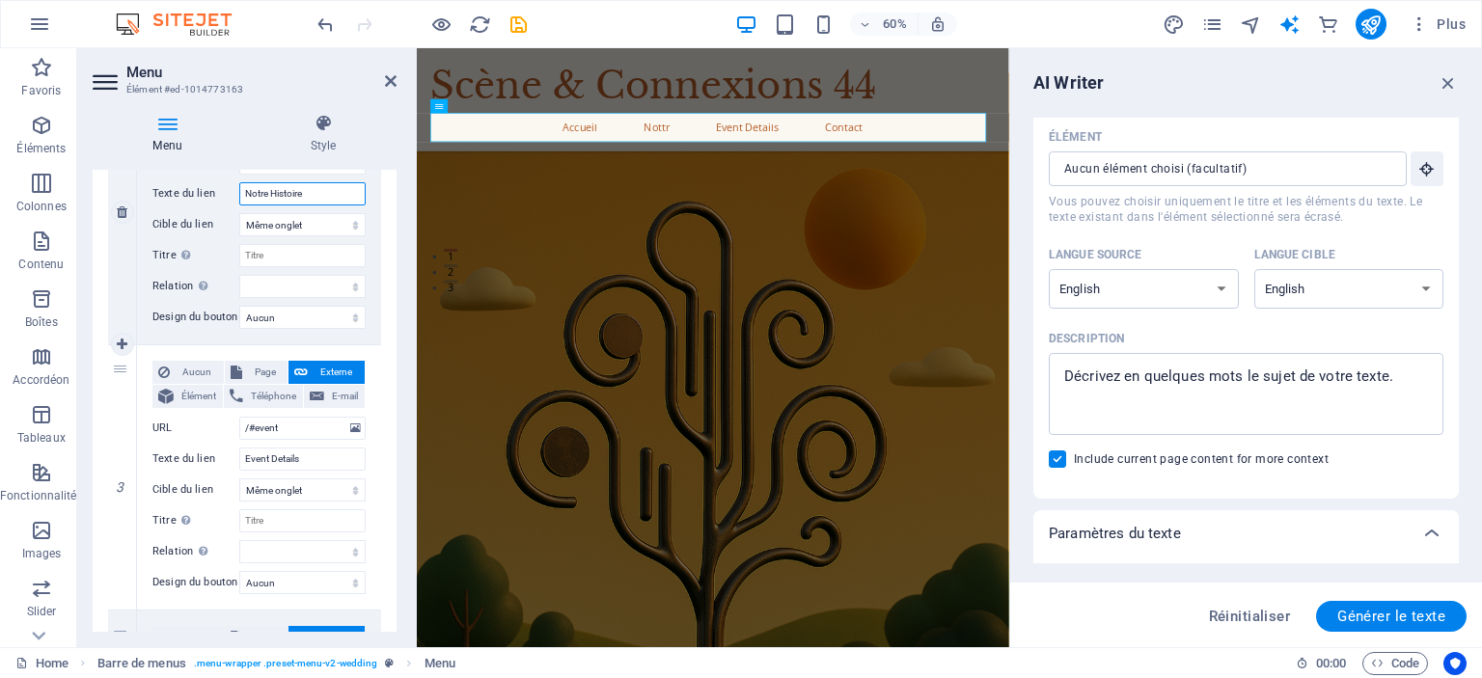
type input "Notre Histoire"
select select
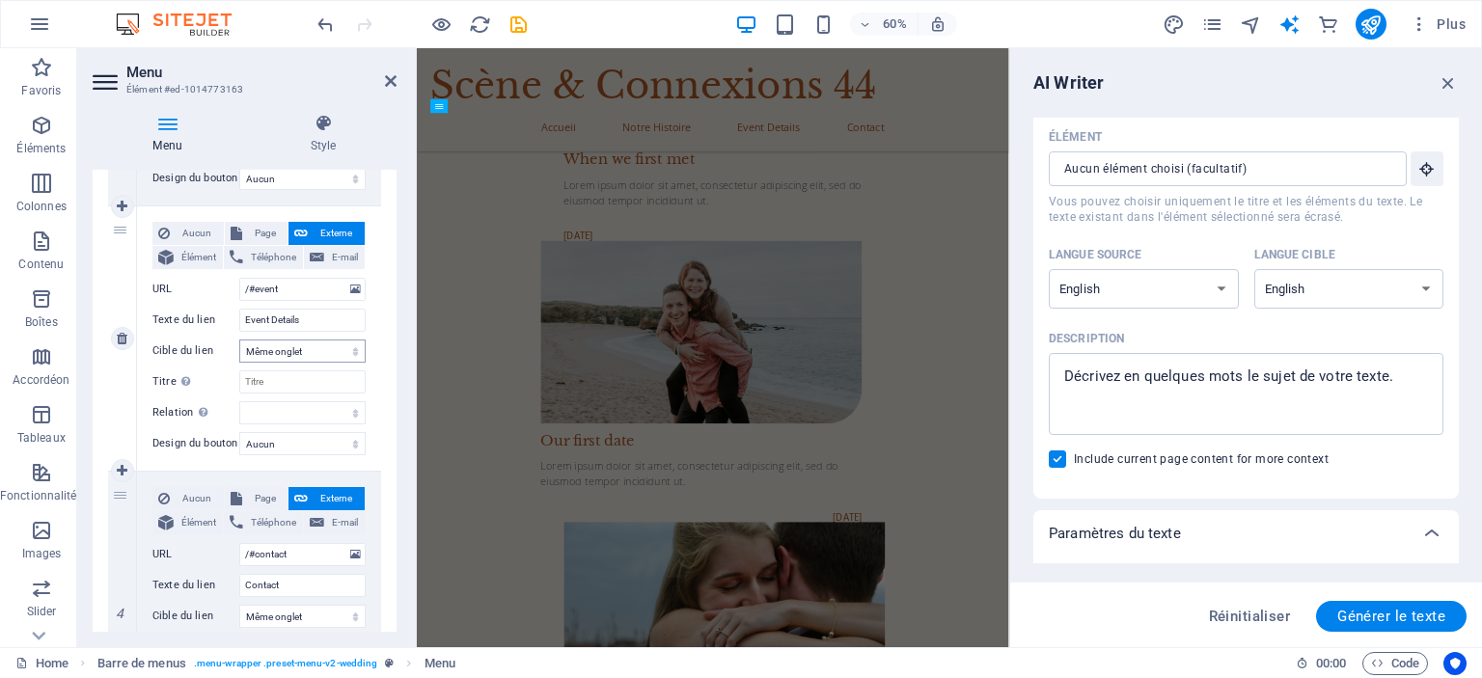
scroll to position [594, 0]
drag, startPoint x: 320, startPoint y: 318, endPoint x: 143, endPoint y: 320, distance: 177.5
click at [143, 320] on div "Aucun Page Externe Élément Téléphone E-mail Page Home Subpage Legal Notice Priv…" at bounding box center [259, 338] width 244 height 264
type input "Détails des é"
select select
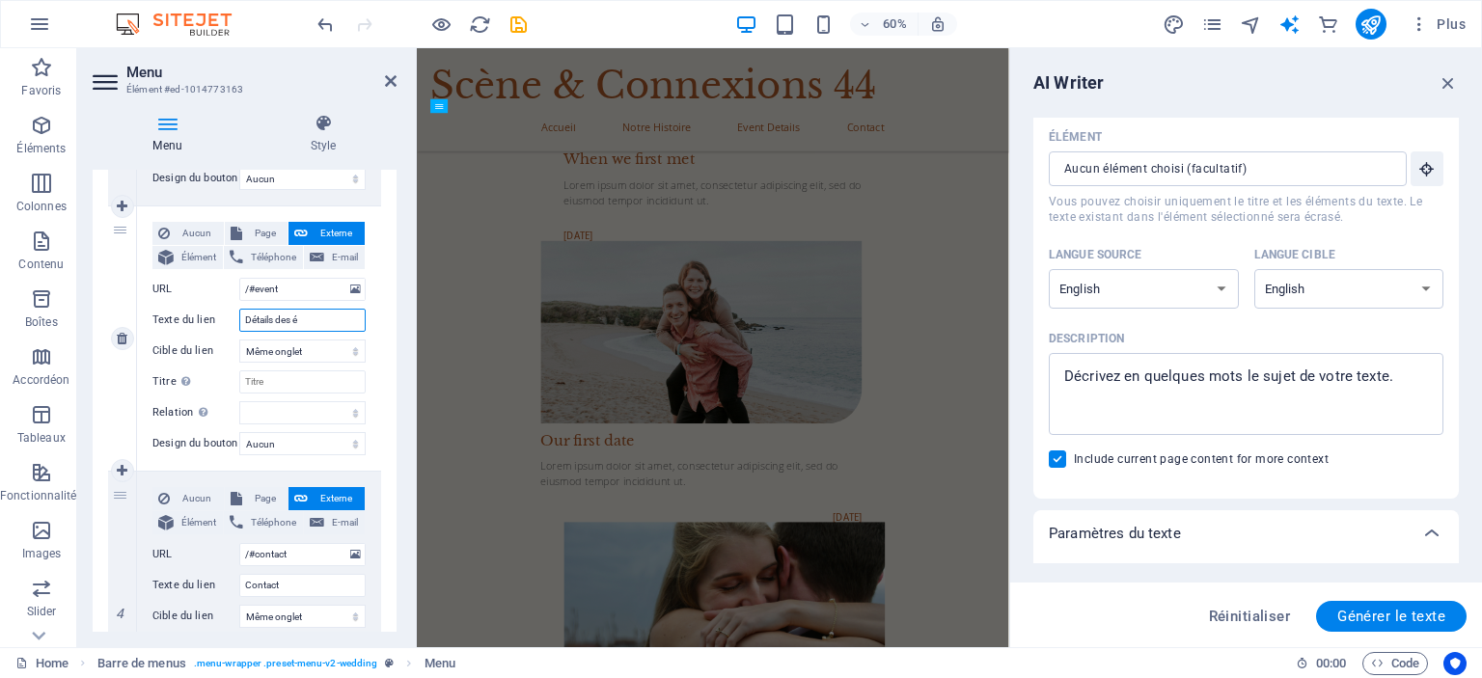
select select
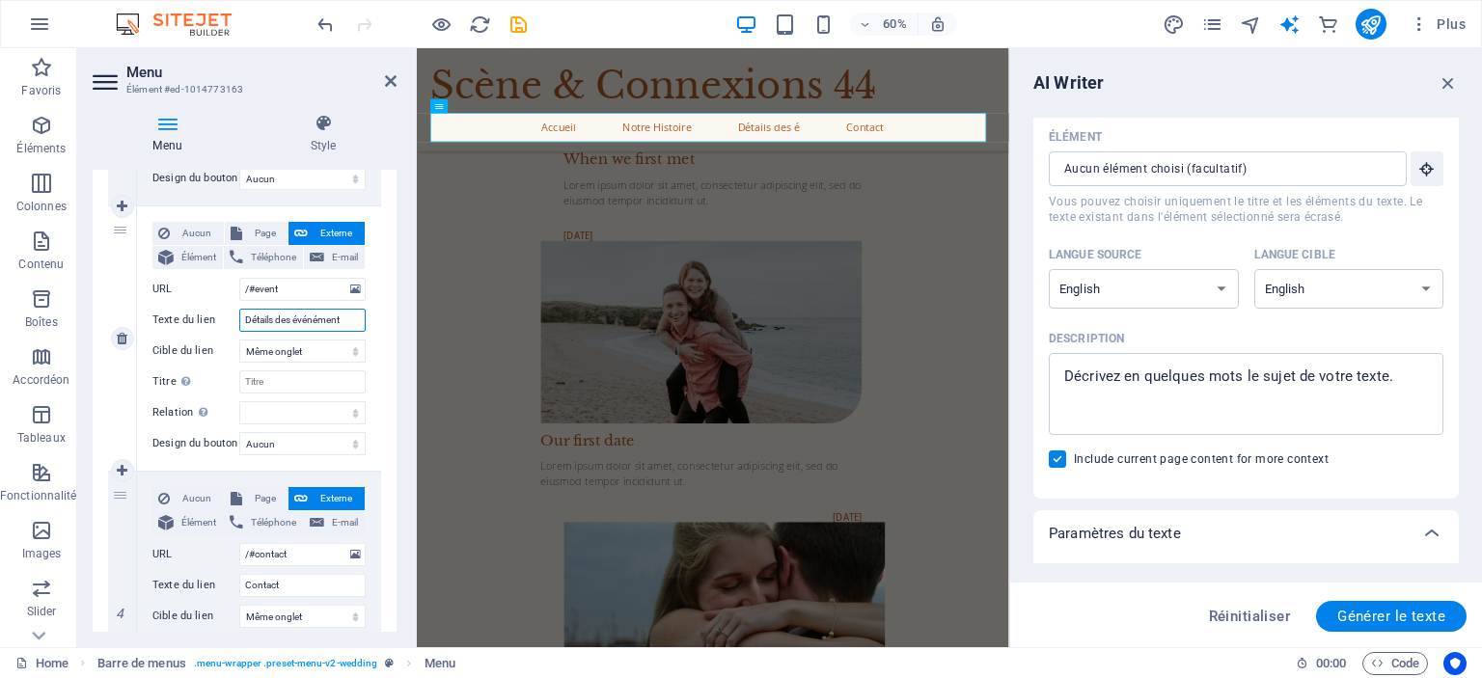
type input "Détails des événéments"
select select
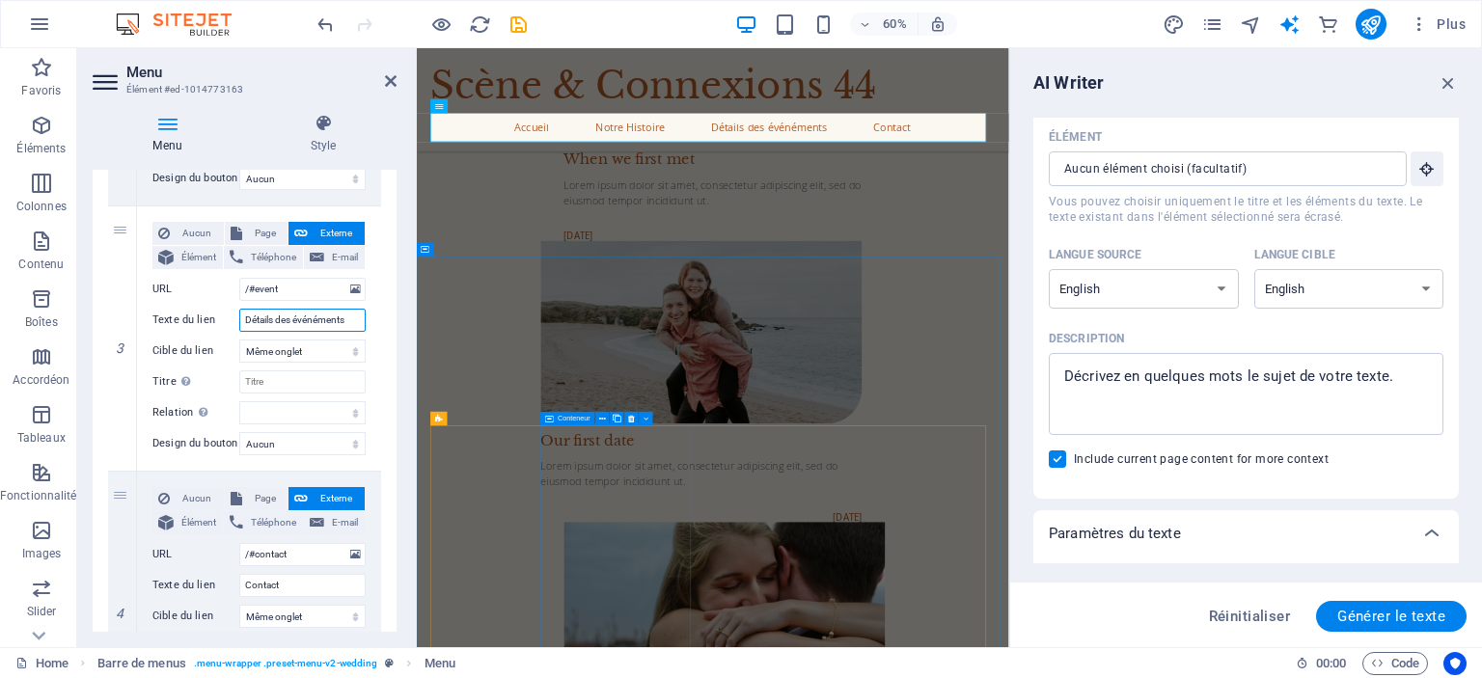
type input "Détails des événéments"
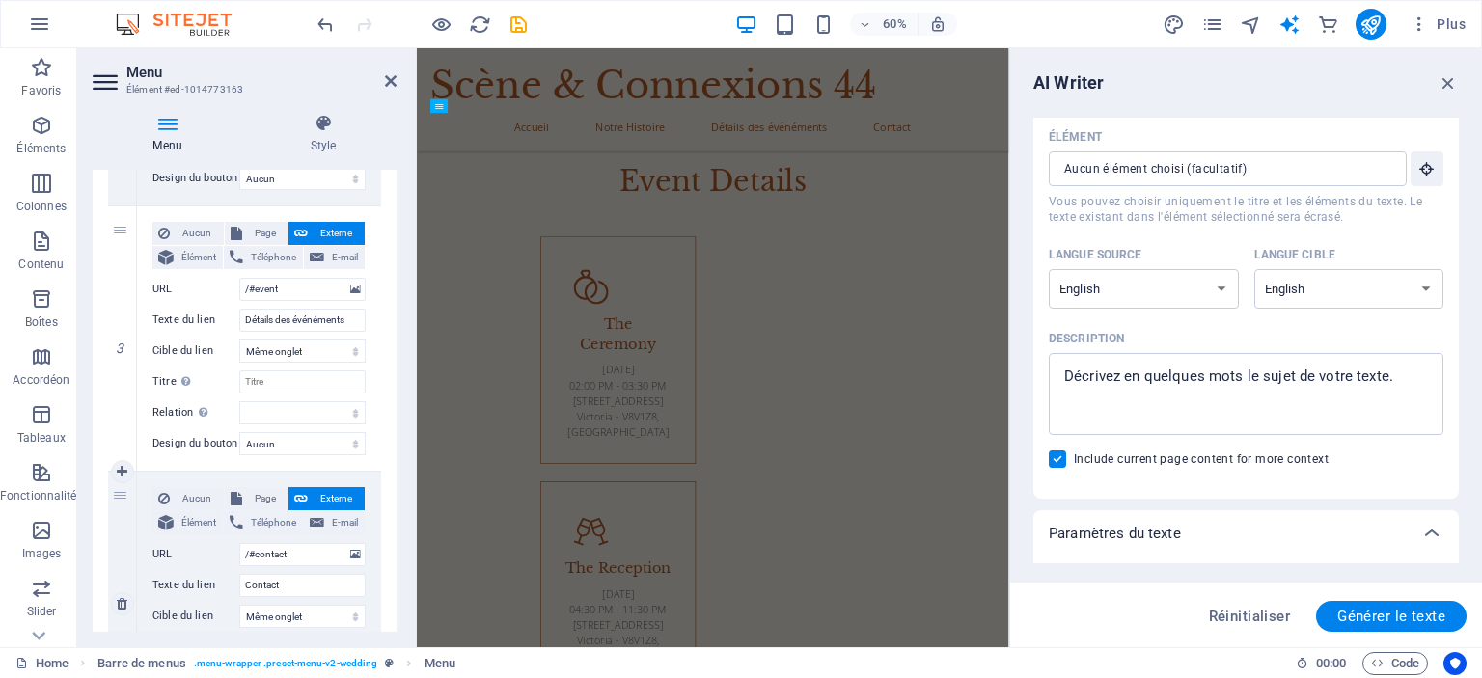
scroll to position [740, 0]
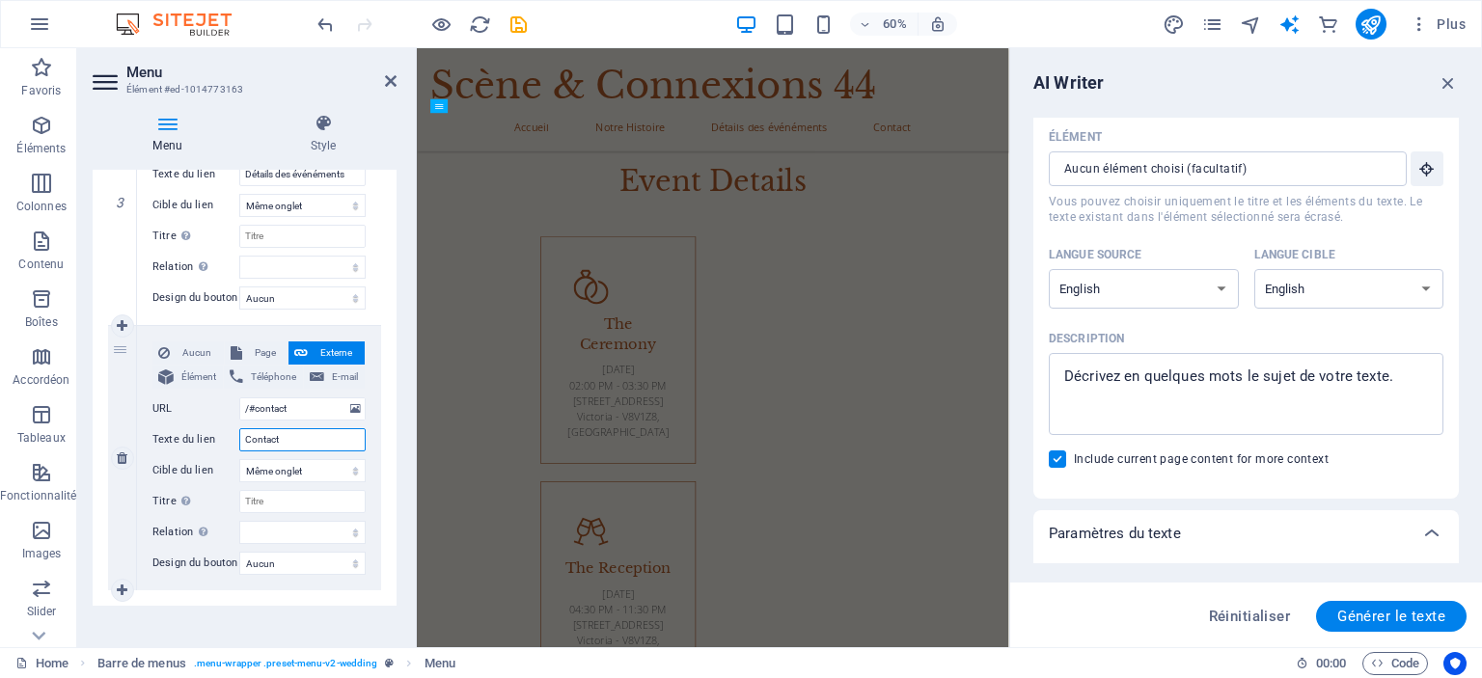
click at [299, 433] on input "Contact" at bounding box center [302, 439] width 126 height 23
type input "Contactez"
select select
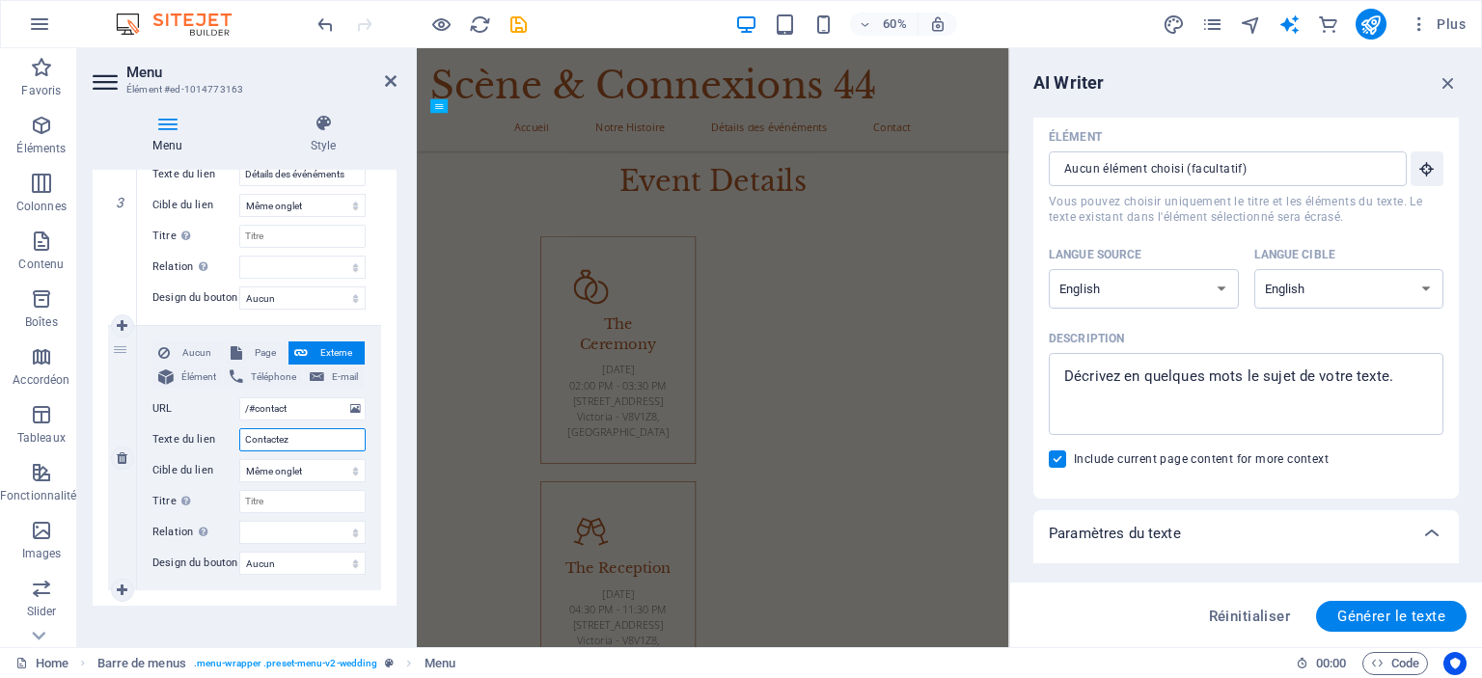
select select
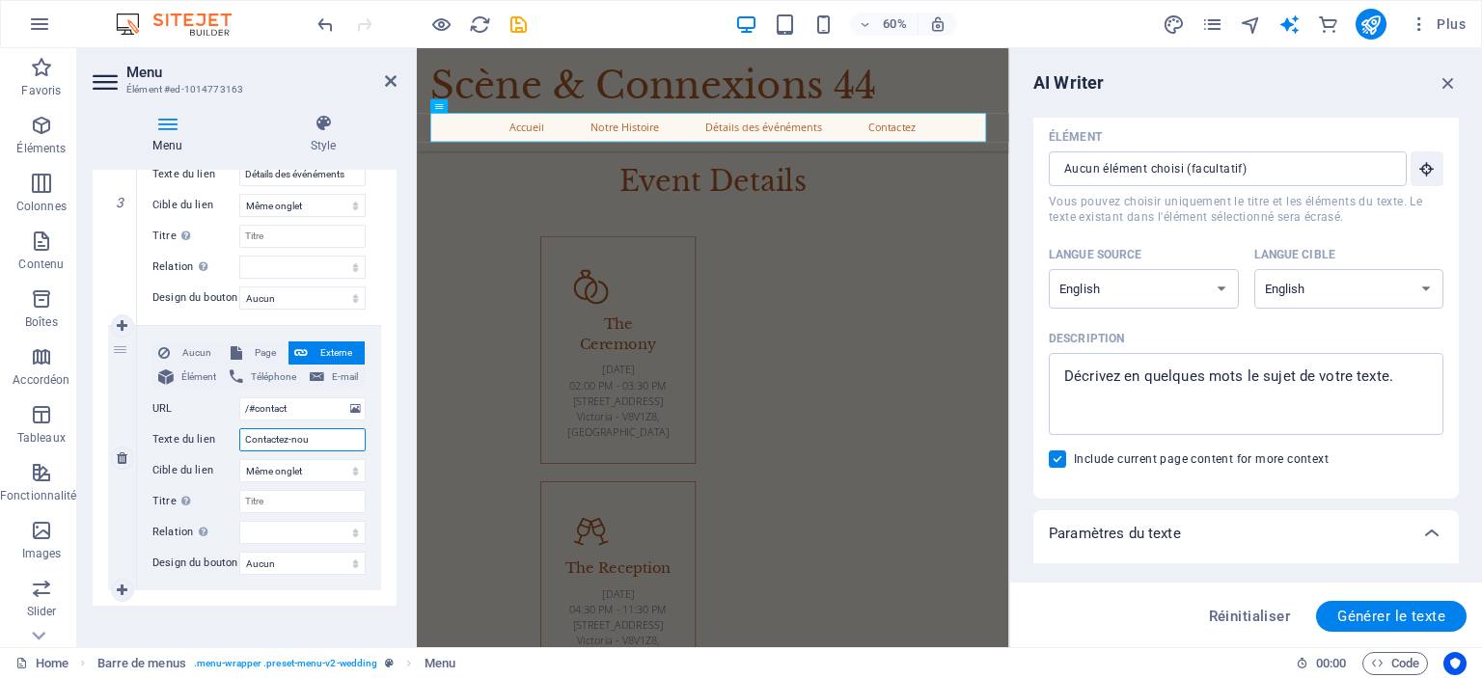
type input "Contactez-nous"
select select
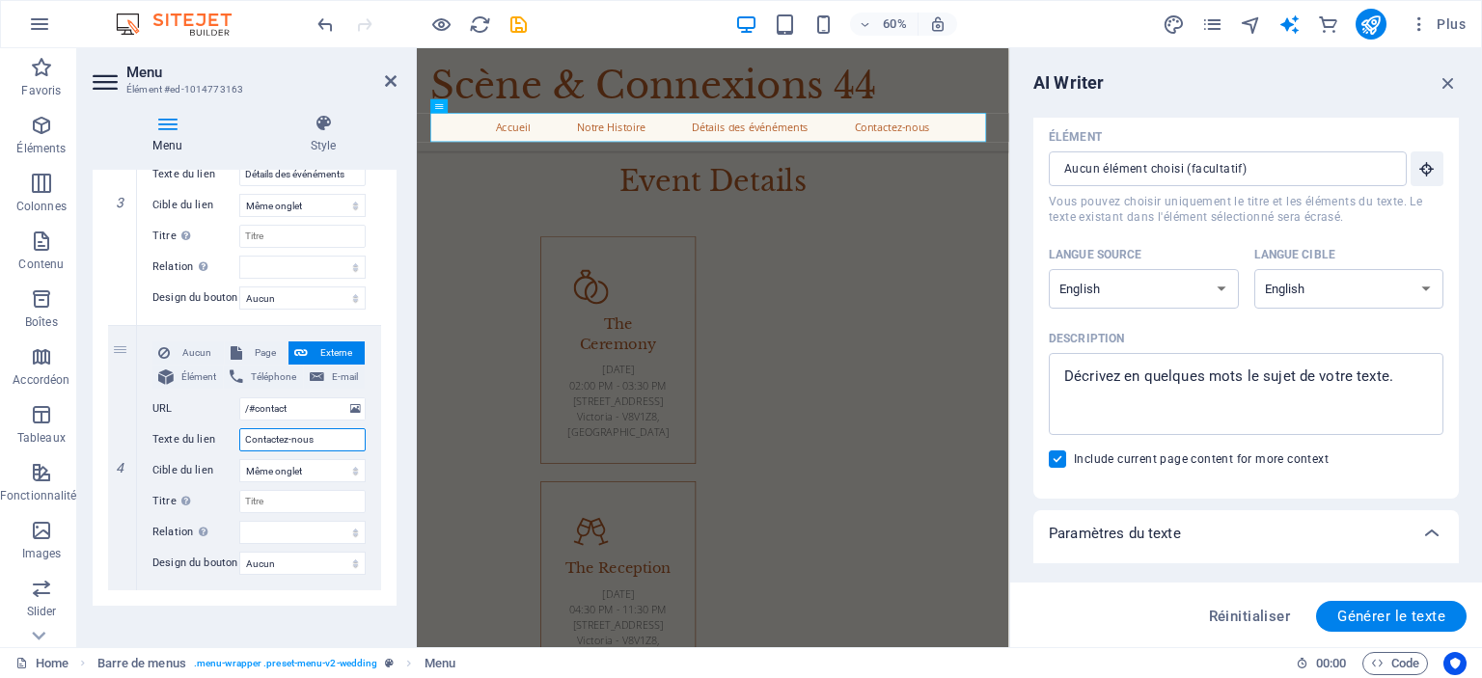
type input "Contactez-nous"
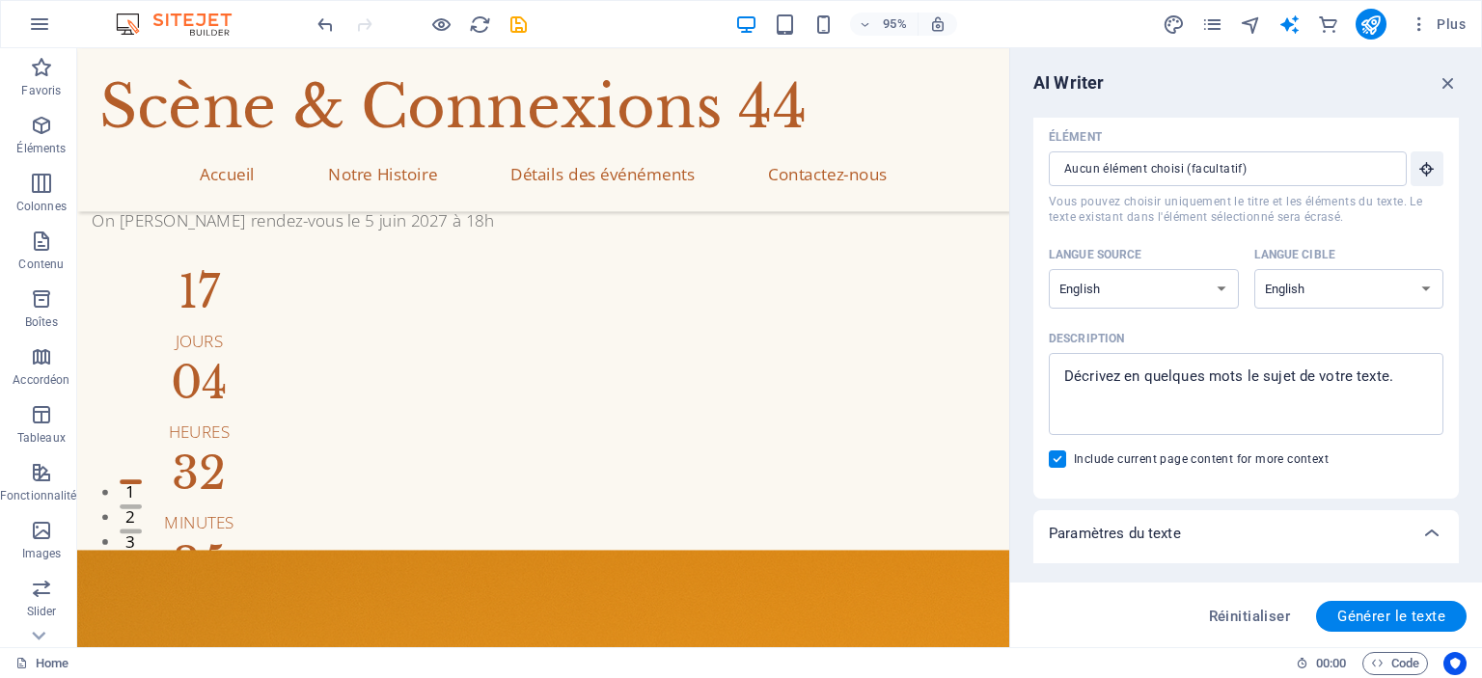
scroll to position [0, 0]
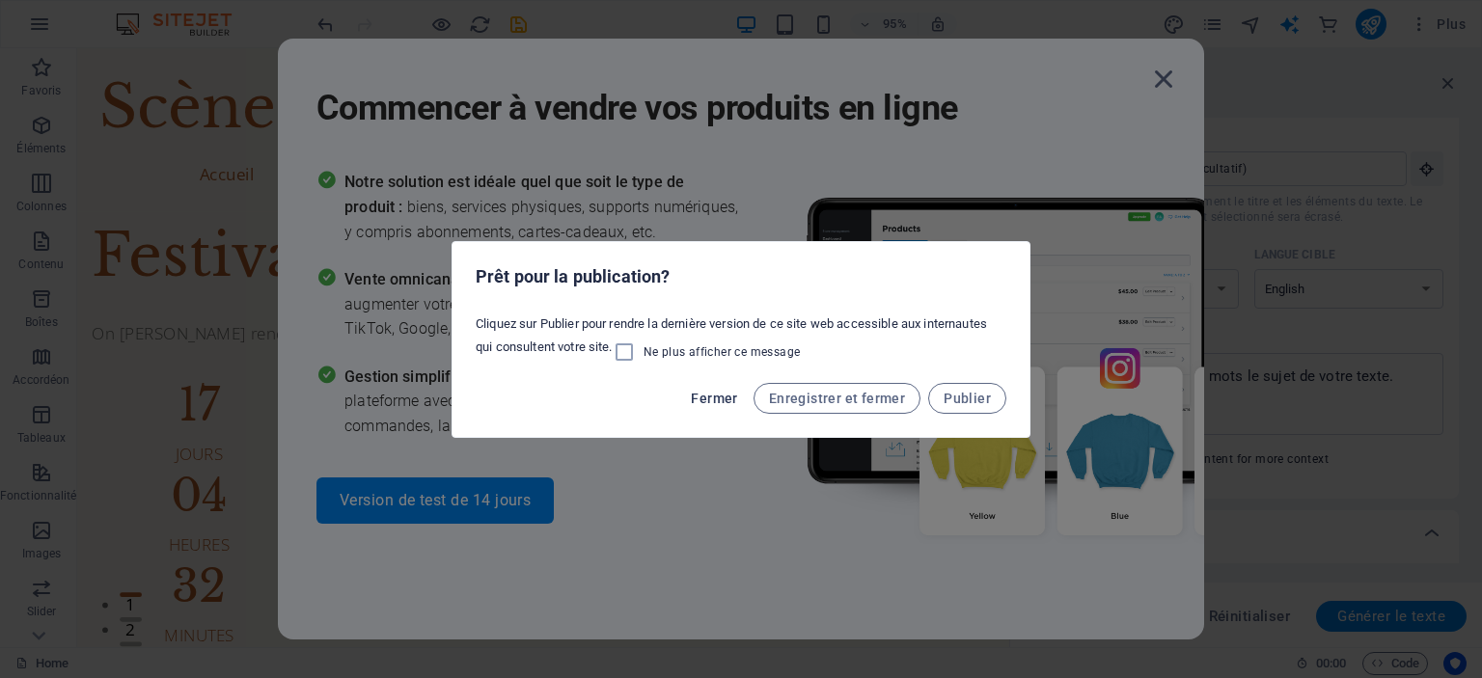
click at [728, 393] on span "Fermer" at bounding box center [714, 398] width 46 height 15
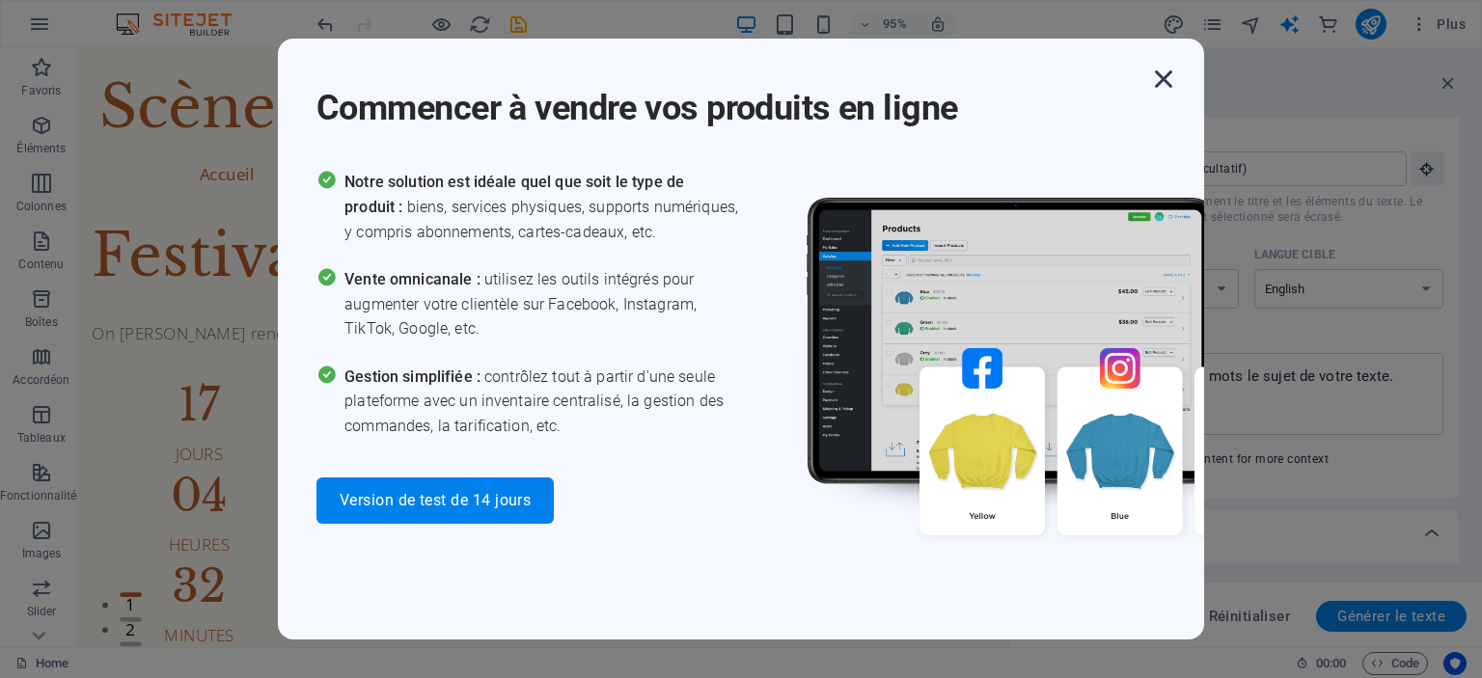
click at [1158, 85] on icon "button" at bounding box center [1163, 79] width 35 height 35
